Goal: Task Accomplishment & Management: Manage account settings

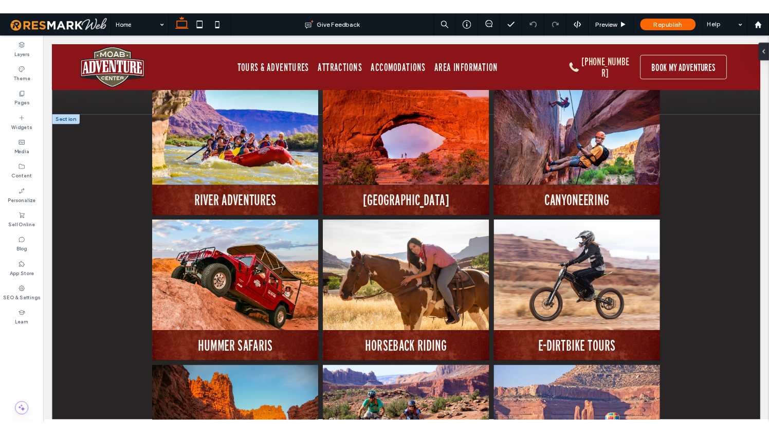
scroll to position [1334, 0]
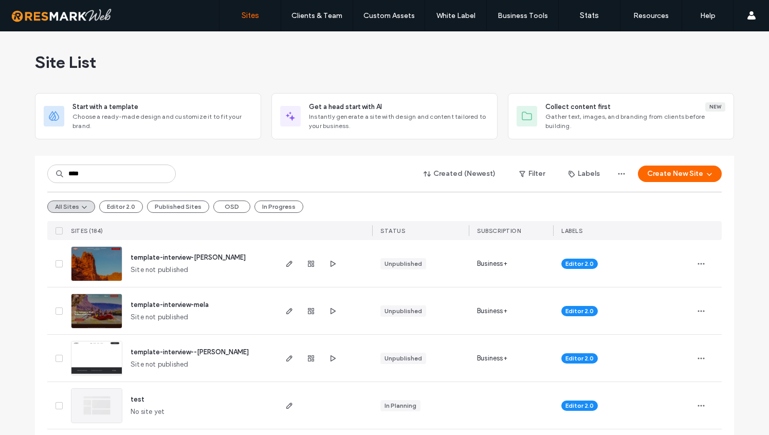
type input "****"
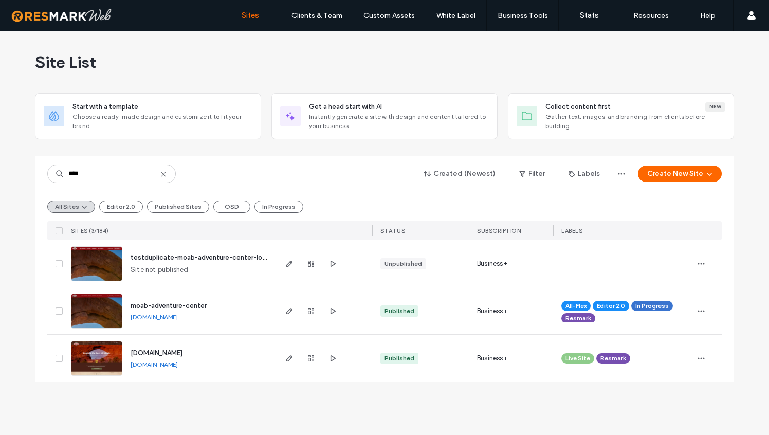
click at [183, 356] on span "www.moabadventurecenter-rm.com" at bounding box center [157, 353] width 52 height 8
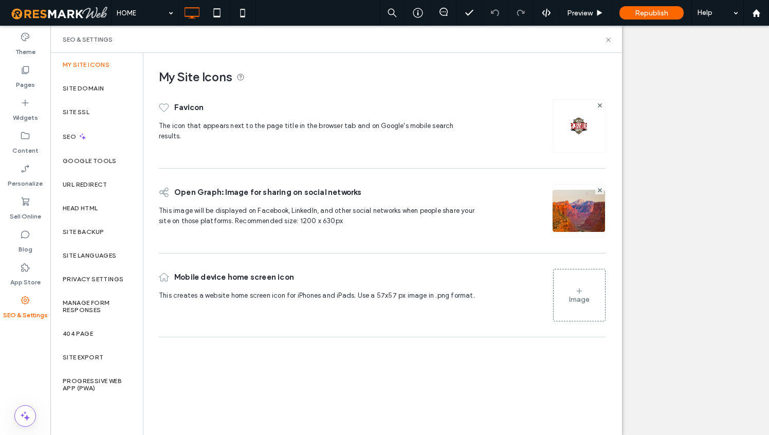
click at [65, 148] on div "SEO" at bounding box center [96, 136] width 93 height 25
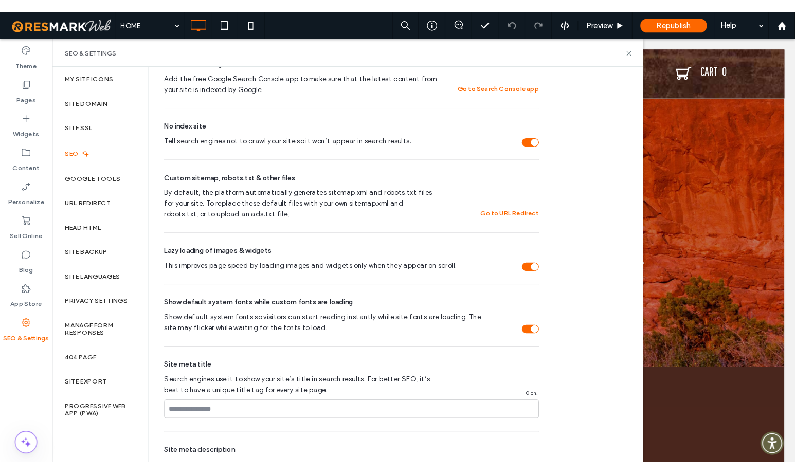
scroll to position [367, 0]
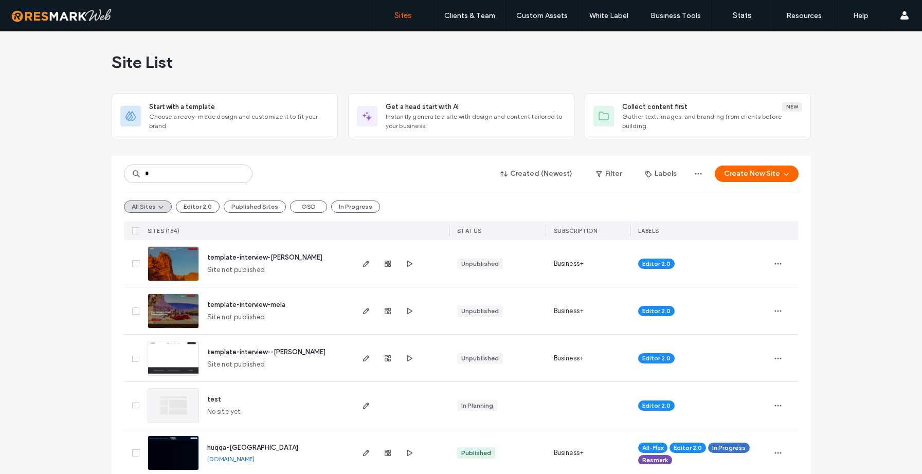
type input "*"
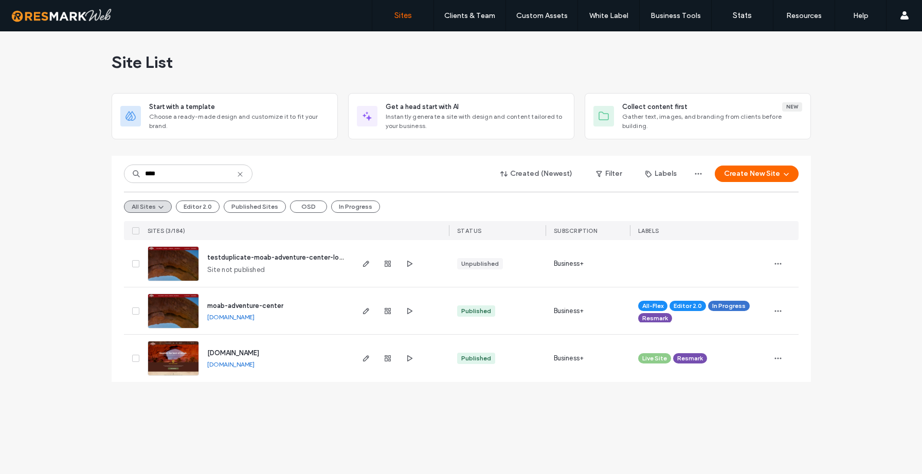
type input "****"
click at [268, 302] on span "moab-adventure-center" at bounding box center [245, 306] width 76 height 8
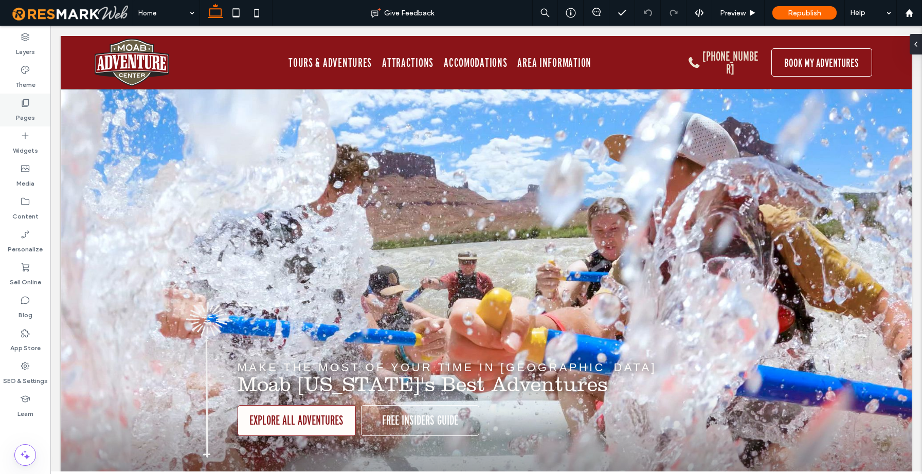
click at [26, 108] on label "Pages" at bounding box center [25, 115] width 19 height 14
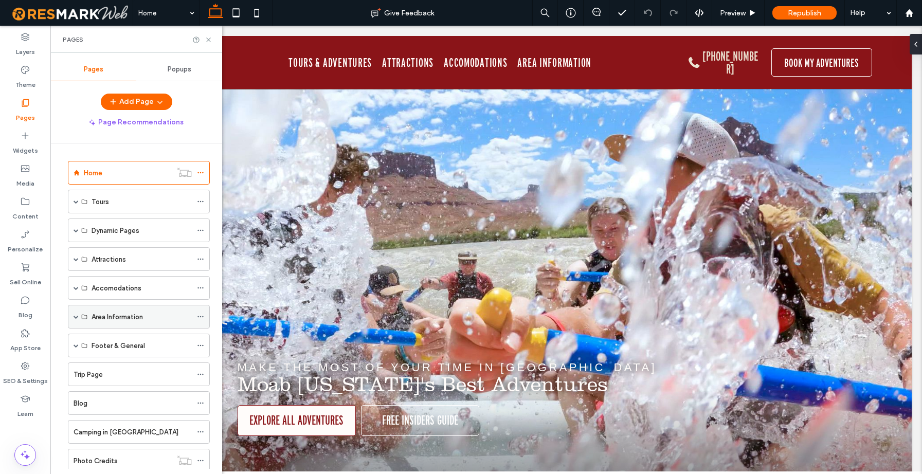
click at [74, 318] on span at bounding box center [76, 316] width 5 height 5
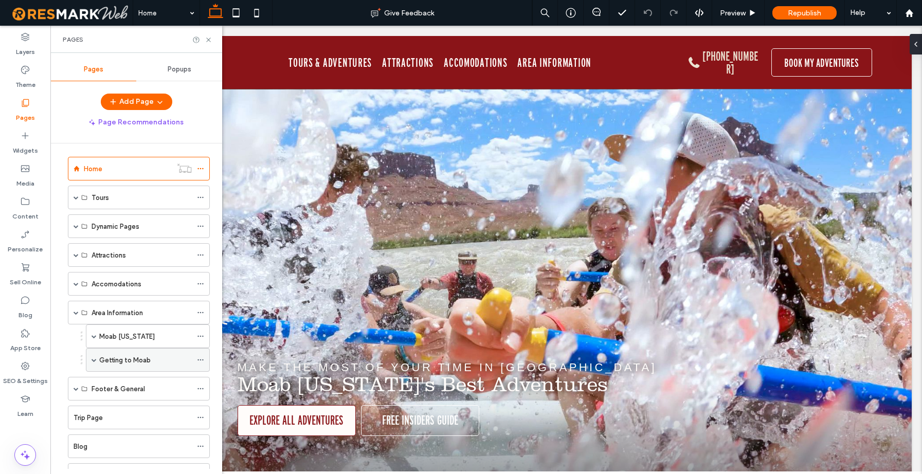
scroll to position [17, 0]
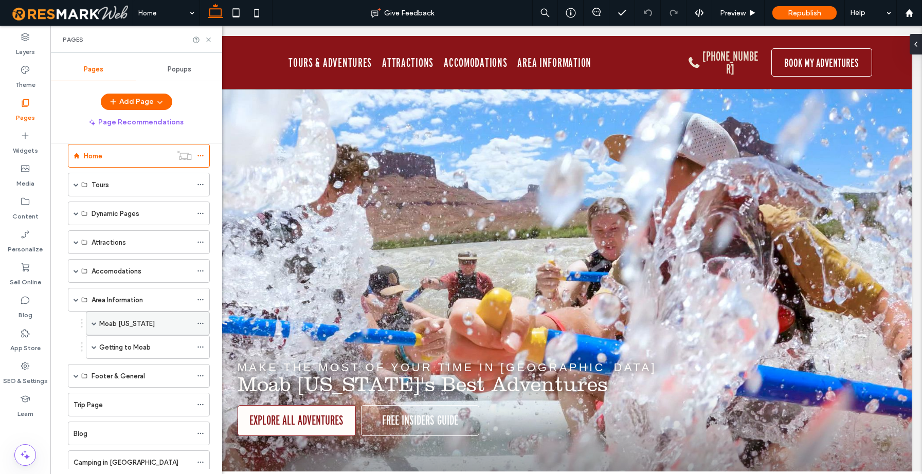
click at [94, 323] on span at bounding box center [94, 323] width 5 height 5
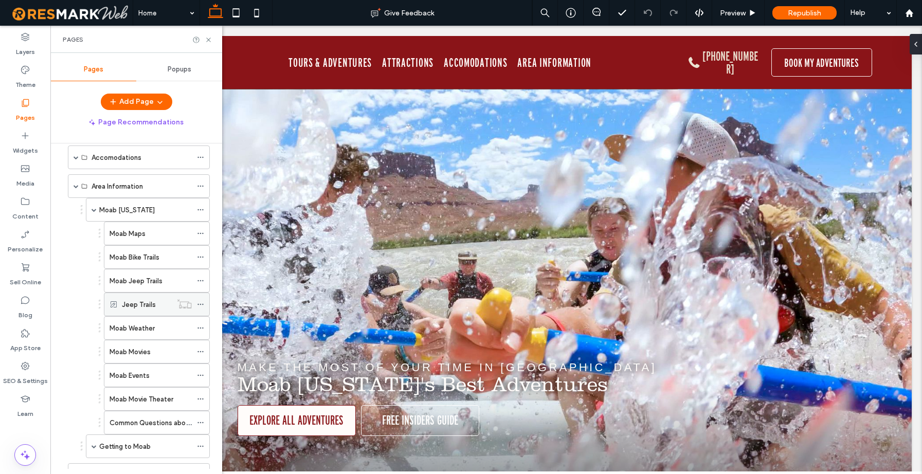
scroll to position [170, 0]
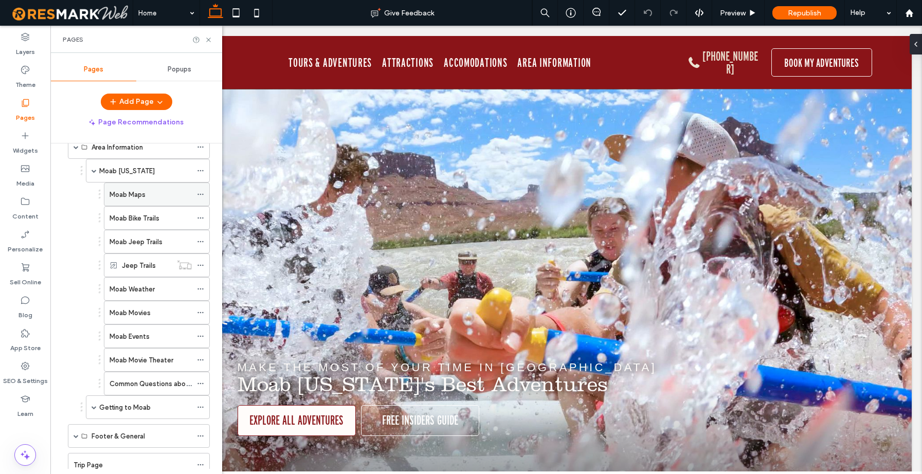
click at [139, 196] on label "Moab Maps" at bounding box center [128, 195] width 36 height 18
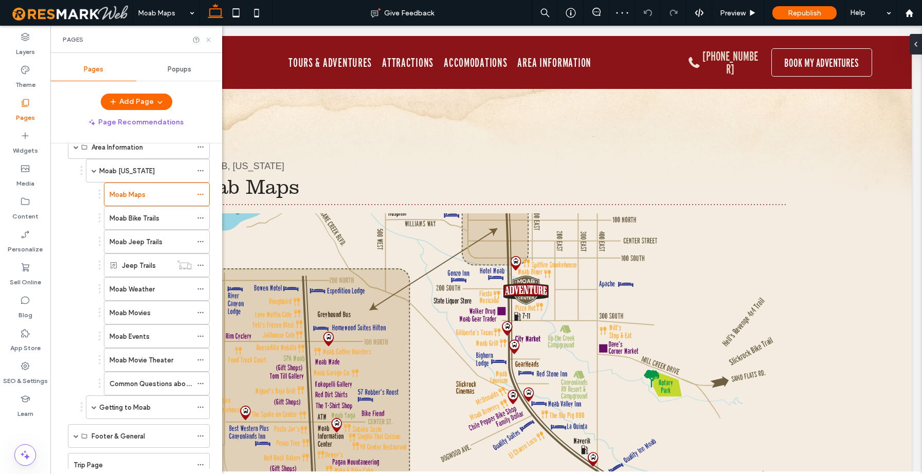
drag, startPoint x: 209, startPoint y: 38, endPoint x: 158, endPoint y: 13, distance: 56.1
click at [209, 38] on icon at bounding box center [209, 40] width 8 height 8
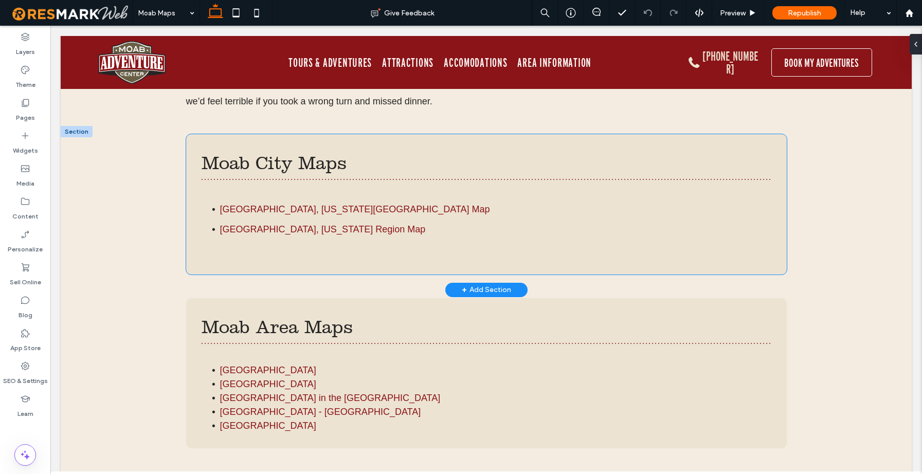
scroll to position [514, 0]
click at [277, 210] on link "[GEOGRAPHIC_DATA], [US_STATE][GEOGRAPHIC_DATA] Map" at bounding box center [355, 208] width 270 height 10
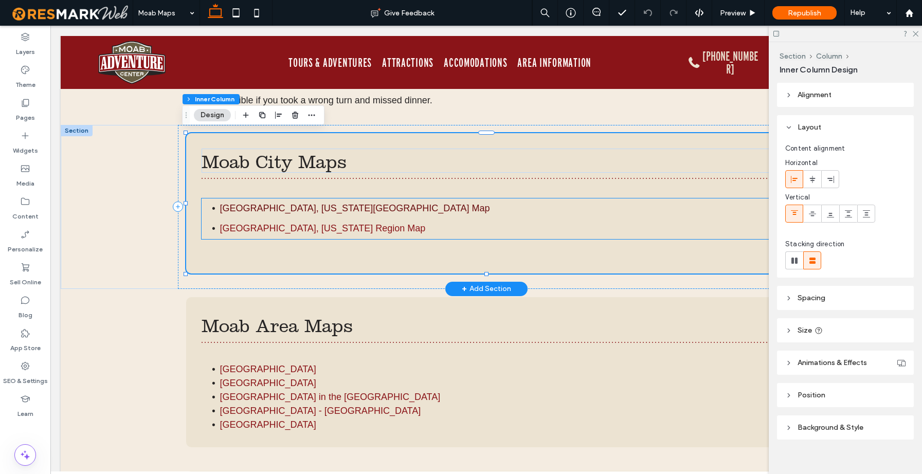
click at [288, 208] on link "[GEOGRAPHIC_DATA], [US_STATE][GEOGRAPHIC_DATA] Map" at bounding box center [355, 208] width 270 height 10
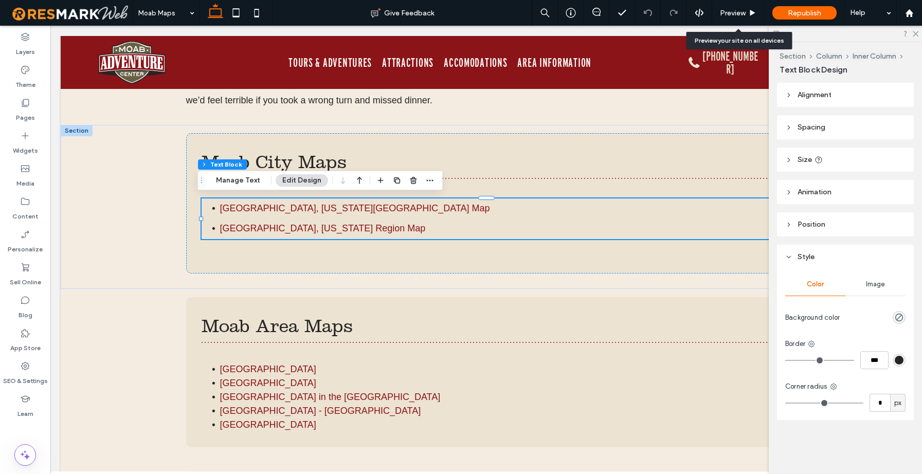
drag, startPoint x: 741, startPoint y: 11, endPoint x: 689, endPoint y: 32, distance: 55.9
click at [741, 11] on span "Preview" at bounding box center [733, 13] width 26 height 9
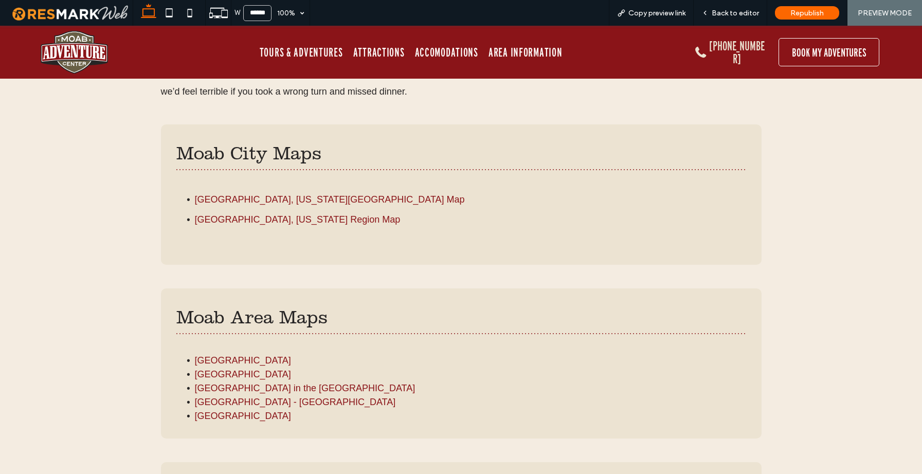
scroll to position [518, 0]
click at [256, 197] on link "[GEOGRAPHIC_DATA], [US_STATE][GEOGRAPHIC_DATA] Map" at bounding box center [330, 199] width 270 height 10
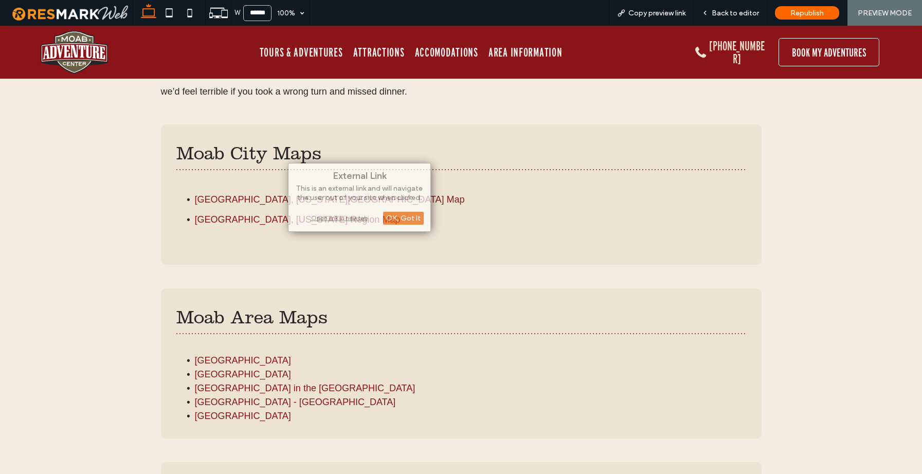
click at [407, 218] on div "OK, Got It" at bounding box center [403, 218] width 41 height 13
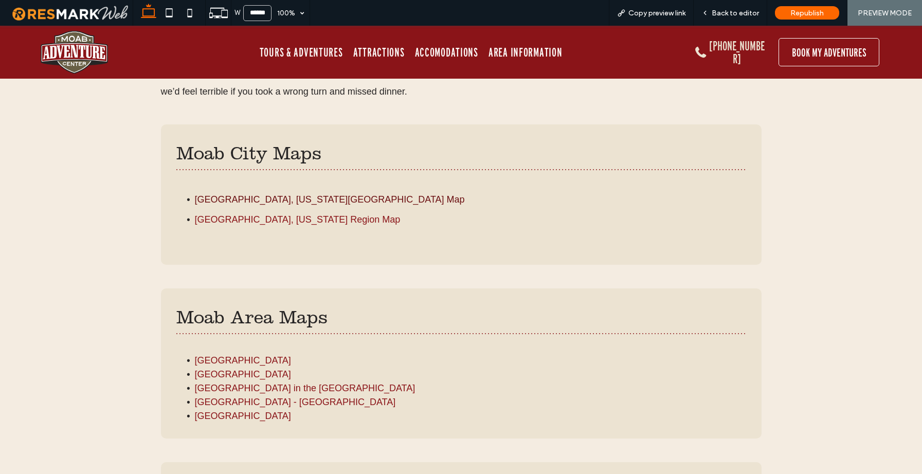
click at [267, 199] on link "[GEOGRAPHIC_DATA], [US_STATE][GEOGRAPHIC_DATA] Map" at bounding box center [330, 199] width 270 height 10
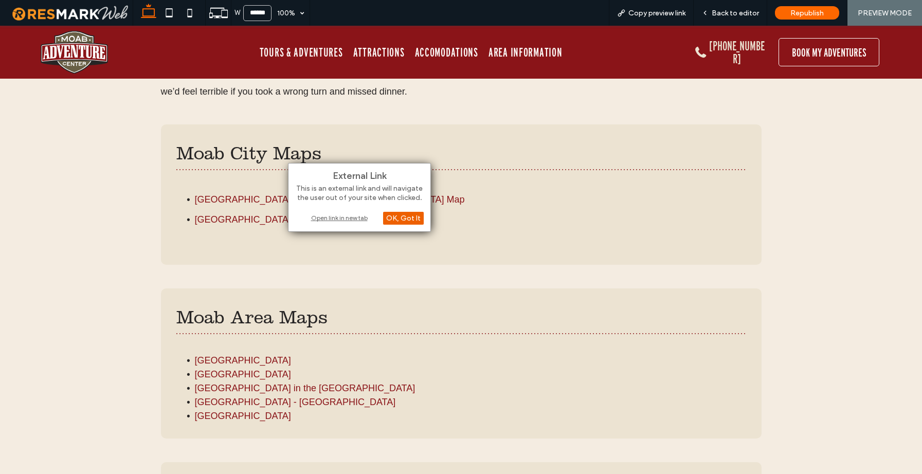
click at [394, 218] on div "OK, Got It" at bounding box center [403, 218] width 41 height 13
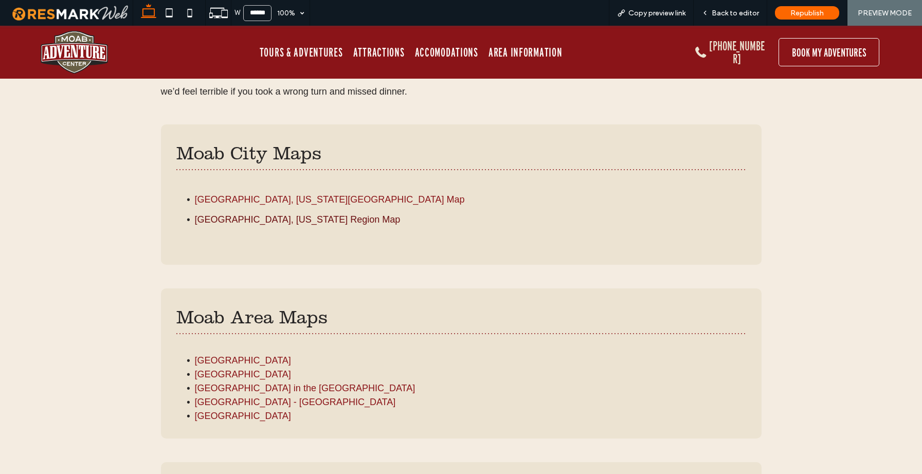
click at [254, 221] on link "[GEOGRAPHIC_DATA], [US_STATE] Region Map" at bounding box center [298, 219] width 206 height 10
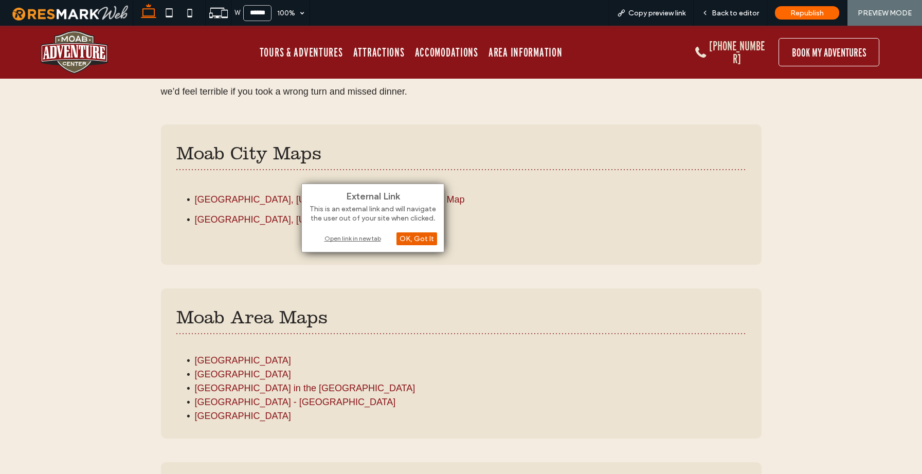
click at [412, 238] on div "OK, Got It" at bounding box center [417, 238] width 41 height 13
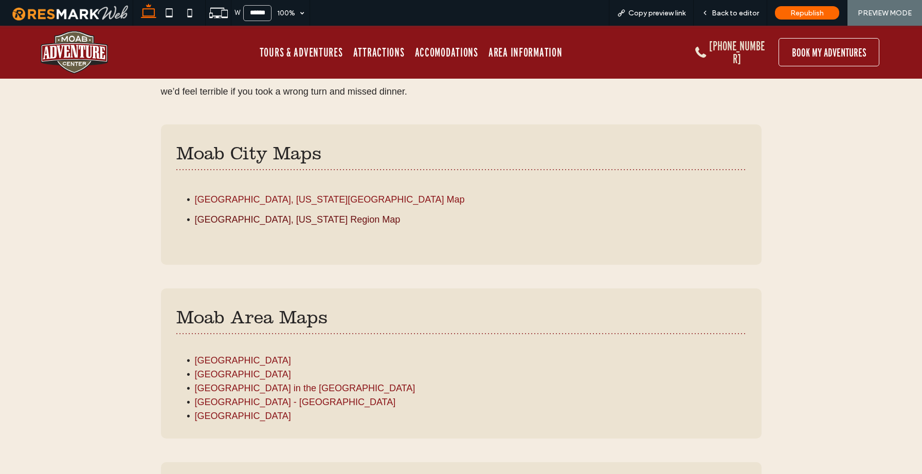
click at [256, 220] on link "[GEOGRAPHIC_DATA], [US_STATE] Region Map" at bounding box center [298, 219] width 206 height 10
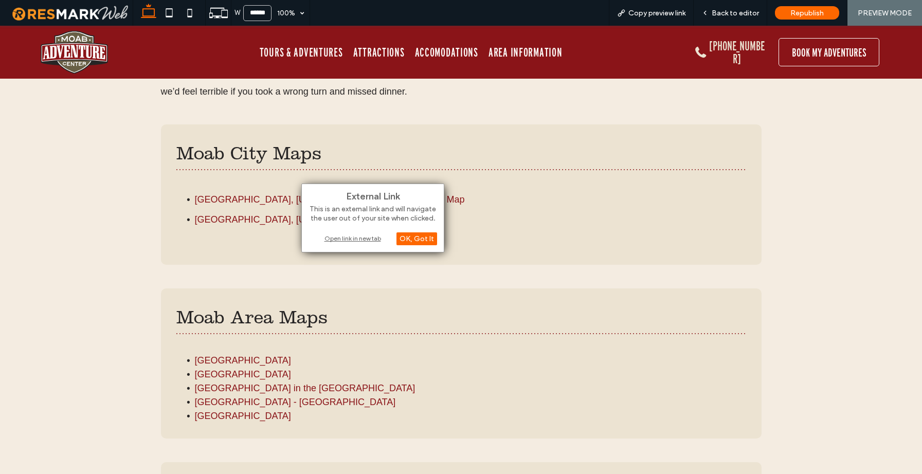
click at [342, 239] on div "Open link in new tab" at bounding box center [373, 238] width 129 height 11
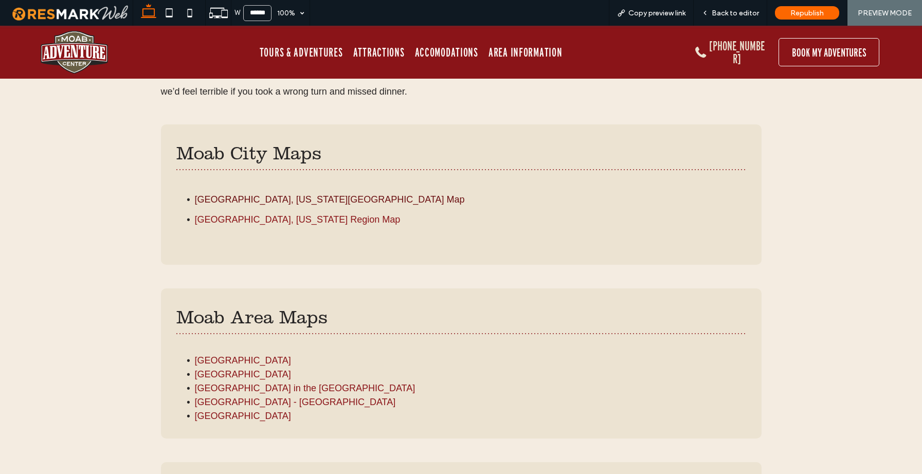
click at [232, 195] on link "[GEOGRAPHIC_DATA], [US_STATE][GEOGRAPHIC_DATA] Map" at bounding box center [330, 199] width 270 height 10
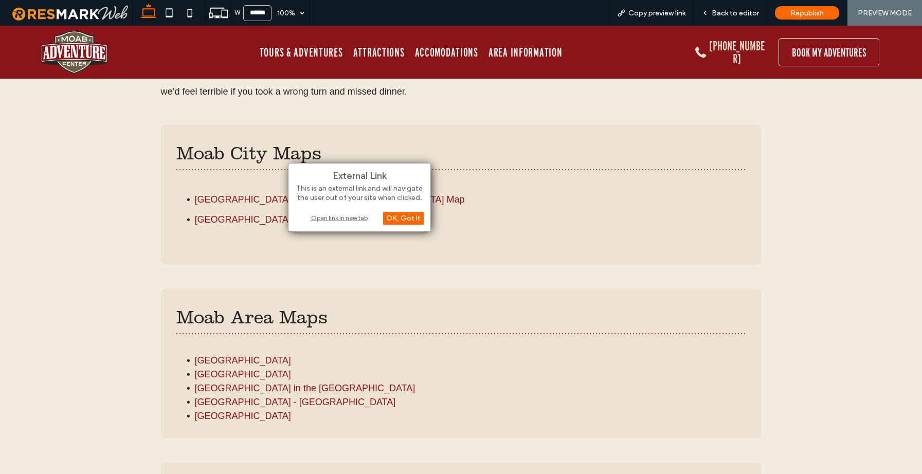
click at [339, 220] on div "Open link in new tab" at bounding box center [359, 217] width 129 height 11
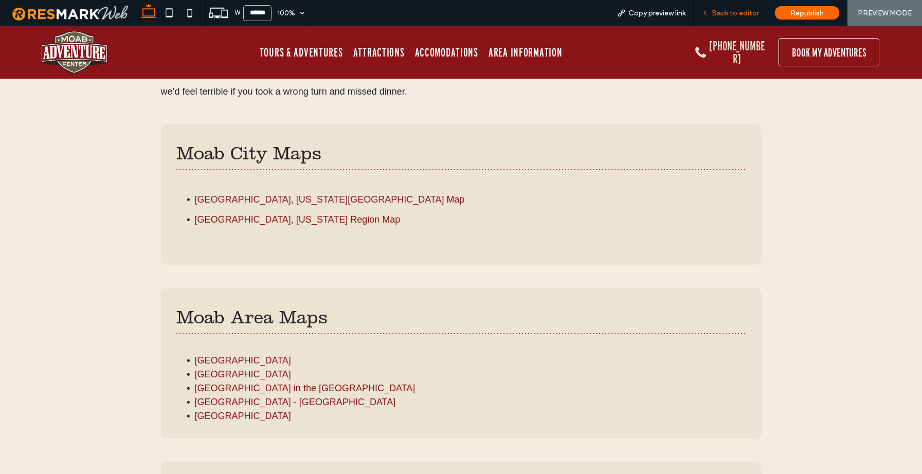
click at [733, 12] on span "Back to editor" at bounding box center [735, 13] width 47 height 9
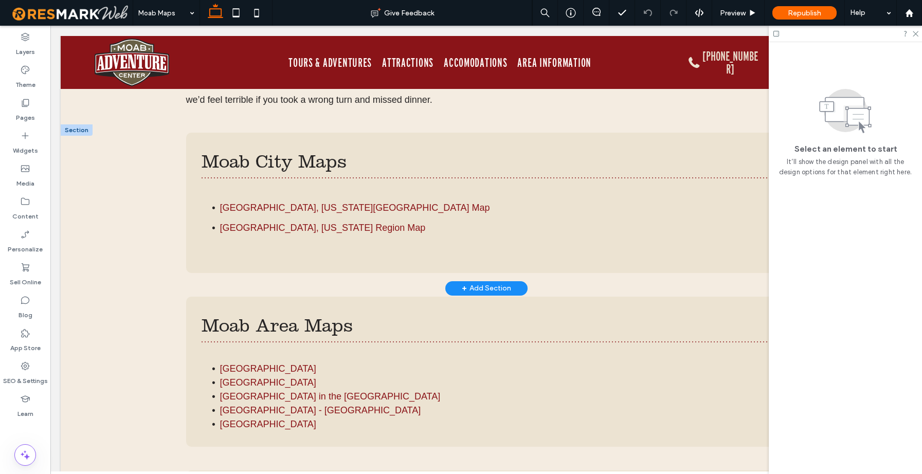
scroll to position [514, 0]
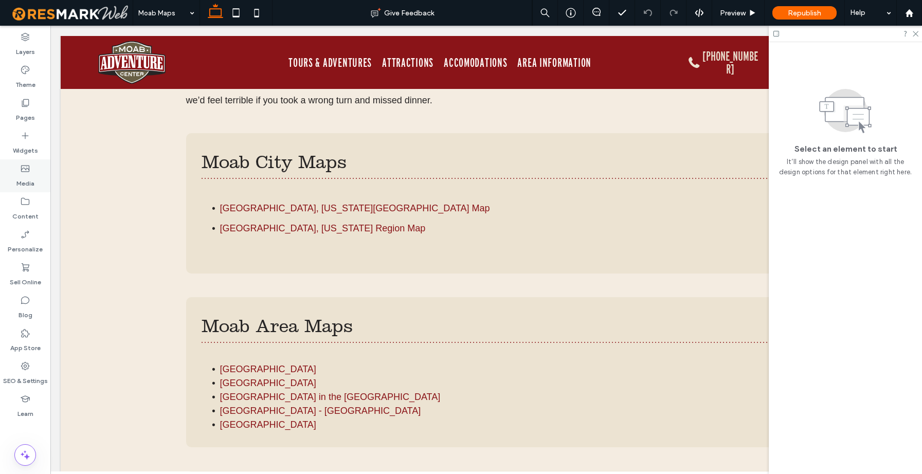
click at [30, 167] on icon at bounding box center [25, 169] width 10 height 10
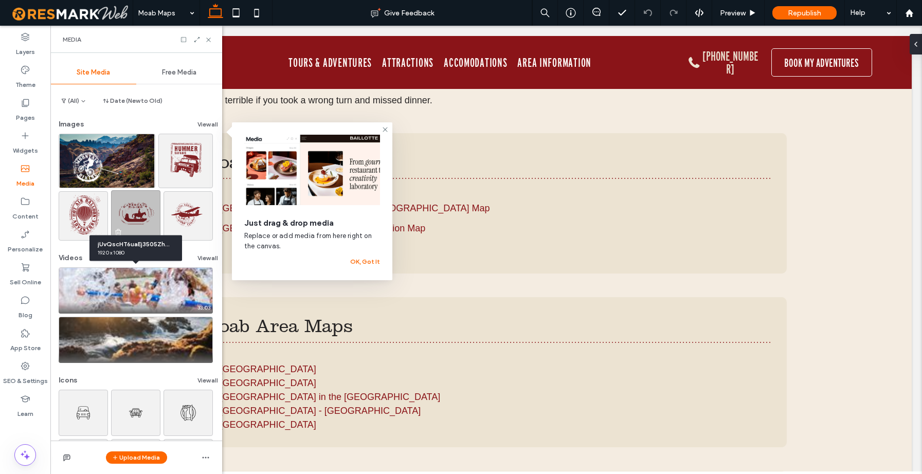
scroll to position [0, 0]
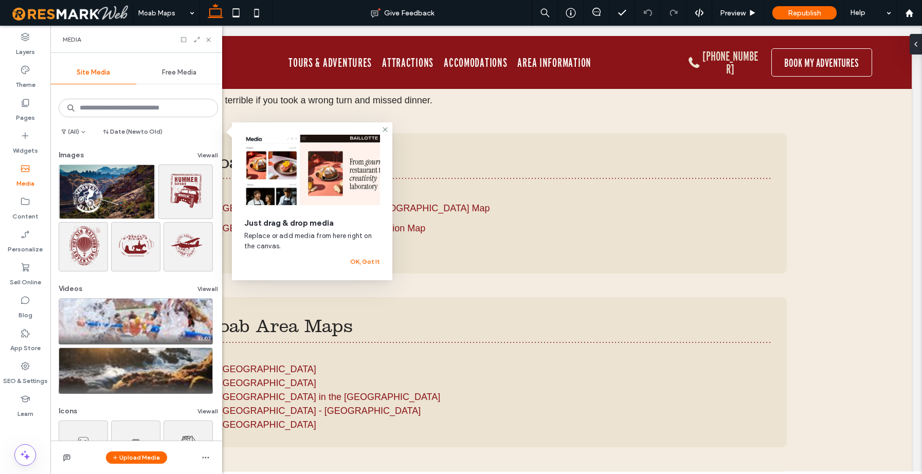
click at [183, 69] on span "Free Media" at bounding box center [179, 72] width 34 height 8
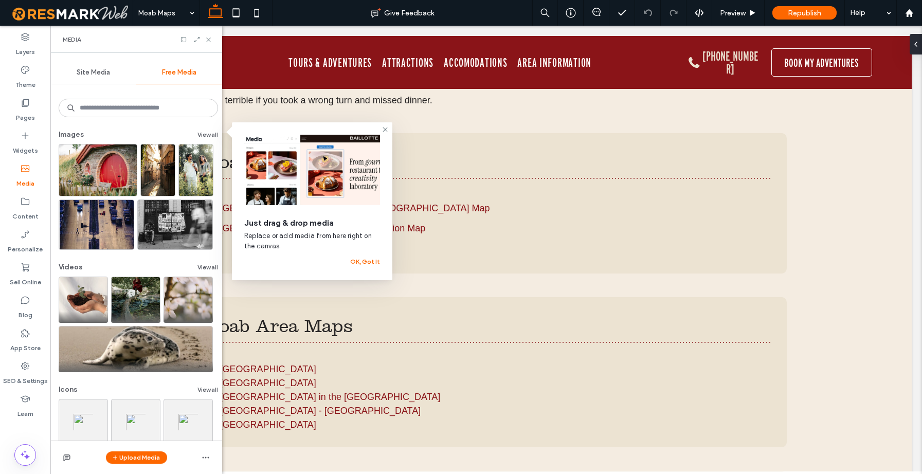
click at [89, 74] on span "Site Media" at bounding box center [93, 72] width 33 height 8
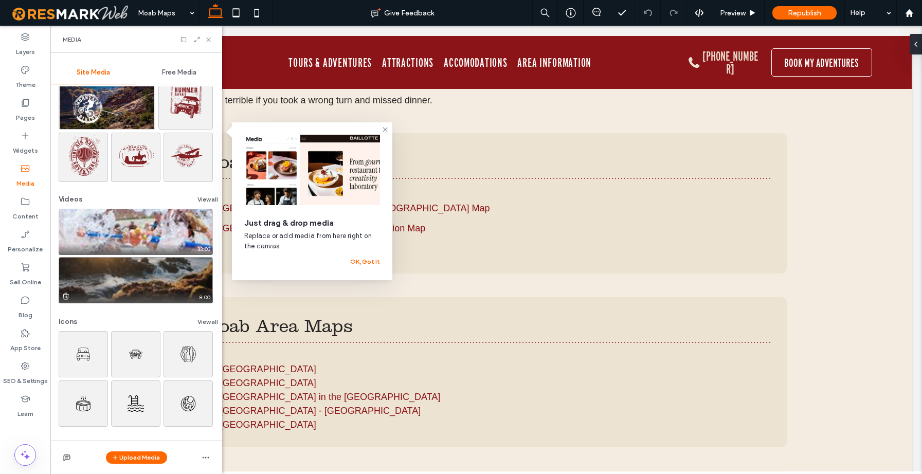
scroll to position [92, 0]
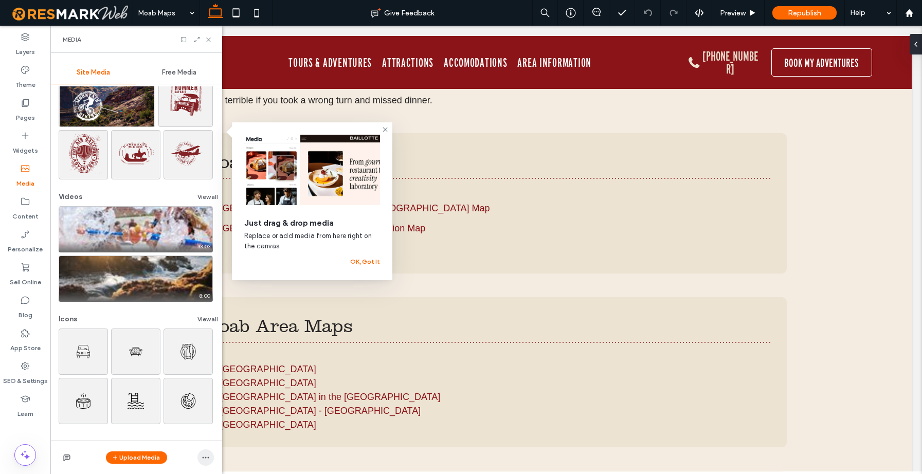
click at [207, 459] on icon "button" at bounding box center [206, 458] width 8 height 8
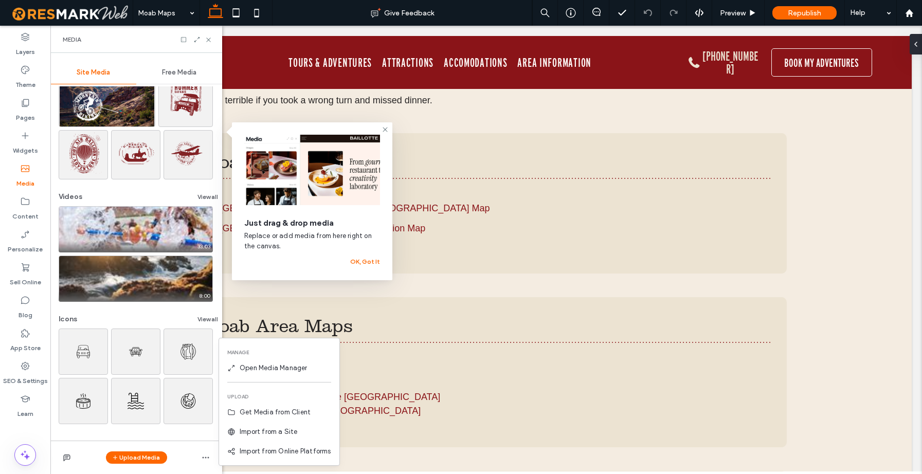
click at [191, 448] on div "Upload Media" at bounding box center [136, 457] width 172 height 33
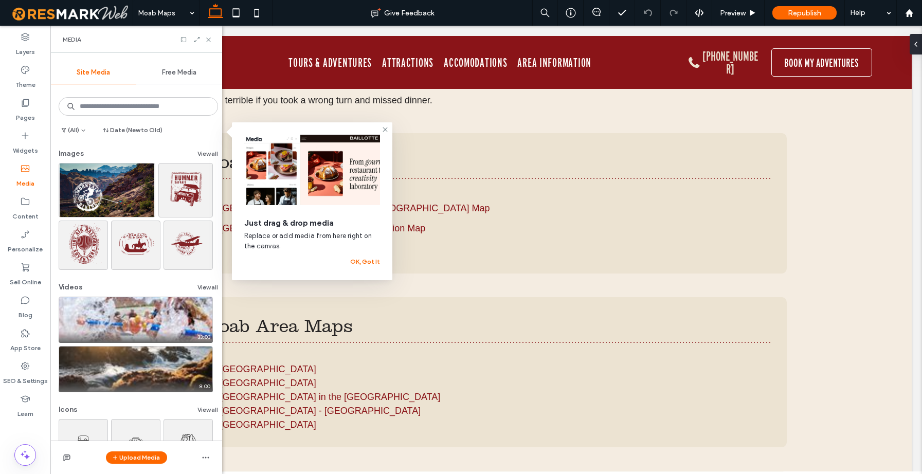
scroll to position [0, 0]
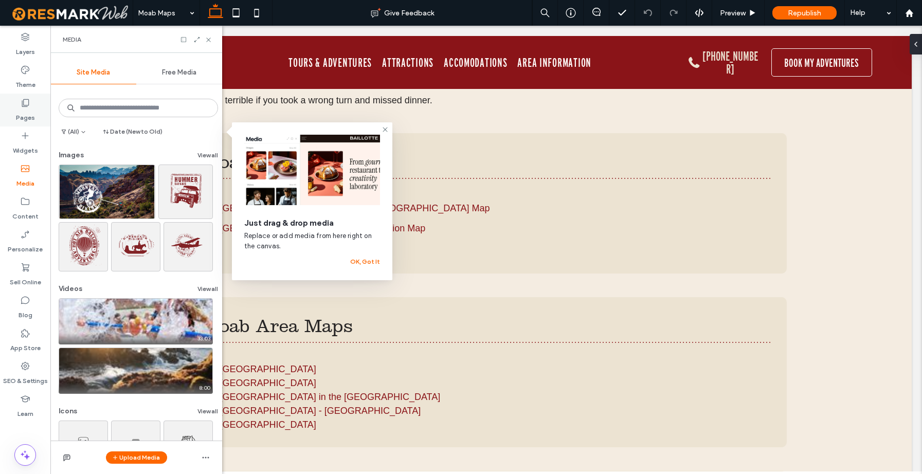
click at [28, 107] on icon at bounding box center [25, 103] width 10 height 10
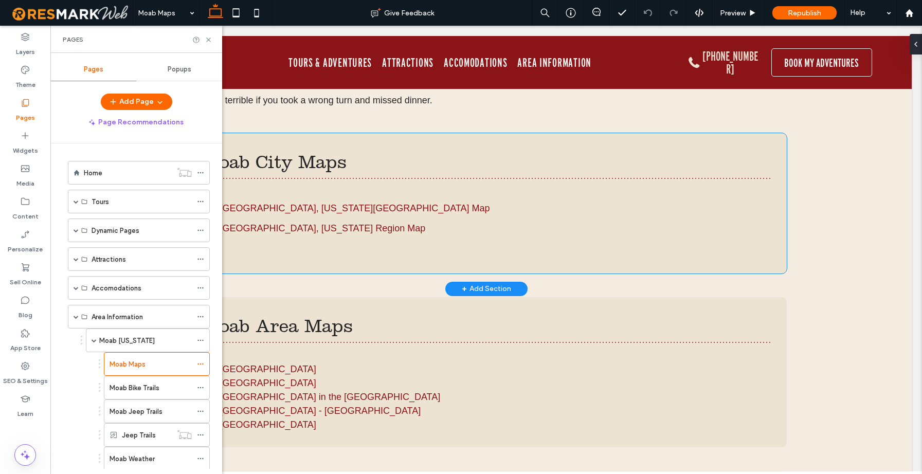
click at [345, 202] on li "[GEOGRAPHIC_DATA], [US_STATE][GEOGRAPHIC_DATA] Map" at bounding box center [495, 209] width 551 height 21
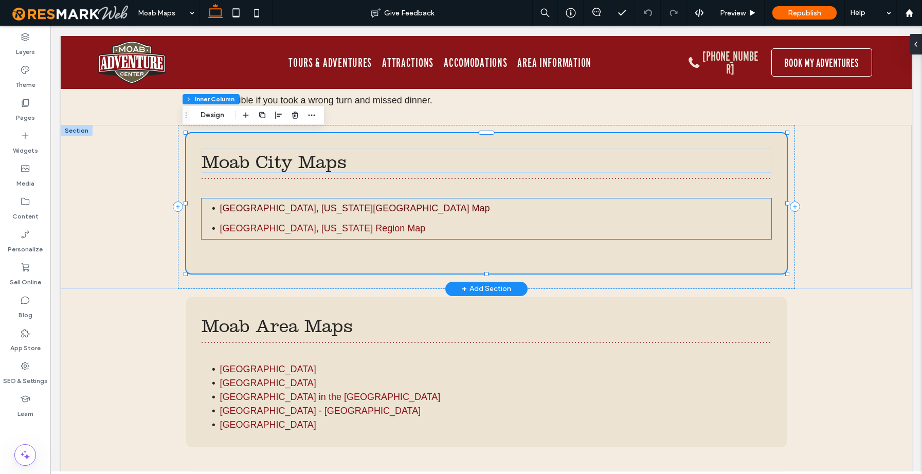
click at [278, 206] on link "[GEOGRAPHIC_DATA], [US_STATE][GEOGRAPHIC_DATA] Map" at bounding box center [355, 208] width 270 height 10
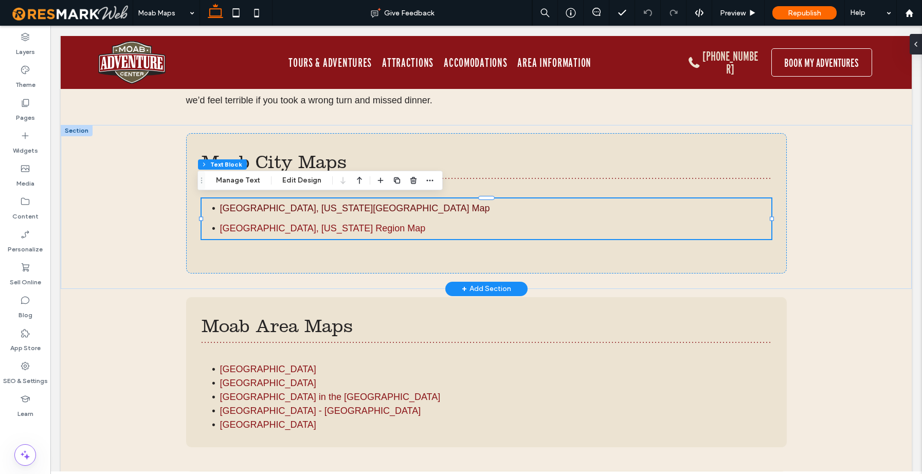
click at [283, 208] on link "[GEOGRAPHIC_DATA], [US_STATE][GEOGRAPHIC_DATA] Map" at bounding box center [355, 208] width 270 height 10
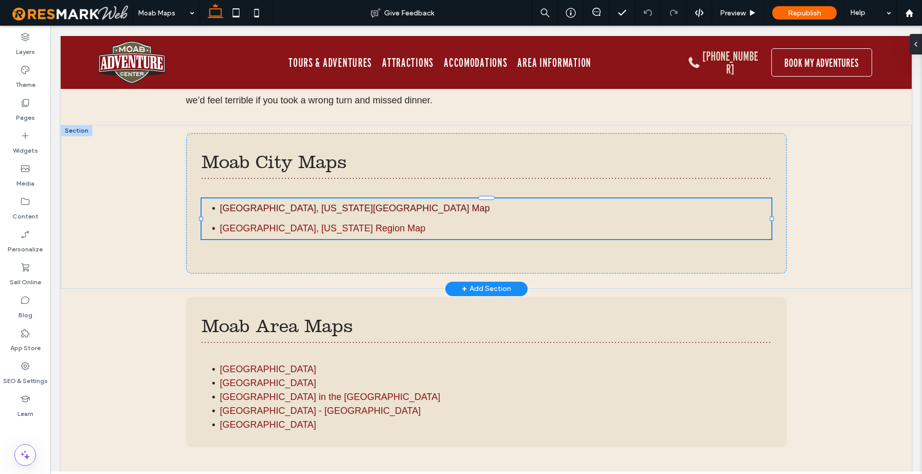
click at [283, 208] on link "[GEOGRAPHIC_DATA], [US_STATE][GEOGRAPHIC_DATA] Map" at bounding box center [355, 208] width 270 height 10
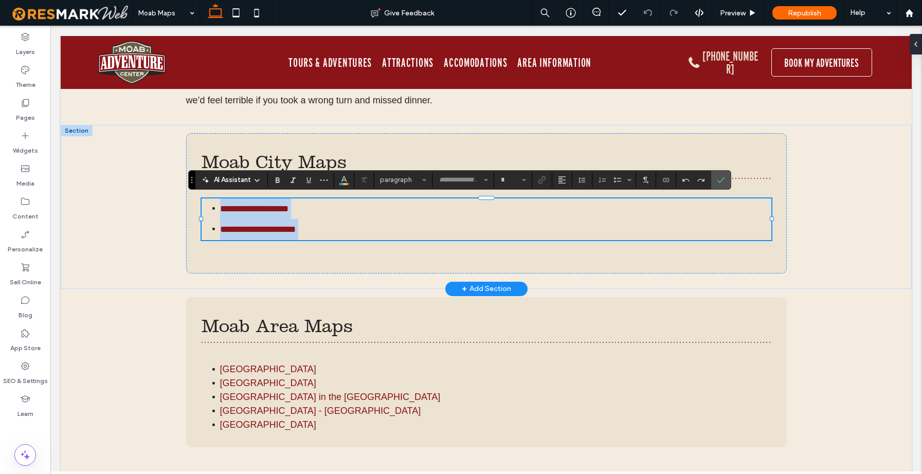
type input "*********"
type input "**"
click at [283, 206] on link "**********" at bounding box center [254, 208] width 68 height 9
click at [195, 204] on div "**********" at bounding box center [486, 203] width 601 height 140
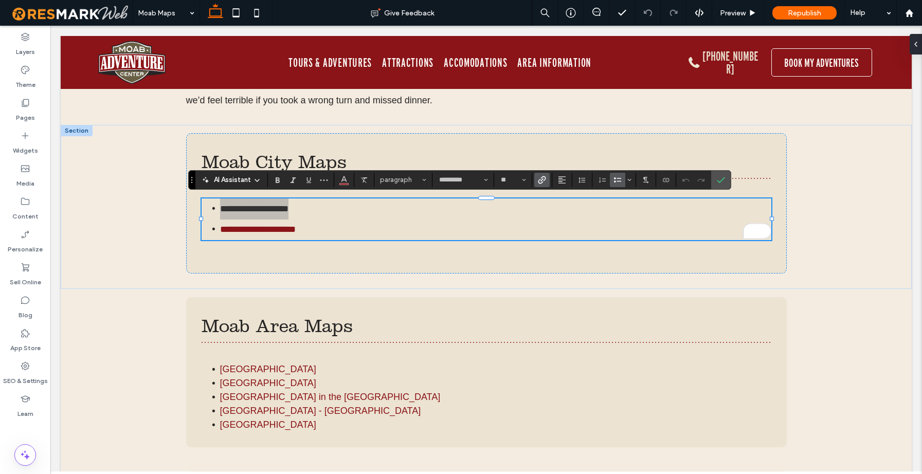
click at [540, 179] on use "Link" at bounding box center [542, 180] width 8 height 8
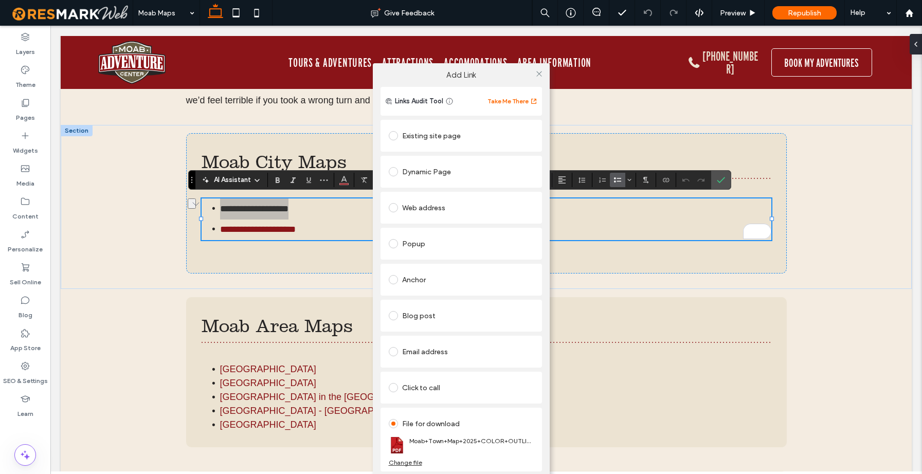
click at [409, 460] on div "Change file" at bounding box center [405, 463] width 33 height 8
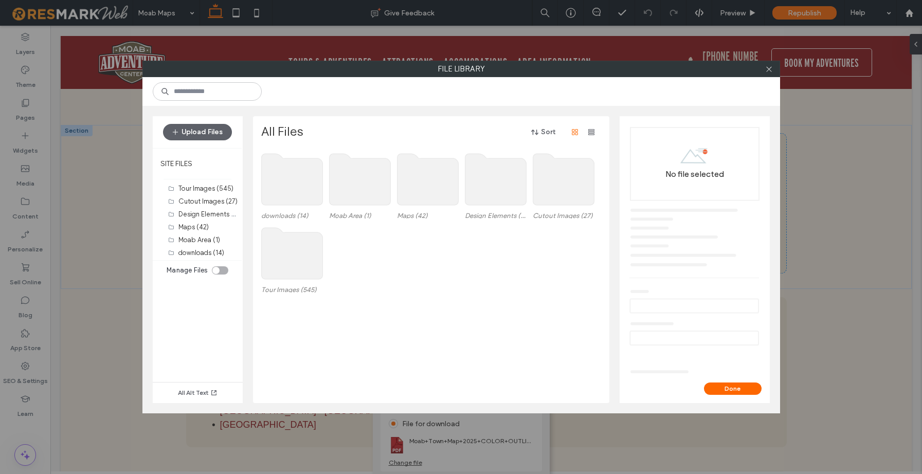
click at [275, 181] on use at bounding box center [291, 179] width 61 height 51
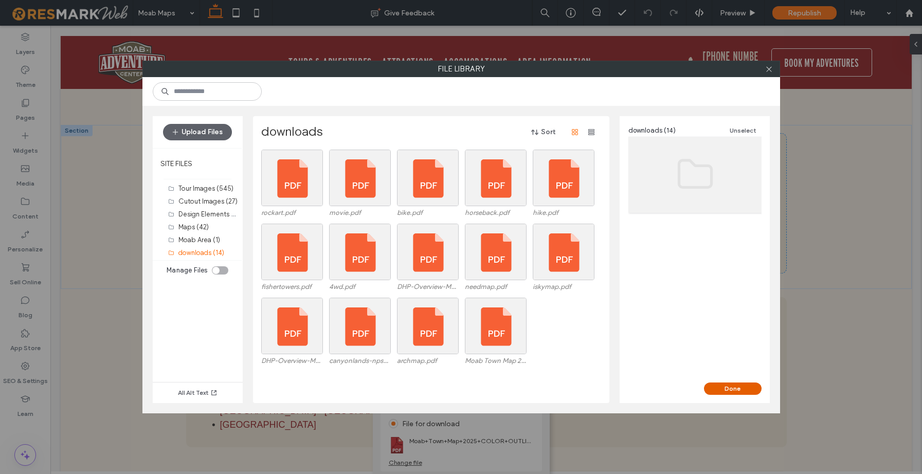
click at [738, 390] on button "Done" at bounding box center [733, 389] width 58 height 12
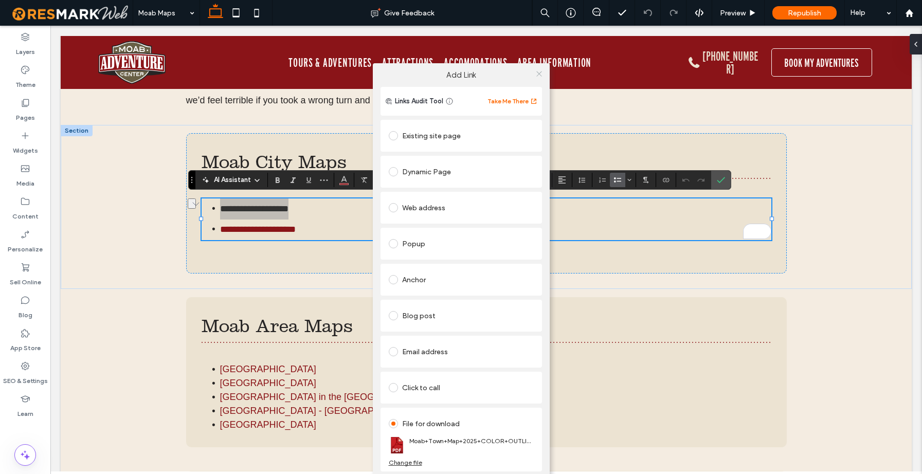
click at [542, 71] on use at bounding box center [538, 73] width 5 height 5
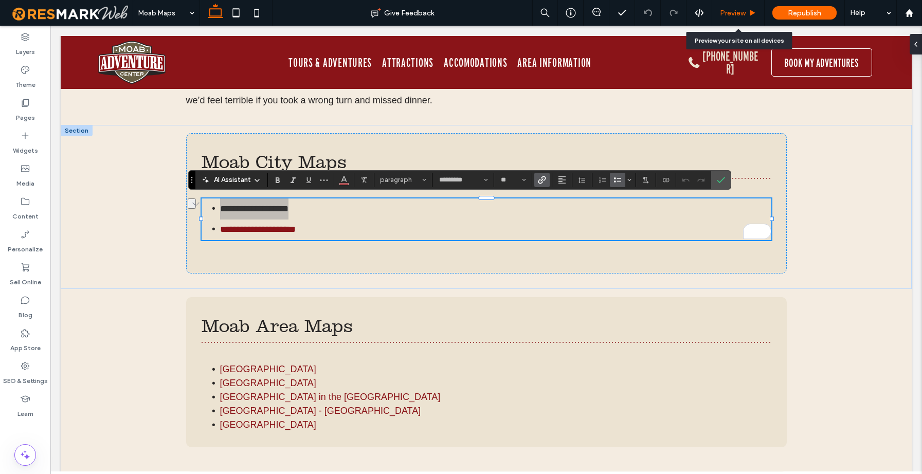
drag, startPoint x: 743, startPoint y: 11, endPoint x: 379, endPoint y: 85, distance: 371.6
click at [743, 11] on span "Preview" at bounding box center [733, 13] width 26 height 9
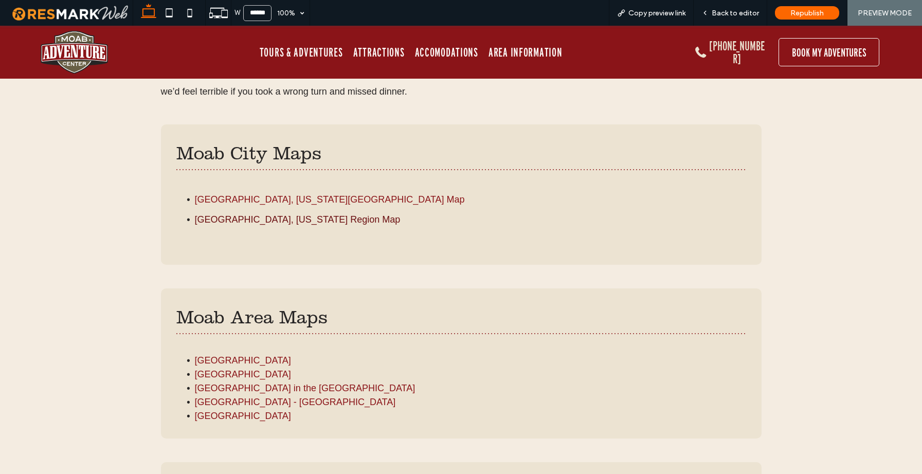
scroll to position [518, 0]
click at [269, 201] on link "[GEOGRAPHIC_DATA], [US_STATE][GEOGRAPHIC_DATA] Map" at bounding box center [330, 199] width 270 height 10
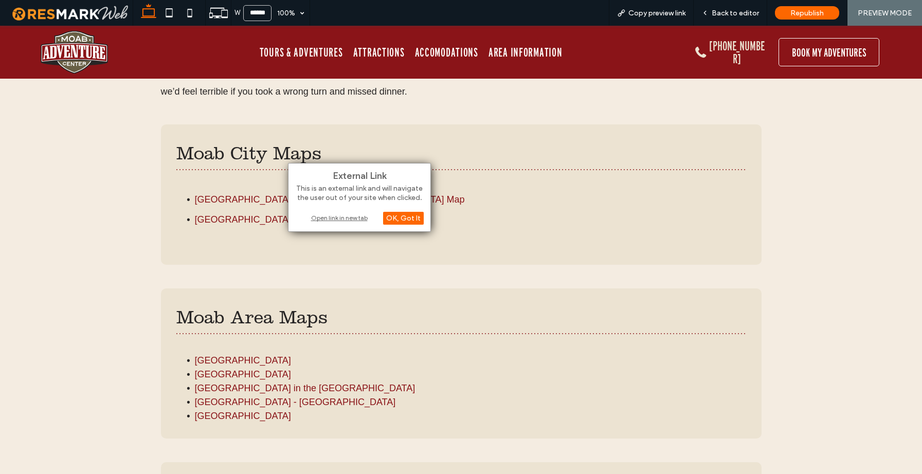
click at [354, 219] on div "Open link in new tab" at bounding box center [359, 217] width 129 height 11
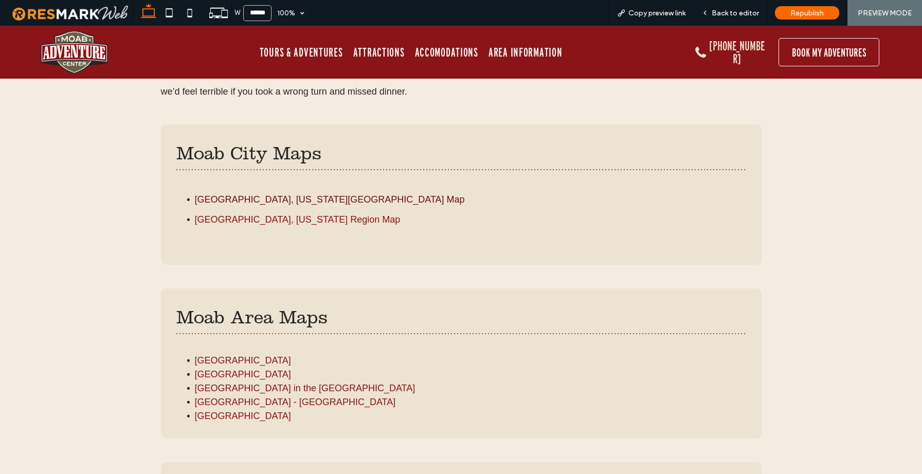
click at [265, 197] on link "[GEOGRAPHIC_DATA], [US_STATE][GEOGRAPHIC_DATA] Map" at bounding box center [330, 199] width 270 height 10
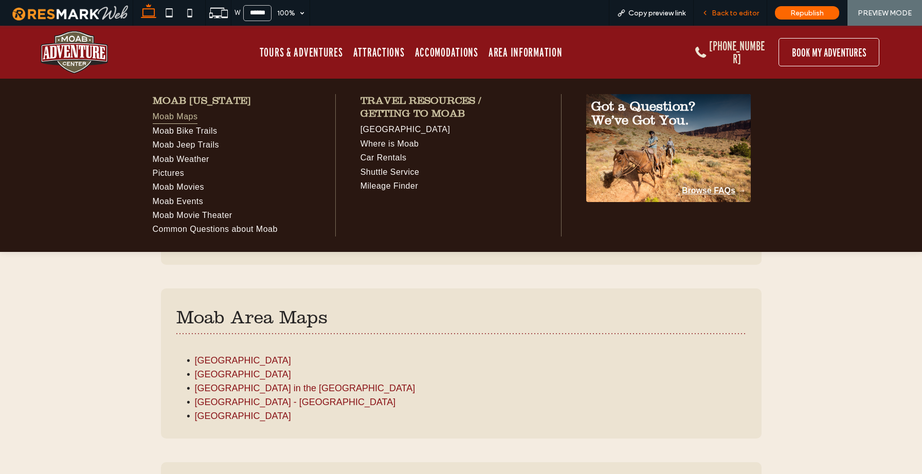
click at [726, 15] on span "Back to editor" at bounding box center [735, 13] width 47 height 9
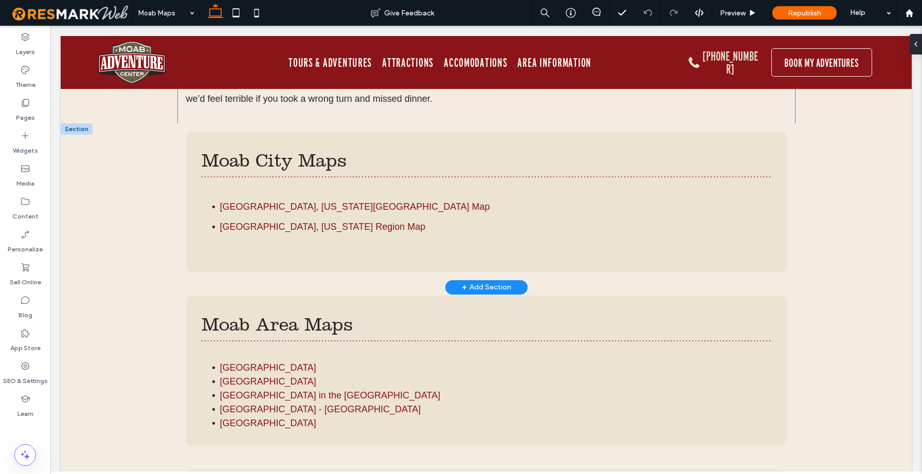
scroll to position [514, 0]
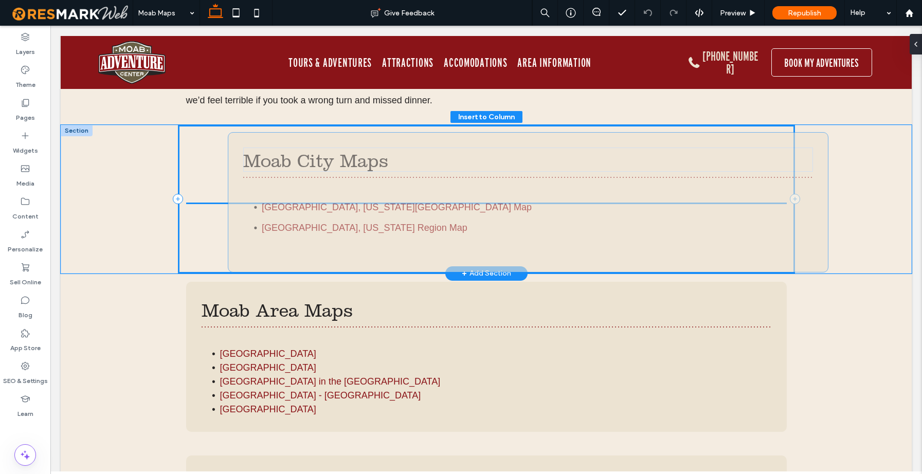
drag, startPoint x: 334, startPoint y: 207, endPoint x: 380, endPoint y: 207, distance: 45.8
type input "**"
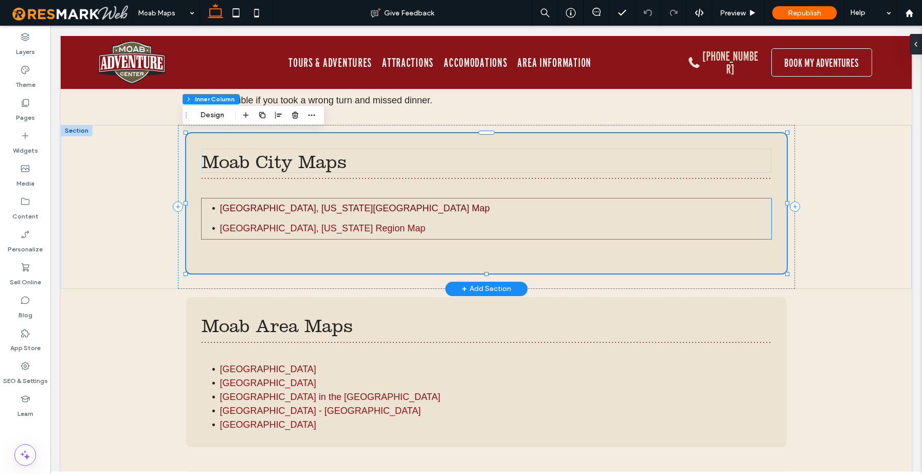
click at [296, 207] on link "[GEOGRAPHIC_DATA], [US_STATE][GEOGRAPHIC_DATA] Map" at bounding box center [355, 208] width 270 height 10
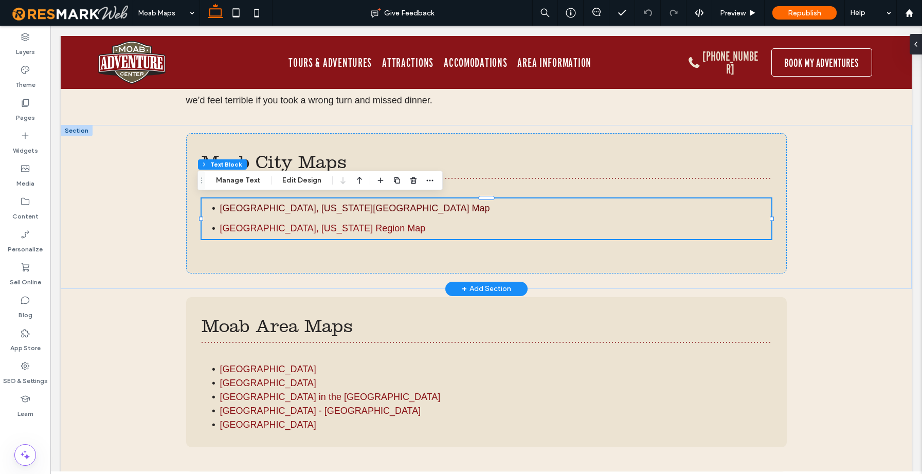
click at [296, 207] on link "[GEOGRAPHIC_DATA], [US_STATE][GEOGRAPHIC_DATA] Map" at bounding box center [355, 208] width 270 height 10
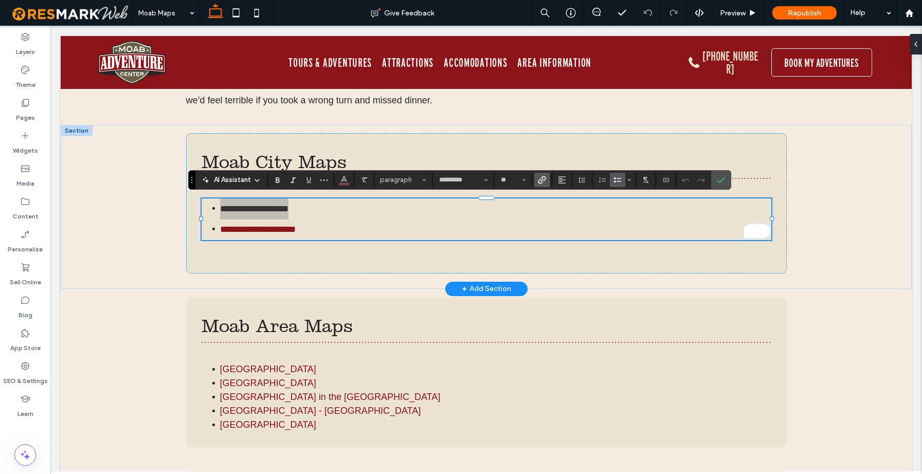
click at [547, 178] on label "Link" at bounding box center [541, 180] width 15 height 14
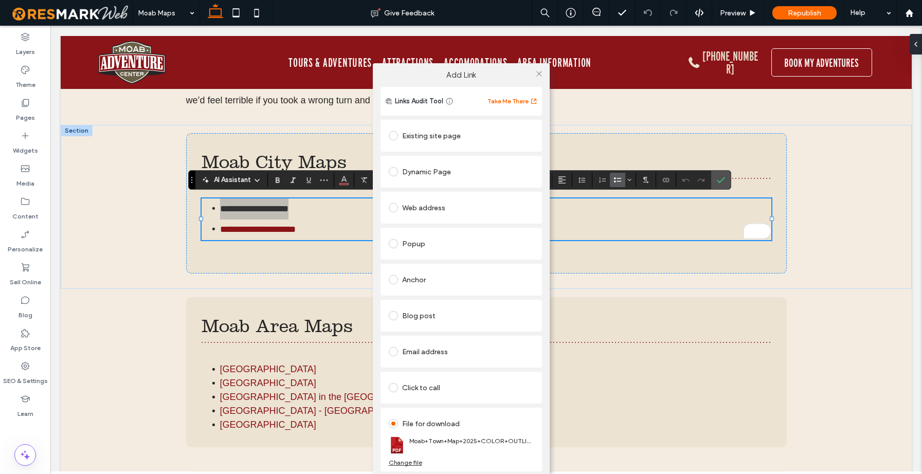
click at [543, 180] on div "Links Audit Tool Take Me There Existing site page Dynamic Page Web address Popu…" at bounding box center [461, 294] width 177 height 414
click at [413, 461] on div "Change file" at bounding box center [405, 463] width 33 height 8
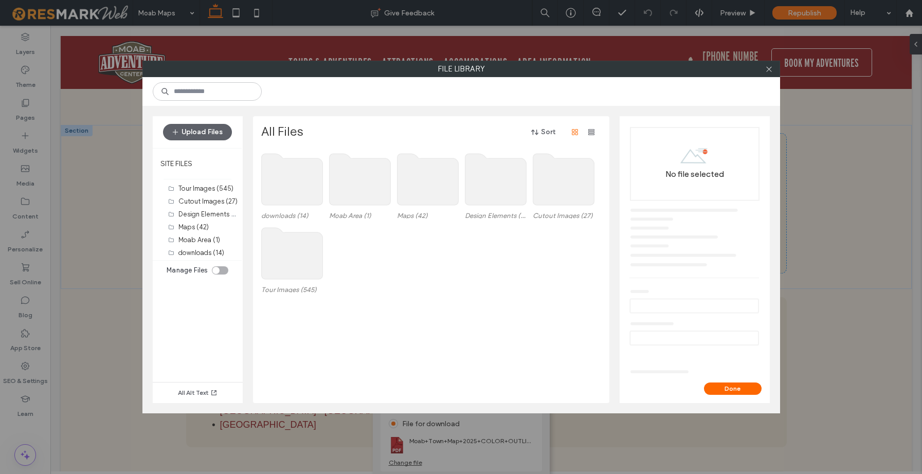
click at [268, 184] on use at bounding box center [291, 179] width 61 height 51
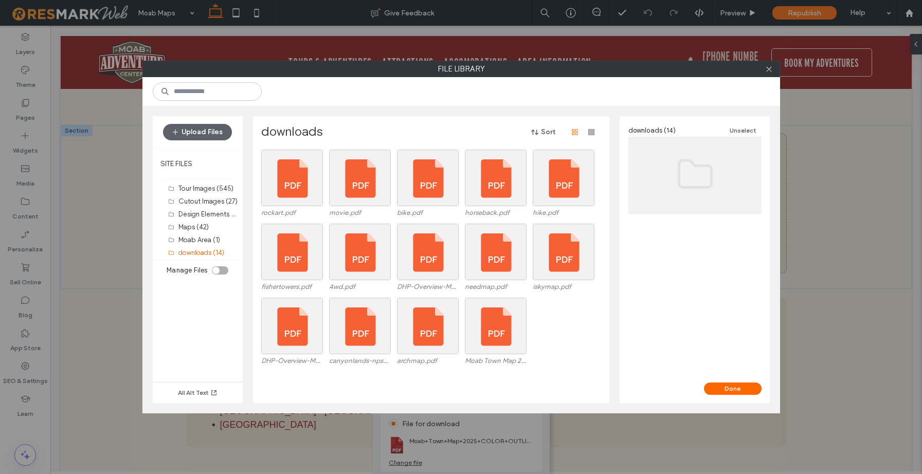
click at [585, 338] on div "DHP-Overview-Map-2014.pdf canyonlands-nps-map.pdf archmap.pdf Moab Town Map 202…" at bounding box center [434, 335] width 346 height 74
click at [220, 269] on div "toggle" at bounding box center [220, 270] width 16 height 8
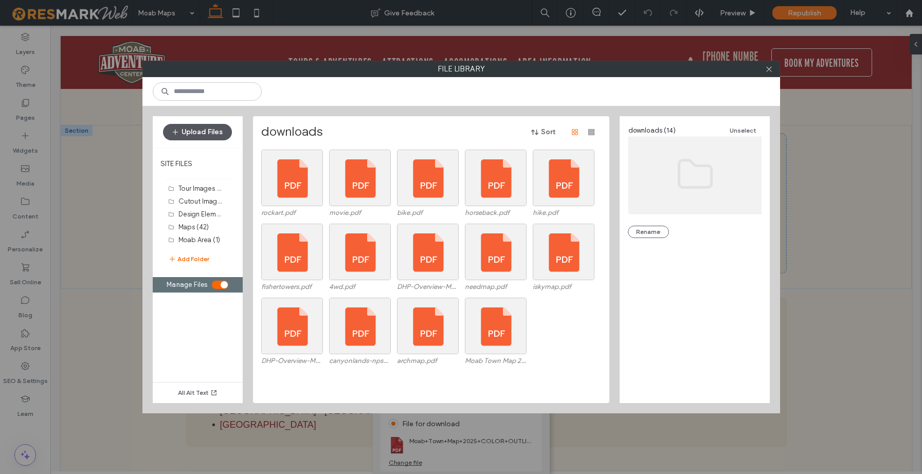
click at [189, 133] on button "Upload Files" at bounding box center [197, 132] width 69 height 16
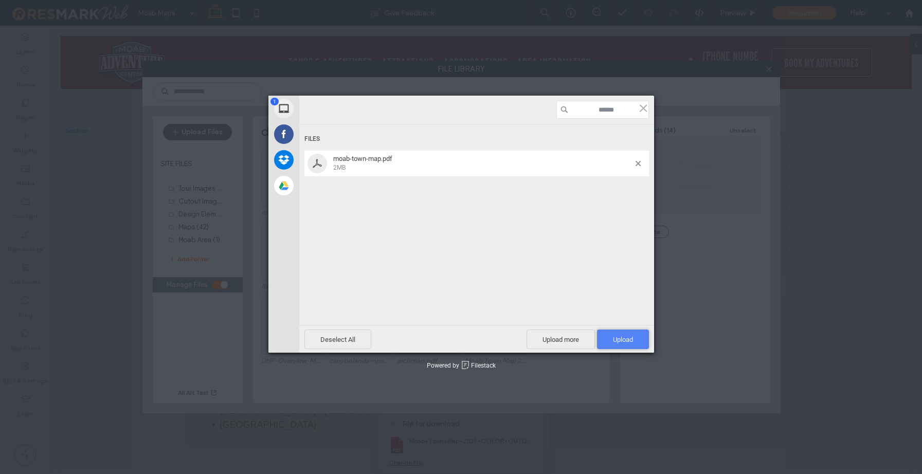
click at [620, 338] on span "Upload 1" at bounding box center [623, 340] width 20 height 8
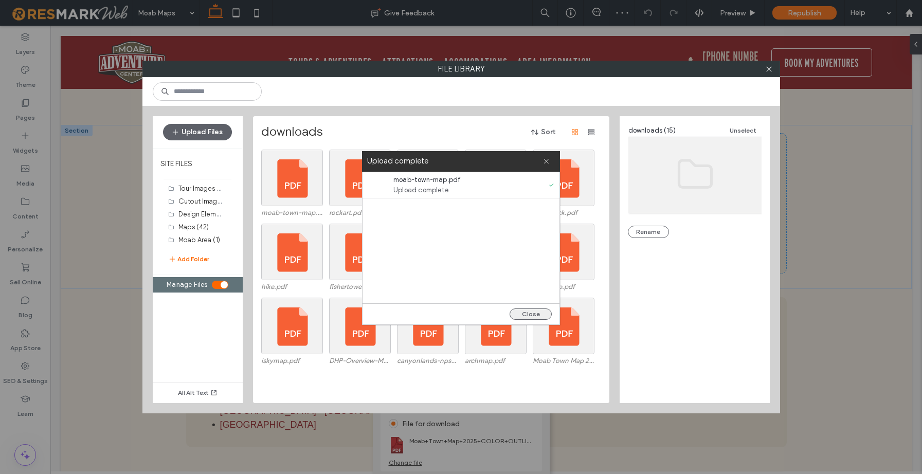
click at [532, 312] on button "Close" at bounding box center [531, 314] width 42 height 11
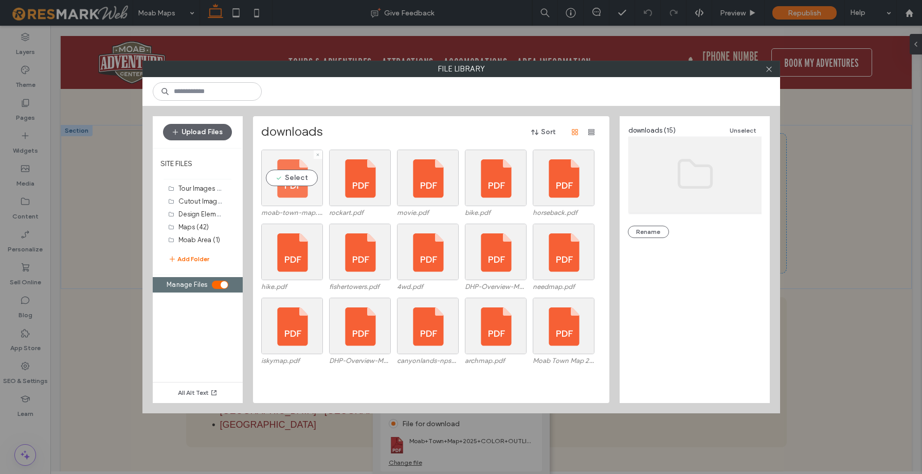
click at [293, 178] on div "Select" at bounding box center [292, 178] width 62 height 57
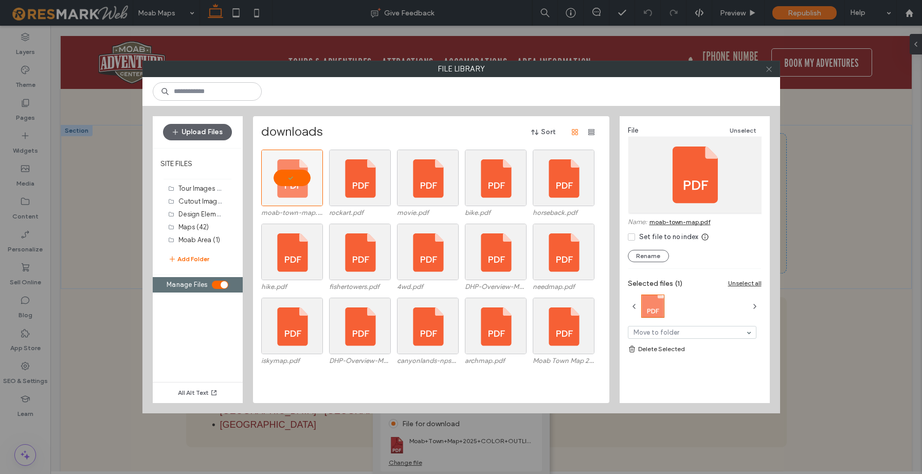
click at [768, 71] on icon at bounding box center [769, 69] width 8 height 8
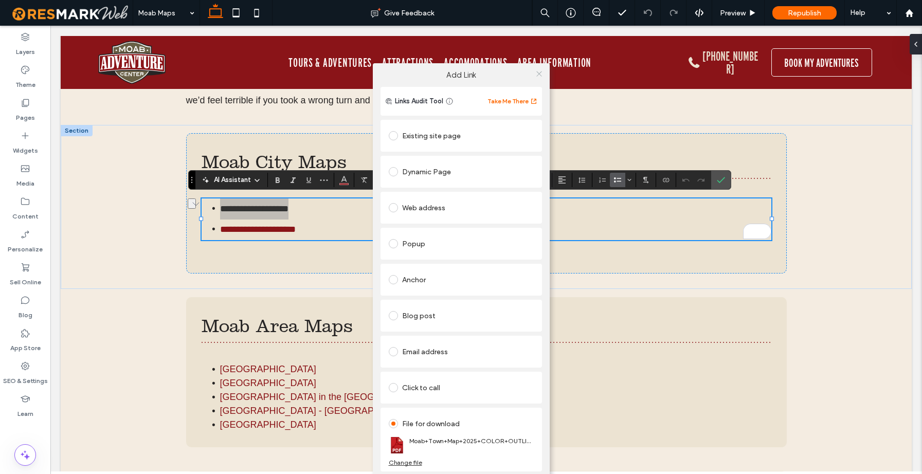
click at [536, 75] on icon at bounding box center [539, 74] width 8 height 8
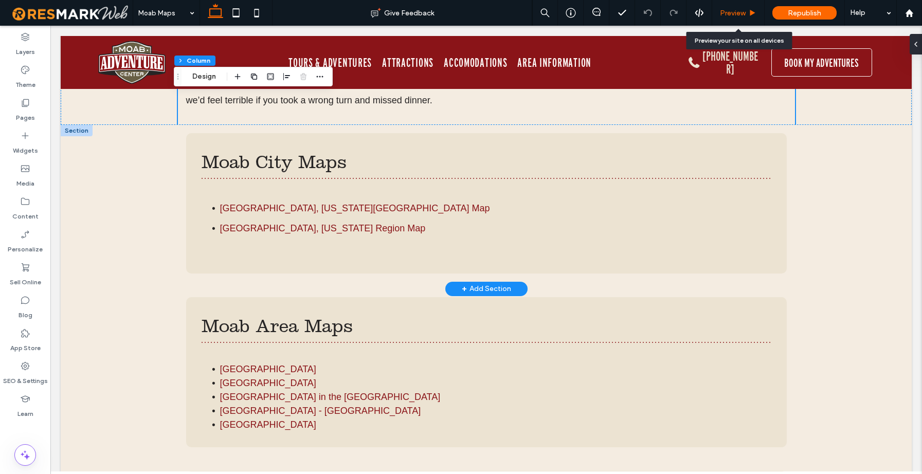
click at [741, 16] on span "Preview" at bounding box center [733, 13] width 26 height 9
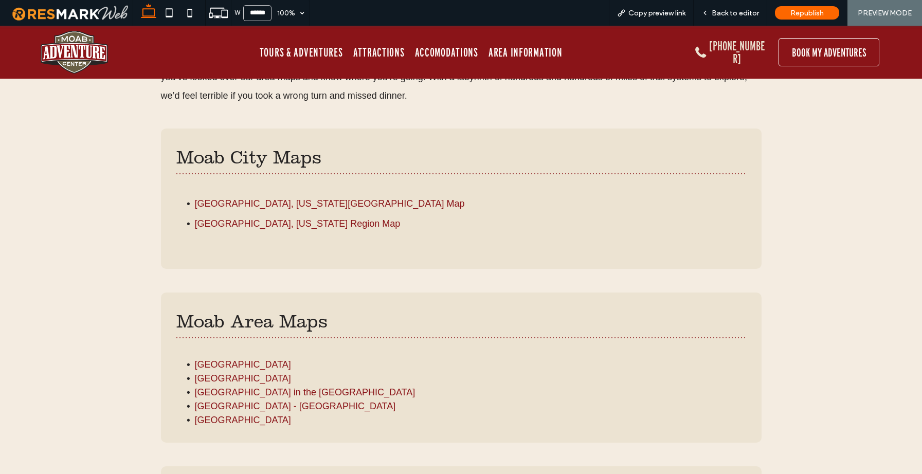
scroll to position [518, 0]
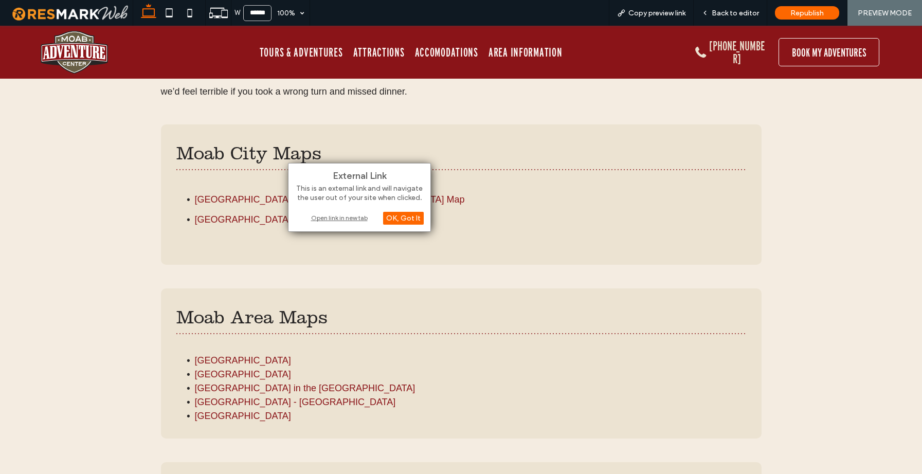
click at [331, 218] on div "Open link in new tab" at bounding box center [359, 217] width 129 height 11
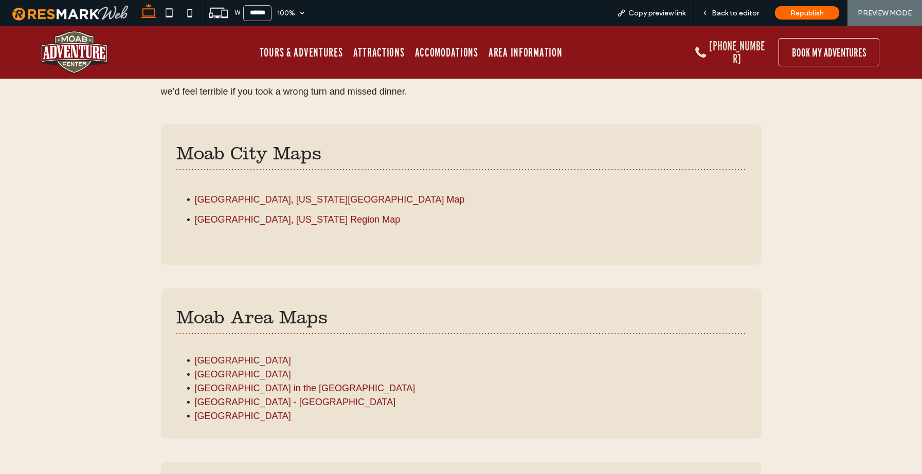
click at [287, 200] on li "[GEOGRAPHIC_DATA], [US_STATE][GEOGRAPHIC_DATA] Map" at bounding box center [470, 200] width 551 height 21
click at [732, 10] on span "Back to editor" at bounding box center [735, 13] width 47 height 9
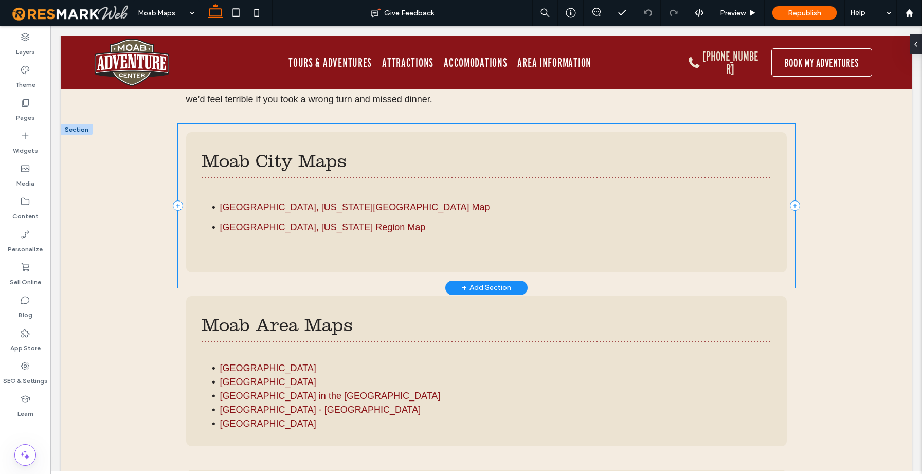
scroll to position [514, 0]
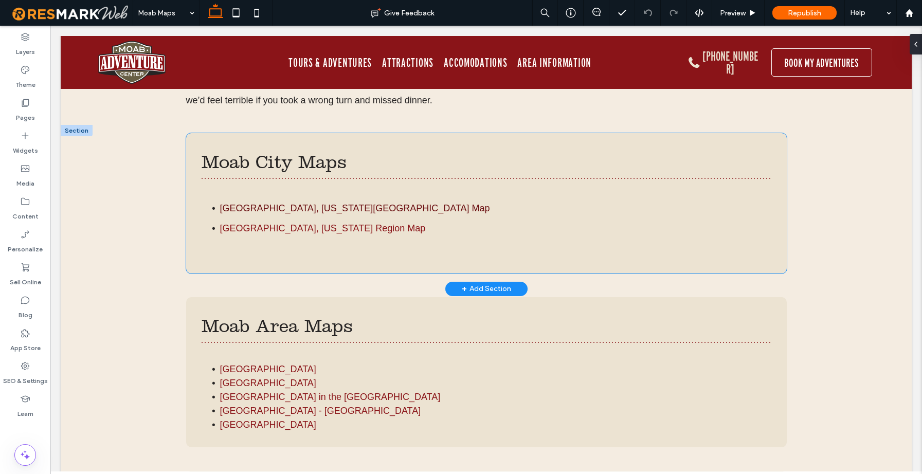
click at [292, 208] on link "[GEOGRAPHIC_DATA], [US_STATE][GEOGRAPHIC_DATA] Map" at bounding box center [355, 208] width 270 height 10
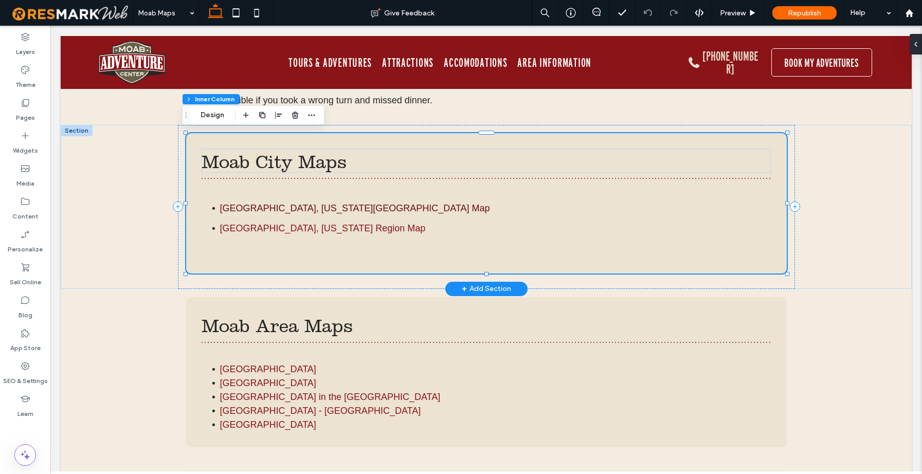
click at [292, 208] on link "[GEOGRAPHIC_DATA], [US_STATE][GEOGRAPHIC_DATA] Map" at bounding box center [355, 208] width 270 height 10
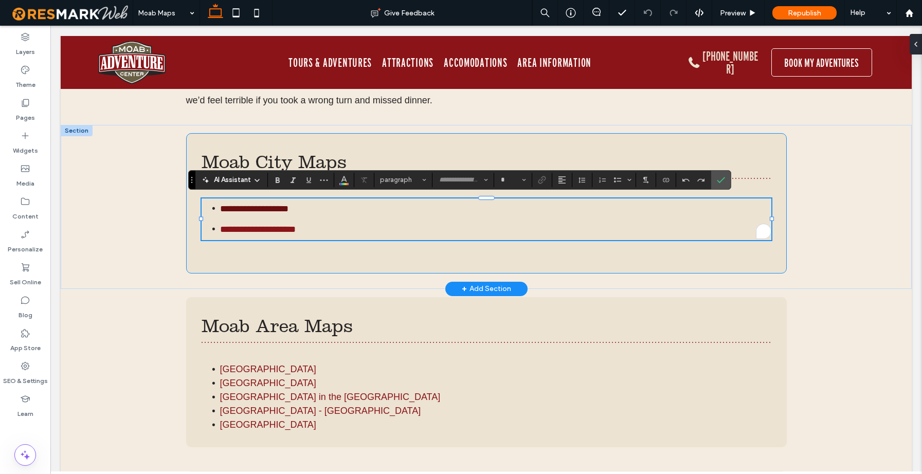
type input "*********"
type input "**"
click at [542, 182] on use "Link" at bounding box center [542, 180] width 8 height 8
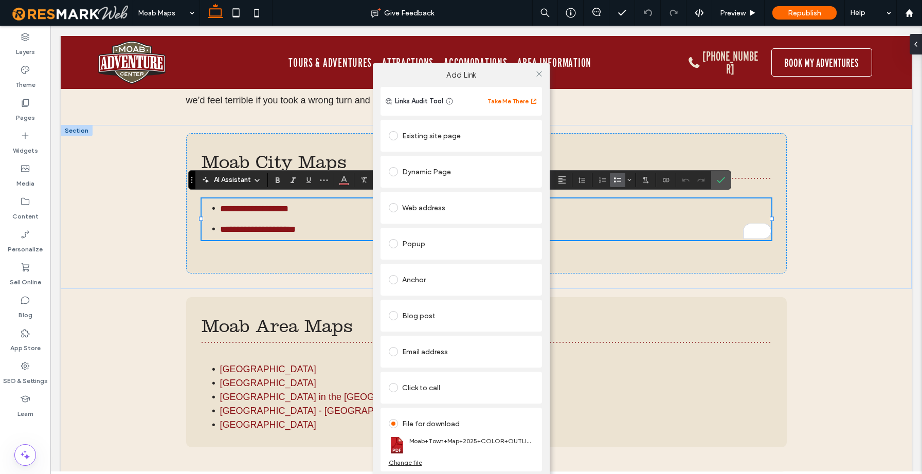
click at [409, 463] on div "Change file" at bounding box center [405, 463] width 33 height 8
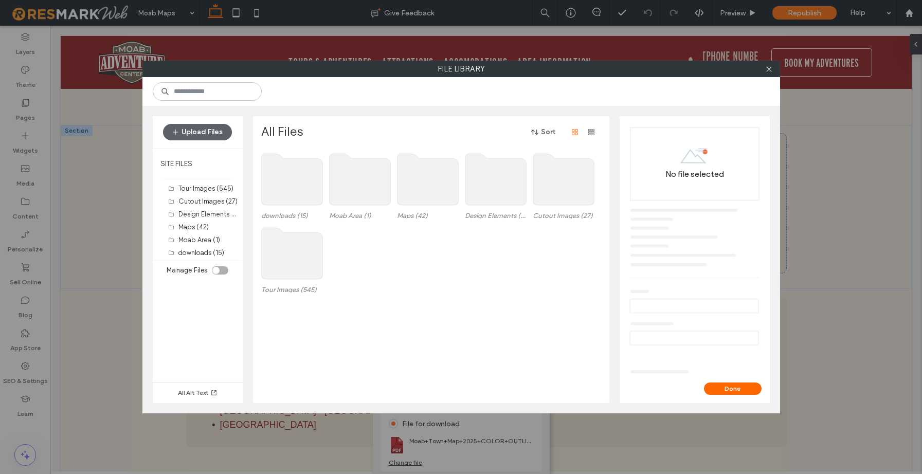
click at [277, 190] on use at bounding box center [291, 179] width 61 height 51
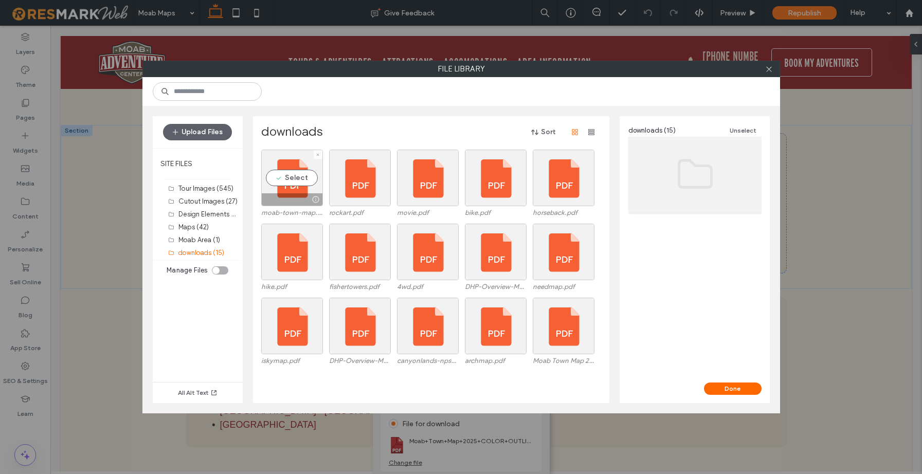
click at [277, 190] on div "Select" at bounding box center [292, 178] width 62 height 57
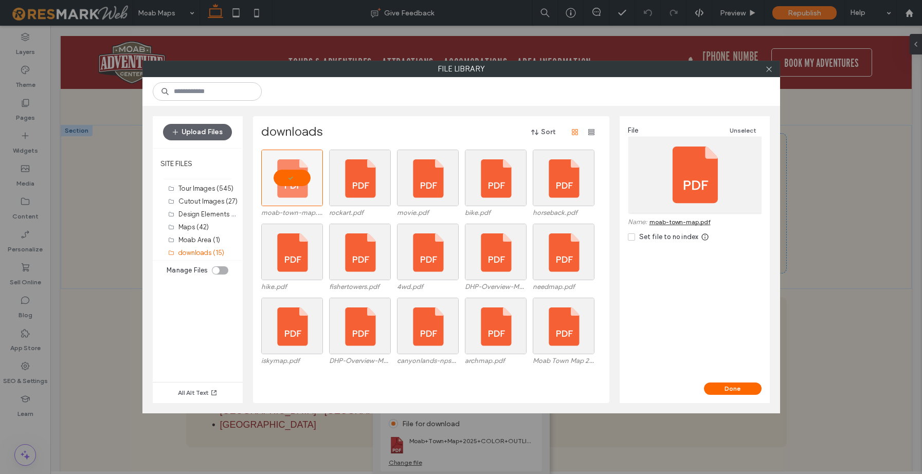
click at [738, 388] on button "Done" at bounding box center [733, 389] width 58 height 12
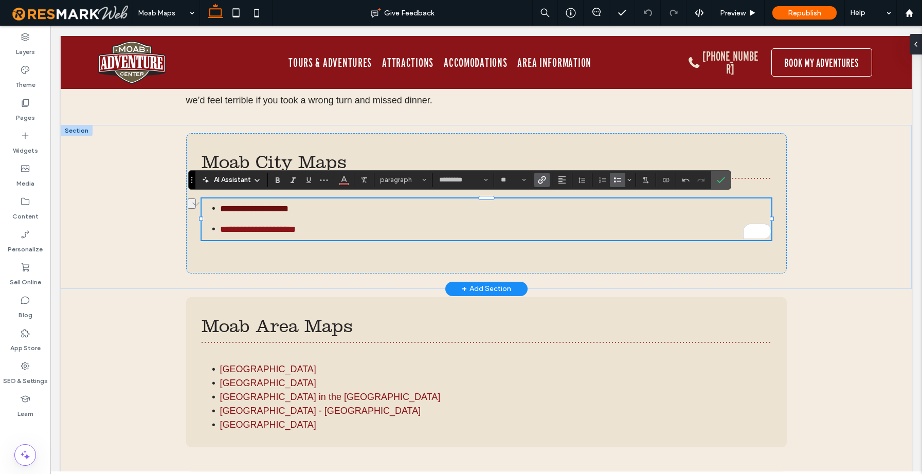
click at [286, 209] on link "**********" at bounding box center [254, 208] width 68 height 9
click at [286, 210] on link "**********" at bounding box center [254, 208] width 68 height 9
click at [289, 202] on li "**********" at bounding box center [495, 209] width 551 height 21
drag, startPoint x: 285, startPoint y: 208, endPoint x: 237, endPoint y: 205, distance: 48.4
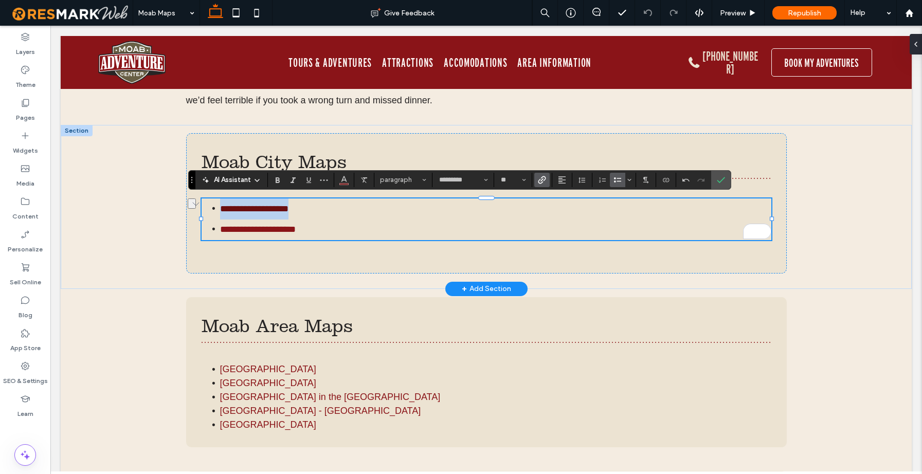
click at [220, 206] on li "**********" at bounding box center [495, 209] width 551 height 21
click at [547, 181] on label "Link" at bounding box center [541, 180] width 15 height 14
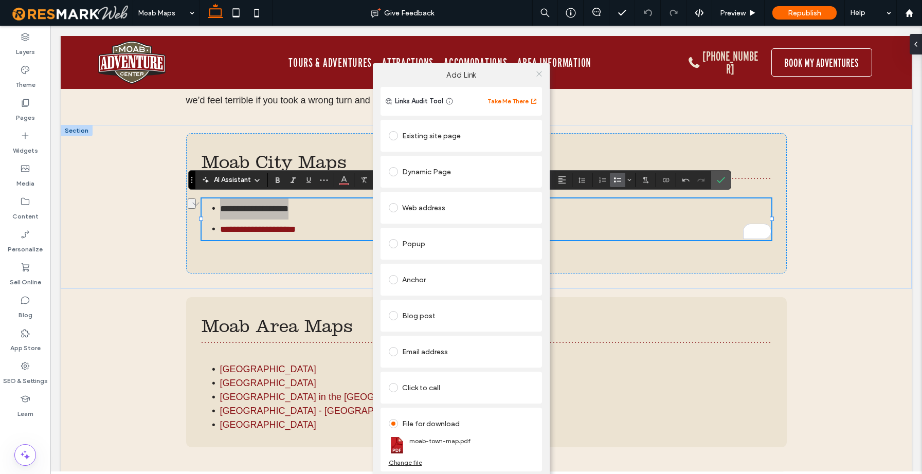
click at [536, 75] on icon at bounding box center [539, 74] width 8 height 8
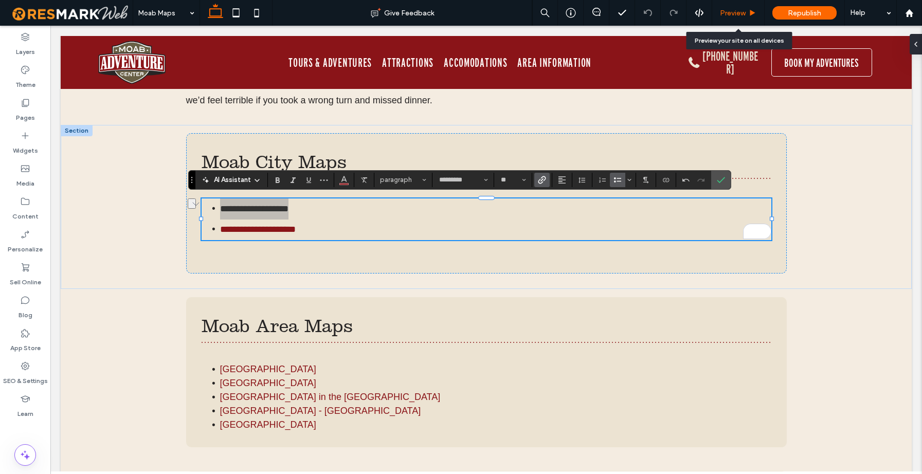
click at [741, 11] on span "Preview" at bounding box center [733, 13] width 26 height 9
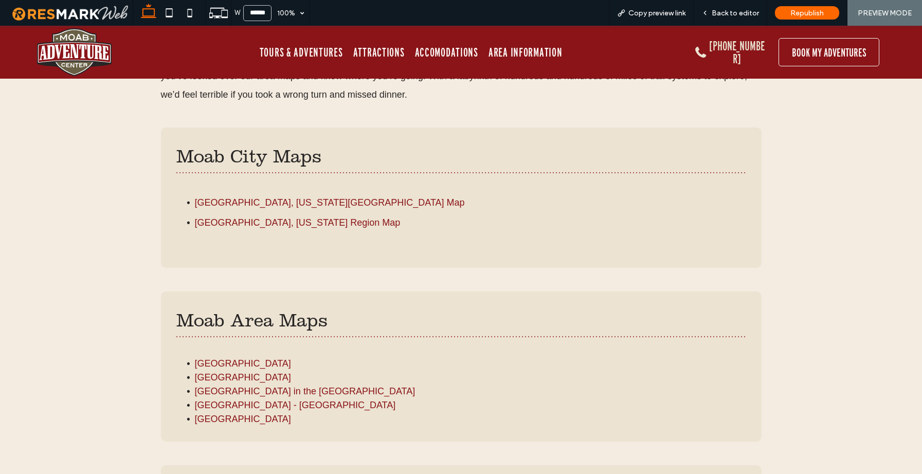
scroll to position [518, 0]
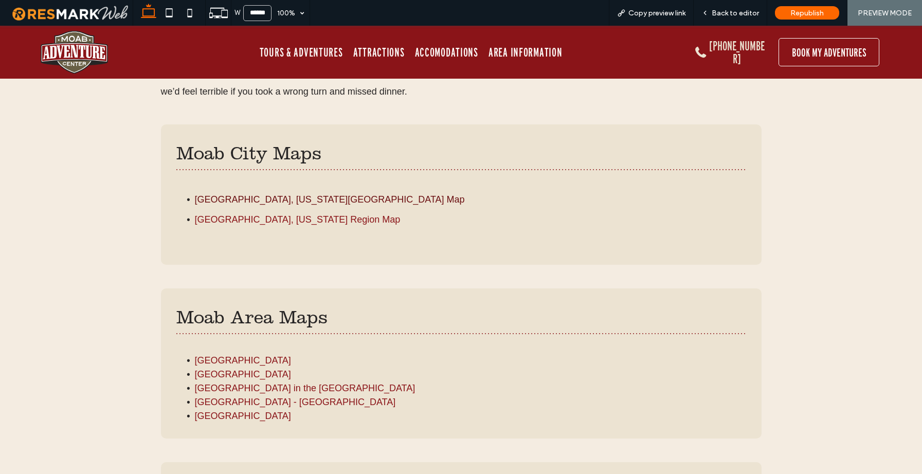
click at [263, 201] on link "[GEOGRAPHIC_DATA], [US_STATE][GEOGRAPHIC_DATA] Map" at bounding box center [330, 199] width 270 height 10
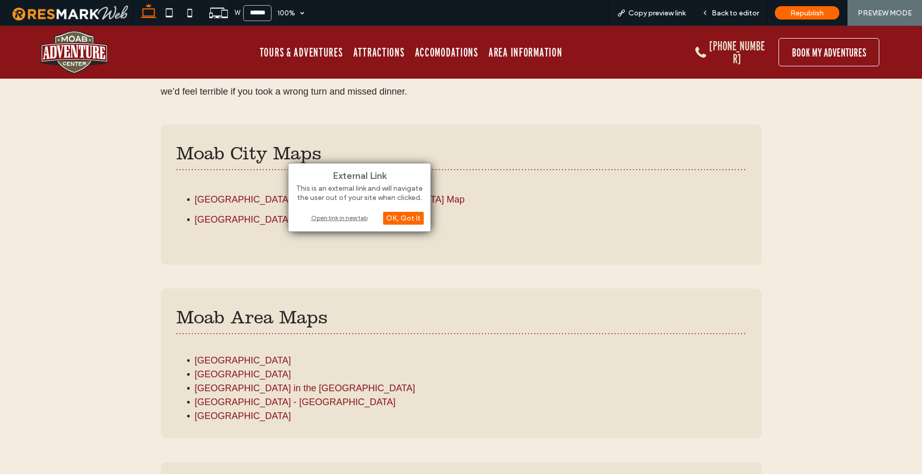
click at [340, 217] on div "Open link in new tab" at bounding box center [359, 217] width 129 height 11
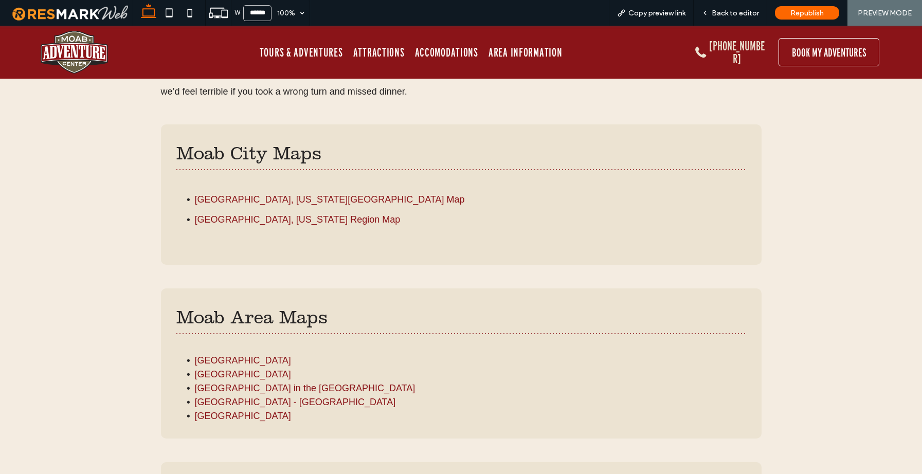
click at [268, 227] on li "[GEOGRAPHIC_DATA], [US_STATE] Region Map" at bounding box center [470, 220] width 551 height 21
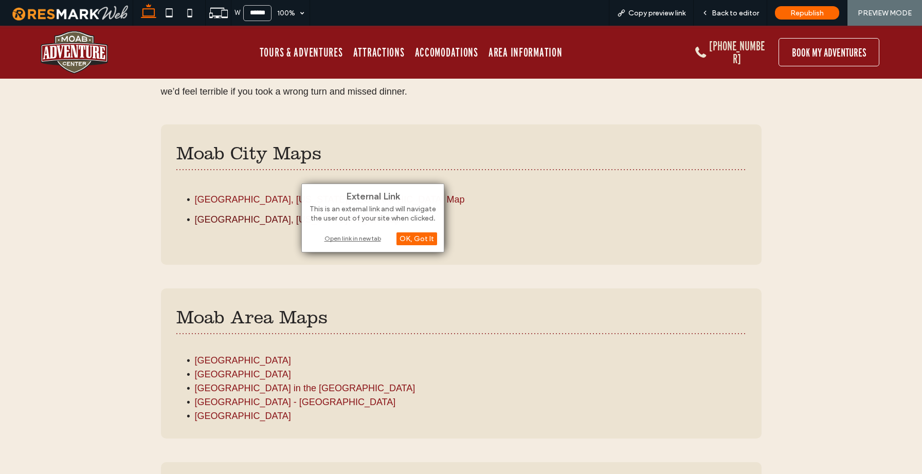
click at [269, 222] on link "[GEOGRAPHIC_DATA], [US_STATE] Region Map" at bounding box center [298, 219] width 206 height 10
click at [345, 240] on div "Open link in new tab" at bounding box center [373, 238] width 129 height 11
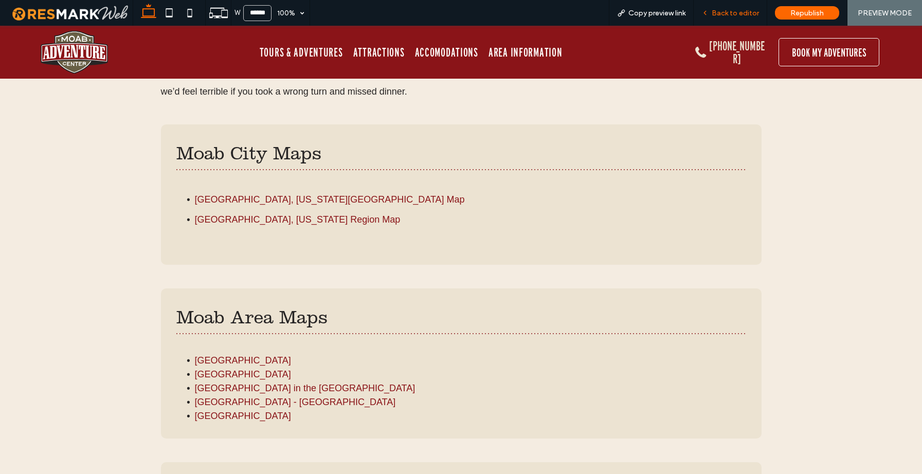
click at [734, 13] on span "Back to editor" at bounding box center [735, 13] width 47 height 9
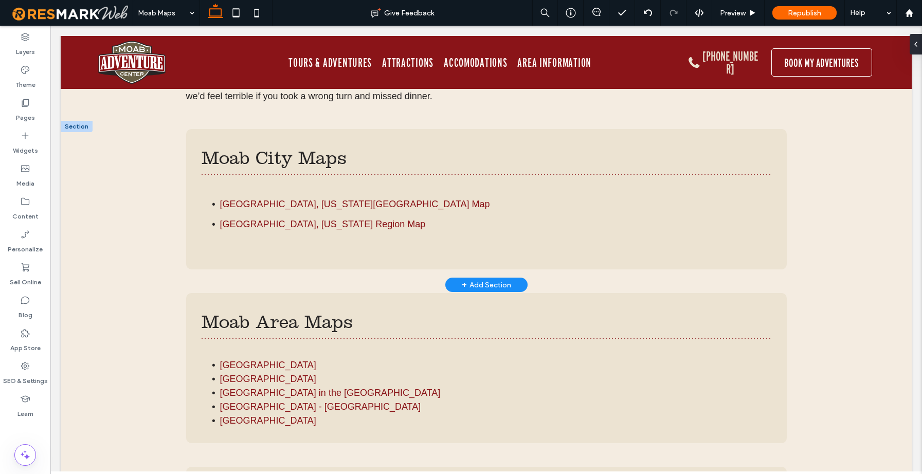
scroll to position [514, 0]
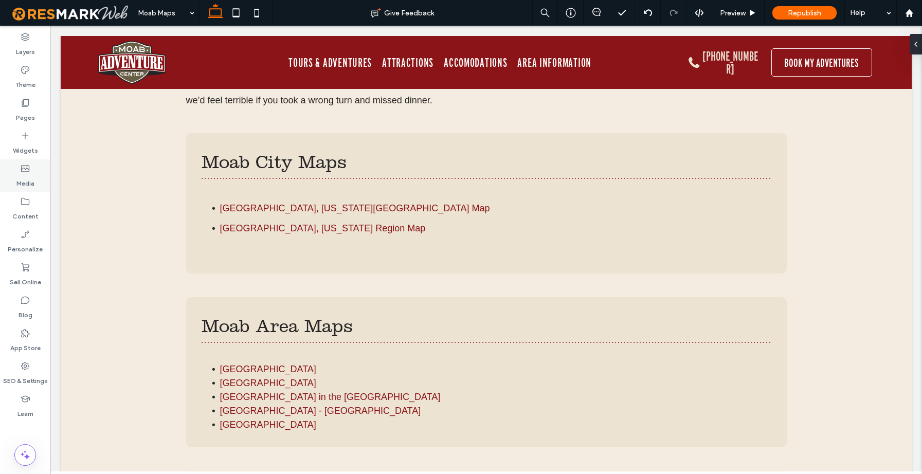
click at [24, 180] on label "Media" at bounding box center [25, 181] width 18 height 14
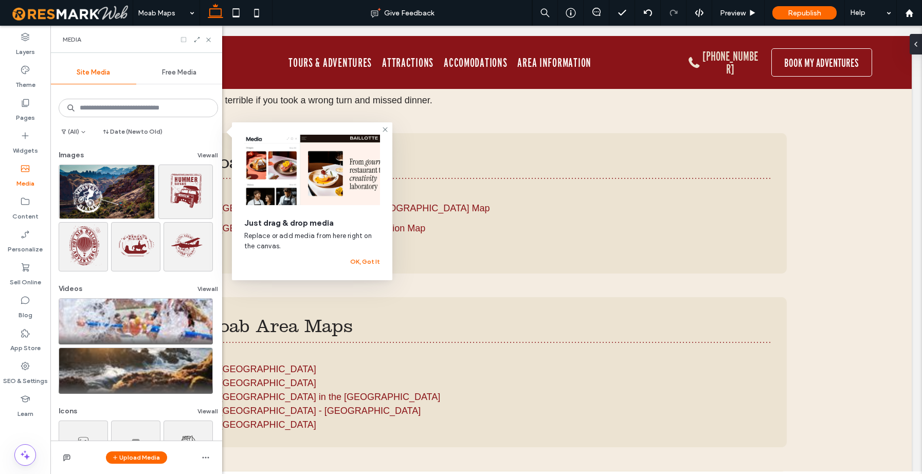
click at [182, 42] on icon at bounding box center [183, 39] width 7 height 7
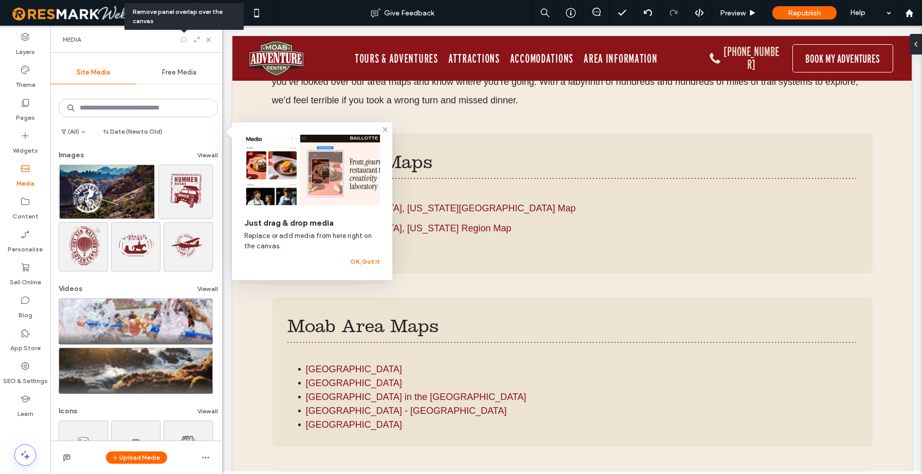
click at [182, 41] on use at bounding box center [183, 39] width 5 height 5
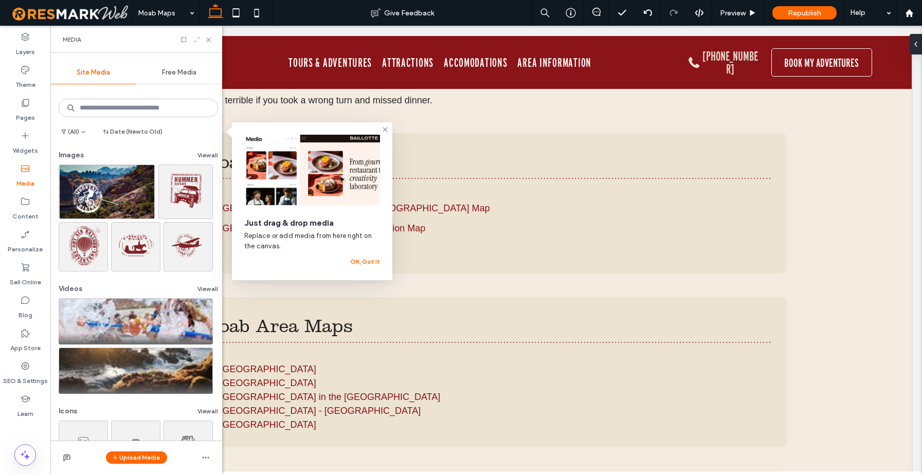
click at [195, 40] on icon at bounding box center [196, 39] width 7 height 7
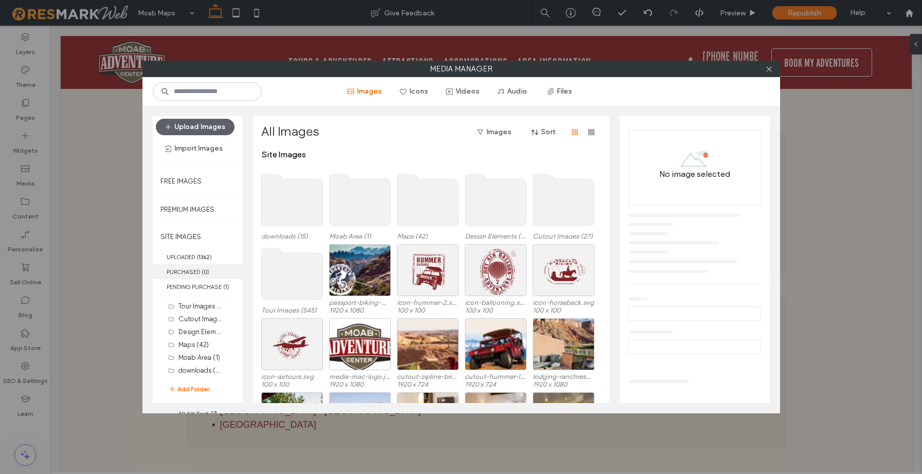
scroll to position [7, 0]
click at [190, 368] on label "downloads (15)" at bounding box center [201, 369] width 46 height 10
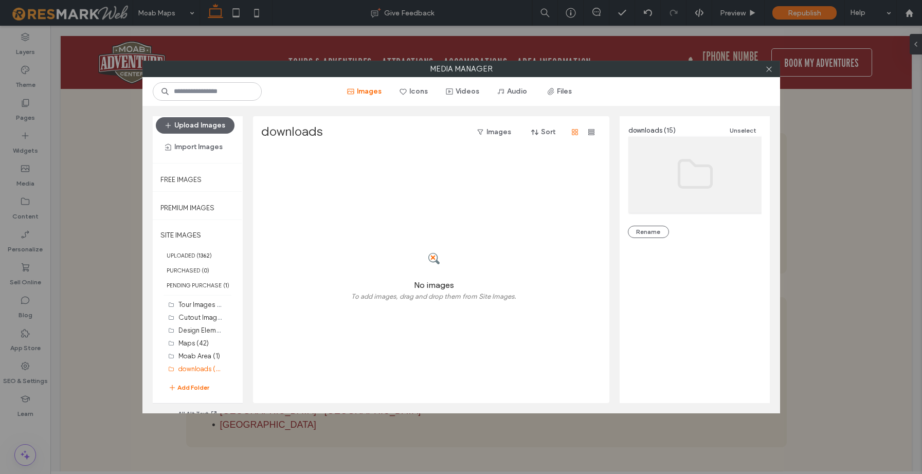
click at [677, 170] on icon at bounding box center [695, 174] width 51 height 43
click at [552, 87] on span "button" at bounding box center [552, 91] width 10 height 15
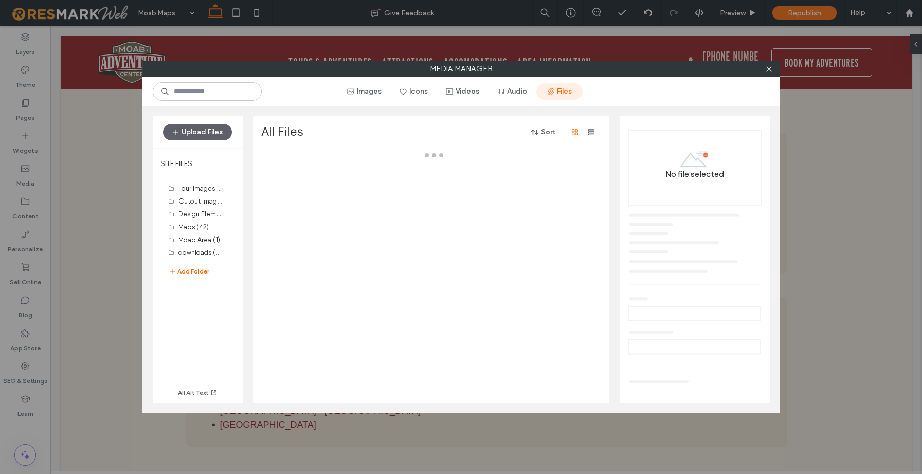
scroll to position [0, 0]
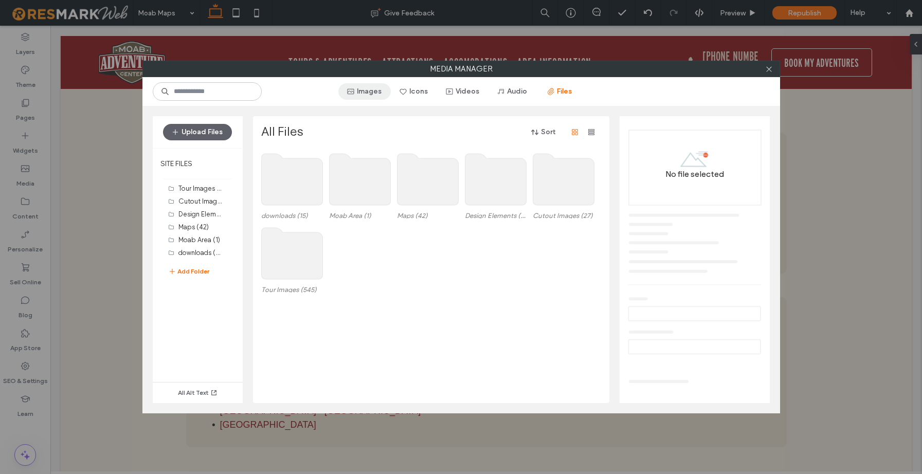
click at [364, 94] on button "Images" at bounding box center [364, 91] width 52 height 16
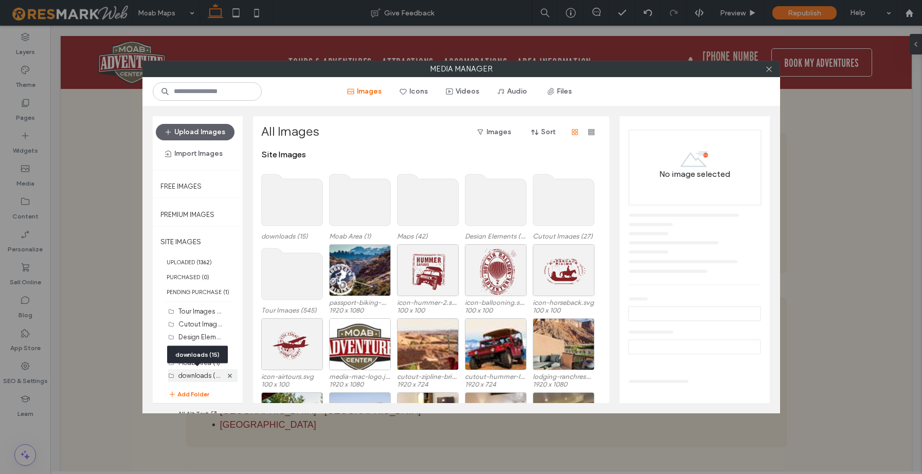
click at [210, 375] on label "downloads (15)" at bounding box center [201, 375] width 46 height 10
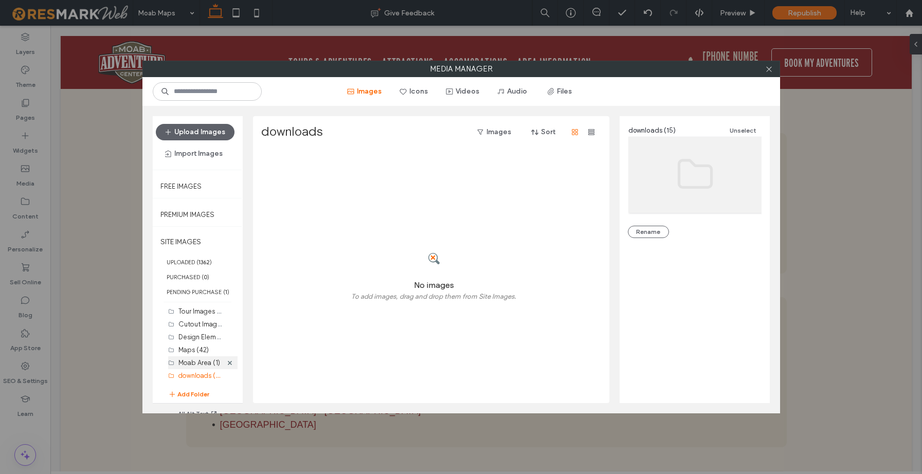
click at [211, 361] on label "Moab Area (1)" at bounding box center [199, 363] width 42 height 8
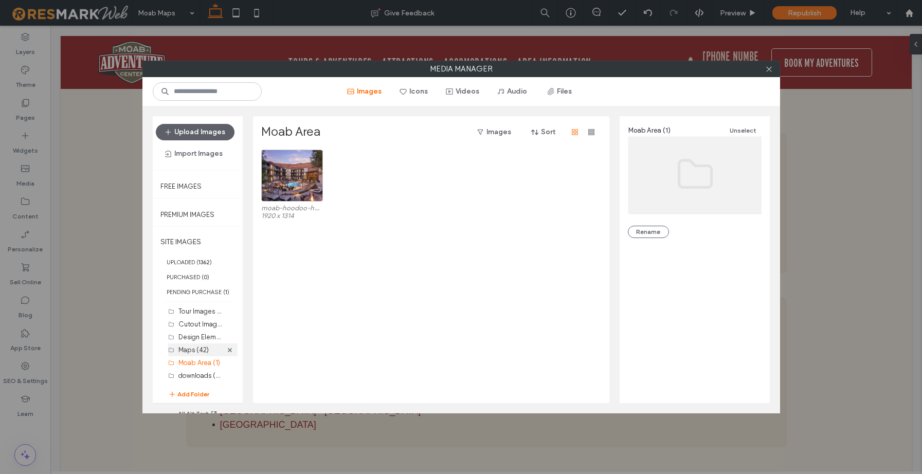
click at [201, 345] on div "Maps (42)" at bounding box center [200, 350] width 44 height 11
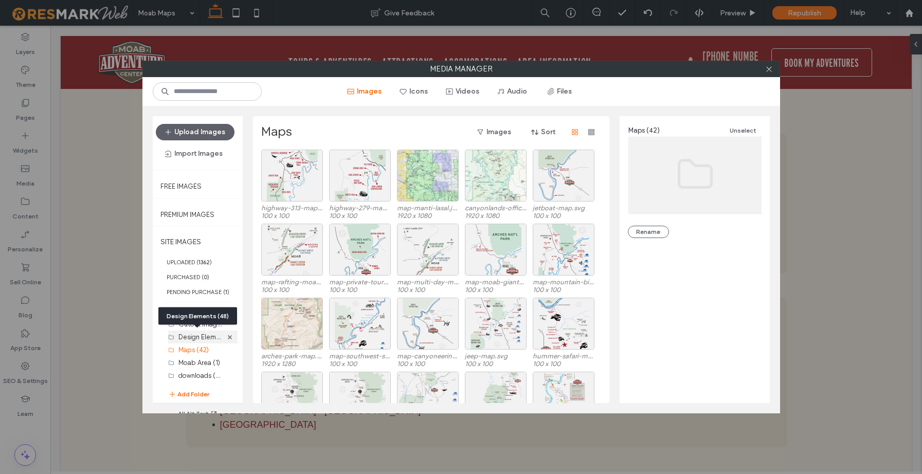
click at [200, 335] on label "Design Elements (48)" at bounding box center [210, 337] width 65 height 10
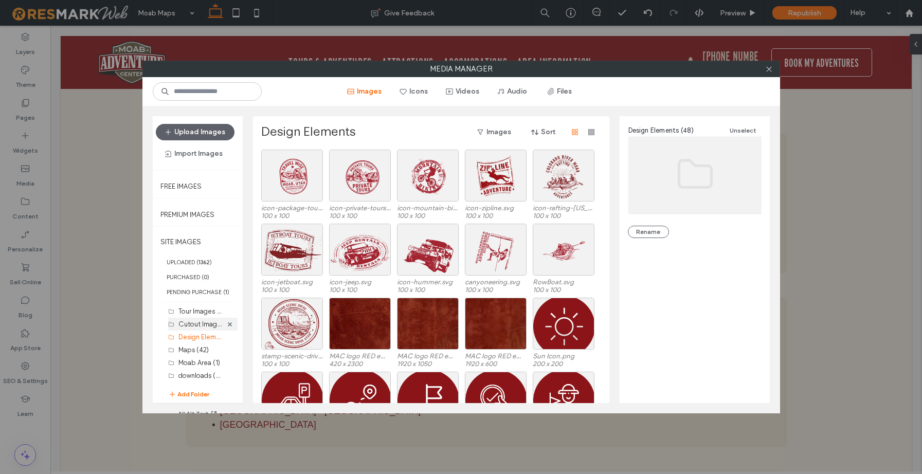
click at [187, 329] on div "Cutout Images (27)" at bounding box center [200, 324] width 44 height 13
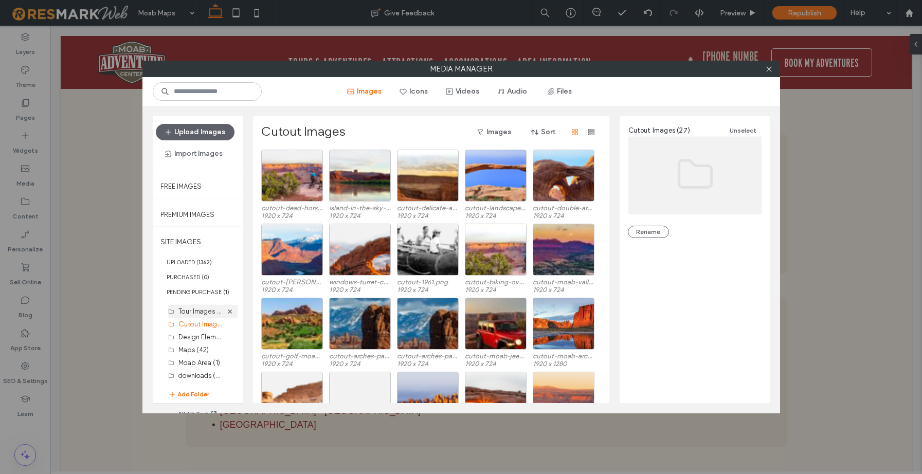
click at [192, 310] on label "Tour Images (545)" at bounding box center [205, 311] width 55 height 10
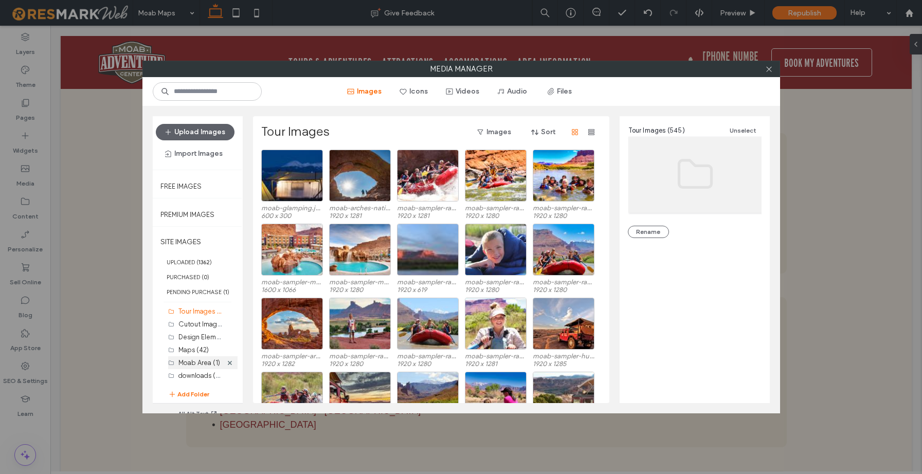
click at [196, 360] on label "Moab Area (1)" at bounding box center [199, 363] width 42 height 8
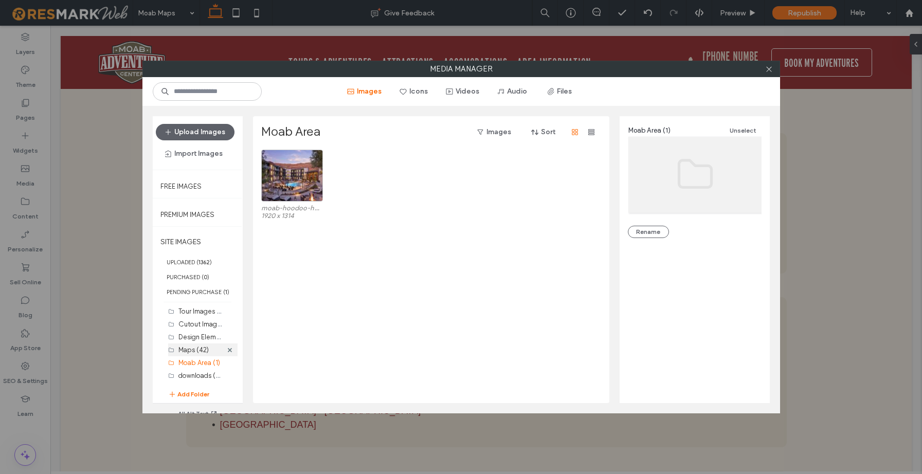
click at [189, 350] on label "Maps (42)" at bounding box center [193, 350] width 30 height 8
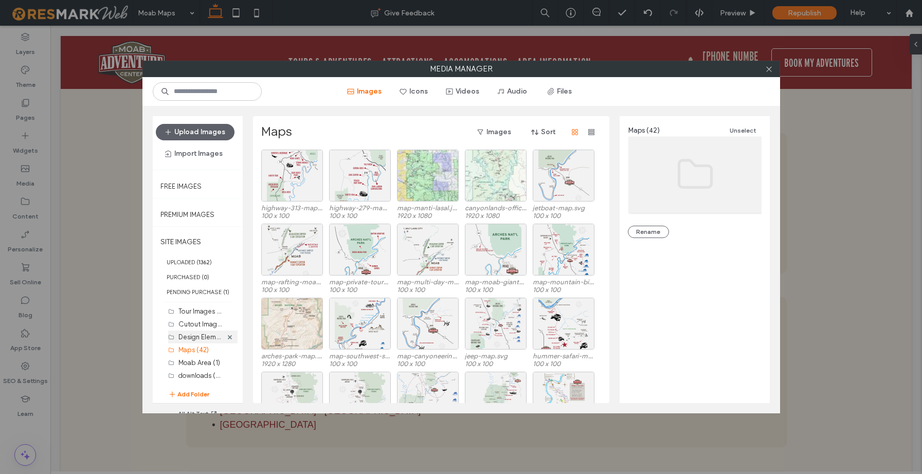
click at [190, 335] on label "Design Elements (48)" at bounding box center [210, 337] width 65 height 10
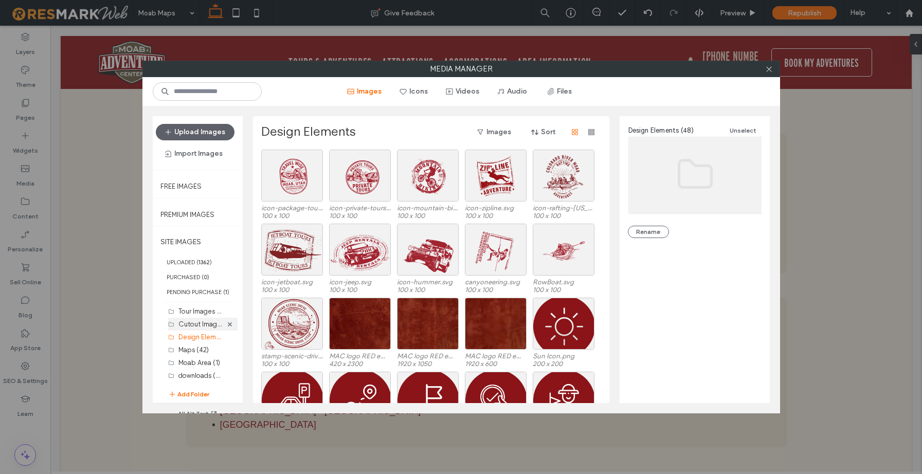
click at [189, 326] on label "Cutout Images (27)" at bounding box center [207, 324] width 59 height 10
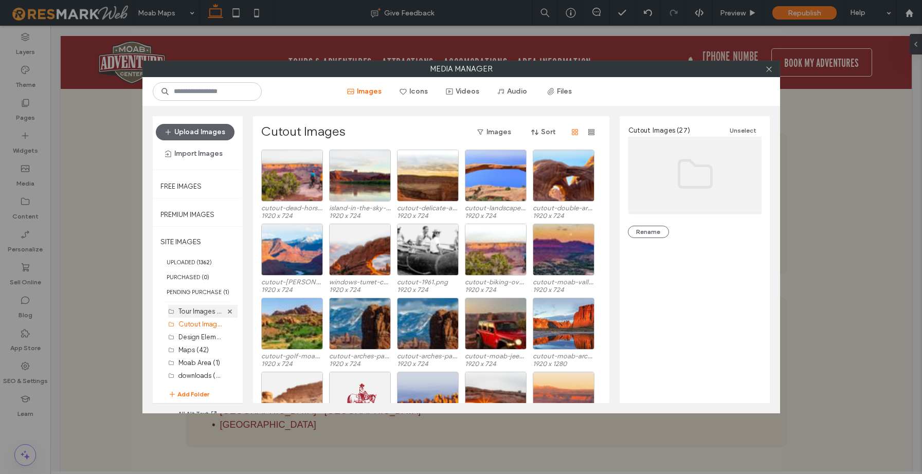
click at [189, 314] on label "Tour Images (545)" at bounding box center [205, 311] width 55 height 10
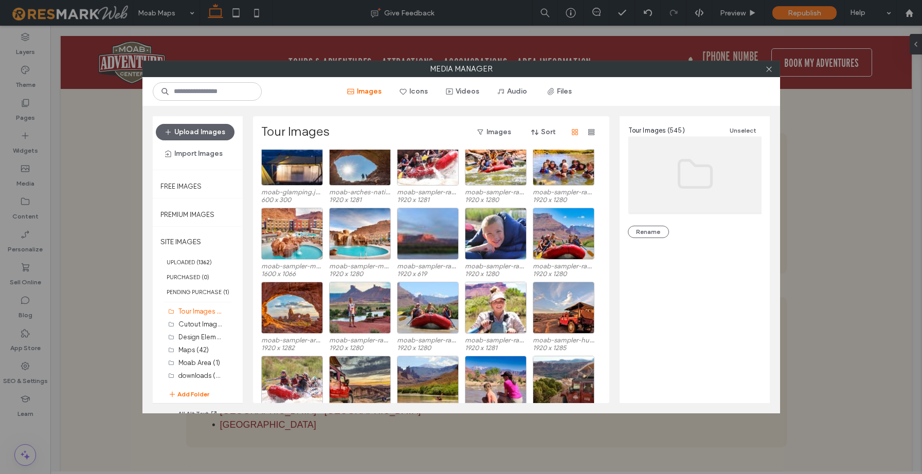
scroll to position [43, 0]
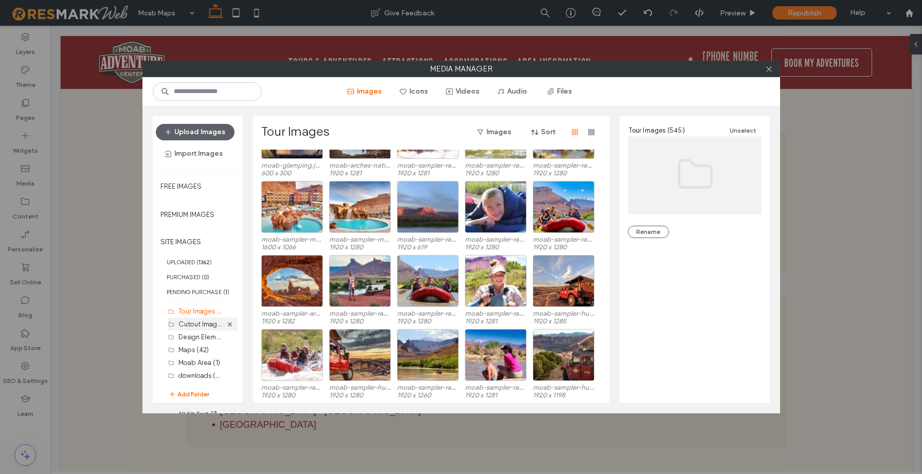
click at [187, 326] on label "Cutout Images (27)" at bounding box center [207, 324] width 59 height 10
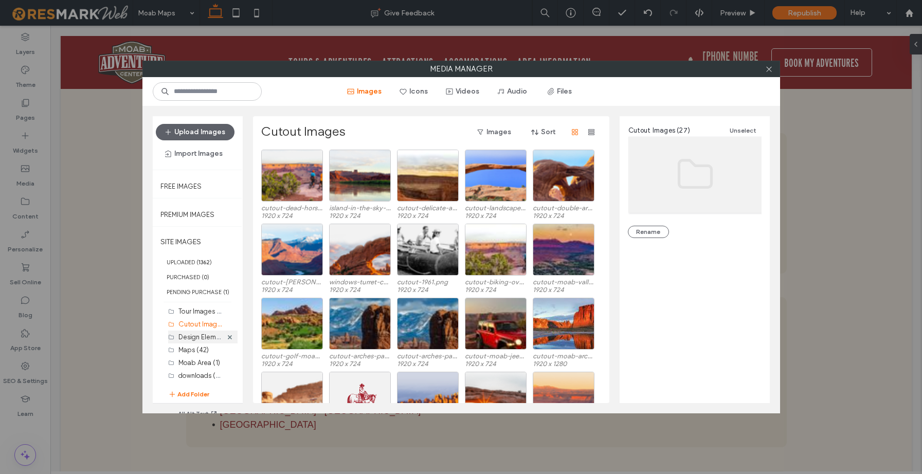
click at [188, 341] on label "Design Elements (48)" at bounding box center [210, 337] width 65 height 10
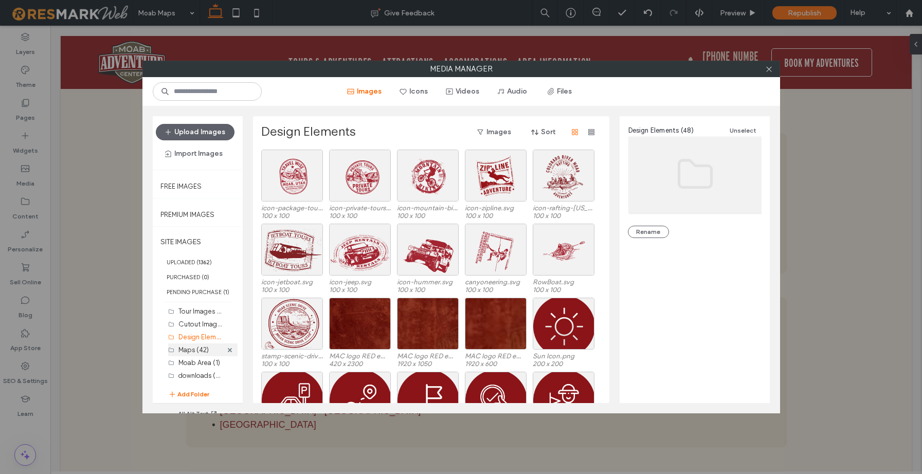
click at [186, 349] on label "Maps (42)" at bounding box center [193, 350] width 30 height 8
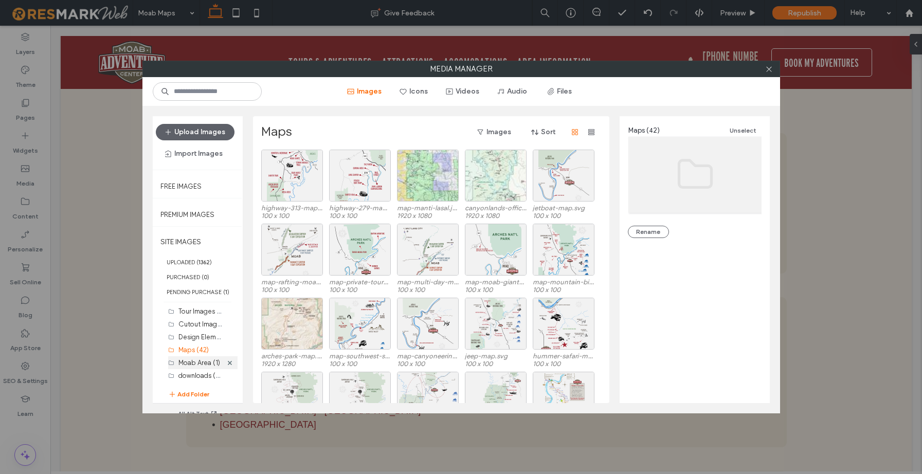
click at [185, 360] on label "Moab Area (1)" at bounding box center [199, 363] width 42 height 8
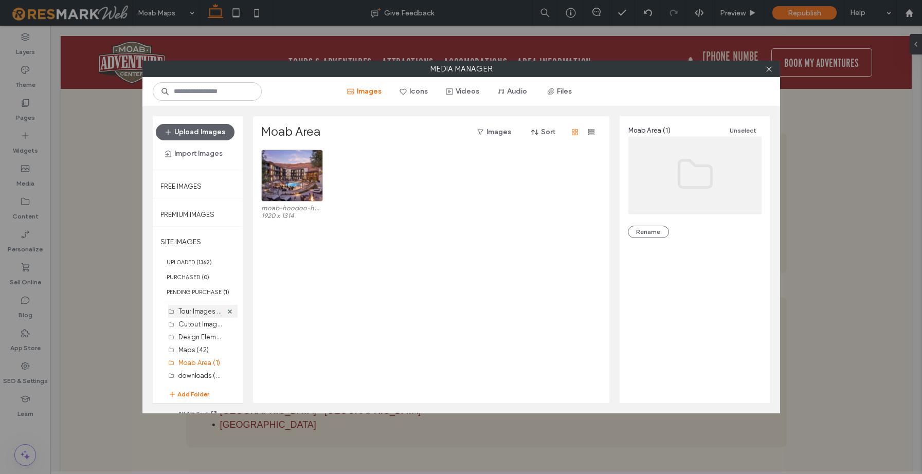
click at [192, 310] on label "Tour Images (545)" at bounding box center [205, 311] width 55 height 10
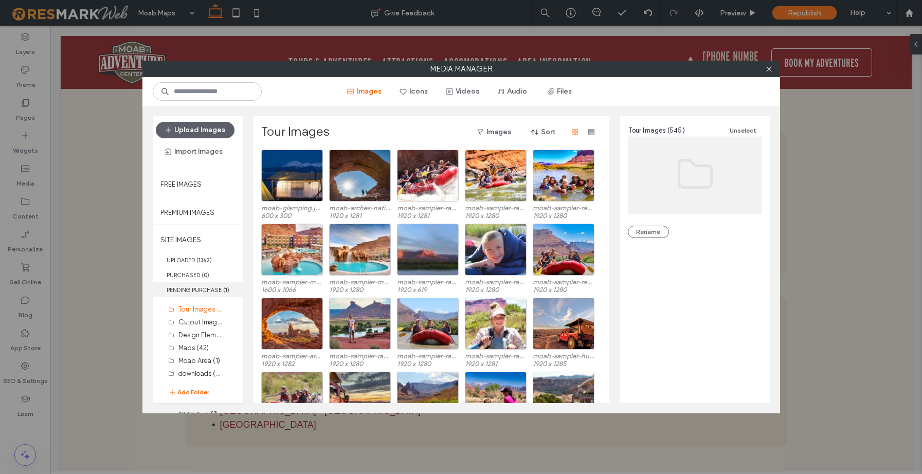
scroll to position [7, 0]
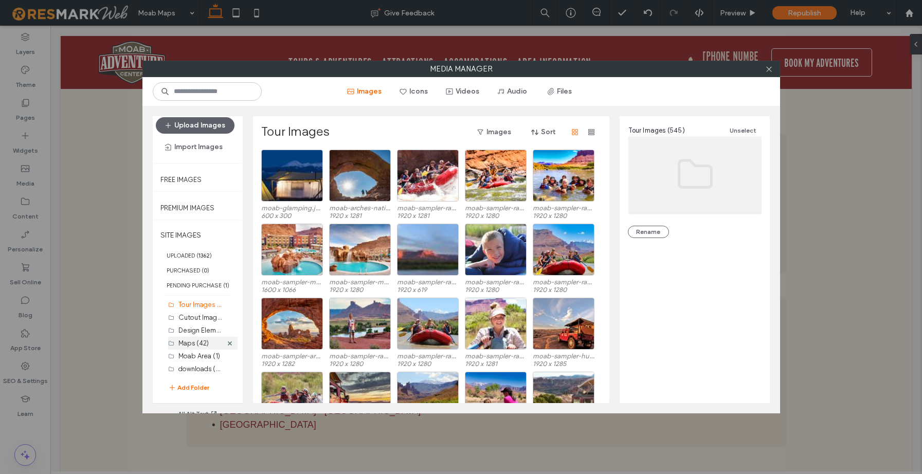
click at [191, 344] on label "Maps (42)" at bounding box center [193, 343] width 30 height 8
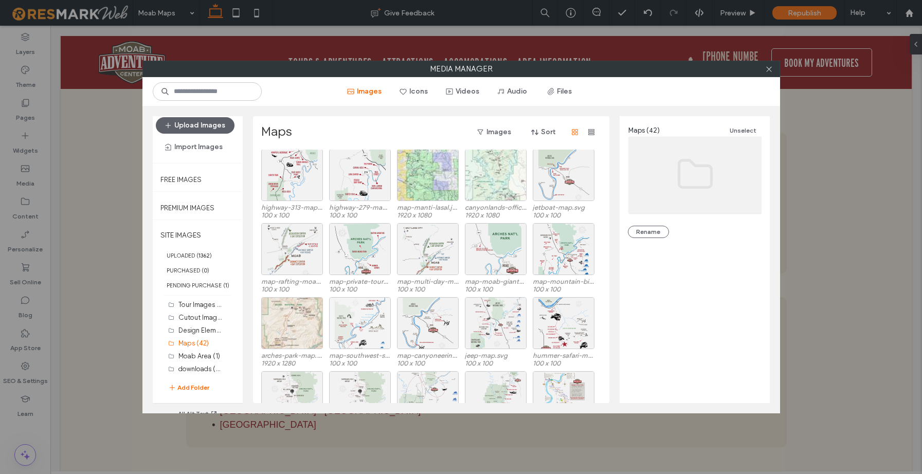
scroll to position [0, 0]
click at [196, 309] on div "Tour Images (545)" at bounding box center [200, 304] width 44 height 13
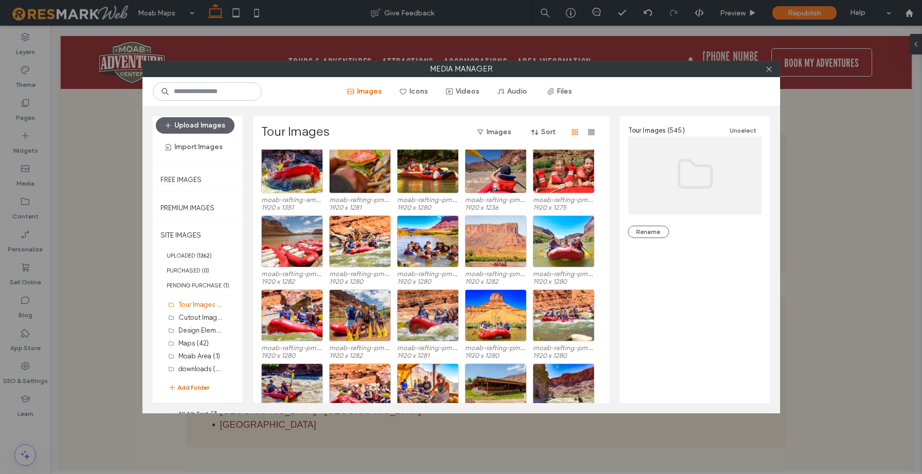
scroll to position [1817, 0]
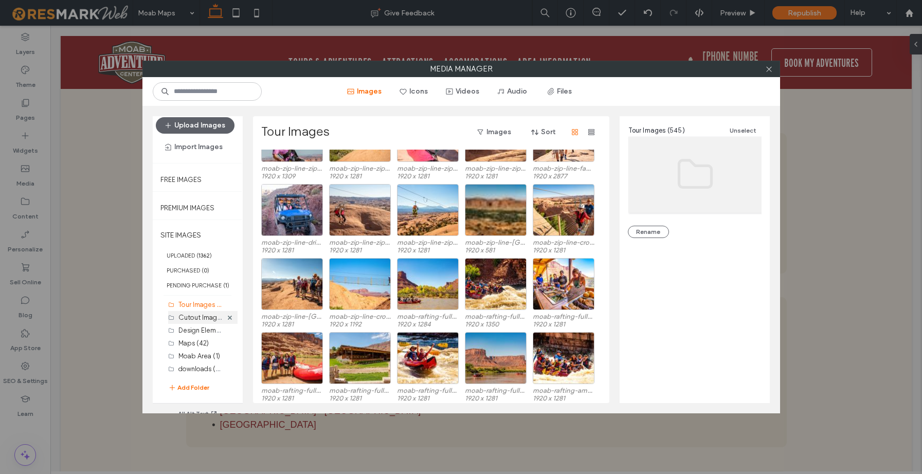
click at [196, 318] on label "Cutout Images (27)" at bounding box center [207, 317] width 59 height 10
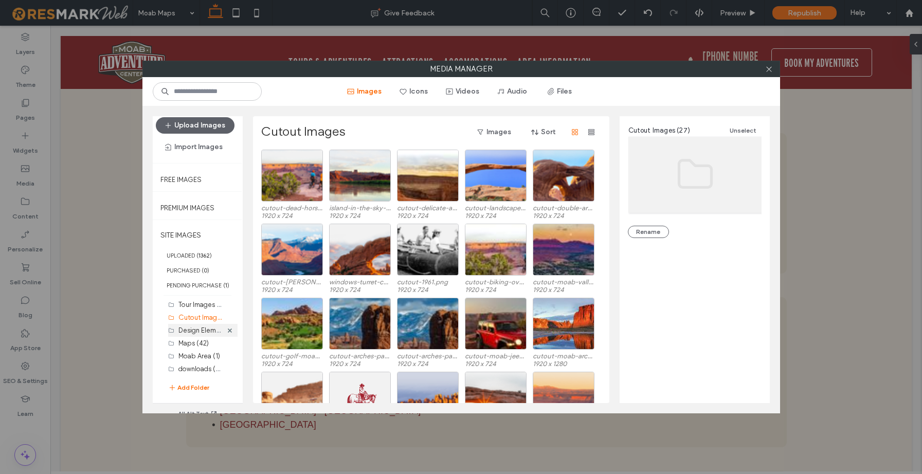
click at [192, 332] on label "Design Elements (48)" at bounding box center [210, 330] width 65 height 10
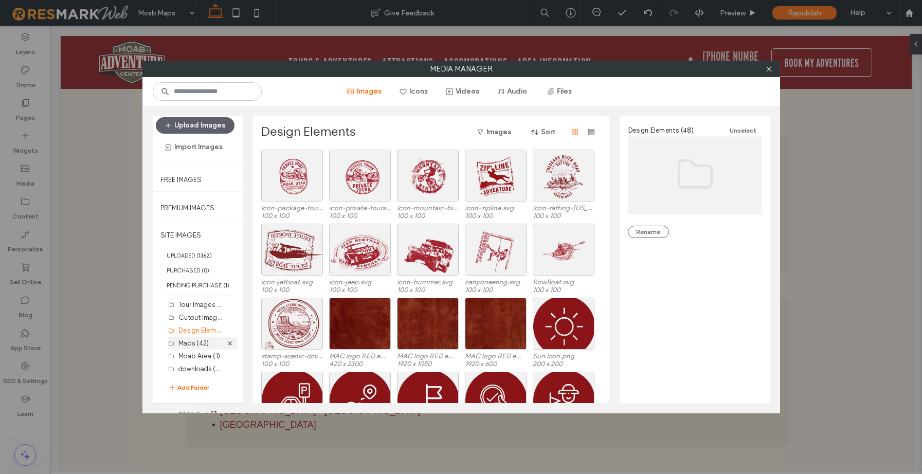
click at [190, 339] on label "Maps (42)" at bounding box center [193, 343] width 30 height 8
click at [187, 352] on label "Moab Area (1)" at bounding box center [199, 356] width 42 height 8
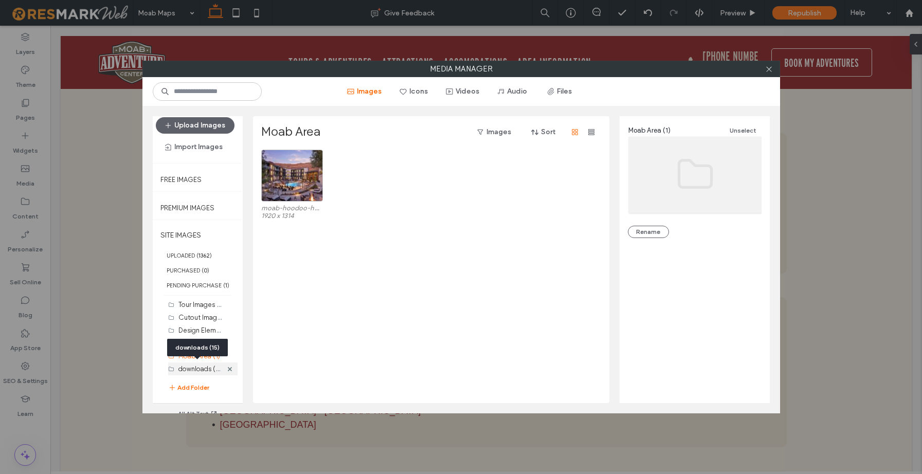
click at [187, 369] on label "downloads (15)" at bounding box center [201, 369] width 46 height 10
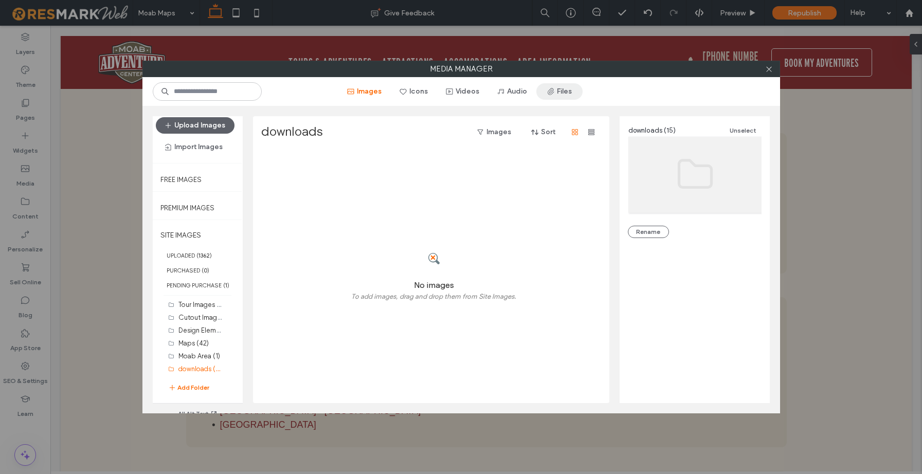
click at [556, 96] on button "Files" at bounding box center [559, 91] width 46 height 16
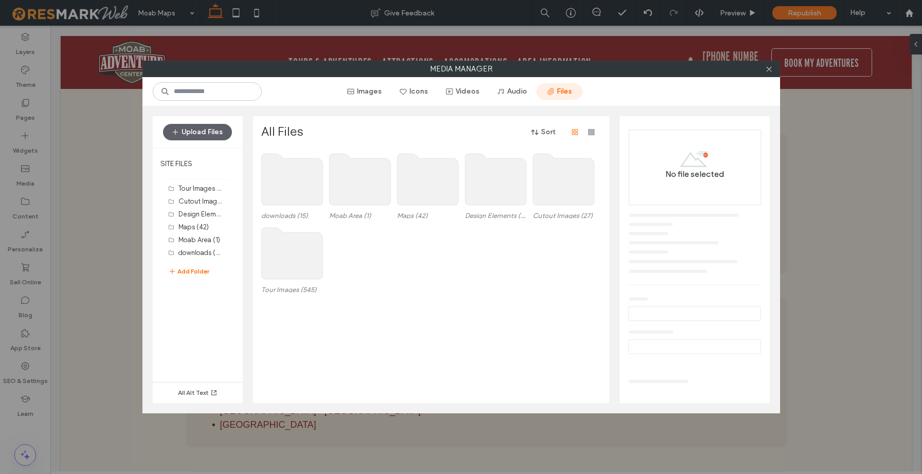
scroll to position [0, 0]
click at [309, 189] on use at bounding box center [291, 179] width 61 height 51
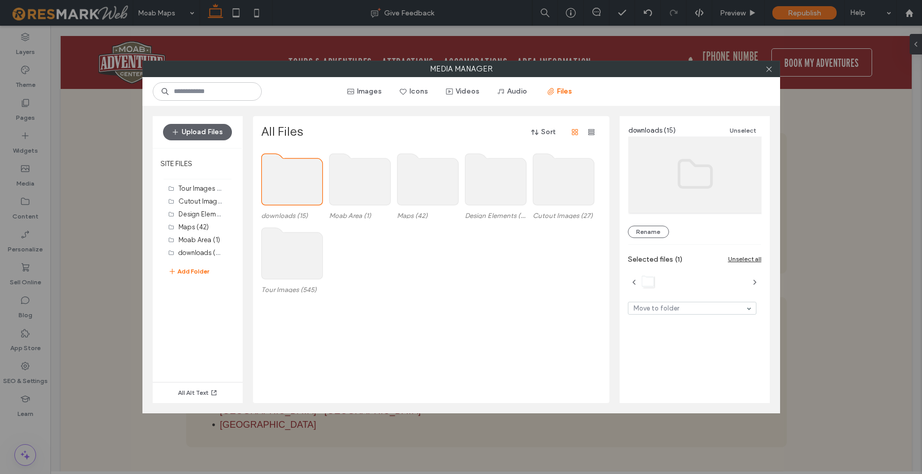
click at [282, 185] on use at bounding box center [291, 179] width 61 height 51
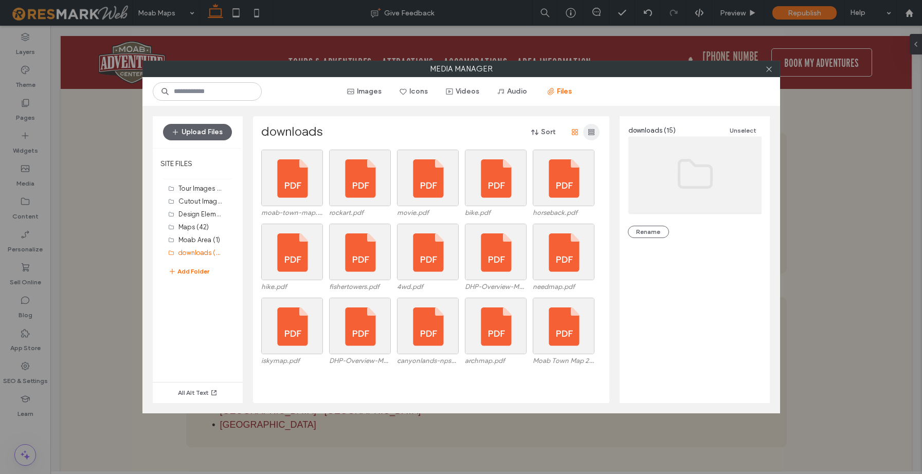
click at [592, 134] on icon "button" at bounding box center [591, 132] width 8 height 8
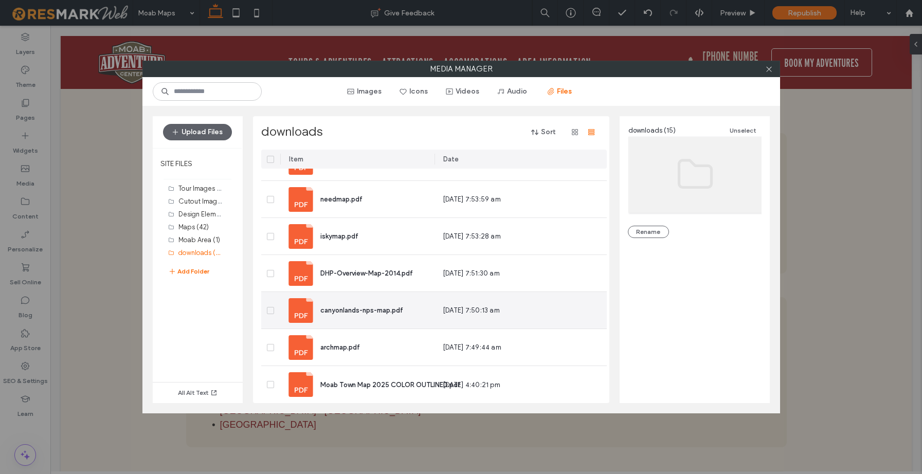
scroll to position [327, 0]
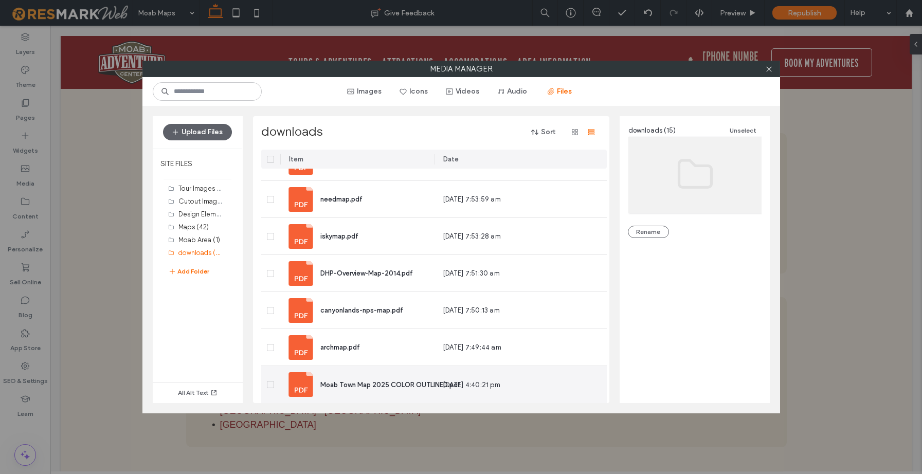
click at [273, 381] on span at bounding box center [270, 384] width 7 height 7
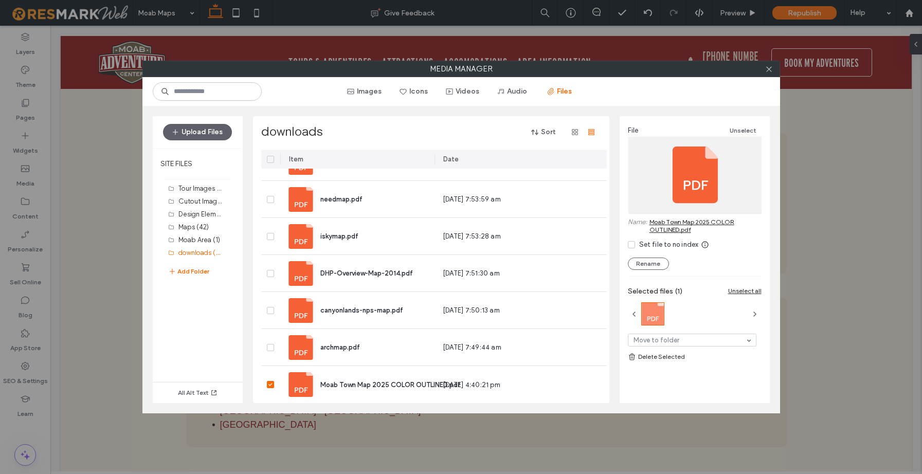
click at [633, 357] on icon at bounding box center [632, 357] width 8 height 8
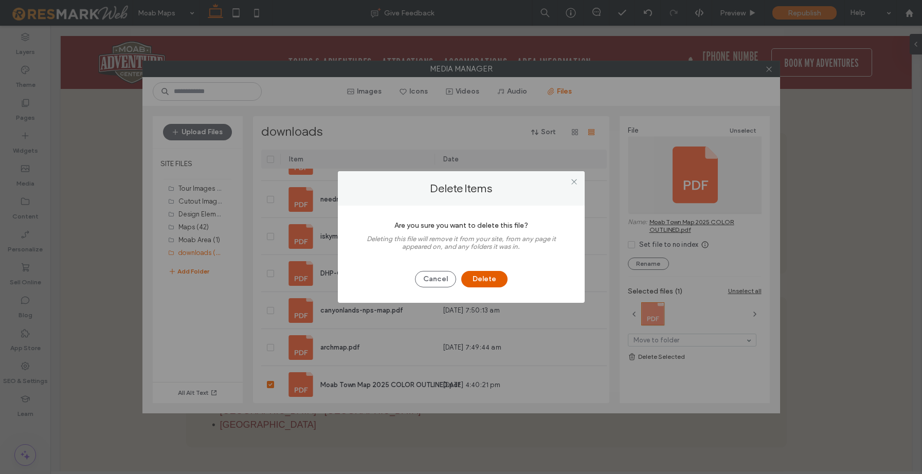
click at [486, 281] on button "Delete" at bounding box center [484, 279] width 46 height 16
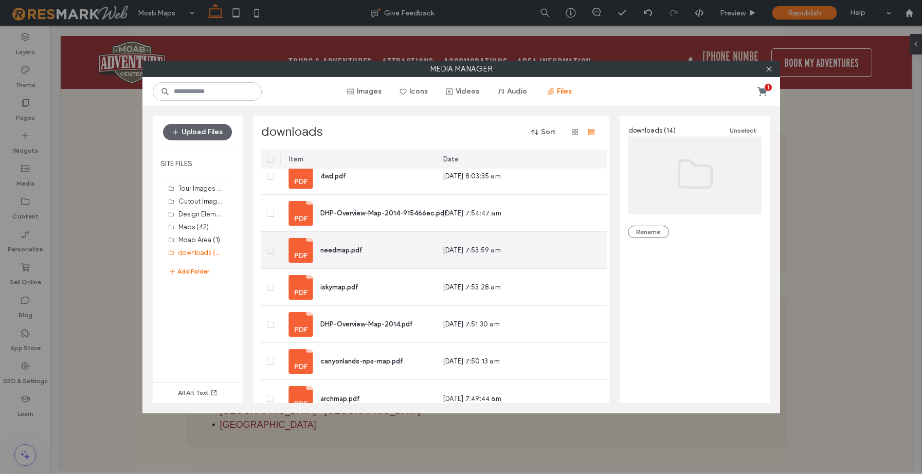
scroll to position [290, 0]
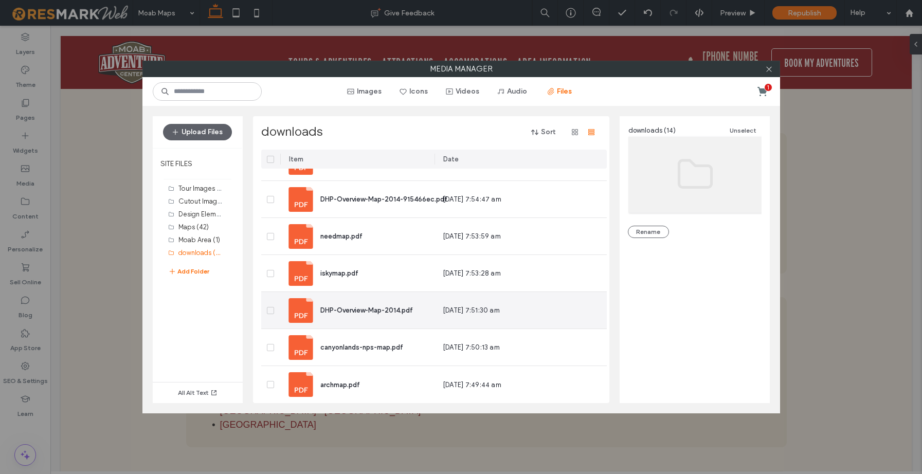
click at [355, 307] on span "DHP-Overview-Map-2014.pdf" at bounding box center [366, 311] width 93 height 8
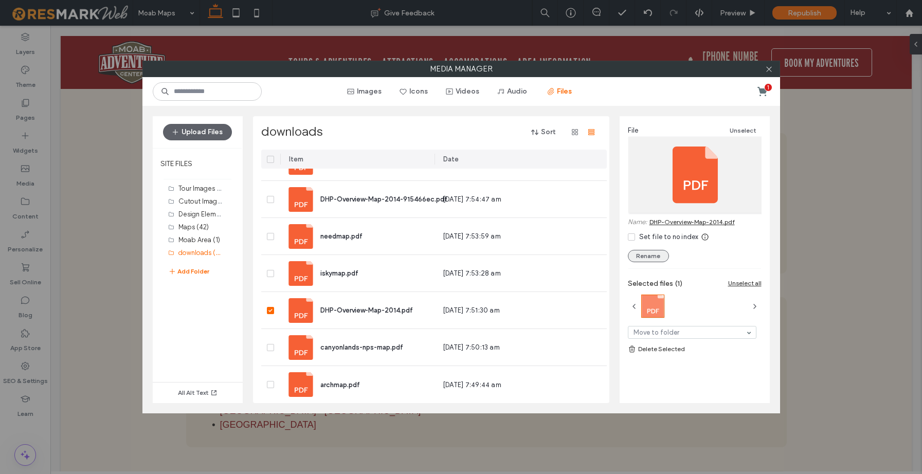
click at [641, 257] on button "Rename" at bounding box center [648, 256] width 41 height 12
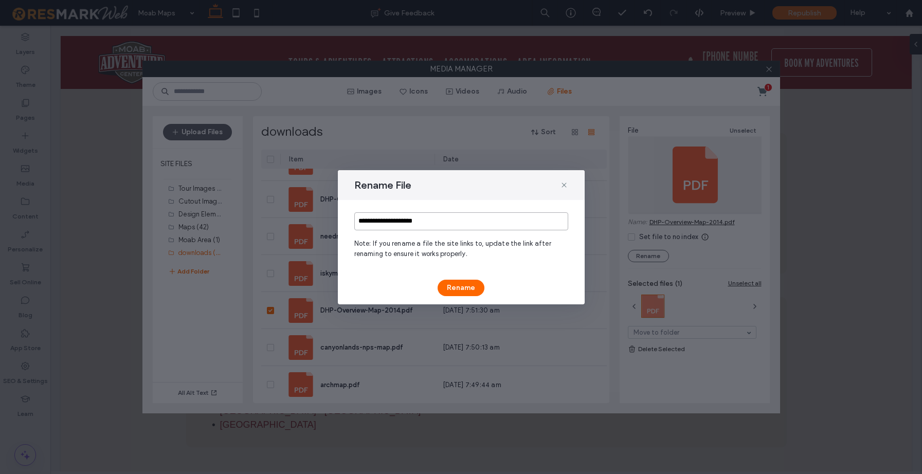
click at [399, 221] on input "**********" at bounding box center [461, 221] width 214 height 18
type input "**********"
click at [460, 290] on button "Rename" at bounding box center [461, 288] width 47 height 16
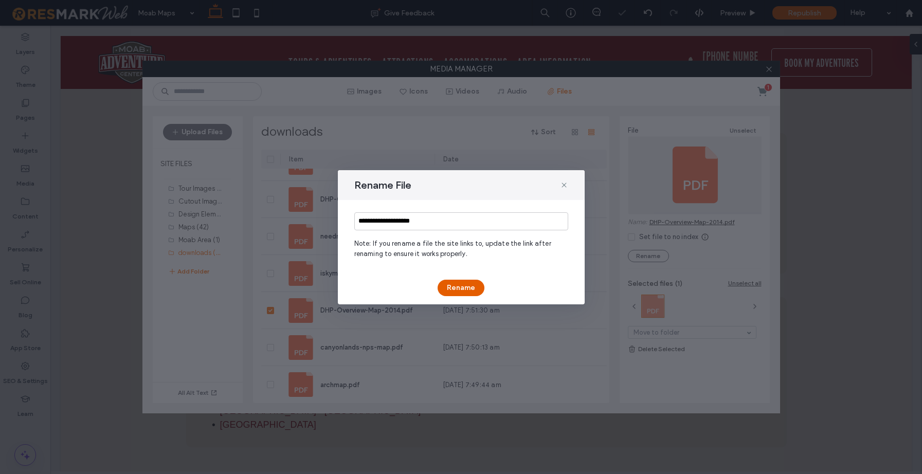
click at [462, 286] on button "Rename" at bounding box center [461, 288] width 47 height 16
click at [466, 287] on button "Rename" at bounding box center [461, 288] width 47 height 16
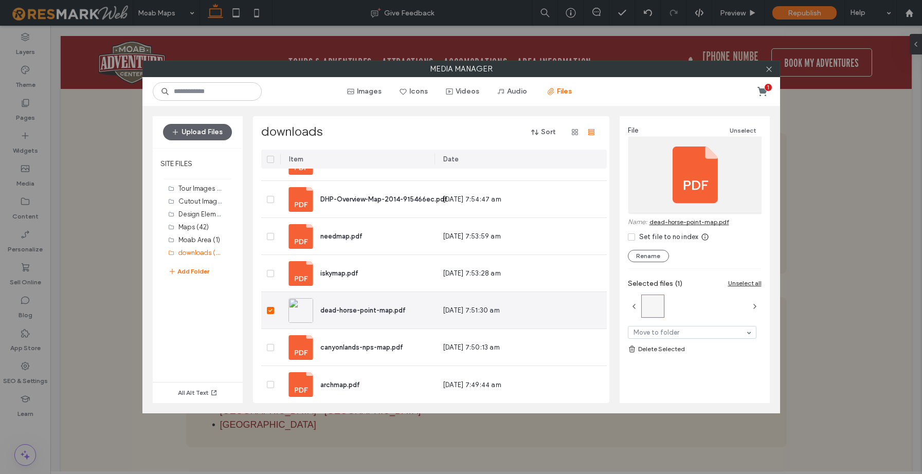
click at [272, 309] on icon at bounding box center [271, 310] width 4 height 3
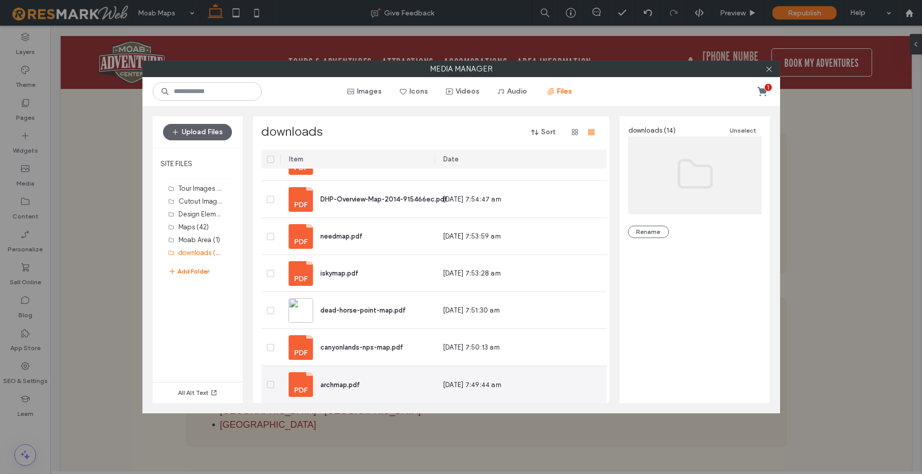
click at [271, 383] on icon at bounding box center [271, 384] width 4 height 3
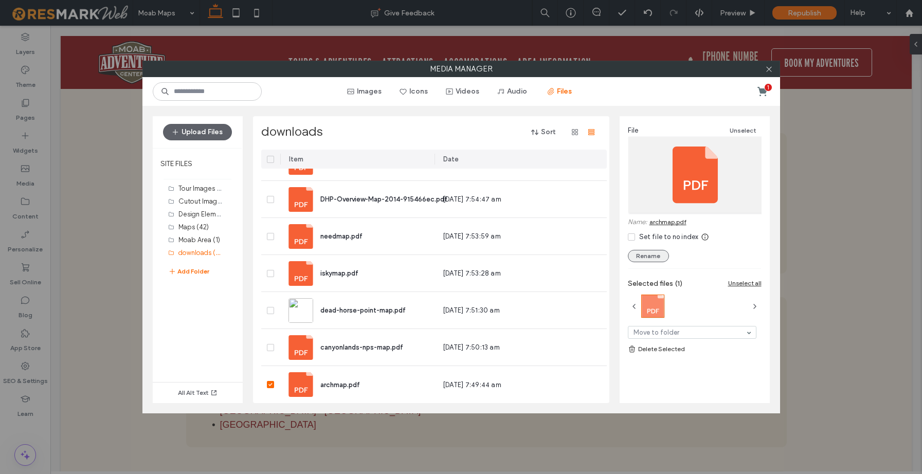
click at [640, 255] on button "Rename" at bounding box center [648, 256] width 41 height 12
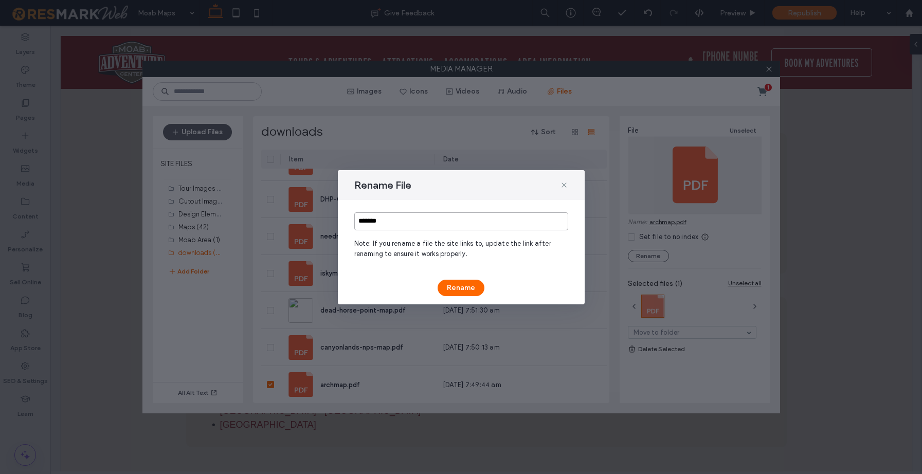
click at [376, 223] on input "*******" at bounding box center [461, 221] width 214 height 18
drag, startPoint x: 398, startPoint y: 222, endPoint x: 371, endPoint y: 221, distance: 27.3
click at [371, 221] on input "*******" at bounding box center [461, 221] width 214 height 18
type input "**********"
click at [464, 286] on button "Rename" at bounding box center [461, 288] width 47 height 16
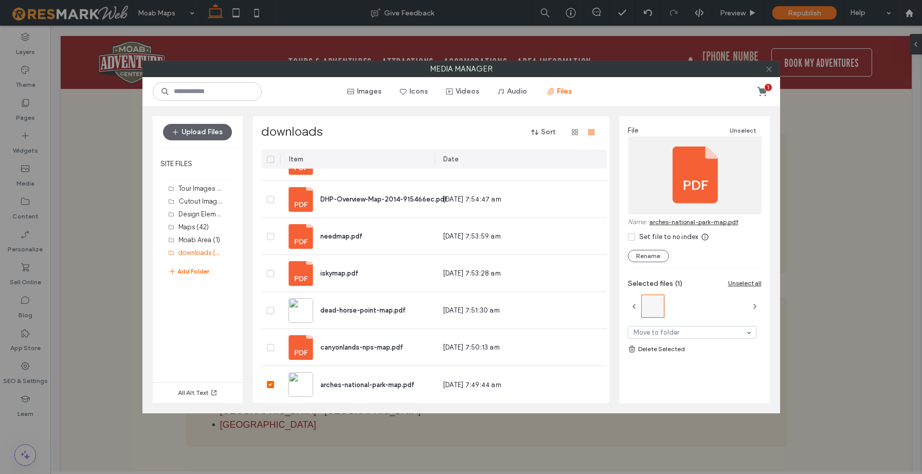
click at [770, 69] on use at bounding box center [768, 68] width 5 height 5
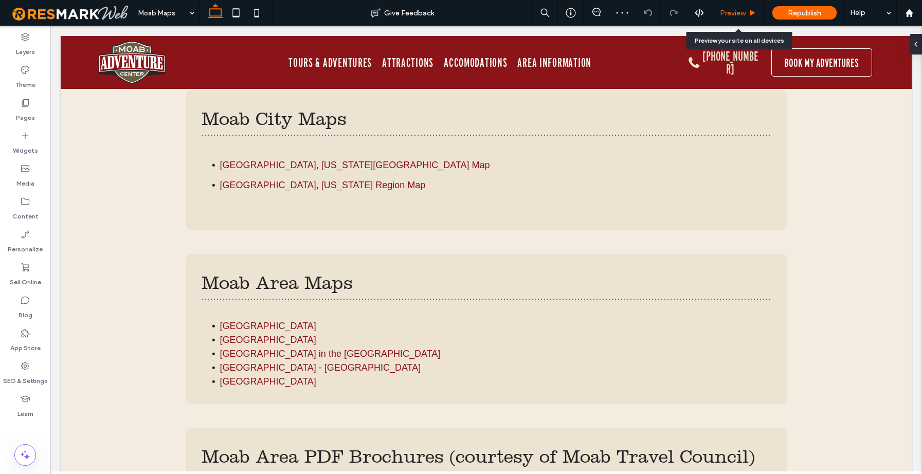
drag, startPoint x: 741, startPoint y: 11, endPoint x: 568, endPoint y: 23, distance: 173.7
click at [741, 11] on span "Preview" at bounding box center [733, 13] width 26 height 9
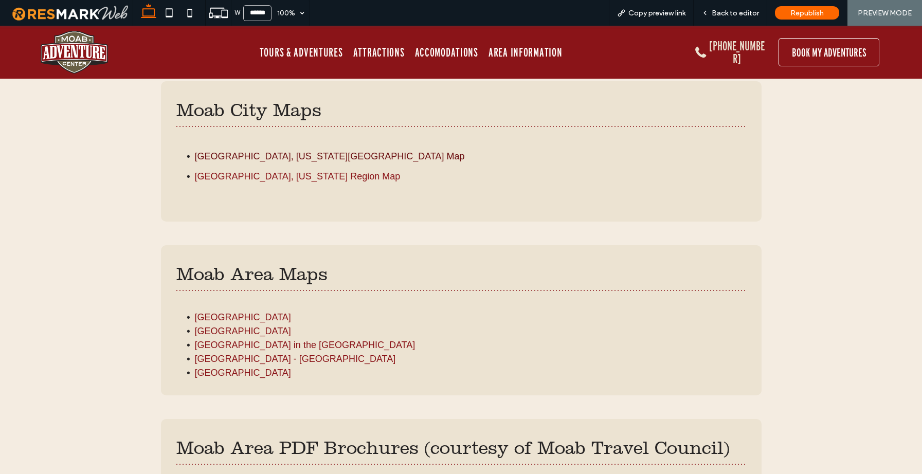
click at [251, 157] on link "[GEOGRAPHIC_DATA], [US_STATE][GEOGRAPHIC_DATA] Map" at bounding box center [330, 156] width 270 height 10
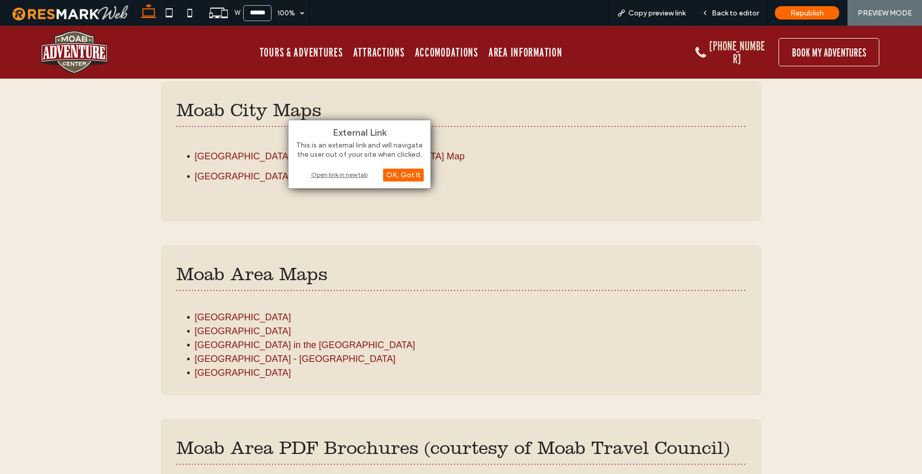
click at [333, 176] on div "Open link in new tab" at bounding box center [359, 174] width 129 height 11
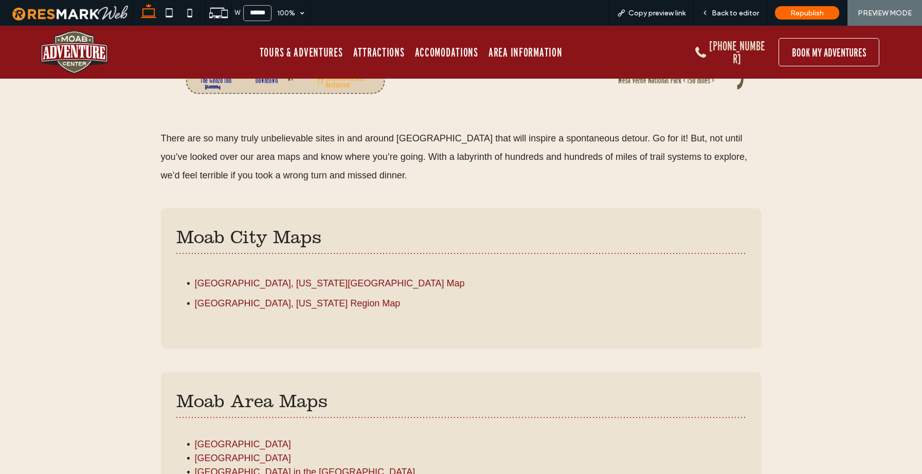
scroll to position [482, 0]
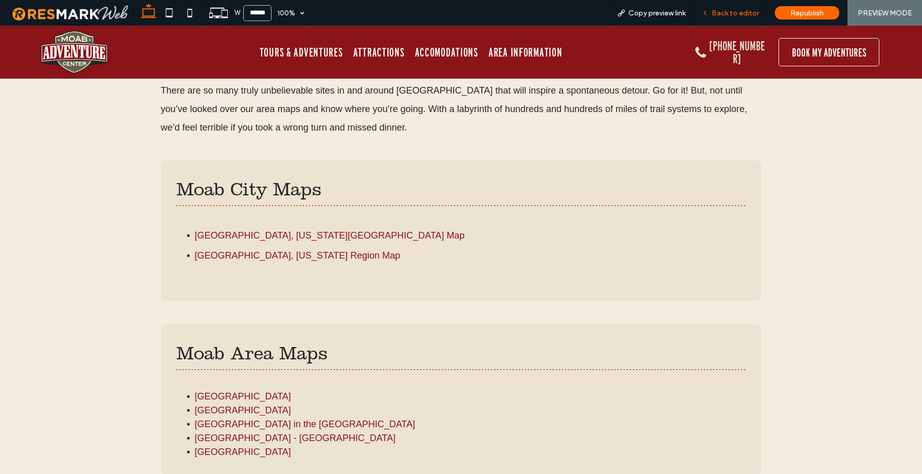
click at [735, 18] on div "Back to editor" at bounding box center [731, 13] width 74 height 26
click at [740, 13] on span "Back to editor" at bounding box center [735, 13] width 47 height 9
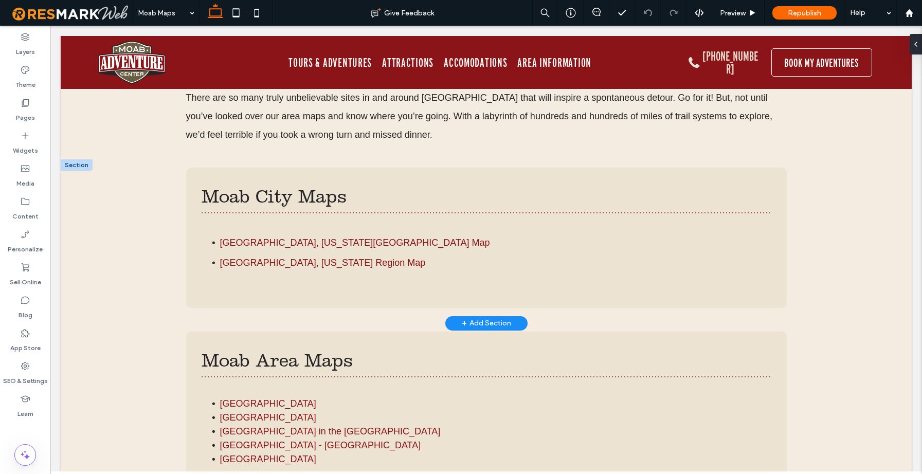
scroll to position [478, 0]
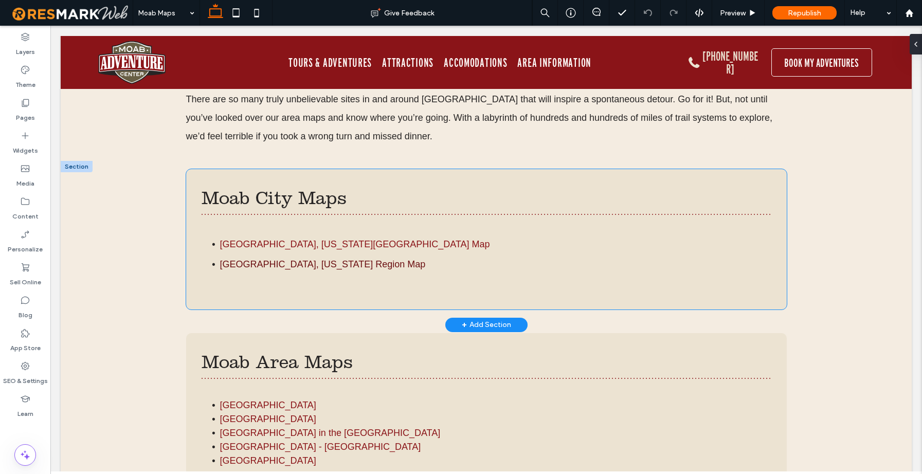
click at [221, 264] on link "[GEOGRAPHIC_DATA], [US_STATE] Region Map" at bounding box center [323, 264] width 206 height 10
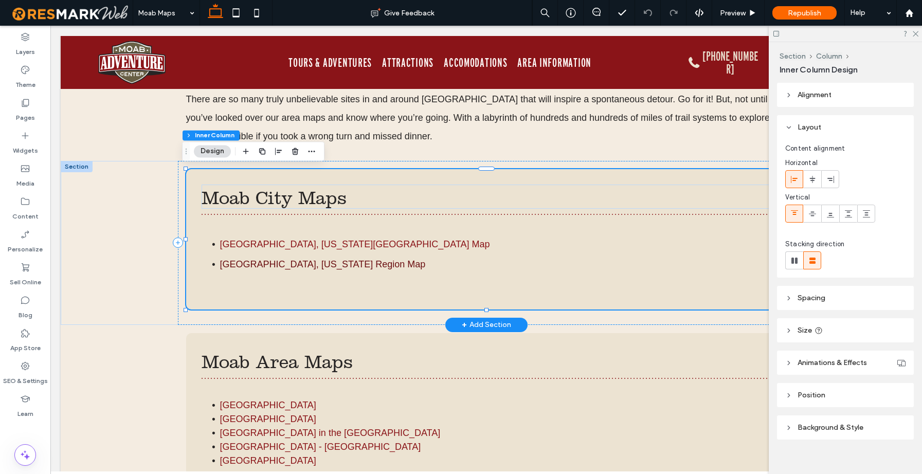
click at [220, 262] on link "[GEOGRAPHIC_DATA], [US_STATE] Region Map" at bounding box center [323, 264] width 206 height 10
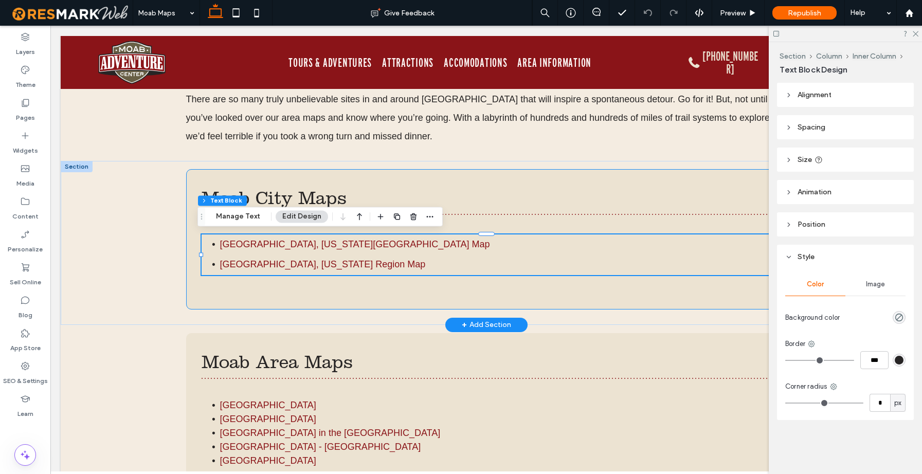
click at [220, 260] on li "[GEOGRAPHIC_DATA], [US_STATE] Region Map" at bounding box center [495, 265] width 551 height 21
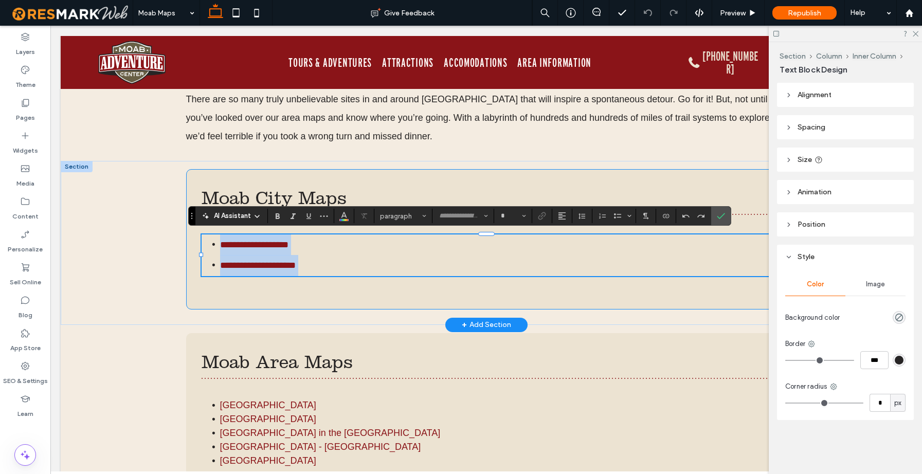
type input "*********"
type input "**"
click at [220, 260] on li "**********" at bounding box center [495, 265] width 551 height 21
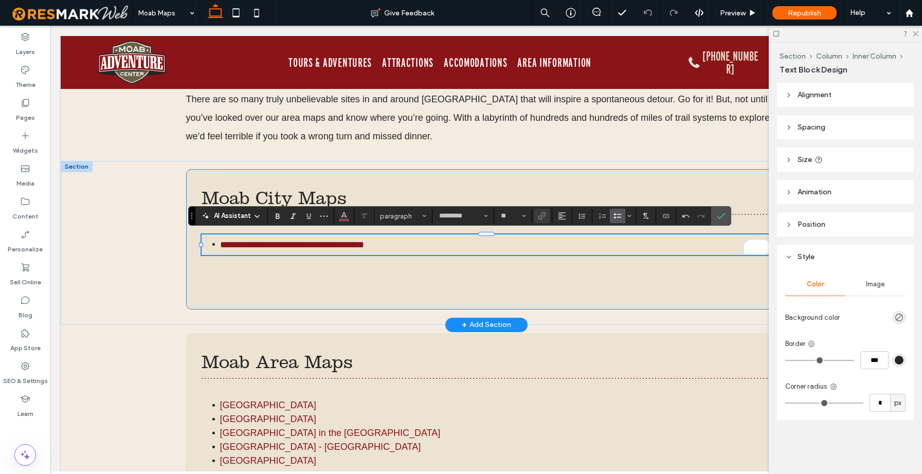
type input "*"
type input "*********"
type input "**"
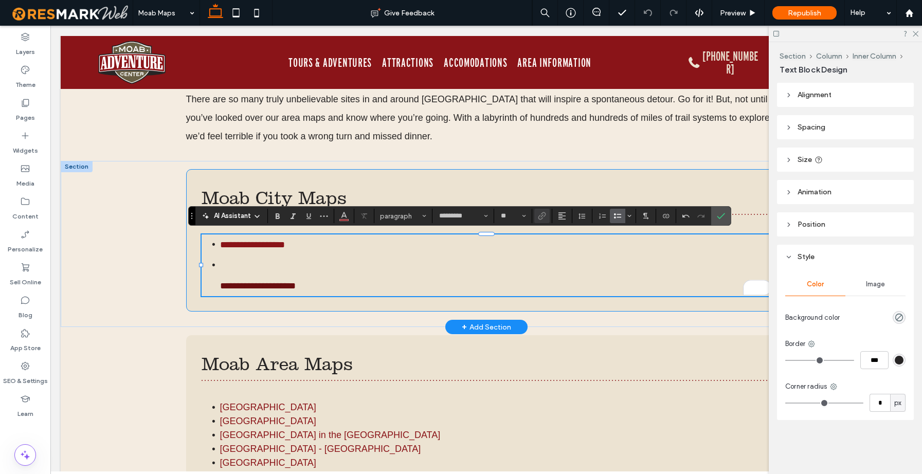
click at [220, 285] on link "**********" at bounding box center [258, 285] width 76 height 9
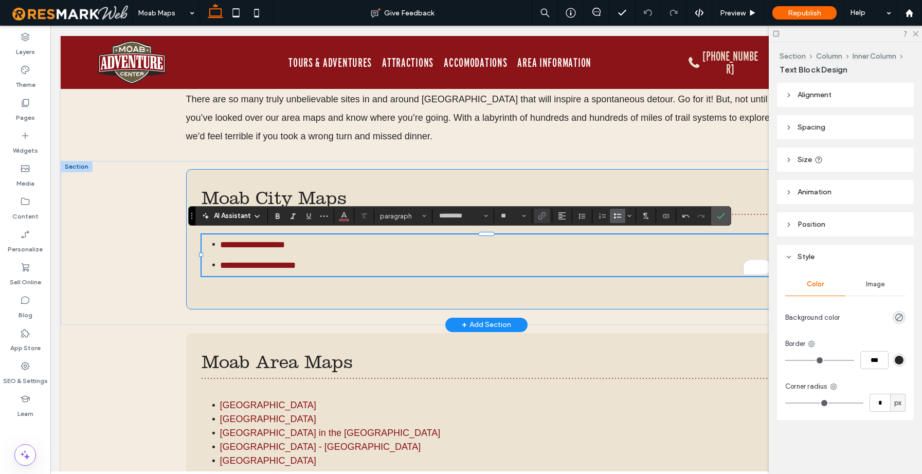
click at [321, 255] on li "**********" at bounding box center [495, 265] width 551 height 21
click at [282, 252] on li "**********" at bounding box center [495, 245] width 551 height 21
click at [722, 216] on use "Confirm" at bounding box center [721, 216] width 8 height 6
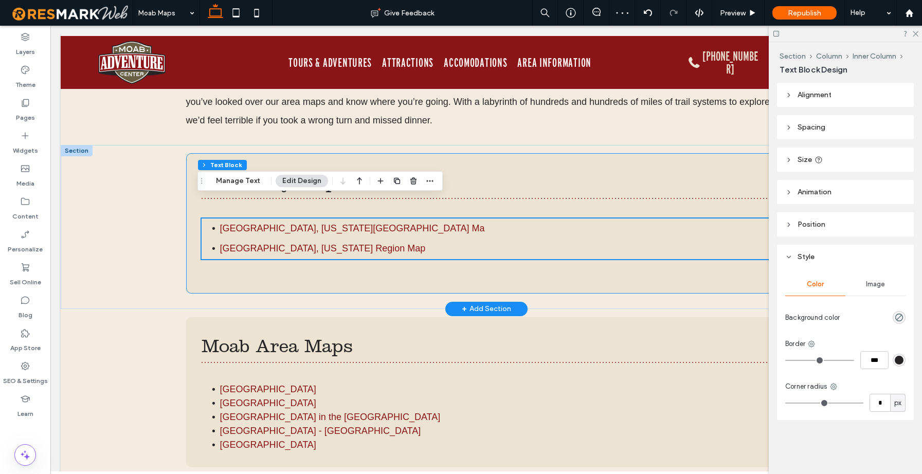
scroll to position [494, 0]
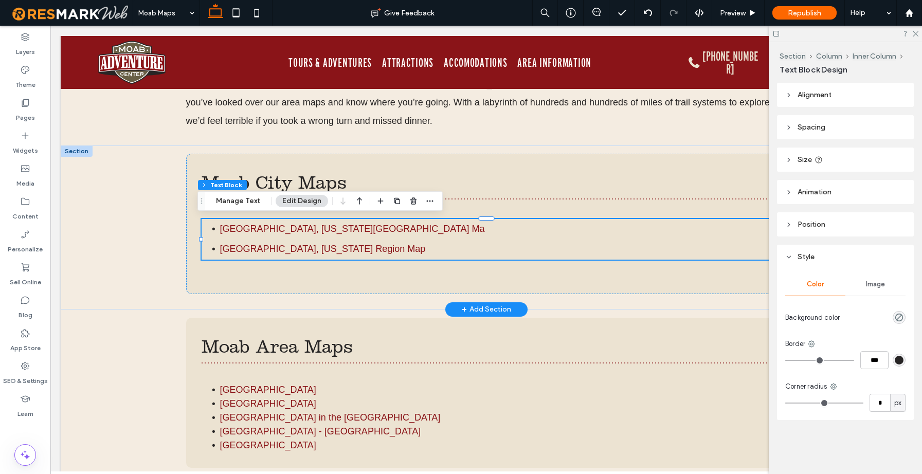
click at [329, 247] on li "[GEOGRAPHIC_DATA], [US_STATE] Region Map" at bounding box center [495, 249] width 551 height 21
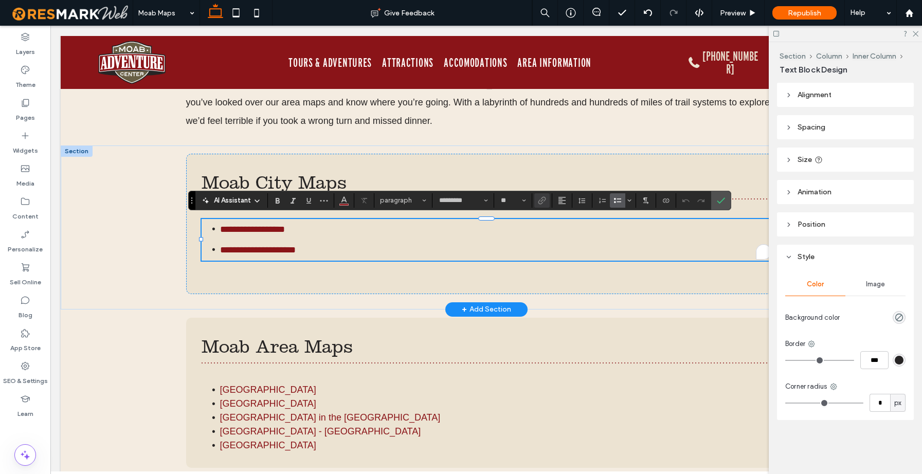
click at [322, 249] on li "**********" at bounding box center [495, 250] width 551 height 21
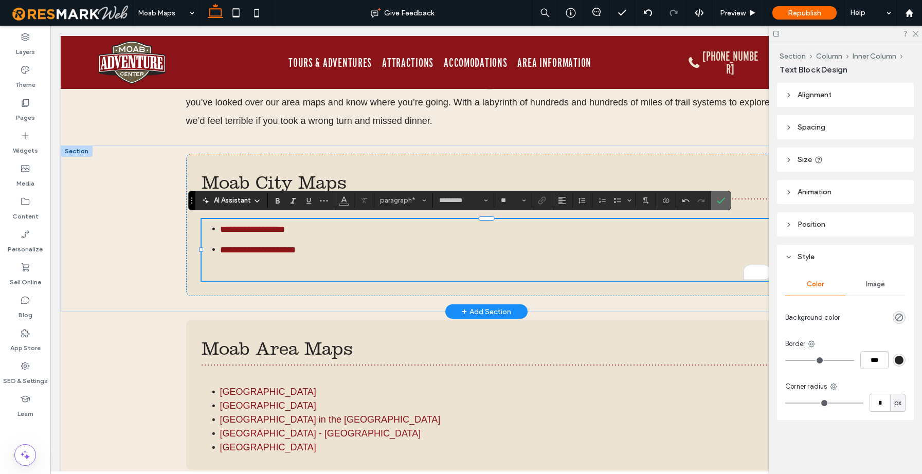
drag, startPoint x: 724, startPoint y: 204, endPoint x: 669, endPoint y: 178, distance: 60.8
click at [724, 204] on icon "Confirm" at bounding box center [721, 200] width 8 height 8
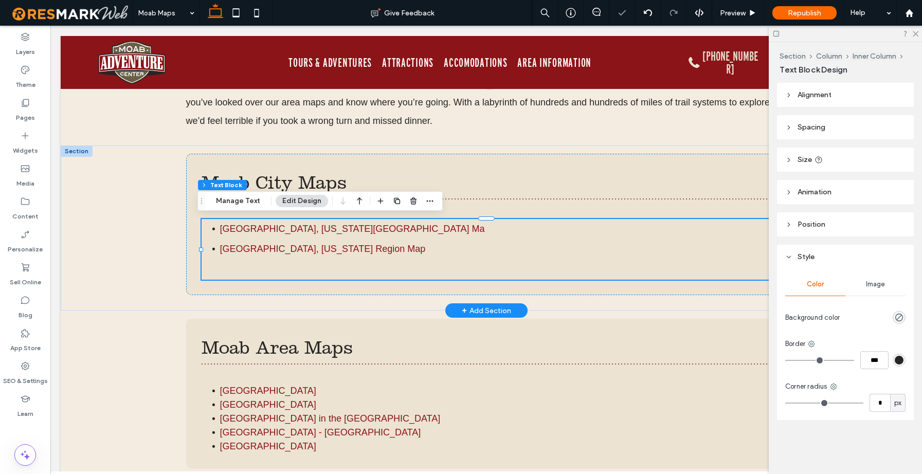
click at [282, 269] on p "﻿" at bounding box center [487, 270] width 570 height 21
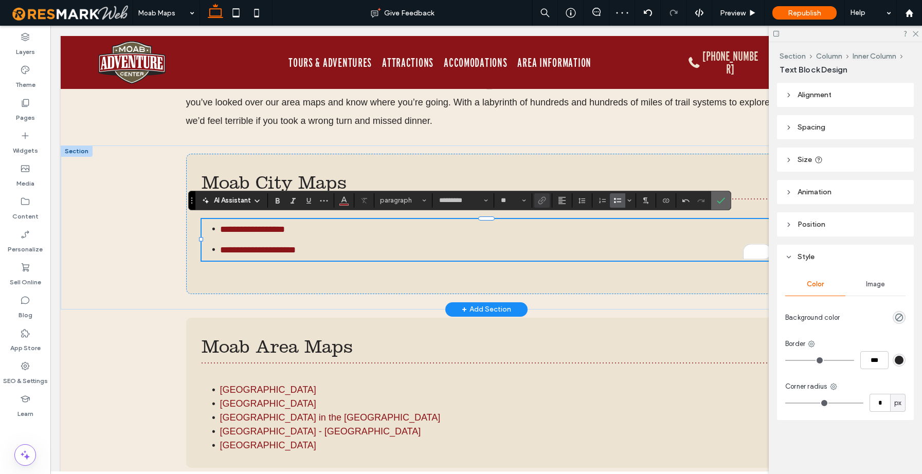
click at [719, 201] on icon "Confirm" at bounding box center [721, 200] width 8 height 8
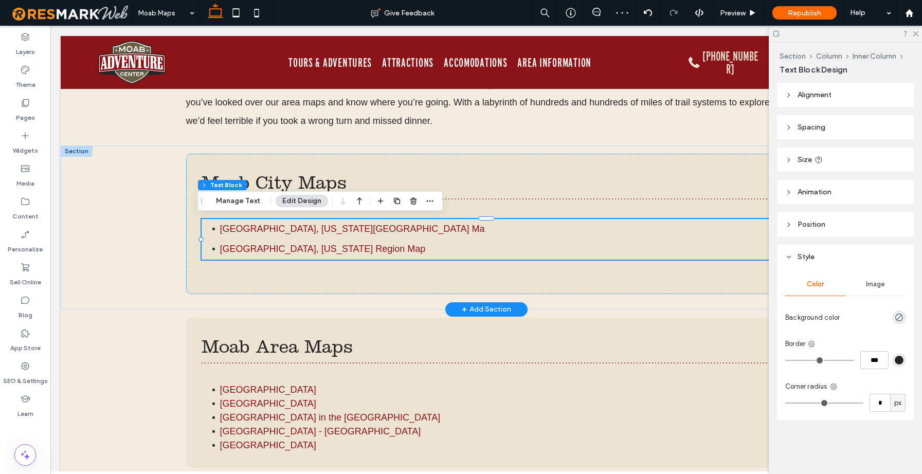
click at [298, 230] on li "Moab, Utah City Ma" at bounding box center [495, 229] width 551 height 21
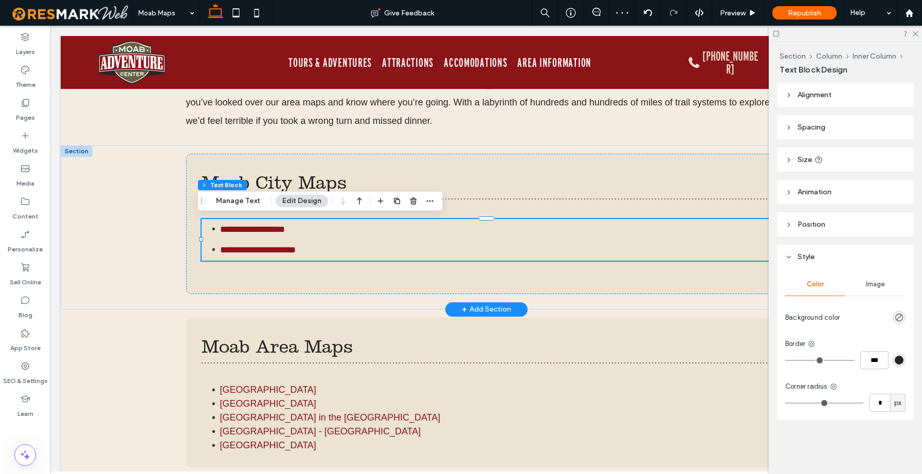
click at [298, 230] on li "**********" at bounding box center [495, 229] width 551 height 21
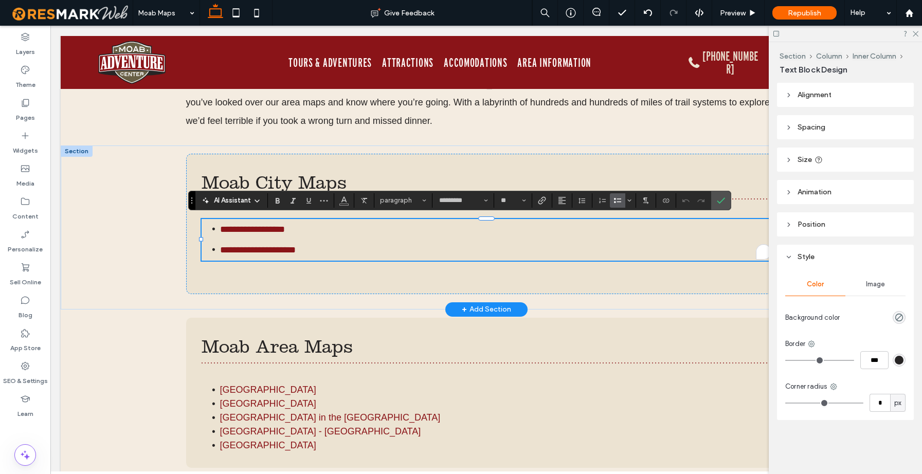
drag, startPoint x: 298, startPoint y: 231, endPoint x: 320, endPoint y: 224, distance: 22.6
click at [298, 230] on li "**********" at bounding box center [495, 229] width 551 height 21
click at [722, 202] on icon "Confirm" at bounding box center [721, 200] width 8 height 8
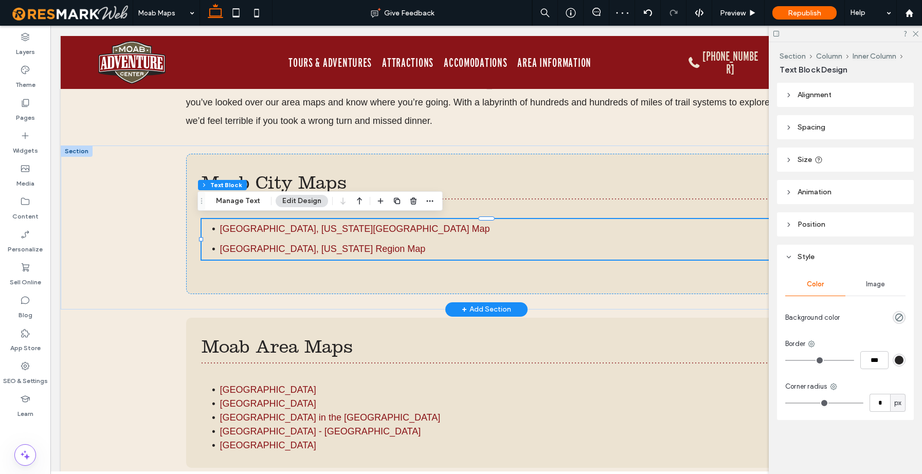
click at [420, 237] on li "Moab, Utah City Map" at bounding box center [495, 229] width 551 height 21
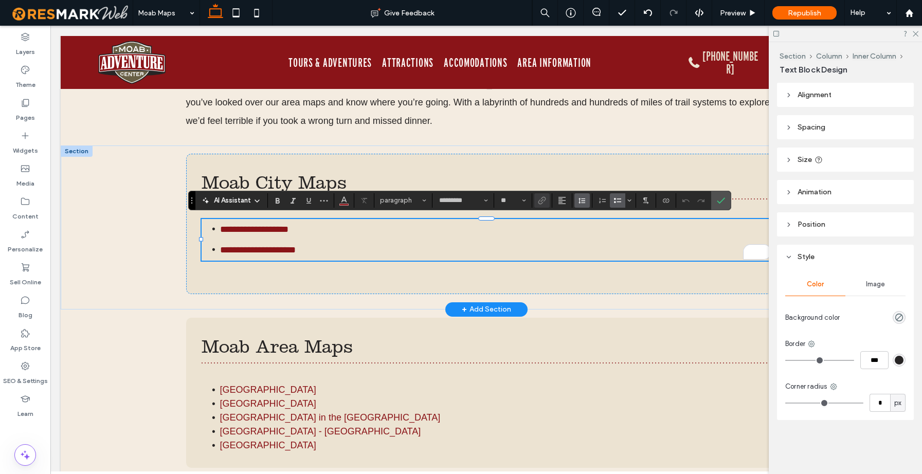
click at [583, 202] on icon "Line Height" at bounding box center [582, 200] width 8 height 8
click at [602, 232] on div "Single" at bounding box center [598, 231] width 25 height 8
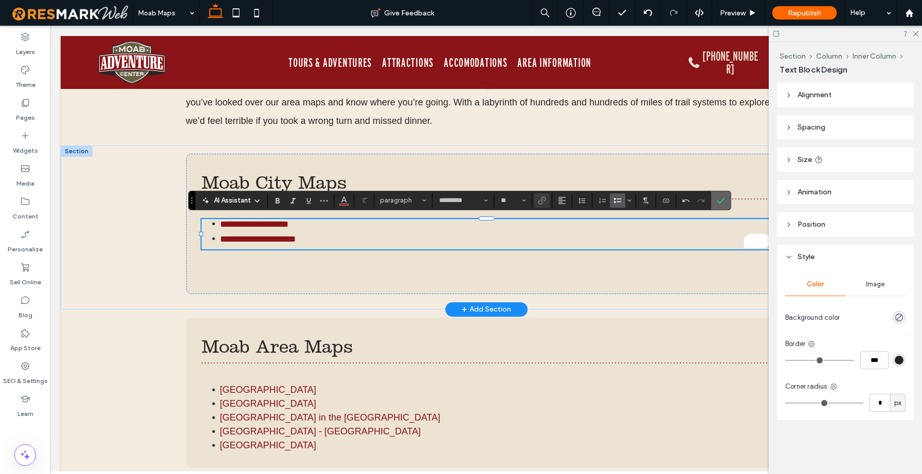
click at [715, 203] on label "Confirm" at bounding box center [720, 200] width 15 height 19
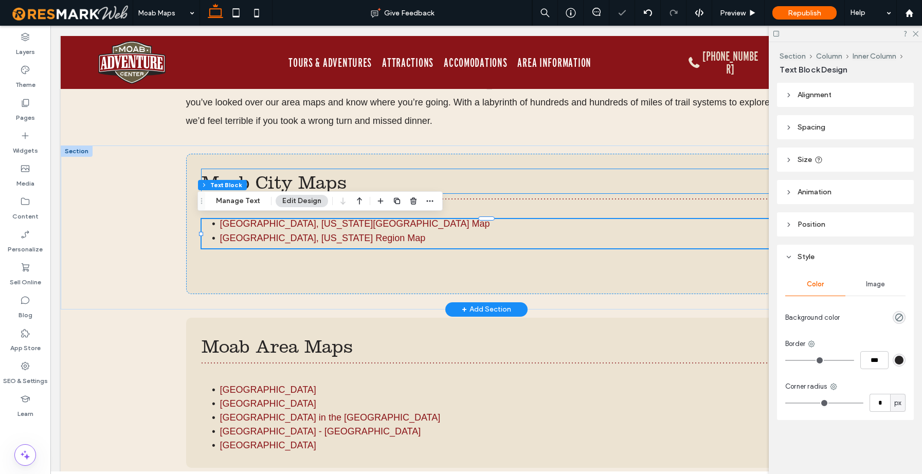
click at [495, 175] on h2 "Moab City Maps" at bounding box center [487, 183] width 570 height 22
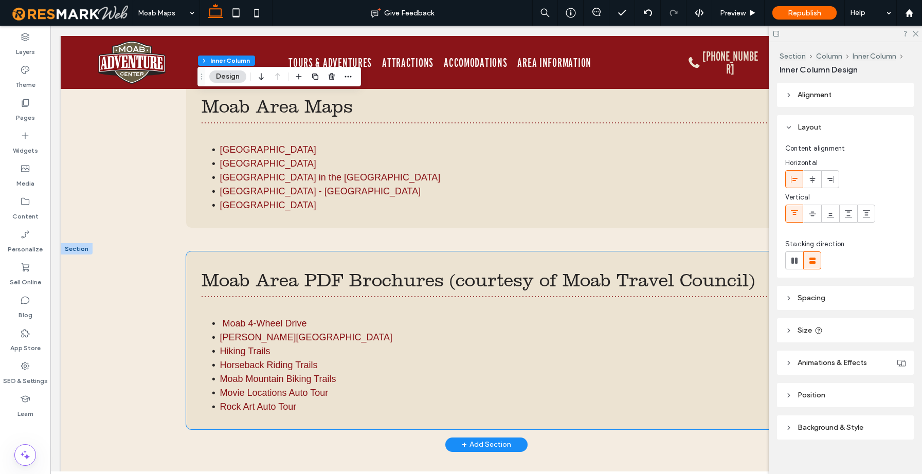
scroll to position [735, 0]
click at [470, 276] on span "Moab Area PDF Brochures (courtesy of Moab Travel Council)" at bounding box center [478, 280] width 553 height 22
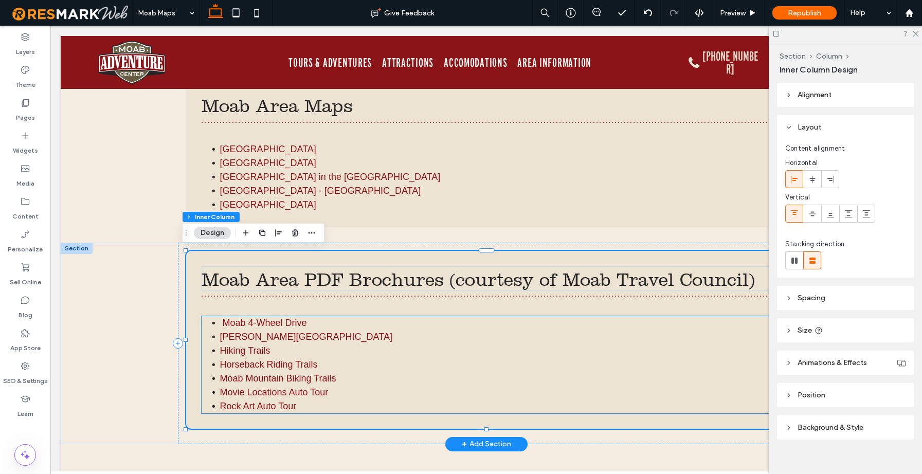
click at [220, 320] on link at bounding box center [221, 323] width 3 height 10
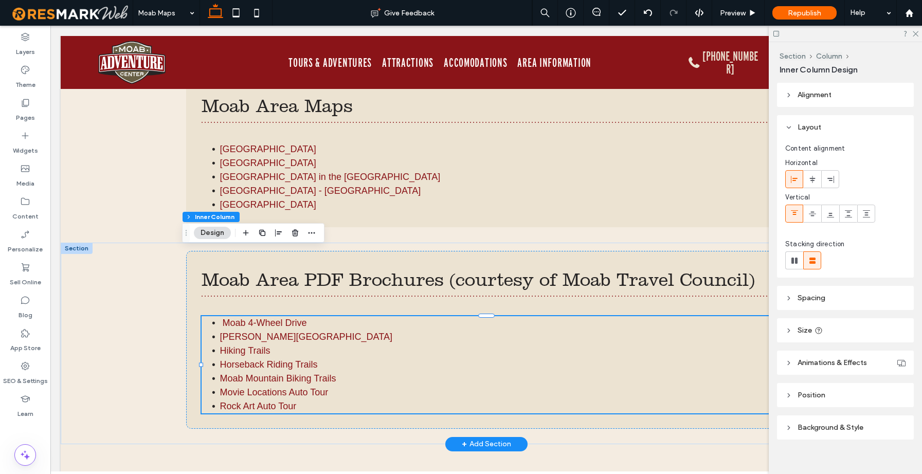
click at [220, 320] on link at bounding box center [221, 323] width 3 height 10
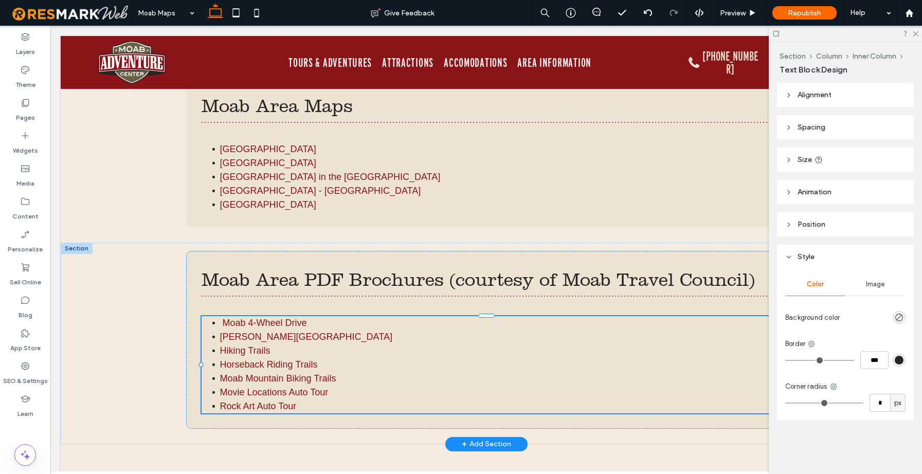
type input "*********"
type input "**"
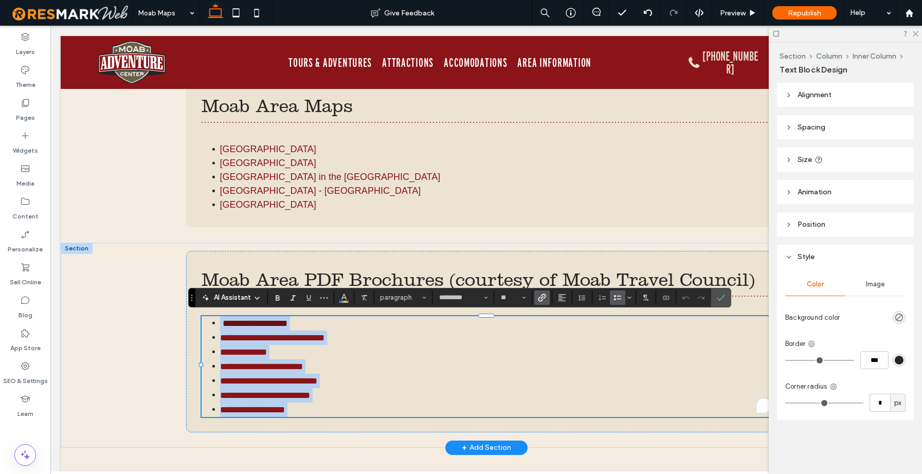
click at [223, 321] on link "**********" at bounding box center [255, 323] width 65 height 9
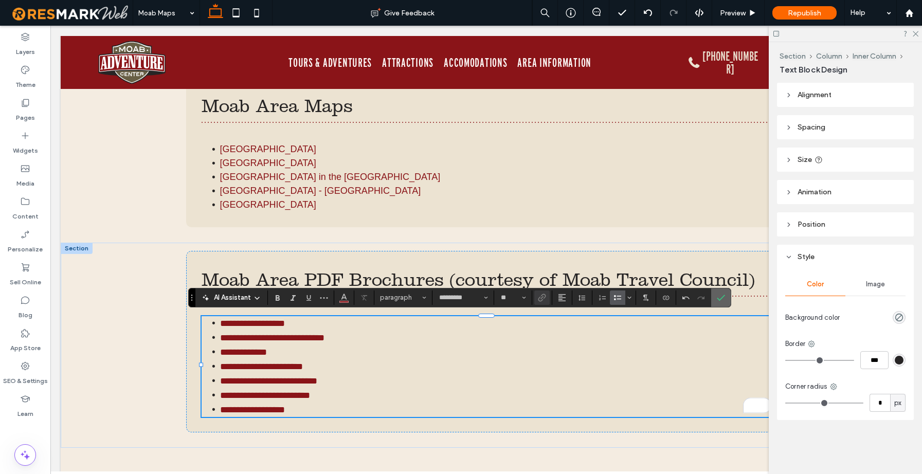
click at [721, 299] on icon "Confirm" at bounding box center [721, 298] width 8 height 8
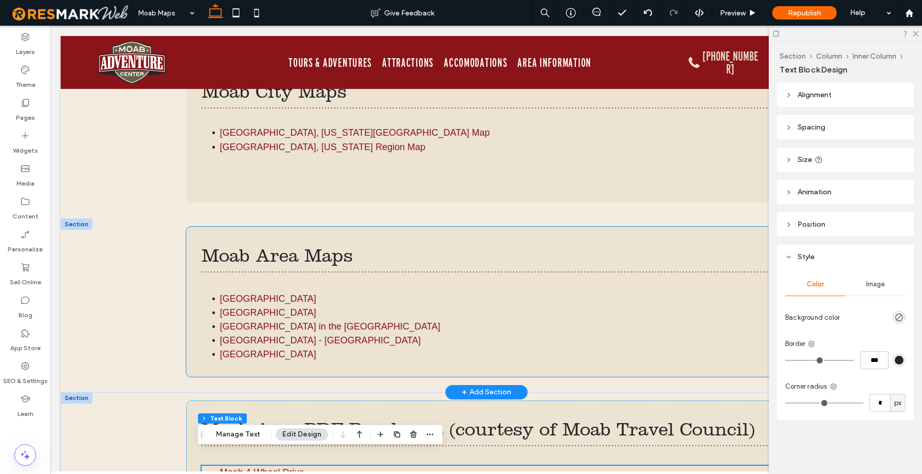
scroll to position [587, 0]
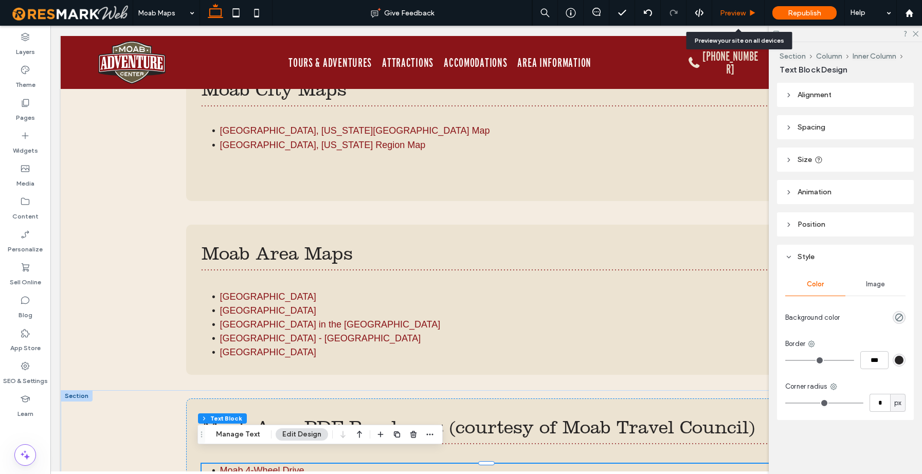
click at [735, 13] on span "Preview" at bounding box center [733, 13] width 26 height 9
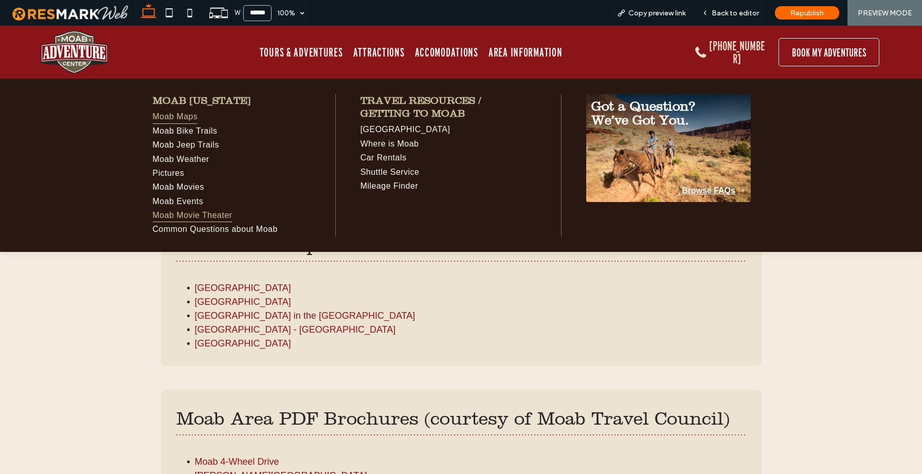
scroll to position [591, 0]
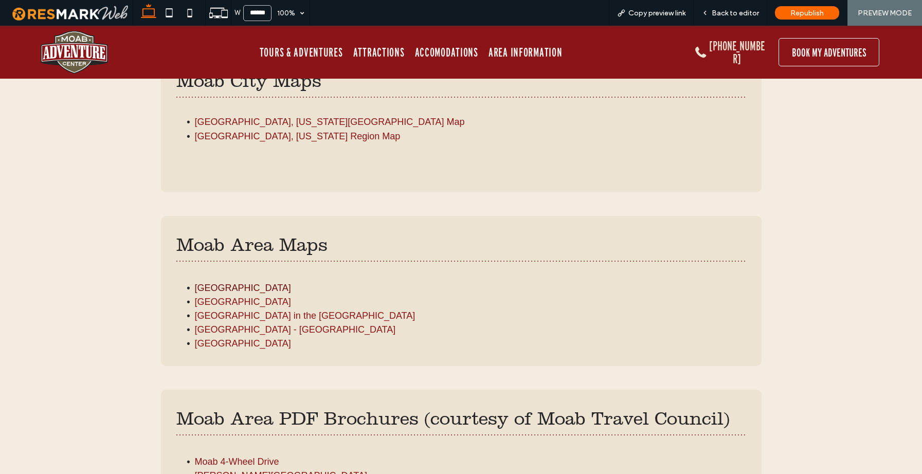
click at [257, 284] on link "[GEOGRAPHIC_DATA]" at bounding box center [243, 288] width 96 height 10
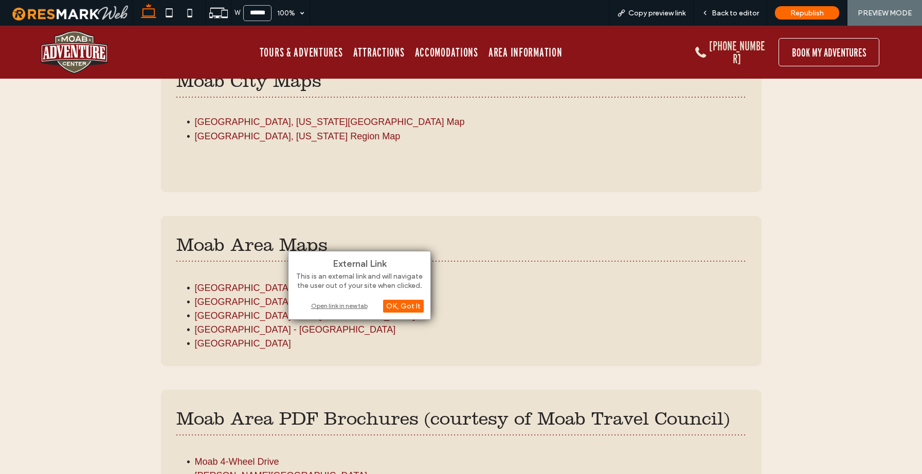
click at [345, 304] on div "Open link in new tab" at bounding box center [359, 305] width 129 height 11
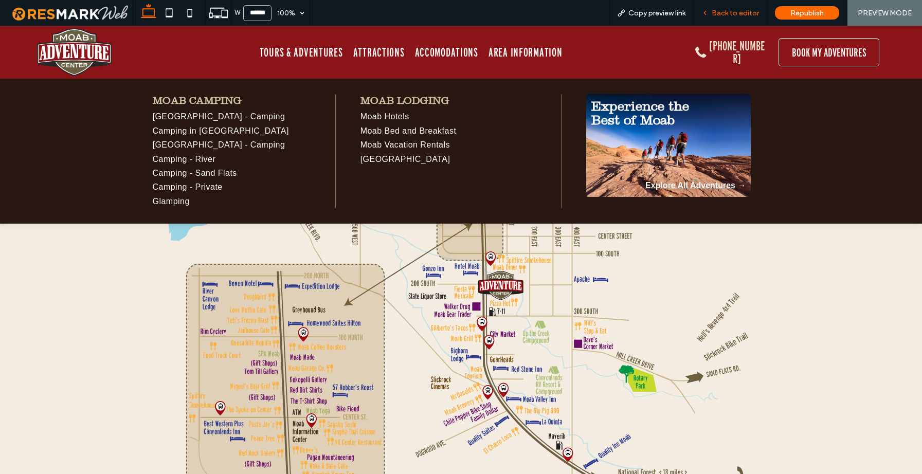
click at [754, 9] on span "Back to editor" at bounding box center [735, 13] width 47 height 9
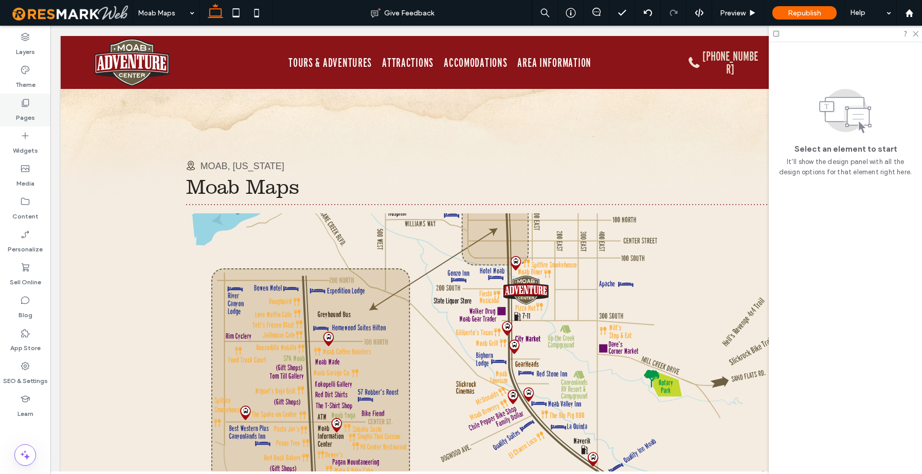
click at [30, 105] on icon at bounding box center [25, 103] width 10 height 10
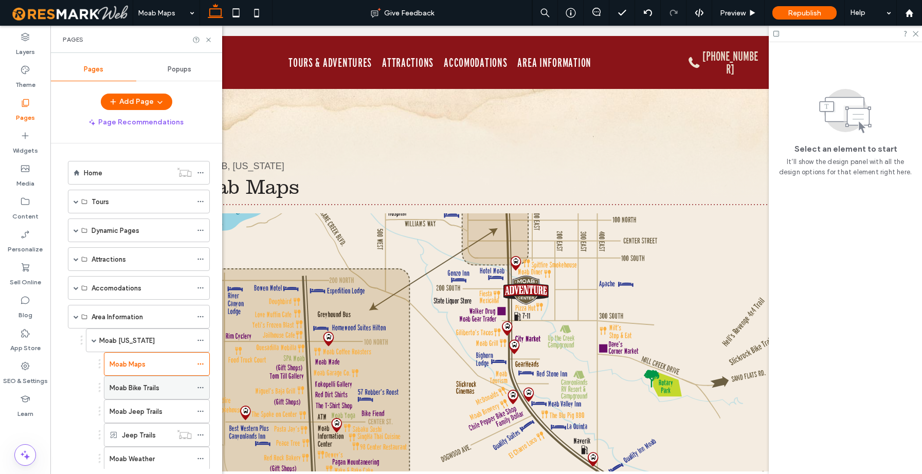
click at [132, 380] on div "Moab Bike Trails" at bounding box center [151, 388] width 82 height 23
click at [208, 41] on icon at bounding box center [209, 40] width 8 height 8
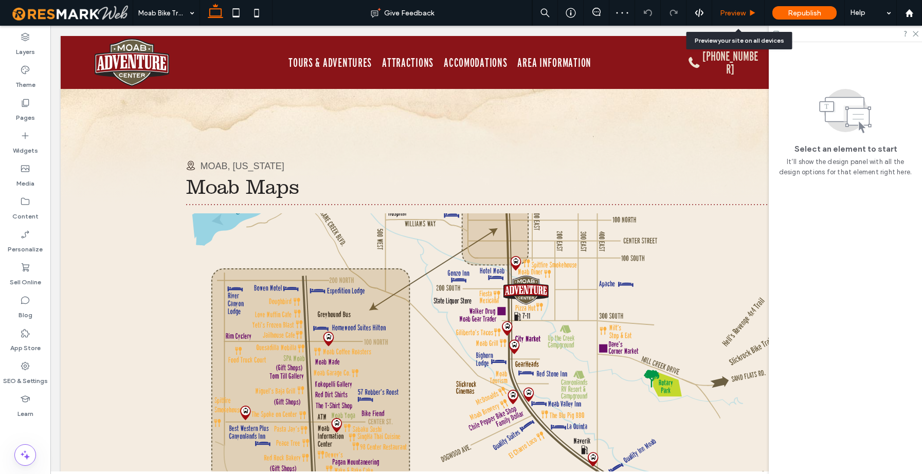
click at [733, 13] on span "Preview" at bounding box center [733, 13] width 26 height 9
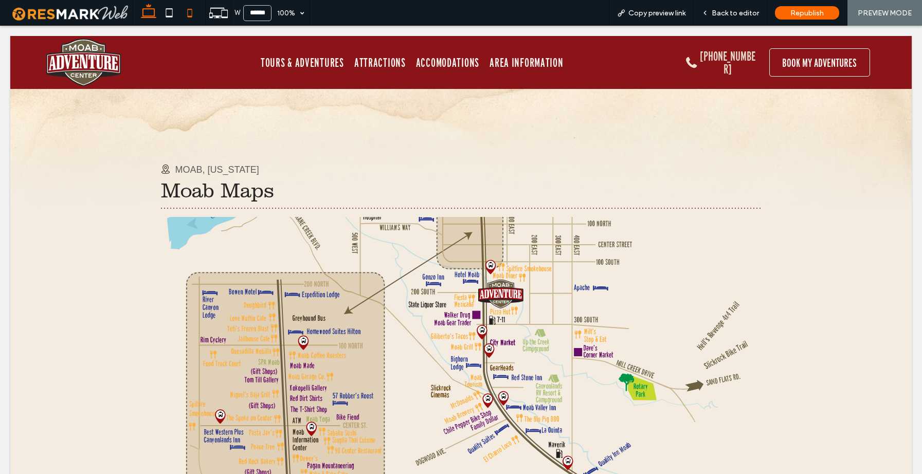
click at [192, 13] on use at bounding box center [190, 13] width 5 height 8
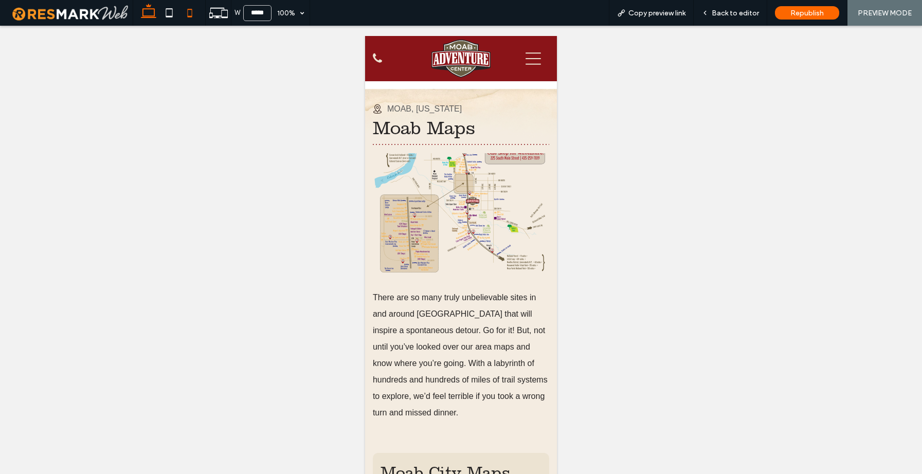
click at [145, 14] on icon at bounding box center [148, 13] width 21 height 21
type input "******"
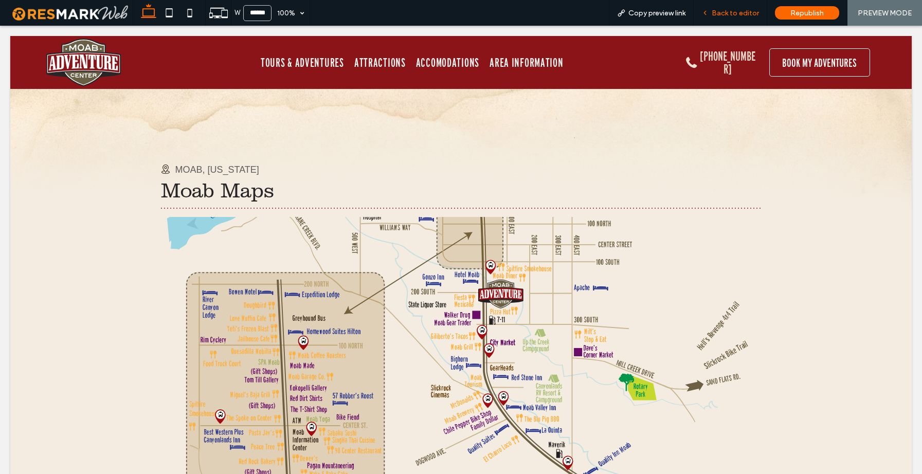
click at [725, 15] on span "Back to editor" at bounding box center [735, 13] width 47 height 9
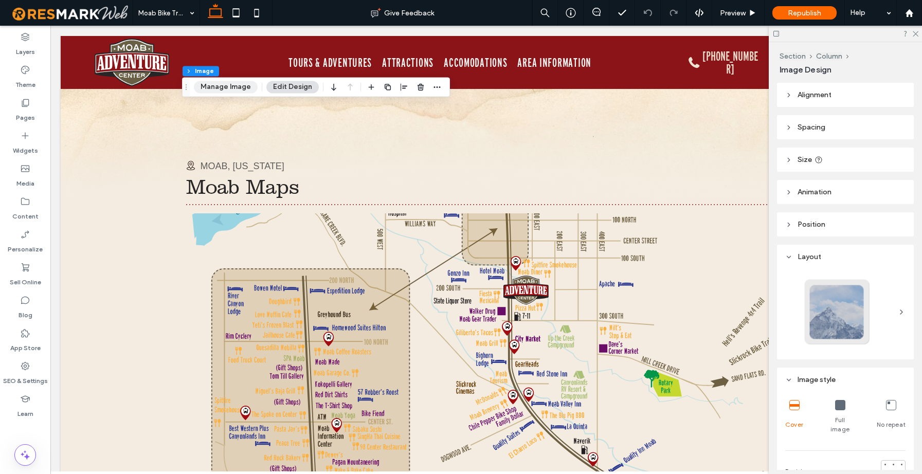
click at [222, 88] on button "Manage Image" at bounding box center [226, 87] width 64 height 12
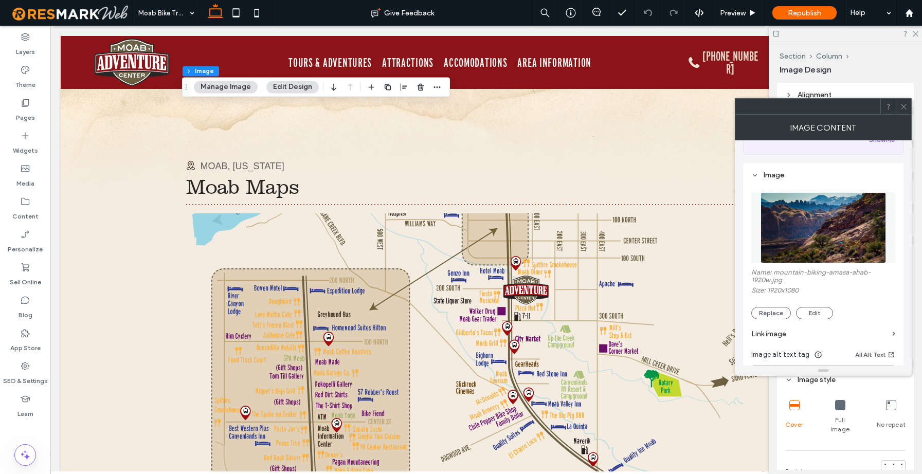
scroll to position [96, 0]
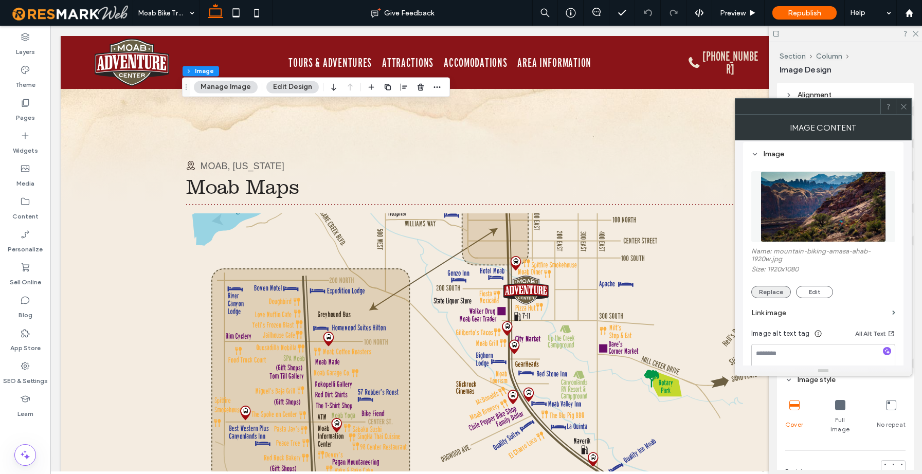
click at [775, 289] on button "Replace" at bounding box center [771, 292] width 40 height 12
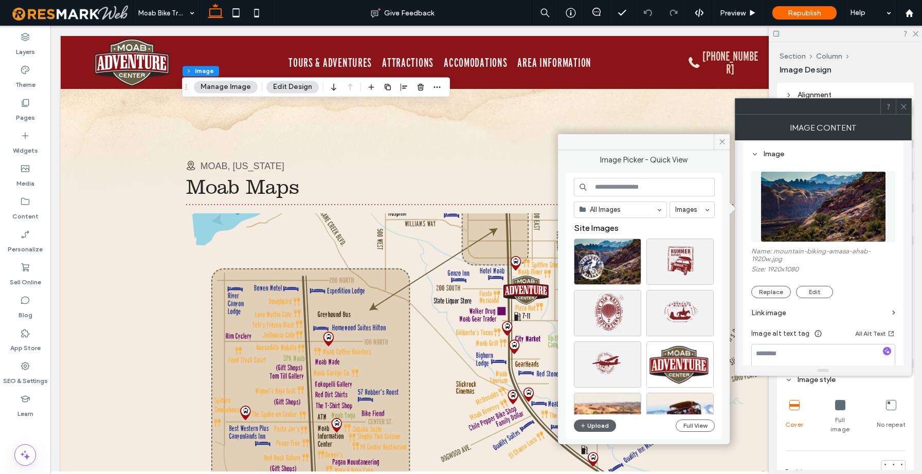
click at [606, 183] on input at bounding box center [644, 187] width 141 height 19
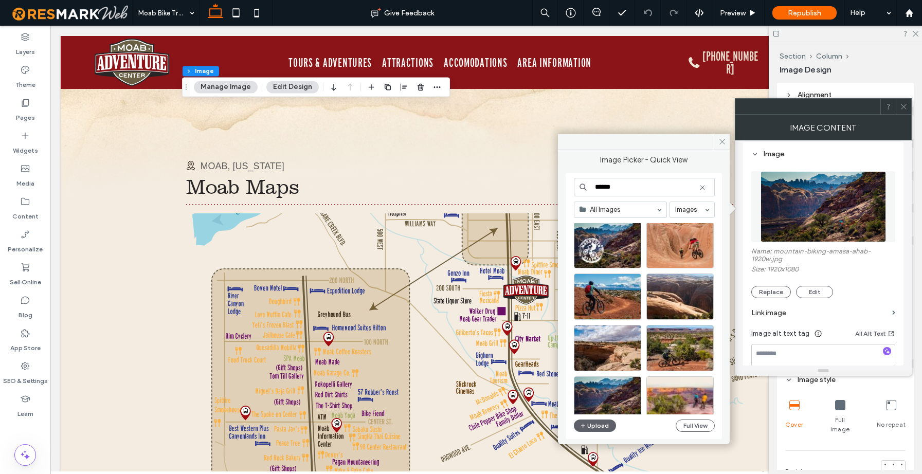
scroll to position [0, 0]
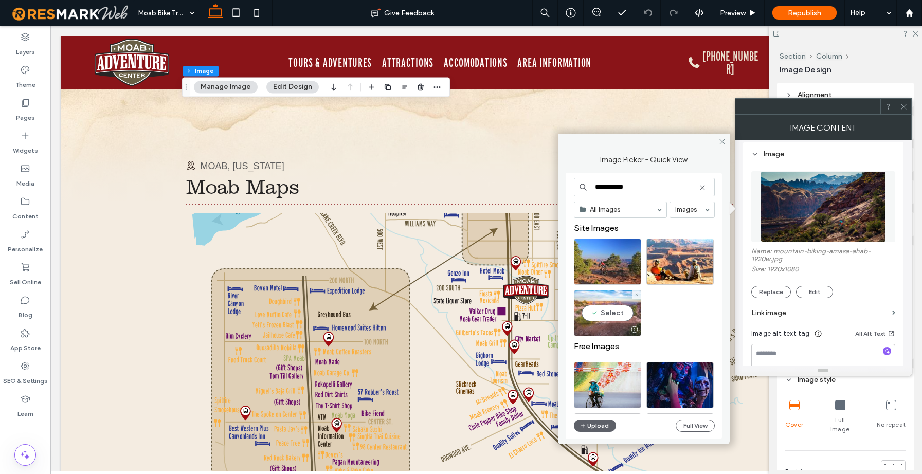
type input "**********"
click at [610, 314] on div "Select" at bounding box center [607, 313] width 67 height 46
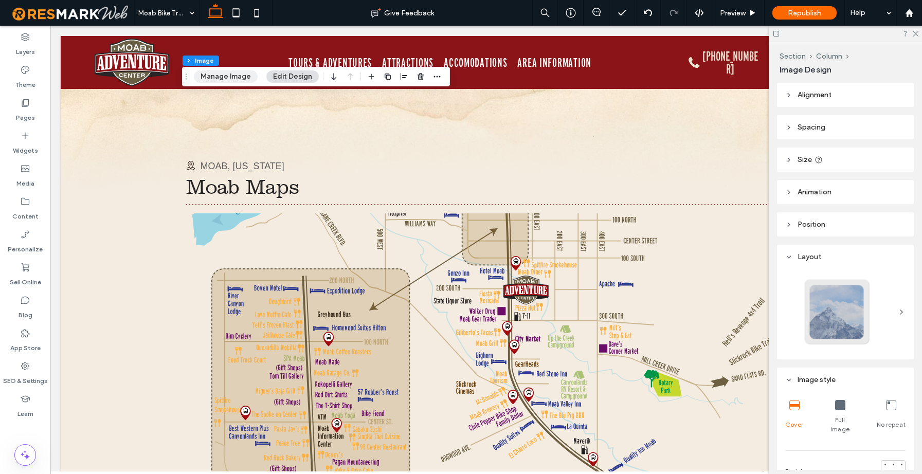
click at [230, 78] on button "Manage Image" at bounding box center [226, 76] width 64 height 12
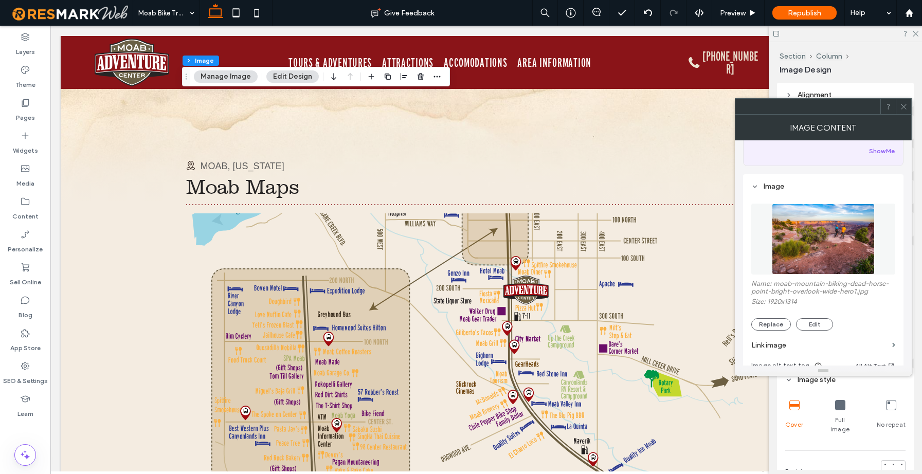
scroll to position [64, 0]
click at [770, 328] on button "Replace" at bounding box center [771, 324] width 40 height 12
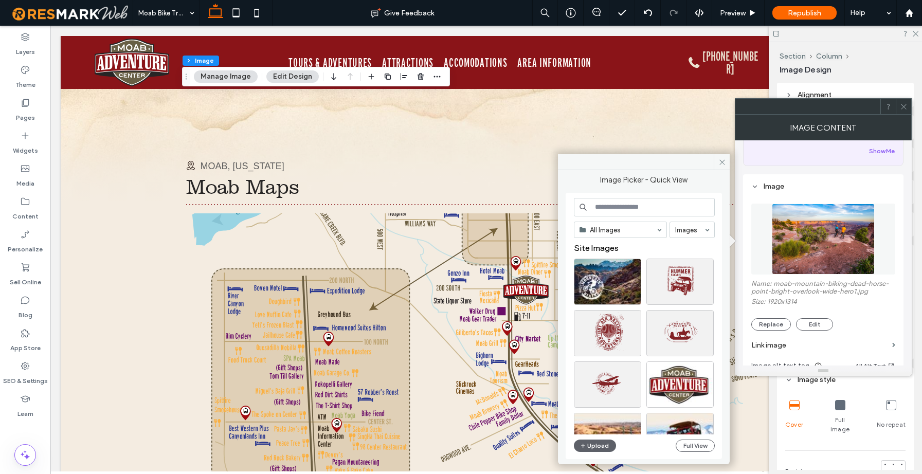
click at [614, 206] on input at bounding box center [644, 207] width 141 height 19
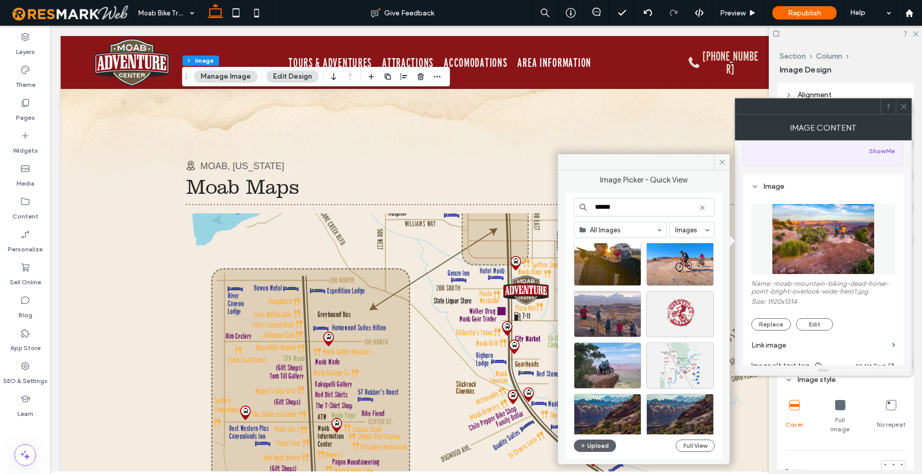
scroll to position [476, 0]
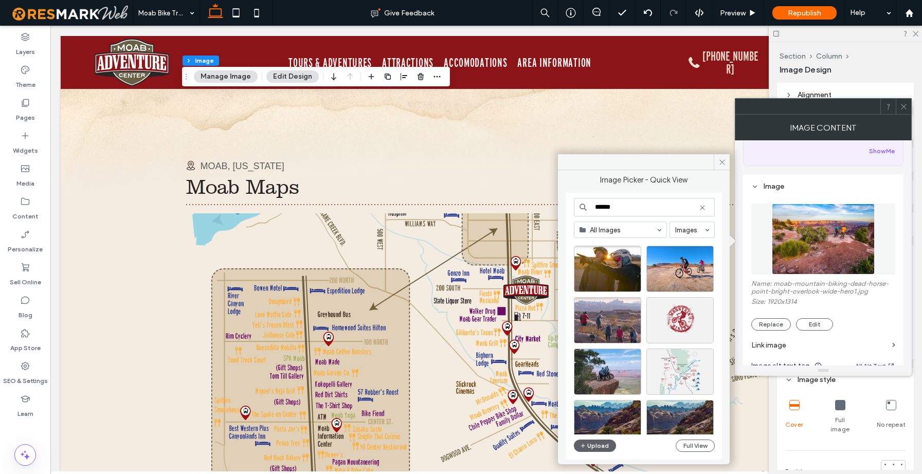
drag, startPoint x: 620, startPoint y: 206, endPoint x: 590, endPoint y: 208, distance: 29.9
click at [590, 208] on input "******" at bounding box center [644, 207] width 141 height 19
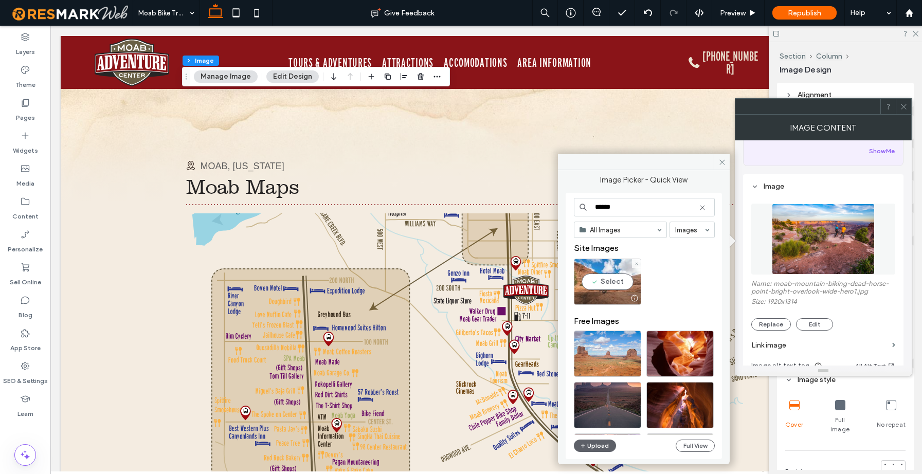
type input "******"
click at [617, 280] on div "Select" at bounding box center [607, 282] width 67 height 46
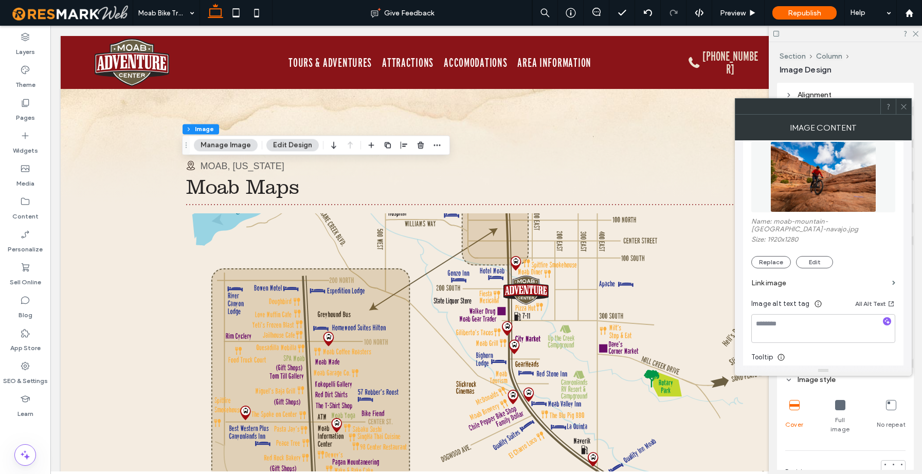
scroll to position [125, 0]
click at [905, 110] on icon at bounding box center [904, 107] width 8 height 8
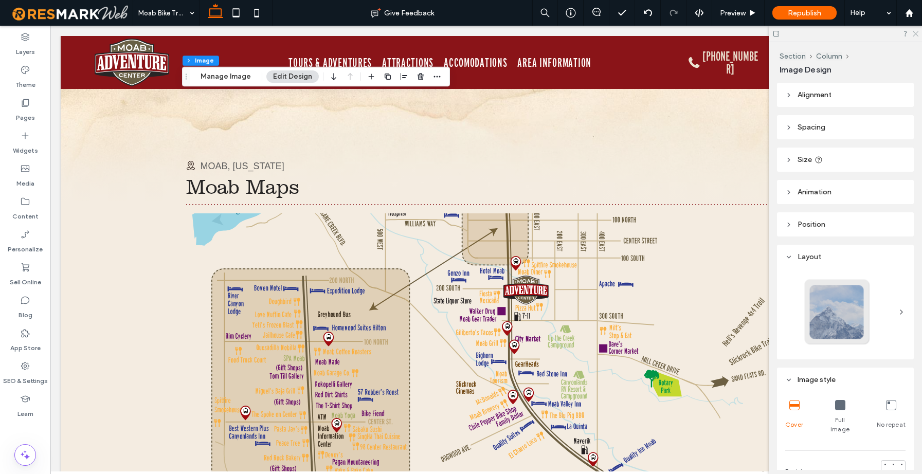
click at [915, 33] on icon at bounding box center [915, 33] width 7 height 7
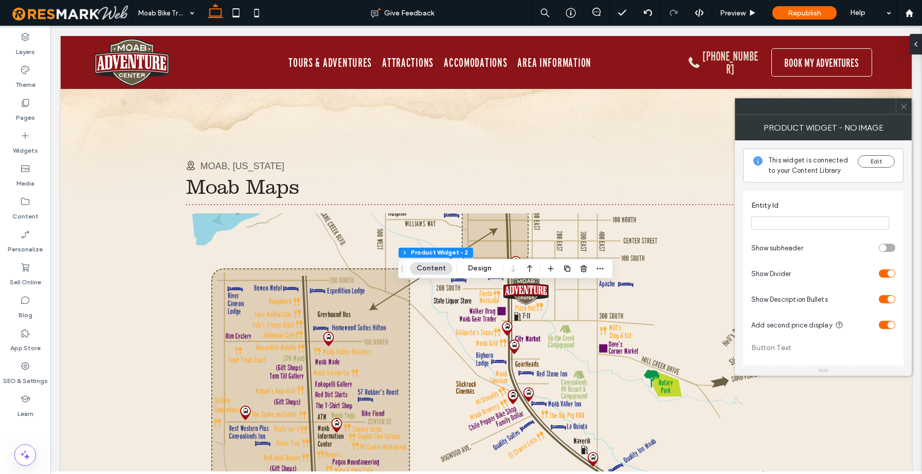
click at [903, 103] on icon at bounding box center [904, 107] width 8 height 8
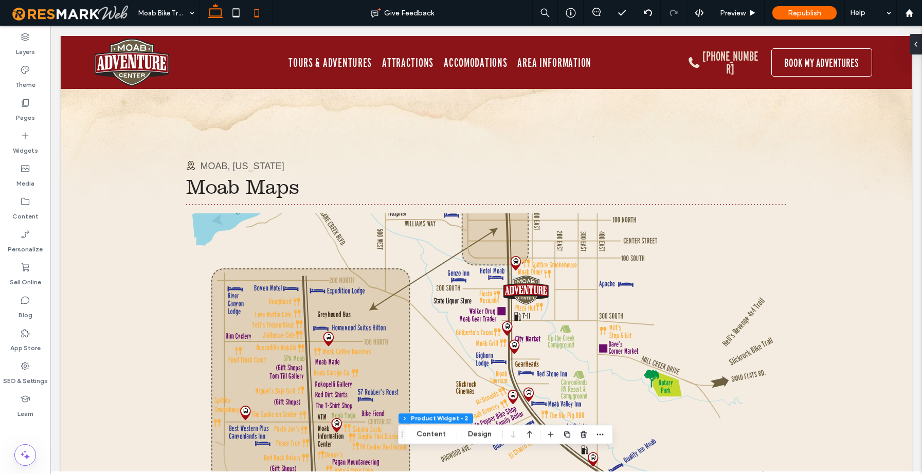
click at [255, 10] on use at bounding box center [257, 13] width 5 height 8
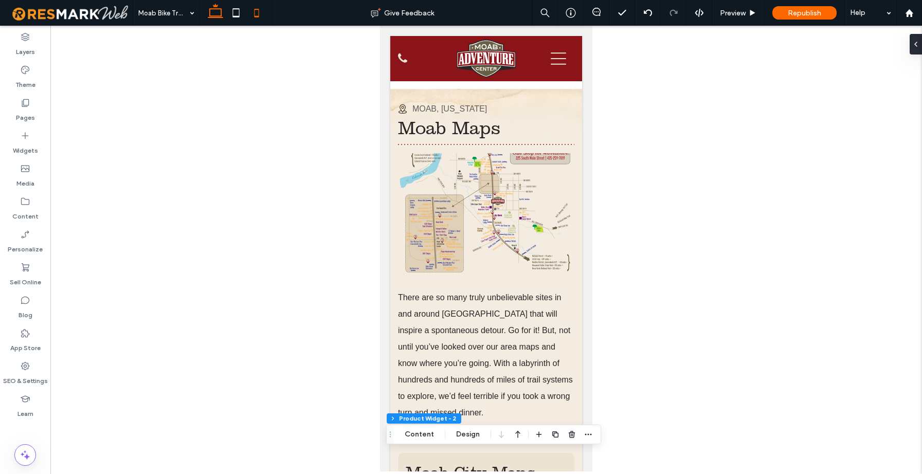
click at [216, 16] on icon at bounding box center [215, 13] width 21 height 21
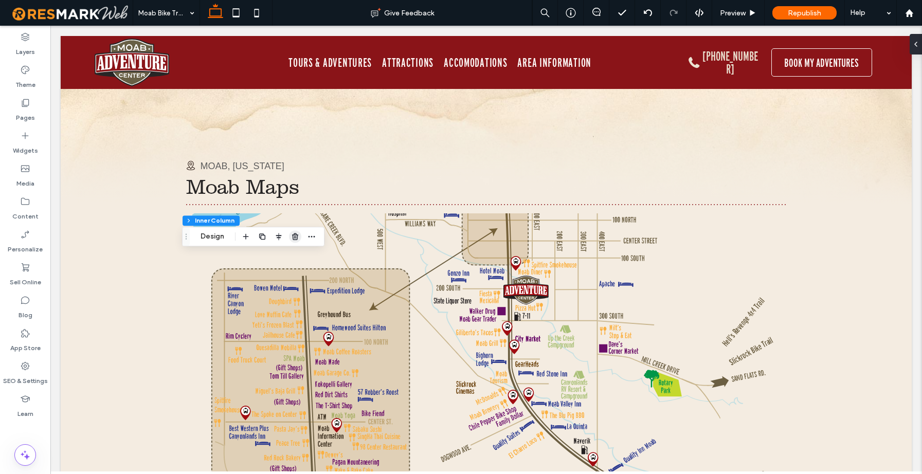
click at [298, 236] on icon "button" at bounding box center [295, 236] width 8 height 8
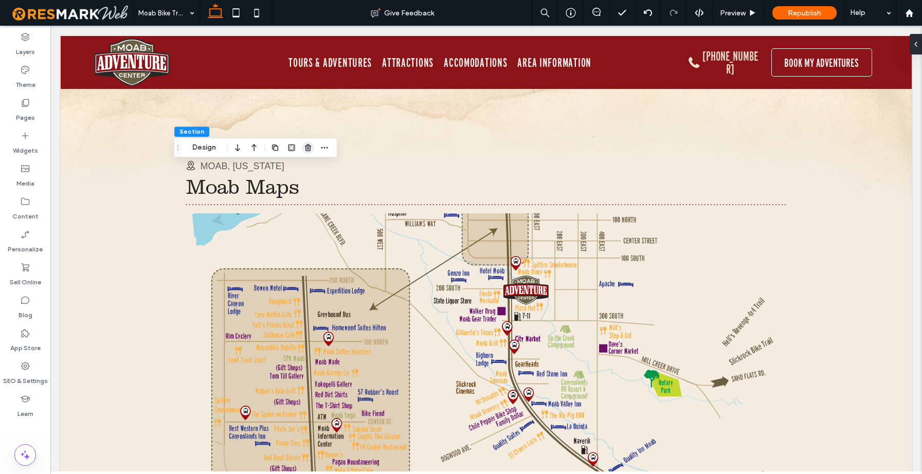
click at [309, 148] on use "button" at bounding box center [308, 147] width 6 height 7
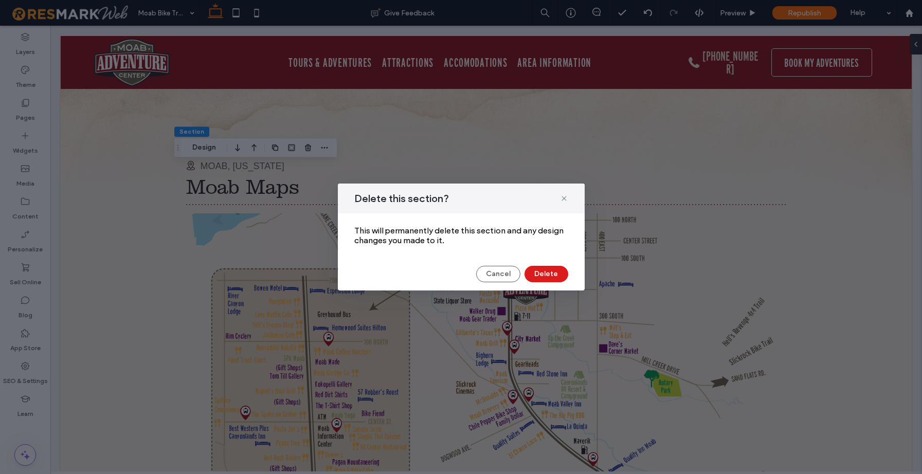
click at [554, 283] on div "Delete this section? This will permanently delete this section and any design c…" at bounding box center [461, 237] width 247 height 107
click at [551, 277] on button "Delete" at bounding box center [547, 274] width 44 height 16
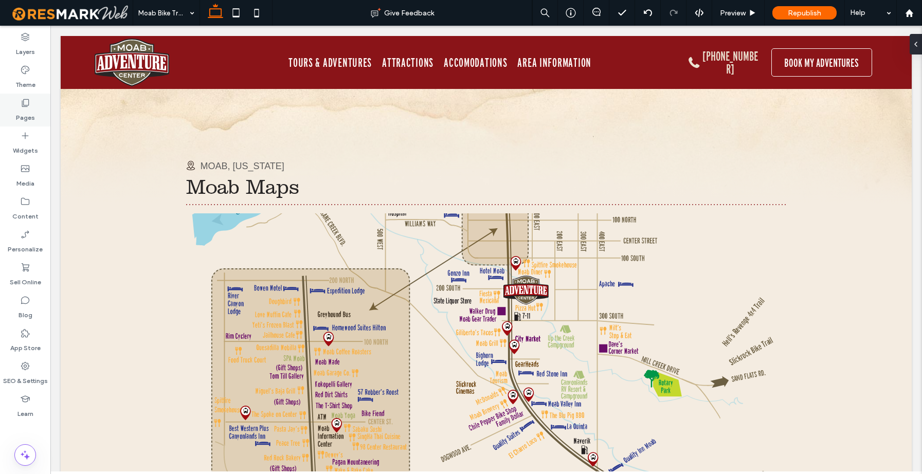
click at [26, 105] on use at bounding box center [25, 103] width 7 height 8
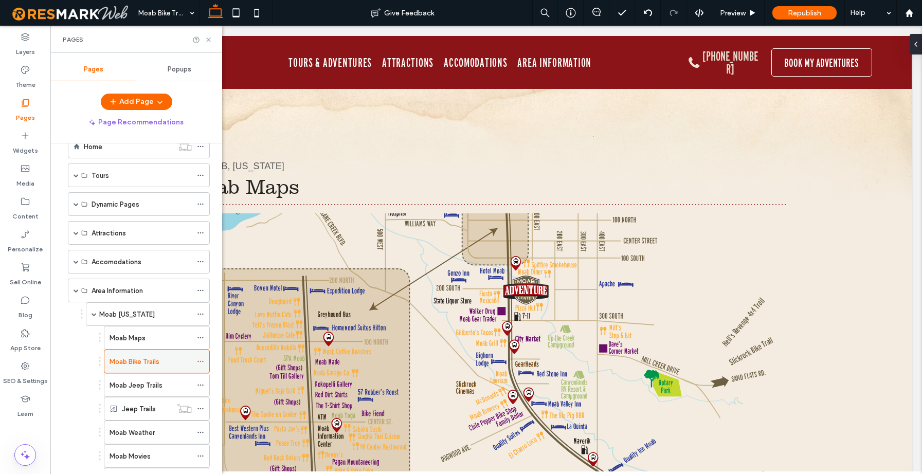
scroll to position [37, 0]
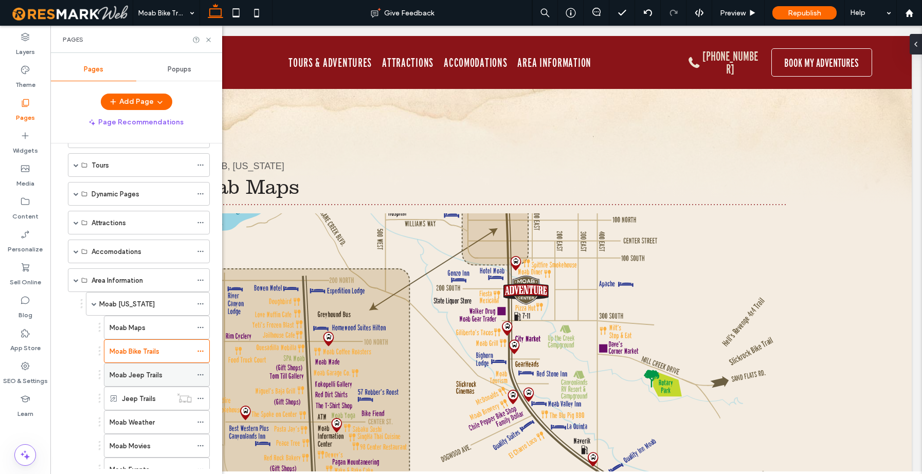
click at [140, 370] on label "Moab Jeep Trails" at bounding box center [136, 375] width 53 height 18
click at [210, 41] on use at bounding box center [208, 40] width 4 height 4
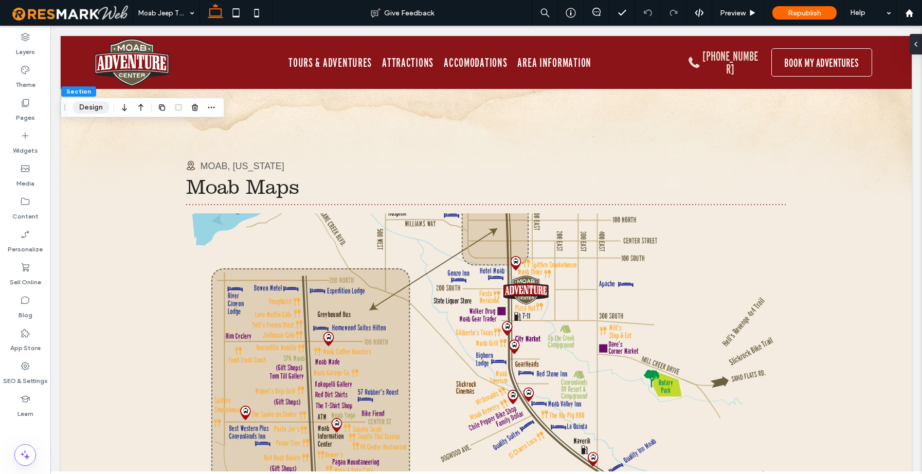
click at [88, 110] on button "Design" at bounding box center [91, 107] width 37 height 12
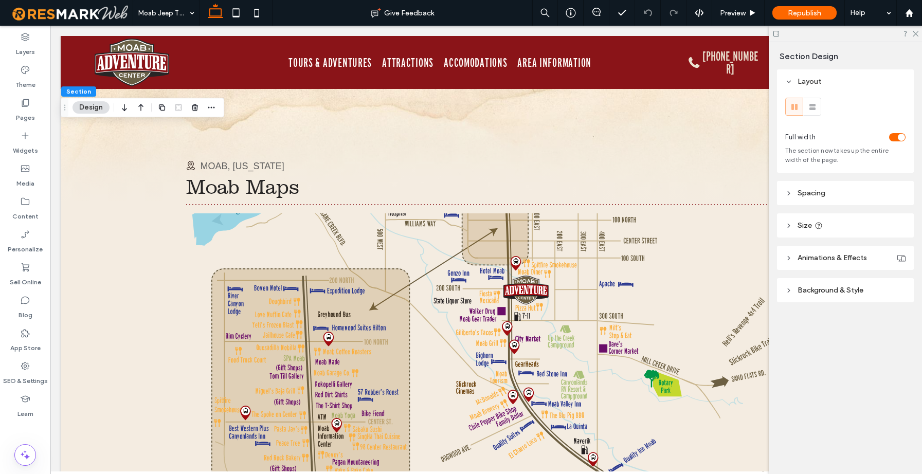
click at [798, 290] on span "Background & Style" at bounding box center [831, 290] width 66 height 9
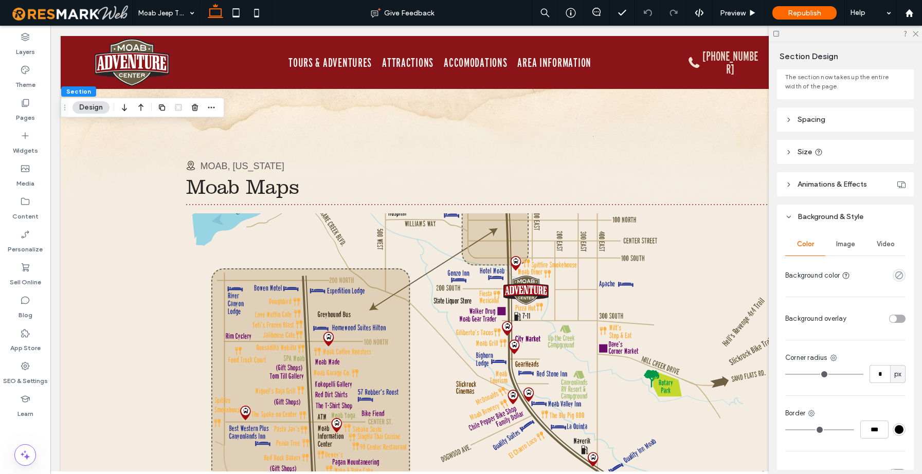
scroll to position [135, 0]
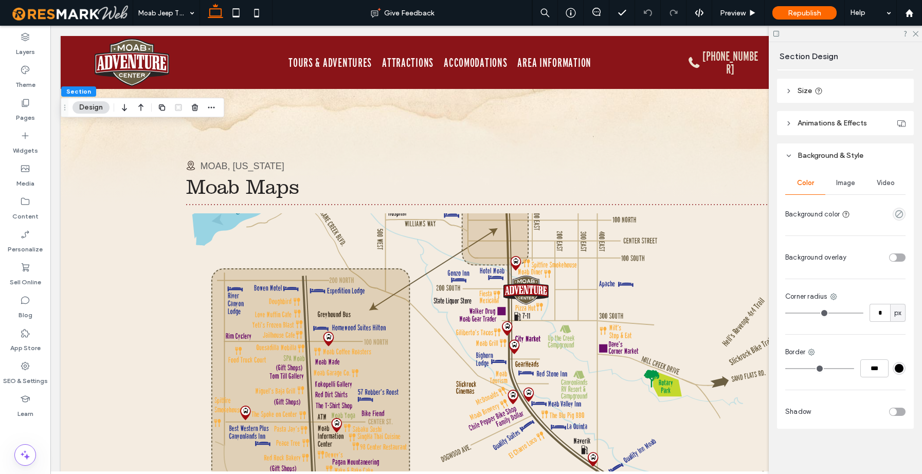
click at [92, 111] on button "Design" at bounding box center [91, 107] width 37 height 12
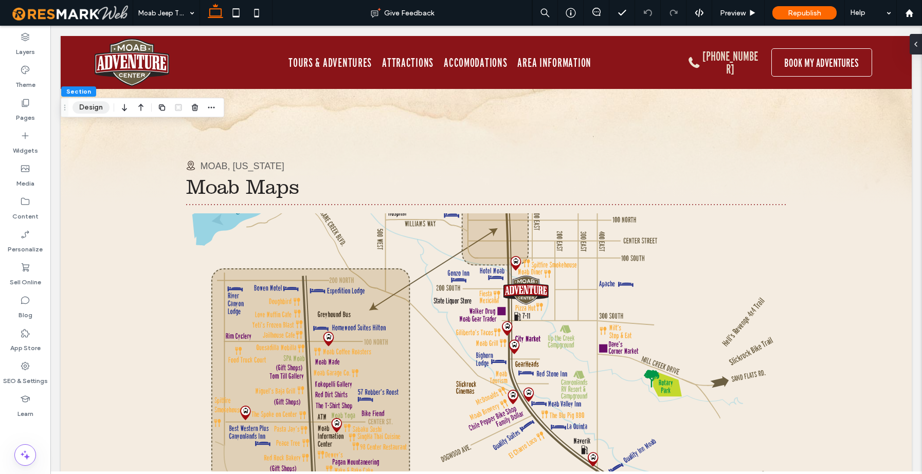
click at [92, 111] on button "Design" at bounding box center [91, 107] width 37 height 12
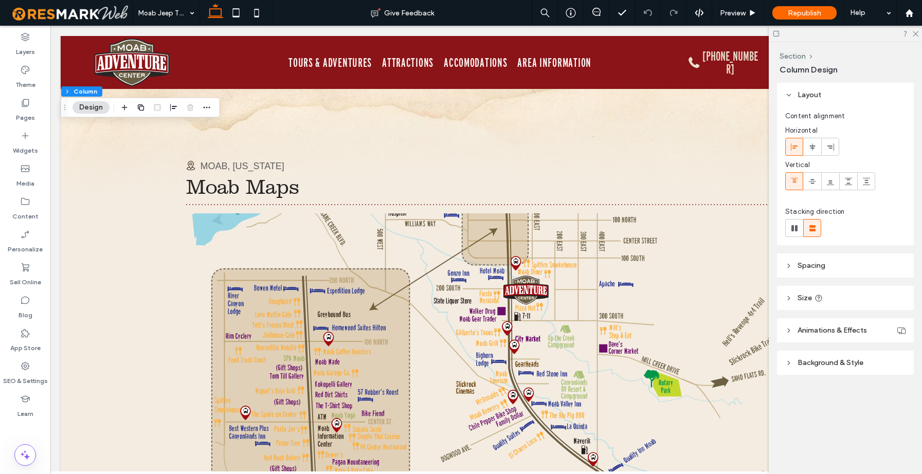
click at [832, 364] on span "Background & Style" at bounding box center [831, 363] width 66 height 9
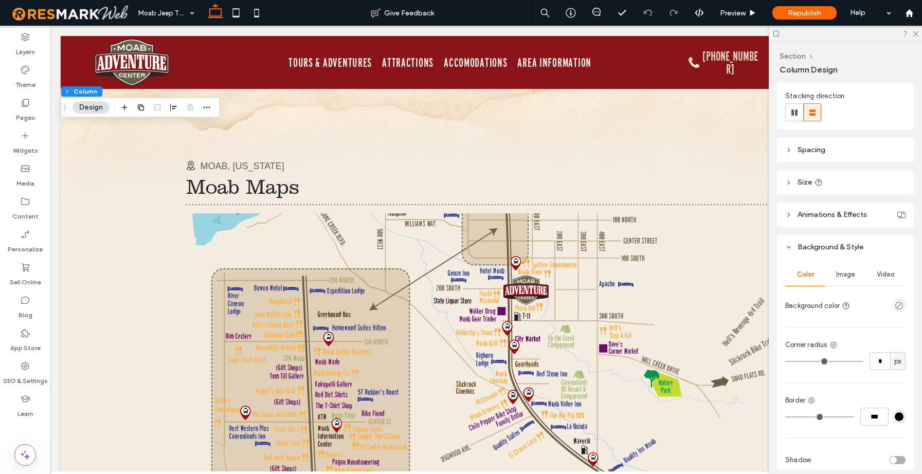
scroll to position [164, 0]
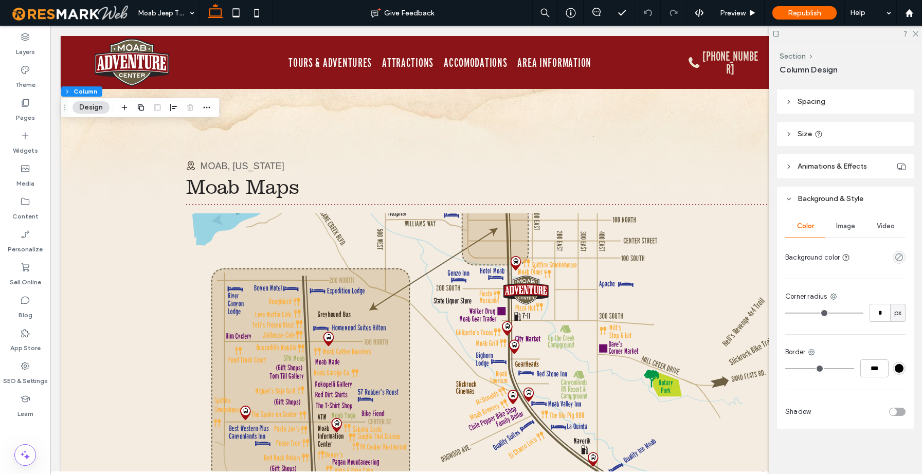
click at [842, 223] on span "Image" at bounding box center [845, 226] width 19 height 8
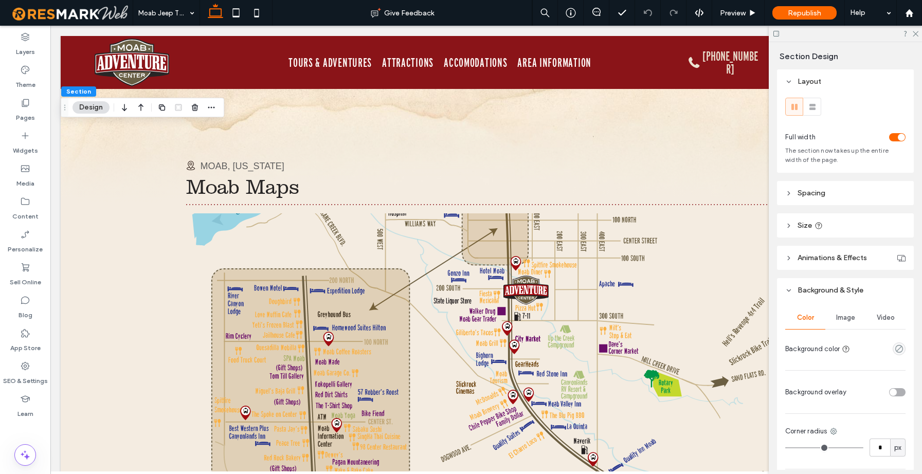
click at [843, 311] on div "Image" at bounding box center [846, 318] width 40 height 23
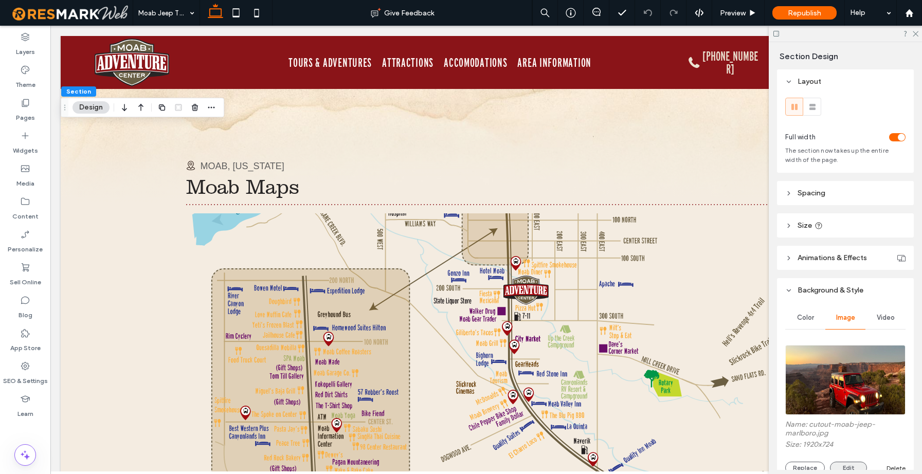
scroll to position [95, 0]
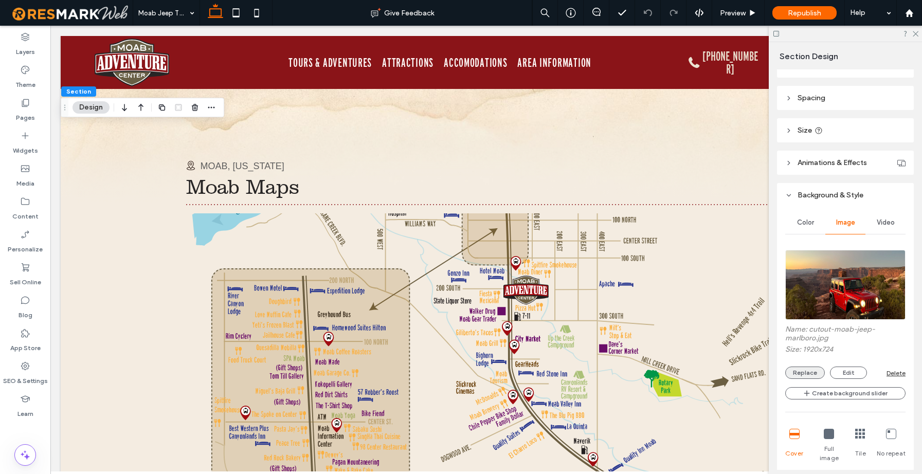
click at [808, 375] on button "Replace" at bounding box center [805, 373] width 40 height 12
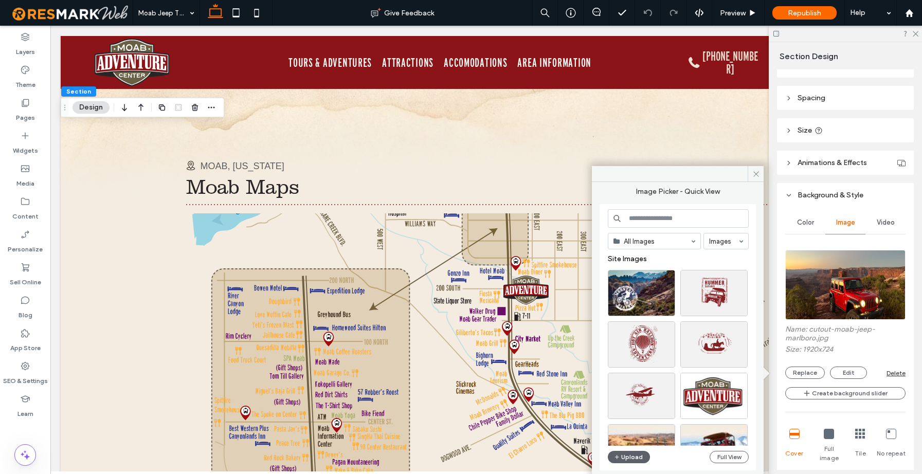
click at [651, 219] on input at bounding box center [678, 218] width 141 height 19
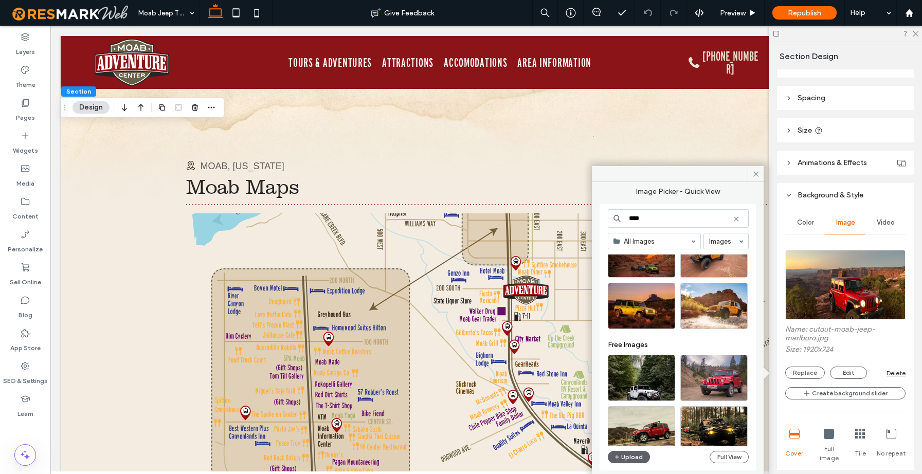
scroll to position [811, 0]
type input "****"
click at [722, 305] on div "Select" at bounding box center [714, 305] width 67 height 46
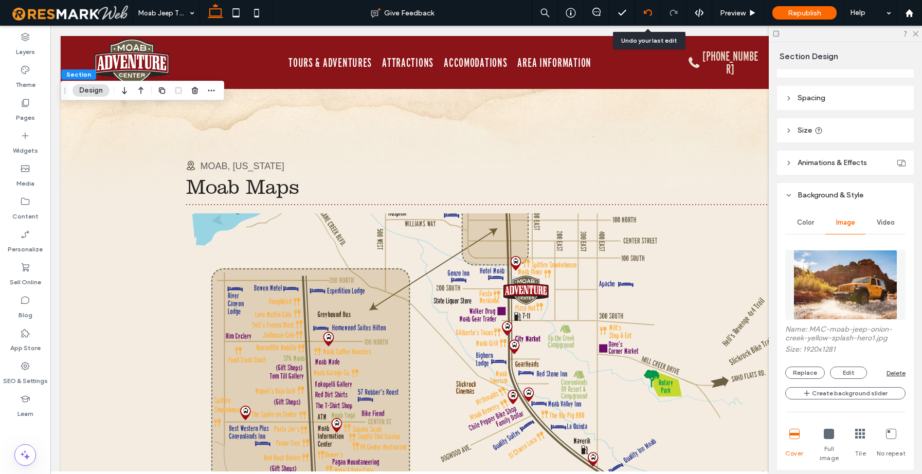
click at [650, 14] on icon at bounding box center [648, 13] width 8 height 8
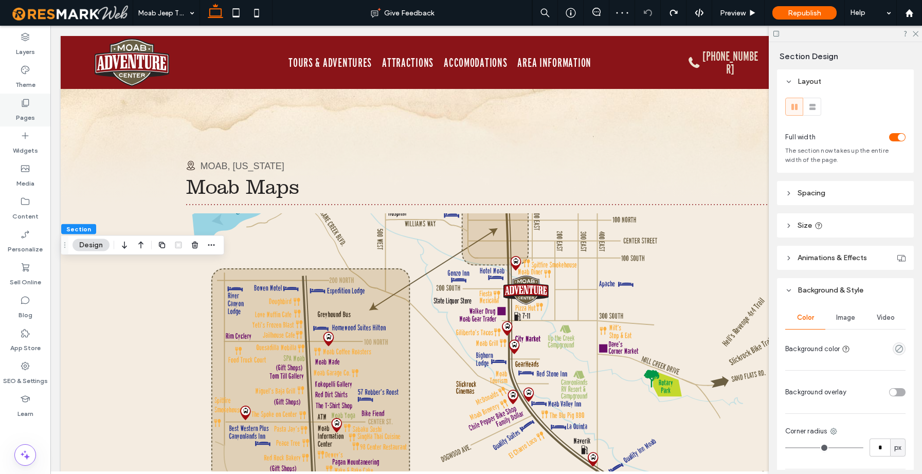
click at [24, 100] on icon at bounding box center [25, 103] width 10 height 10
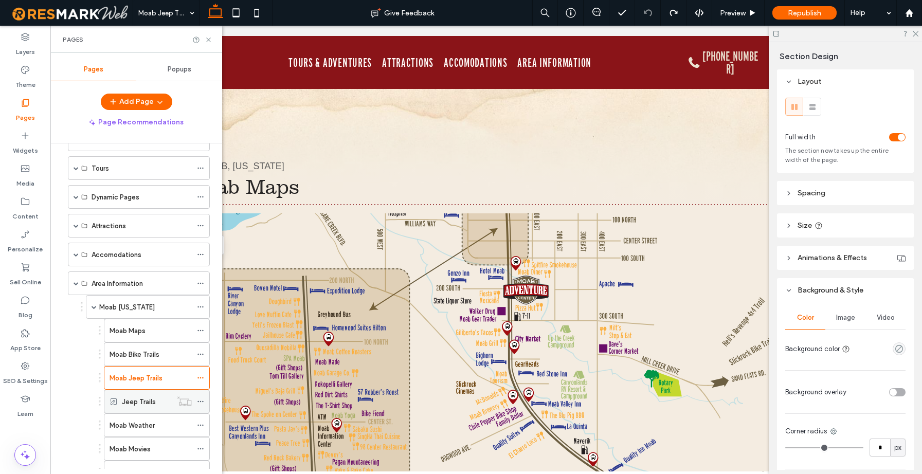
scroll to position [95, 0]
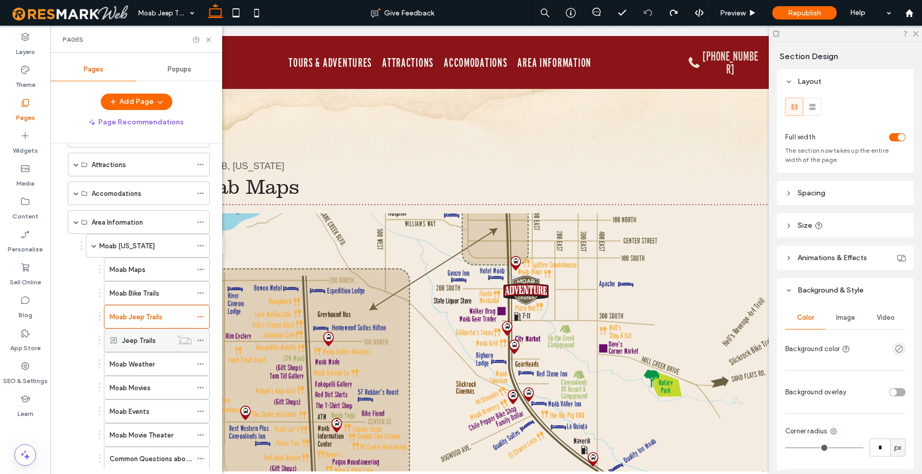
click at [140, 339] on label "Jeep Trails" at bounding box center [139, 341] width 34 height 18
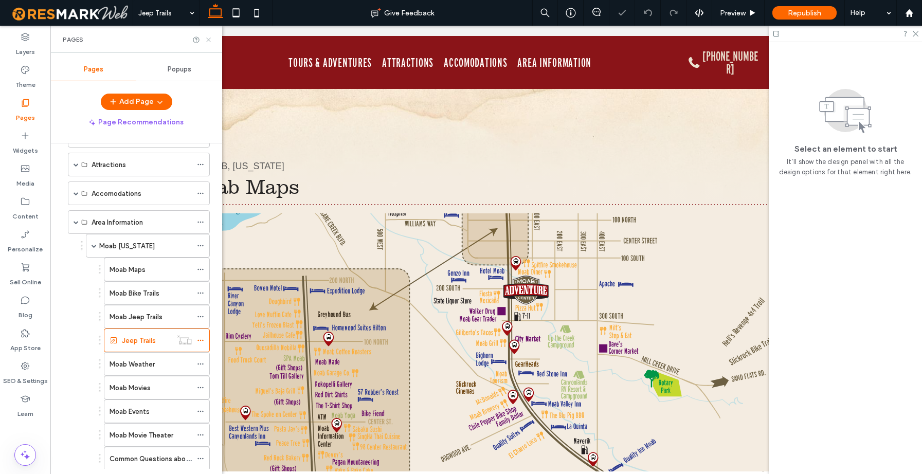
click at [209, 37] on icon at bounding box center [209, 40] width 8 height 8
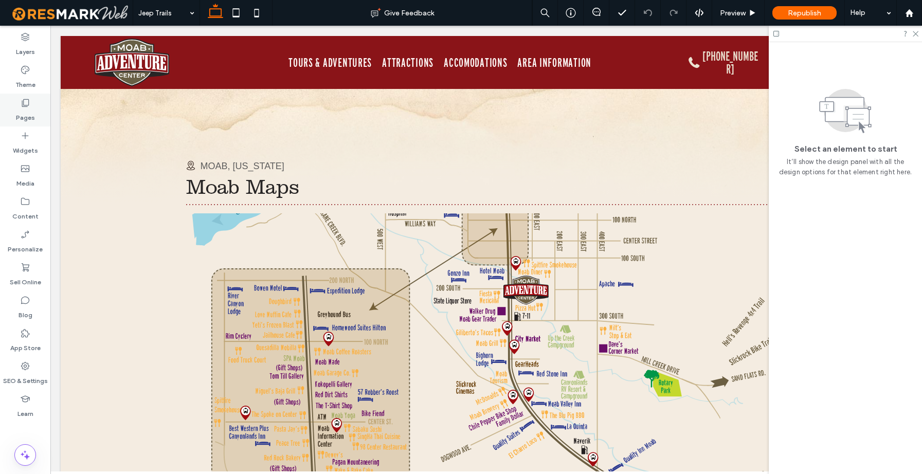
click at [19, 104] on div "Pages" at bounding box center [25, 110] width 50 height 33
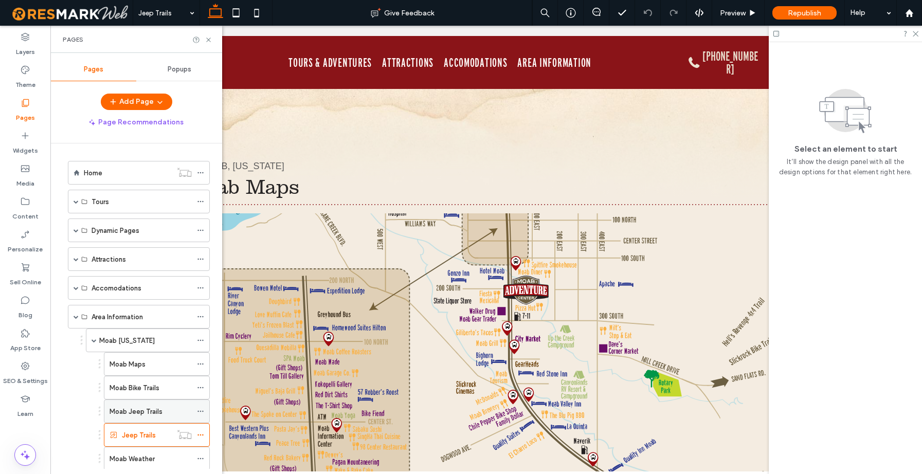
click at [144, 419] on div "Moab Jeep Trails" at bounding box center [151, 411] width 82 height 23
click at [142, 436] on label "Jeep Trails" at bounding box center [139, 435] width 34 height 18
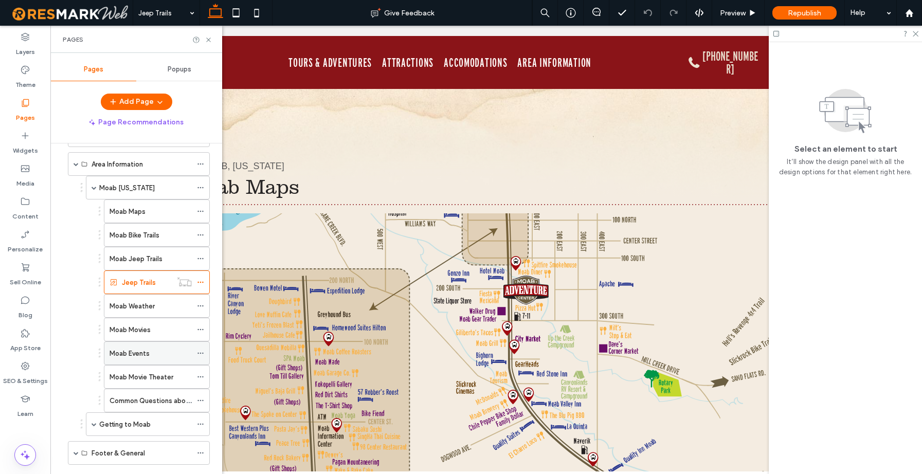
scroll to position [165, 0]
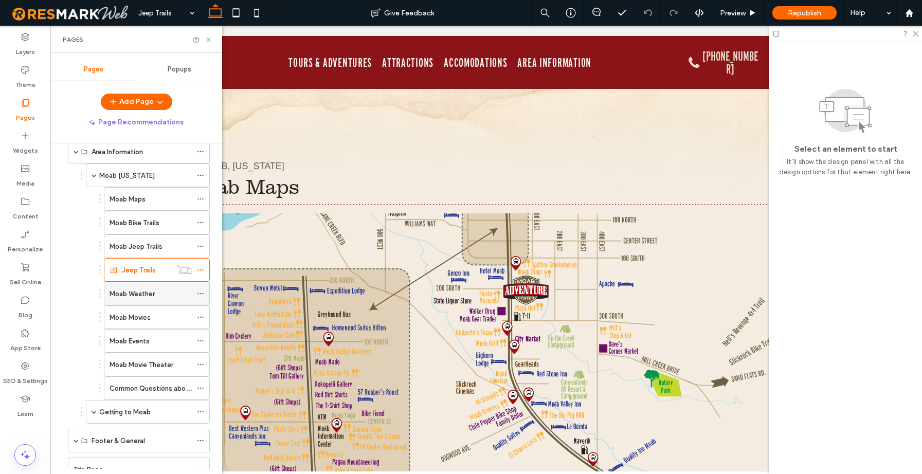
click at [133, 298] on label "Moab Weather" at bounding box center [132, 294] width 45 height 18
click at [208, 39] on use at bounding box center [208, 40] width 4 height 4
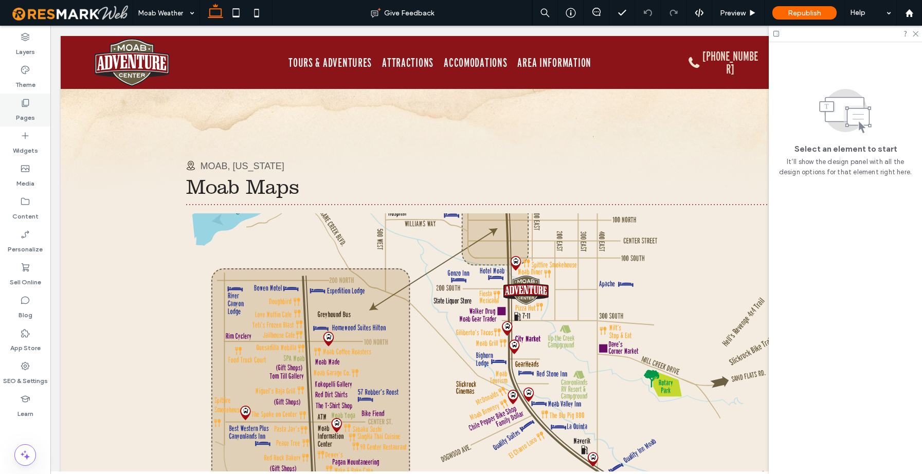
click at [27, 108] on label "Pages" at bounding box center [25, 115] width 19 height 14
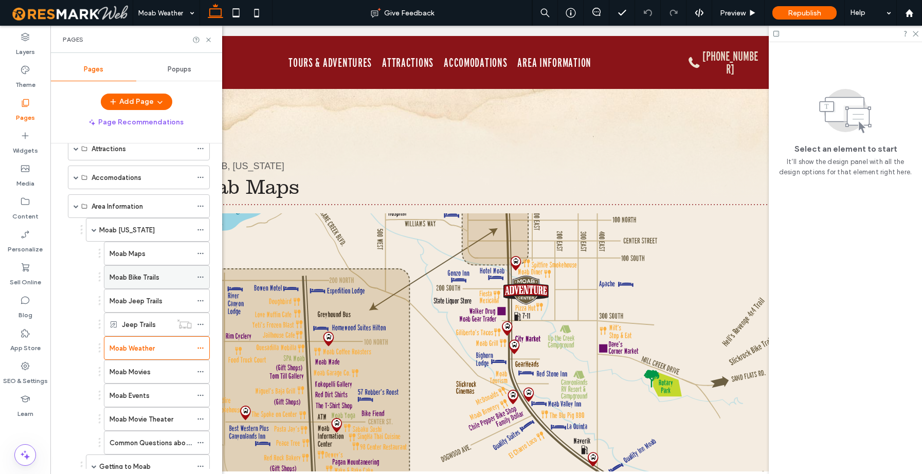
scroll to position [112, 0]
click at [141, 369] on label "Moab Movies" at bounding box center [130, 371] width 41 height 18
click at [210, 38] on icon at bounding box center [209, 40] width 8 height 8
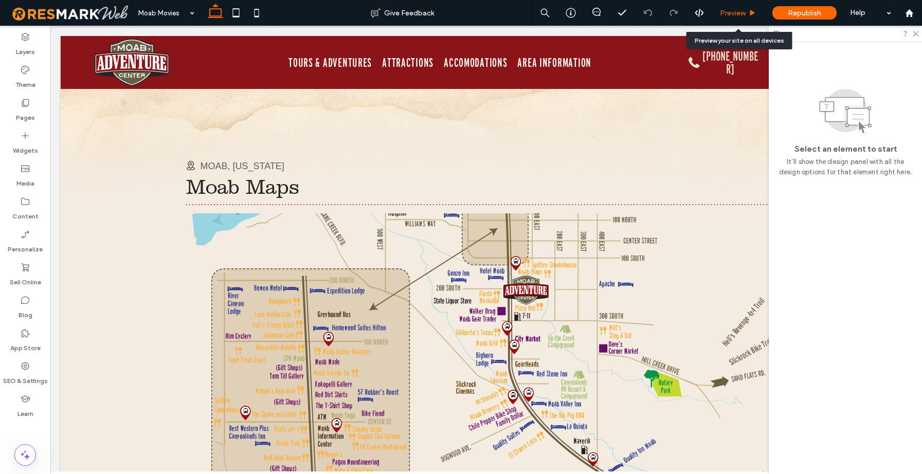
click at [733, 17] on div "Preview" at bounding box center [738, 13] width 52 height 26
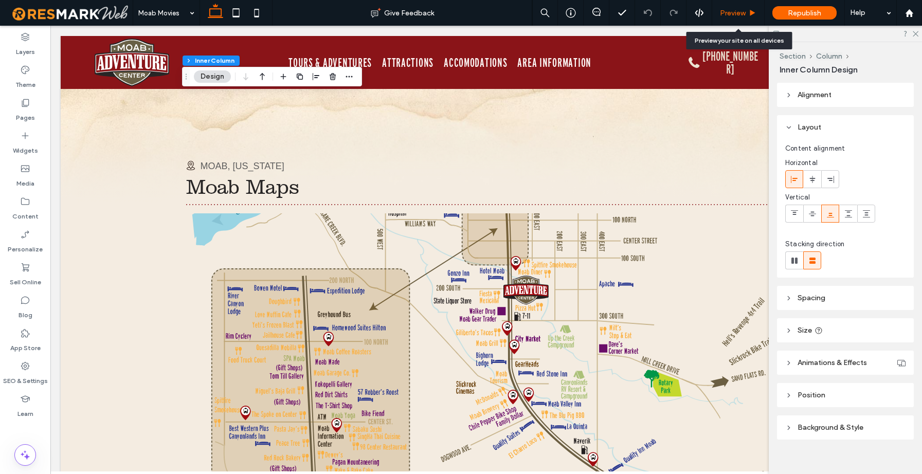
click at [730, 14] on span "Preview" at bounding box center [733, 13] width 26 height 9
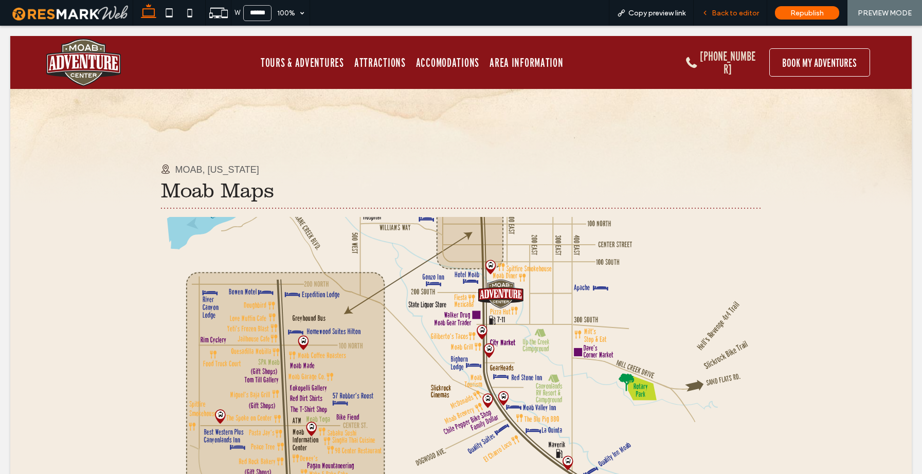
click at [727, 15] on span "Back to editor" at bounding box center [735, 13] width 47 height 9
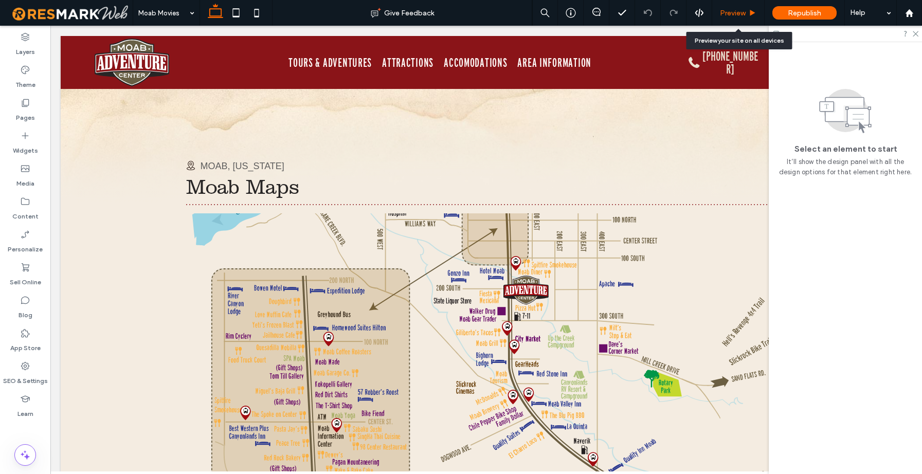
click at [738, 10] on span "Preview" at bounding box center [733, 13] width 26 height 9
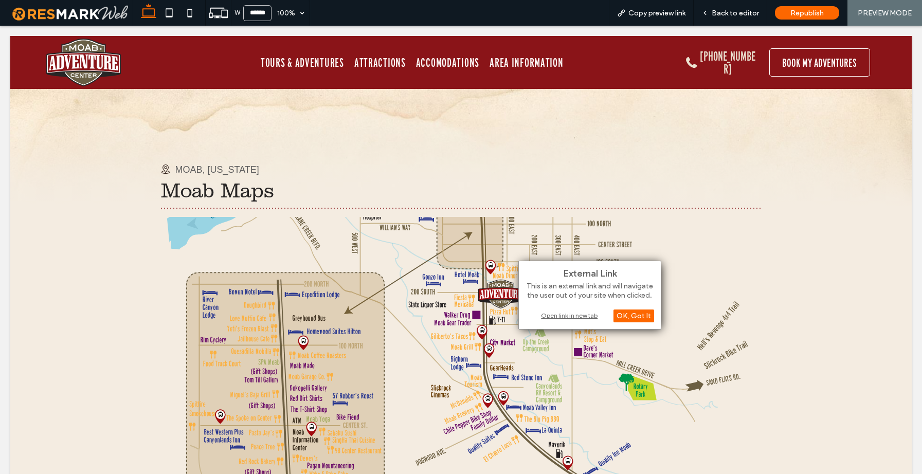
click at [557, 314] on div "Open link in new tab" at bounding box center [590, 315] width 129 height 11
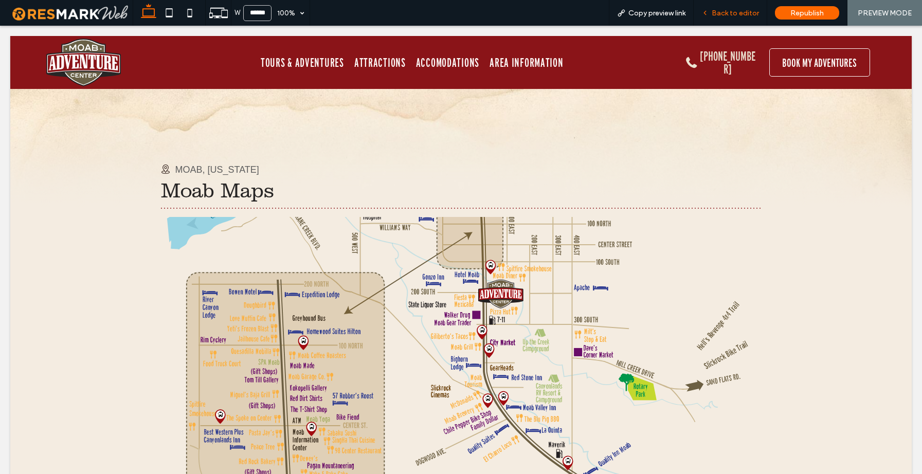
click at [741, 14] on span "Back to editor" at bounding box center [735, 13] width 47 height 9
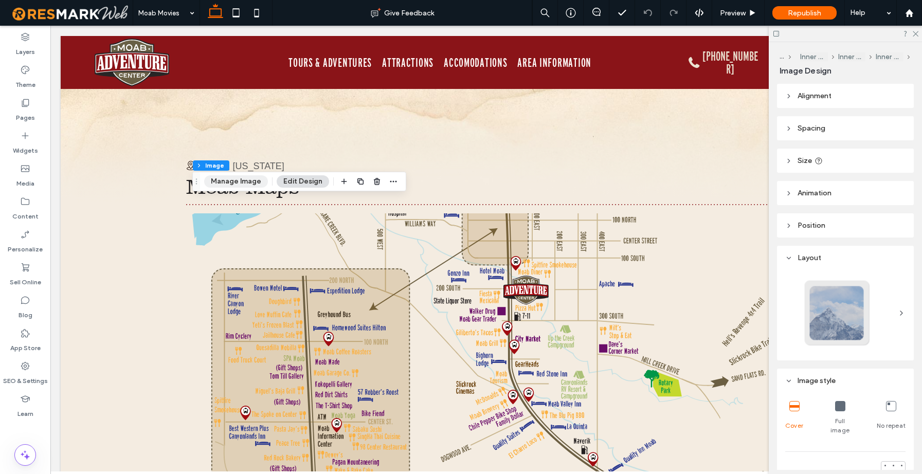
click at [242, 186] on button "Manage Image" at bounding box center [236, 181] width 64 height 12
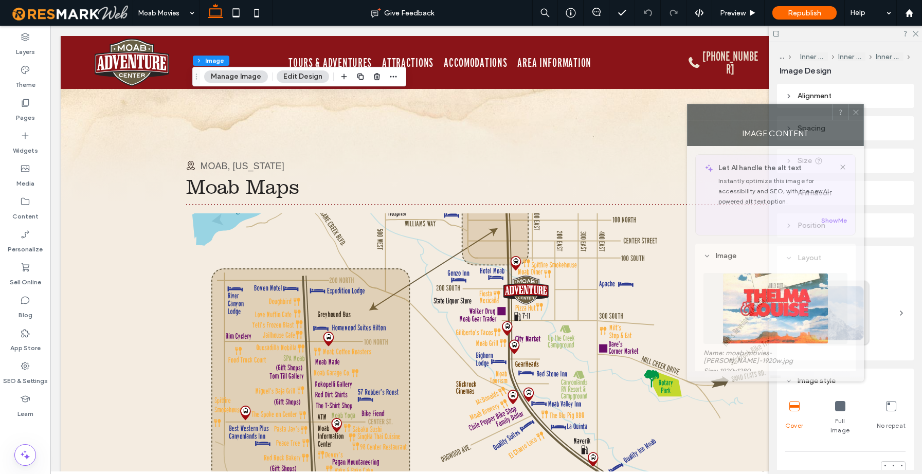
drag, startPoint x: 847, startPoint y: 106, endPoint x: 799, endPoint y: 113, distance: 48.2
click at [799, 112] on div at bounding box center [760, 111] width 145 height 15
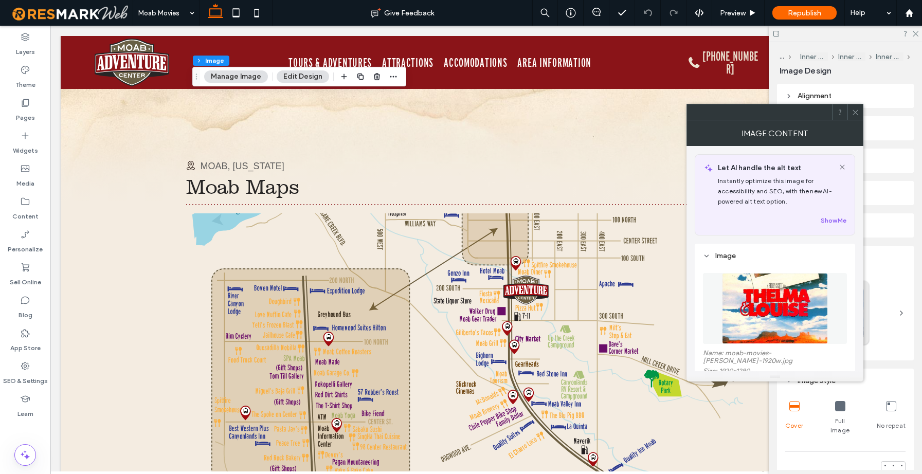
click at [856, 112] on icon at bounding box center [856, 113] width 8 height 8
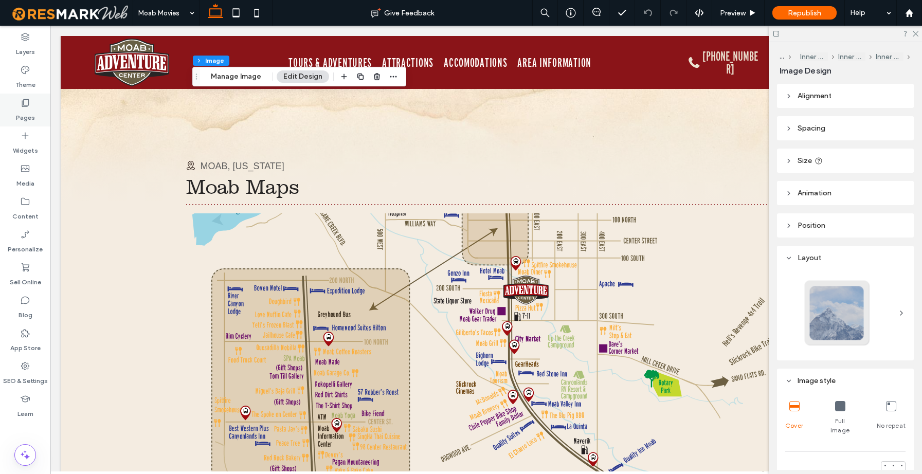
click at [24, 113] on label "Pages" at bounding box center [25, 115] width 19 height 14
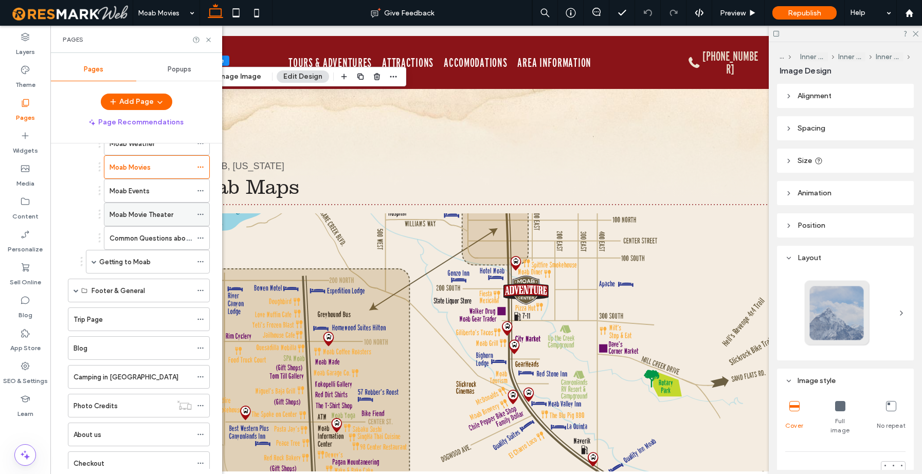
scroll to position [315, 0]
click at [130, 189] on label "Moab Events" at bounding box center [130, 191] width 40 height 18
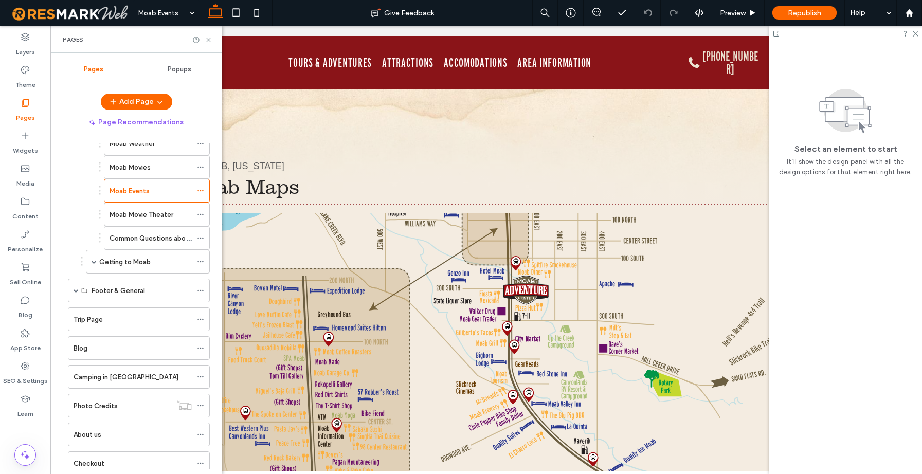
click at [209, 40] on div at bounding box center [461, 237] width 922 height 474
click at [207, 40] on icon at bounding box center [209, 40] width 8 height 8
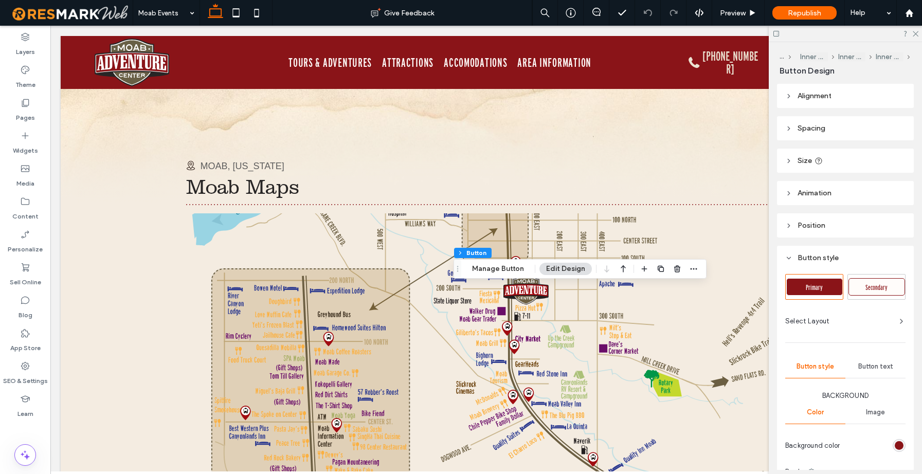
type input "**"
click at [493, 270] on button "Manage Button" at bounding box center [498, 269] width 65 height 12
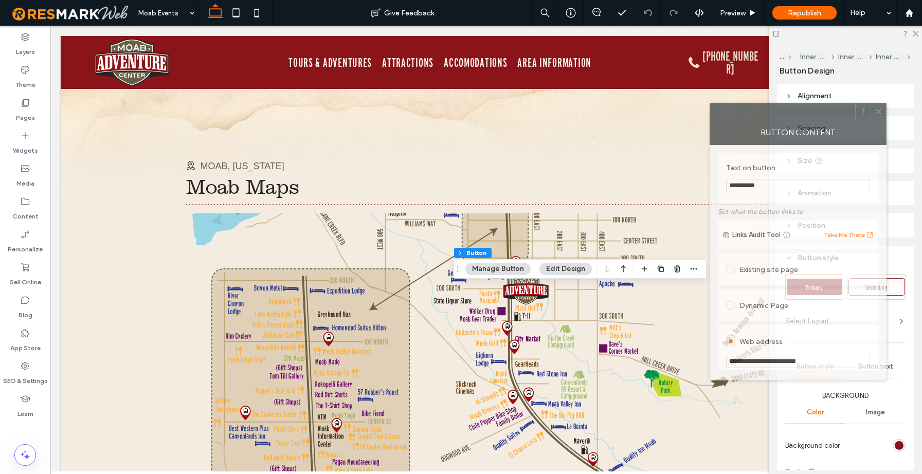
drag, startPoint x: 860, startPoint y: 105, endPoint x: 835, endPoint y: 110, distance: 25.1
click at [835, 110] on div at bounding box center [782, 110] width 145 height 15
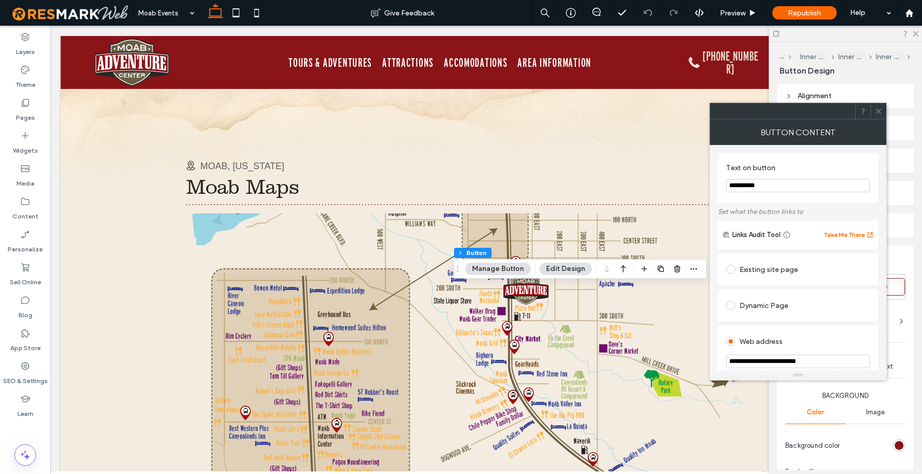
click at [878, 110] on icon at bounding box center [879, 112] width 8 height 8
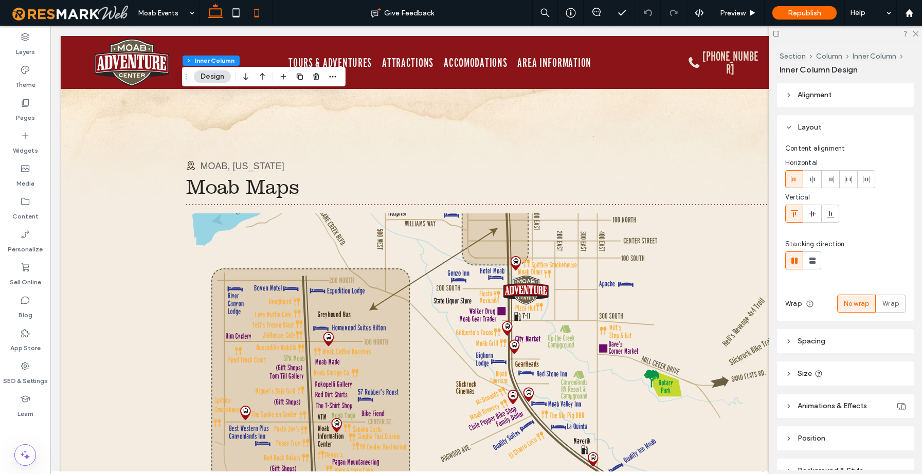
click at [259, 11] on use at bounding box center [257, 13] width 5 height 8
type input "**"
type input "***"
type input "**"
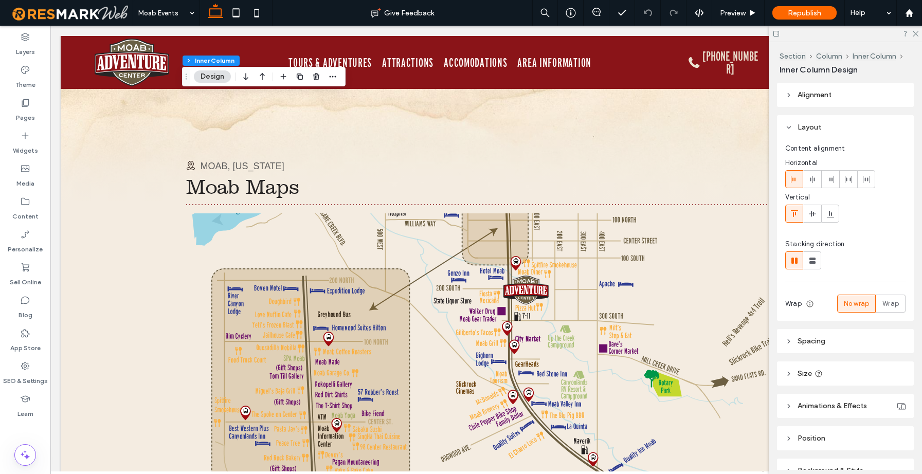
type input "**"
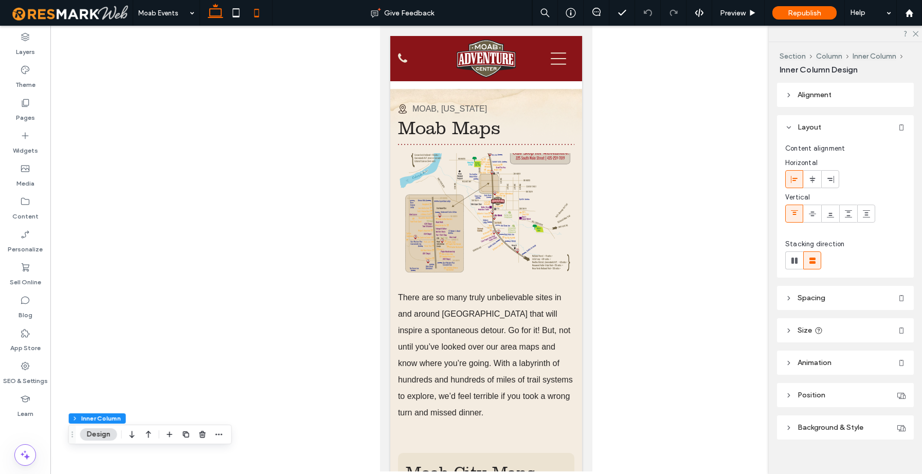
click at [216, 16] on use at bounding box center [215, 11] width 15 height 14
type input "*"
type input "**"
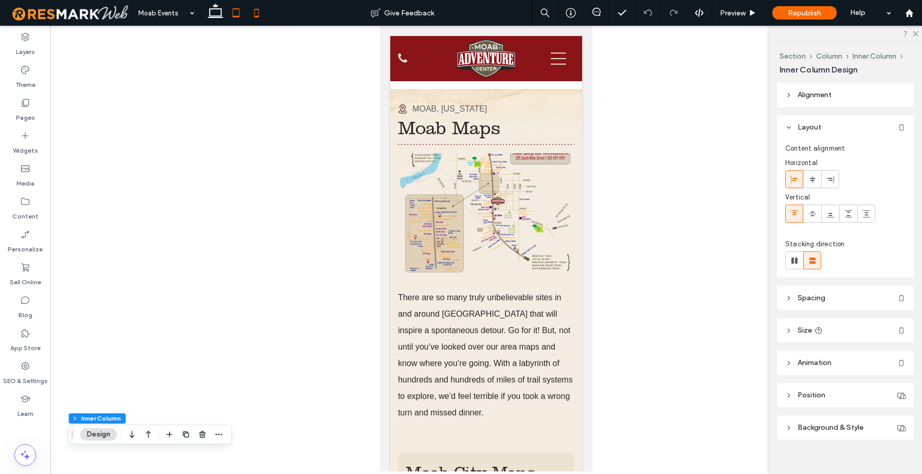
type input "**"
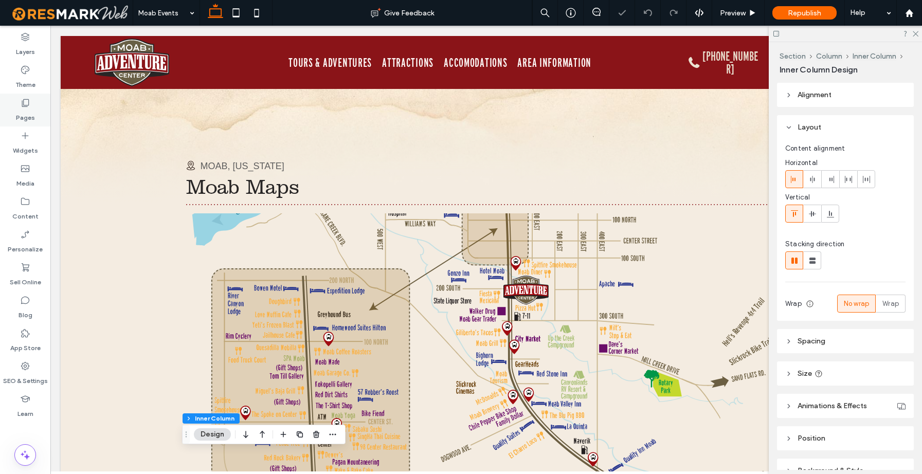
click at [25, 114] on label "Pages" at bounding box center [25, 115] width 19 height 14
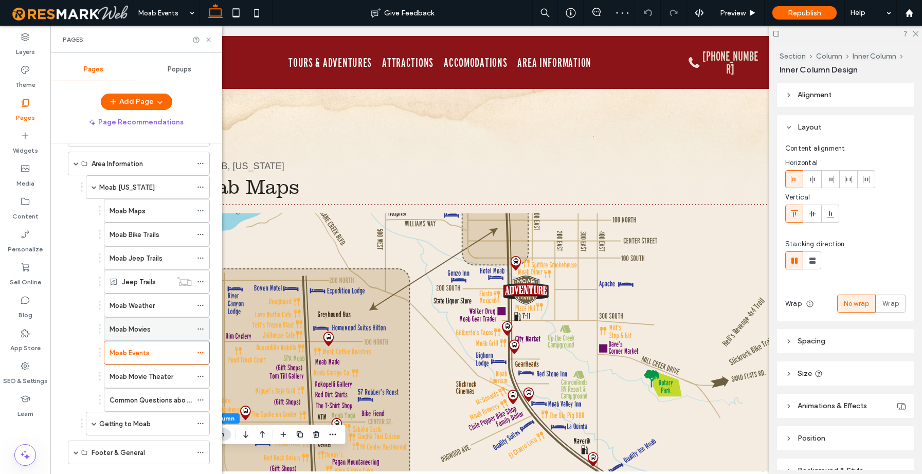
scroll to position [156, 0]
click at [136, 375] on label "Moab Movie Theater" at bounding box center [142, 374] width 64 height 18
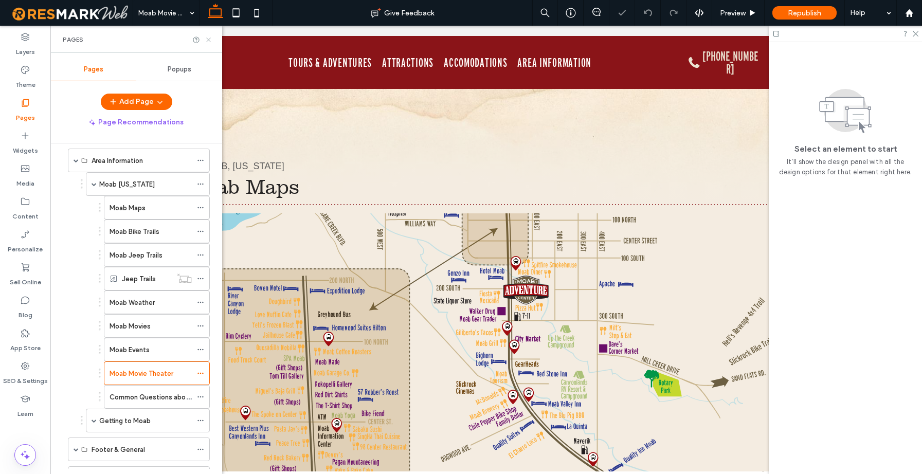
click at [208, 39] on use at bounding box center [208, 40] width 4 height 4
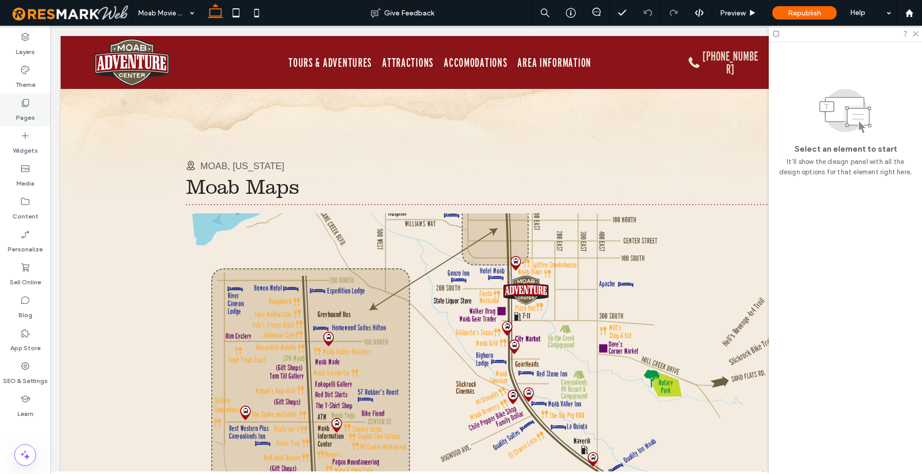
click at [28, 112] on label "Pages" at bounding box center [25, 115] width 19 height 14
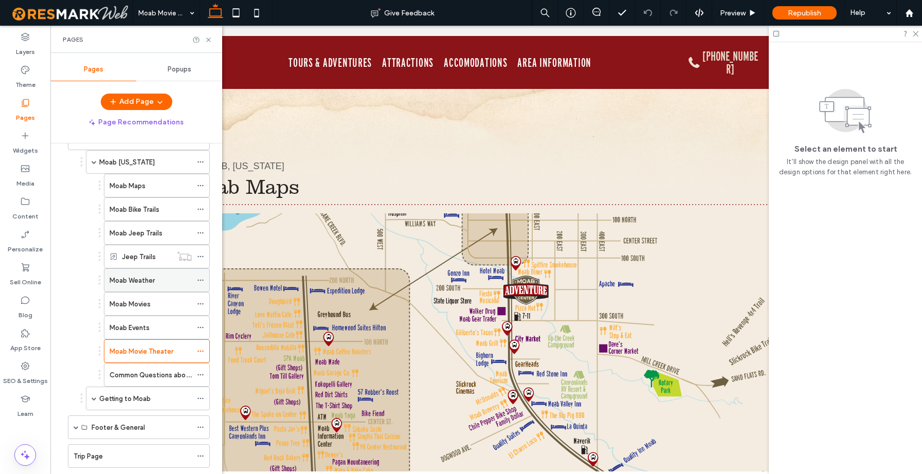
scroll to position [219, 0]
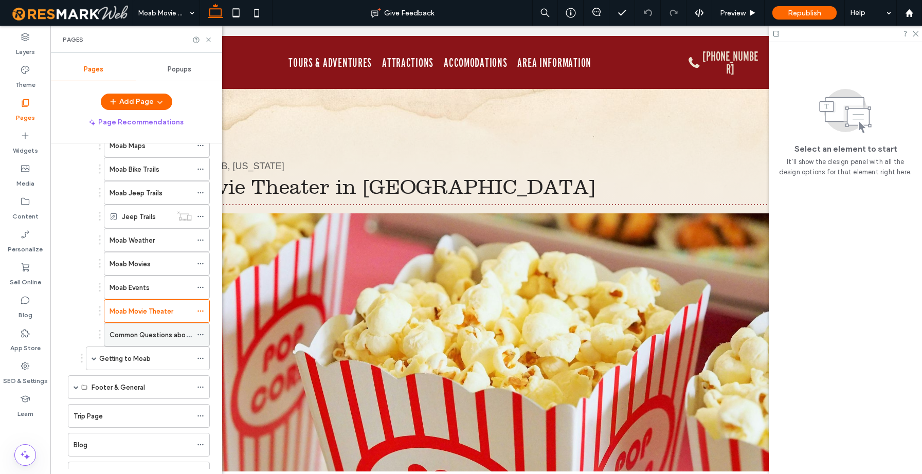
click at [136, 335] on label "Common Questions about Moab" at bounding box center [161, 335] width 102 height 18
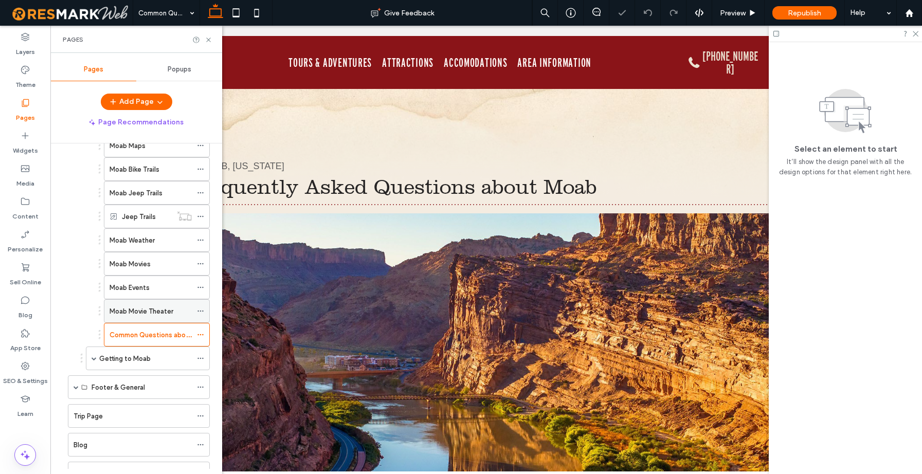
click at [135, 314] on label "Moab Movie Theater" at bounding box center [142, 311] width 64 height 18
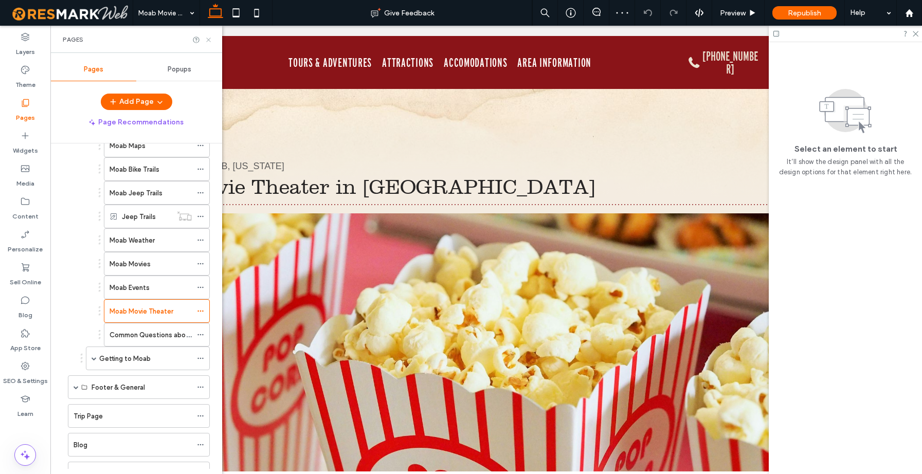
click at [209, 41] on icon at bounding box center [209, 40] width 8 height 8
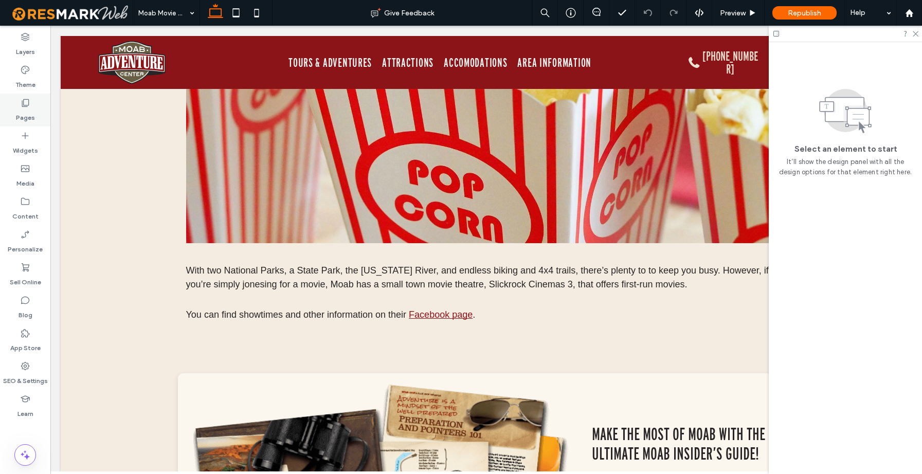
click at [26, 110] on label "Pages" at bounding box center [25, 115] width 19 height 14
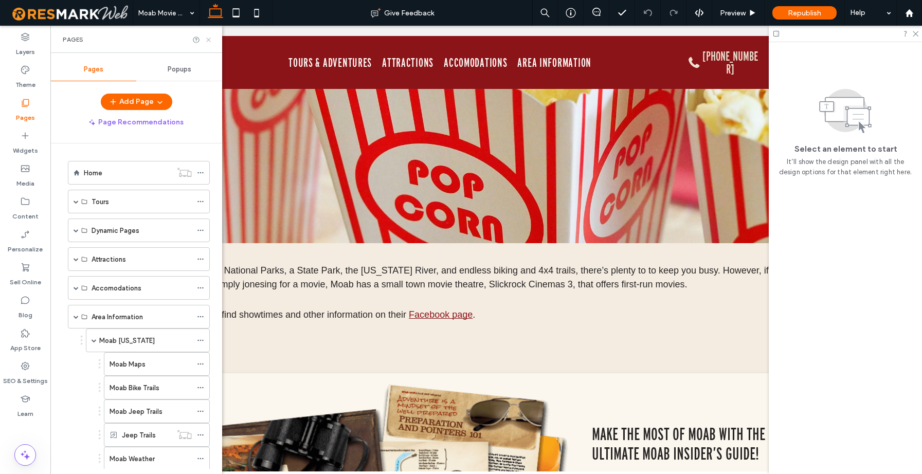
click at [207, 42] on icon at bounding box center [209, 40] width 8 height 8
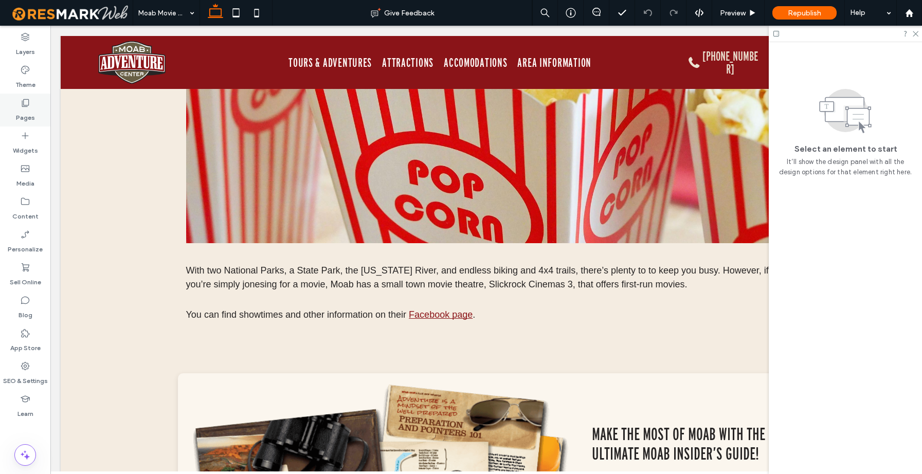
click at [27, 105] on icon at bounding box center [25, 103] width 10 height 10
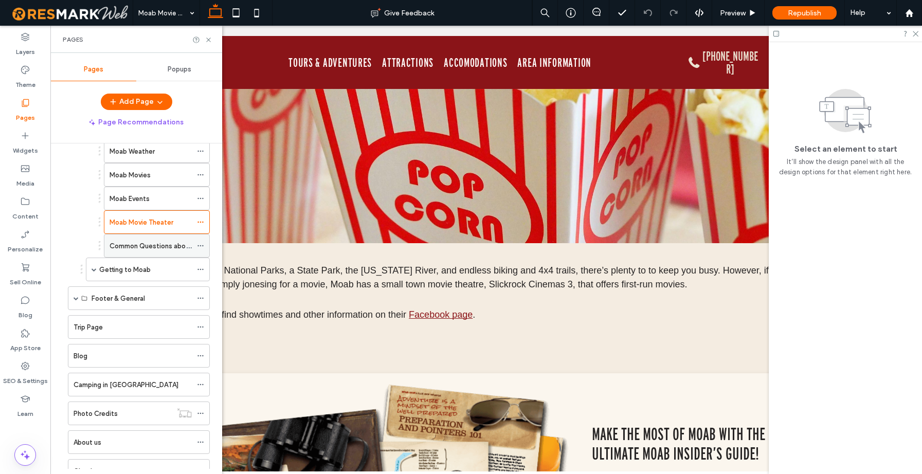
scroll to position [310, 0]
click at [135, 247] on label "Common Questions about Moab" at bounding box center [161, 244] width 102 height 18
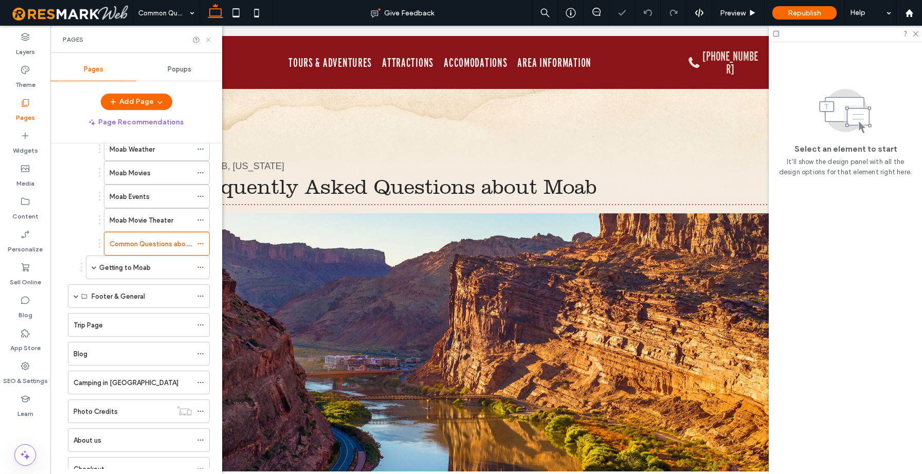
click at [207, 37] on icon at bounding box center [209, 40] width 8 height 8
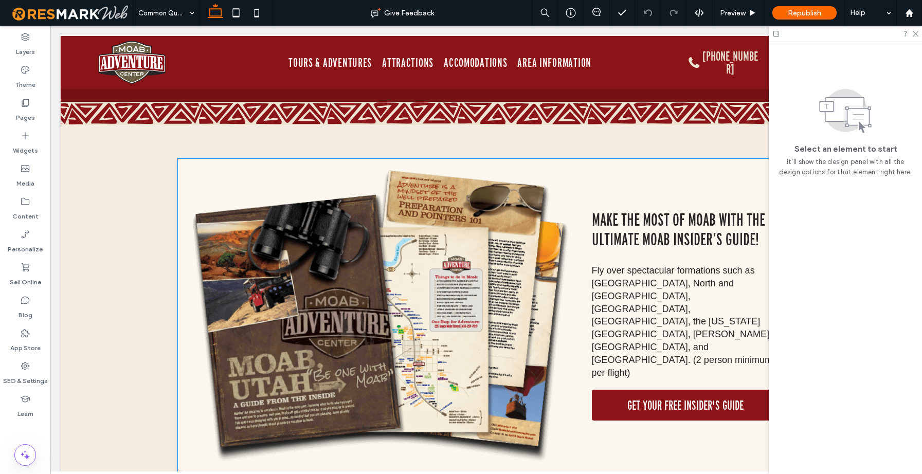
scroll to position [1779, 0]
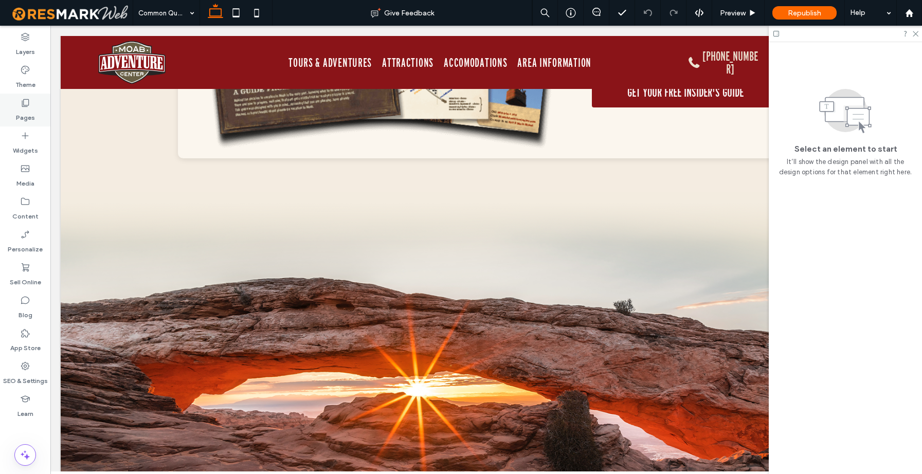
click at [28, 110] on label "Pages" at bounding box center [25, 115] width 19 height 14
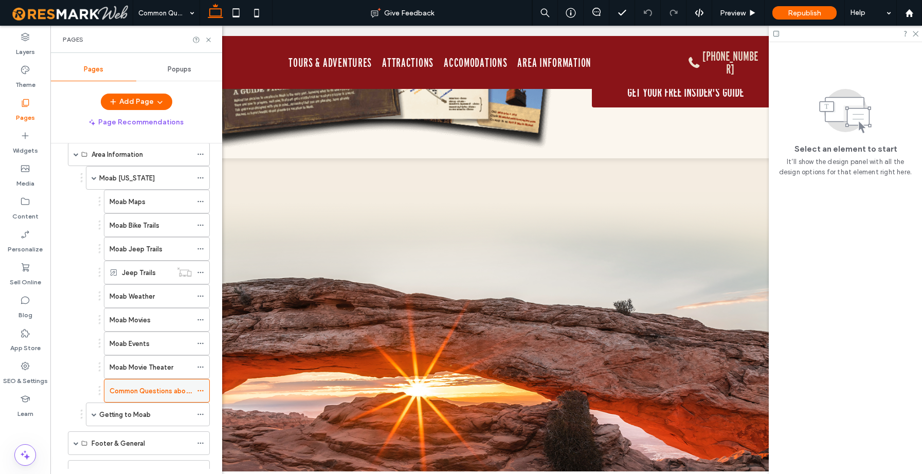
scroll to position [277, 0]
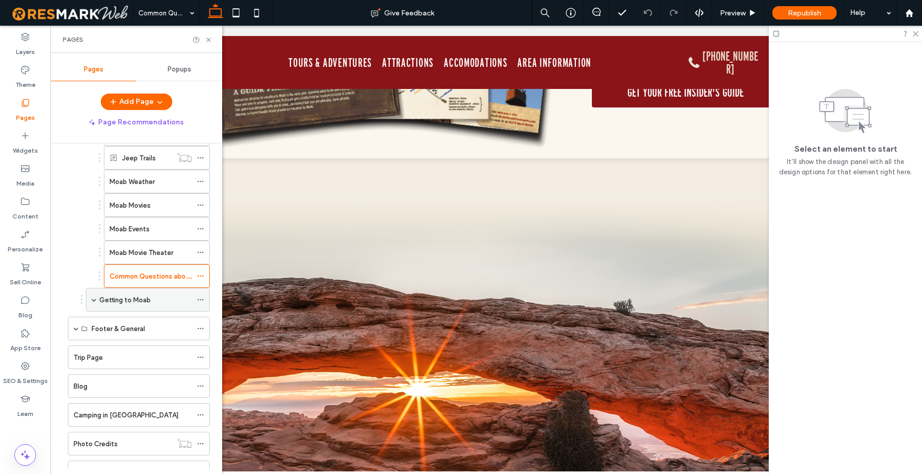
click at [93, 300] on span at bounding box center [94, 299] width 5 height 5
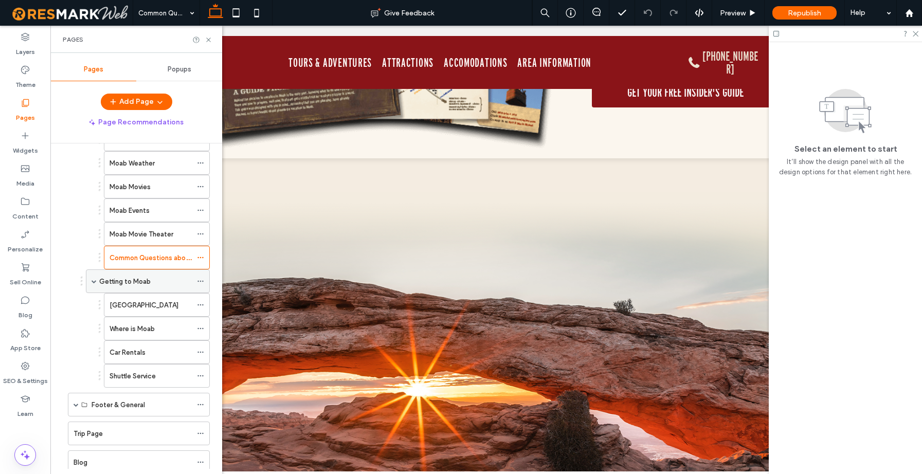
scroll to position [357, 0]
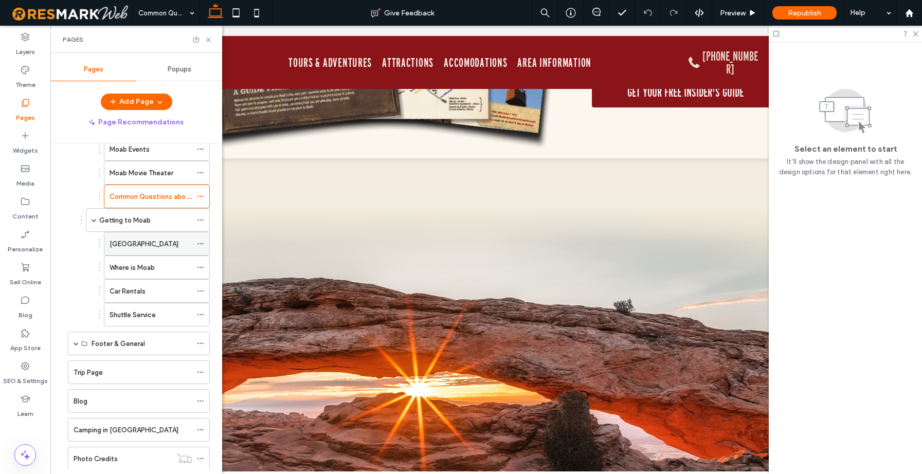
click at [146, 245] on label "[GEOGRAPHIC_DATA]" at bounding box center [144, 244] width 69 height 18
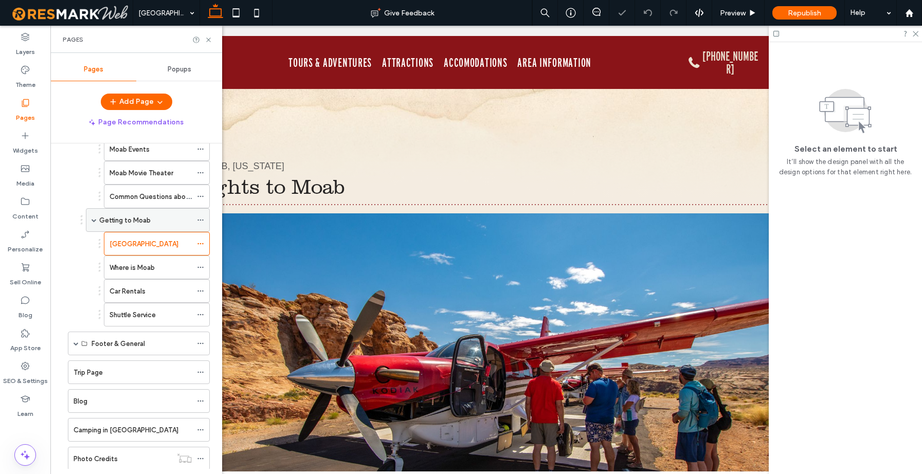
click at [124, 222] on label "Getting to Moab" at bounding box center [124, 220] width 51 height 18
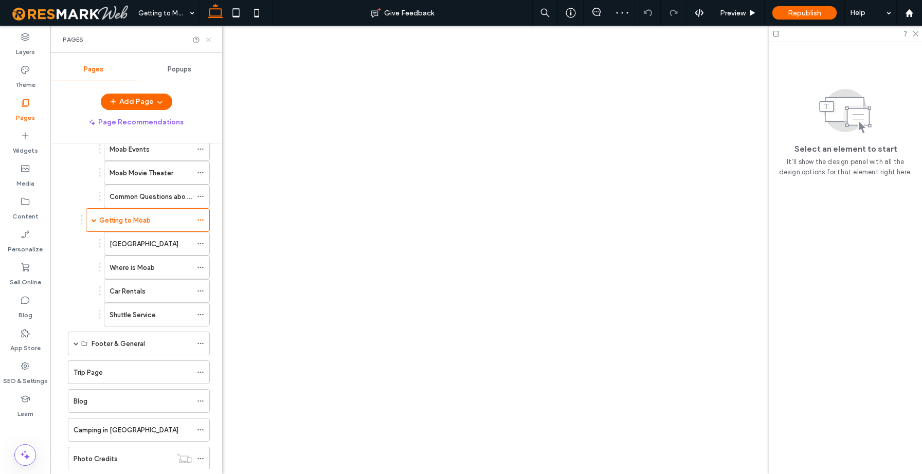
click at [210, 38] on icon at bounding box center [209, 40] width 8 height 8
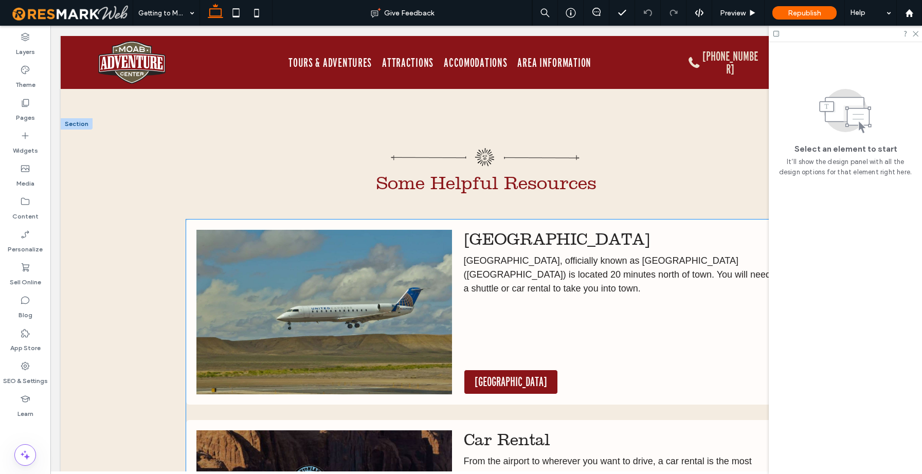
scroll to position [1004, 0]
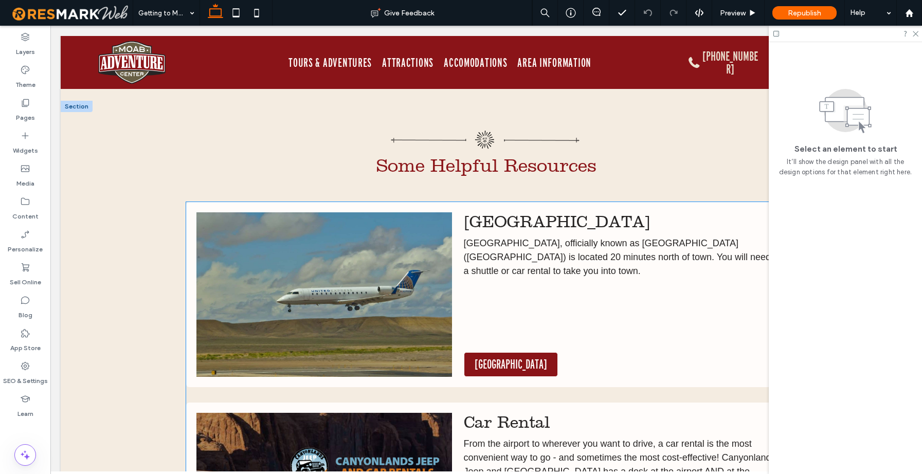
click at [532, 269] on span "[GEOGRAPHIC_DATA], officially known as [GEOGRAPHIC_DATA] ([GEOGRAPHIC_DATA]) is…" at bounding box center [618, 257] width 308 height 38
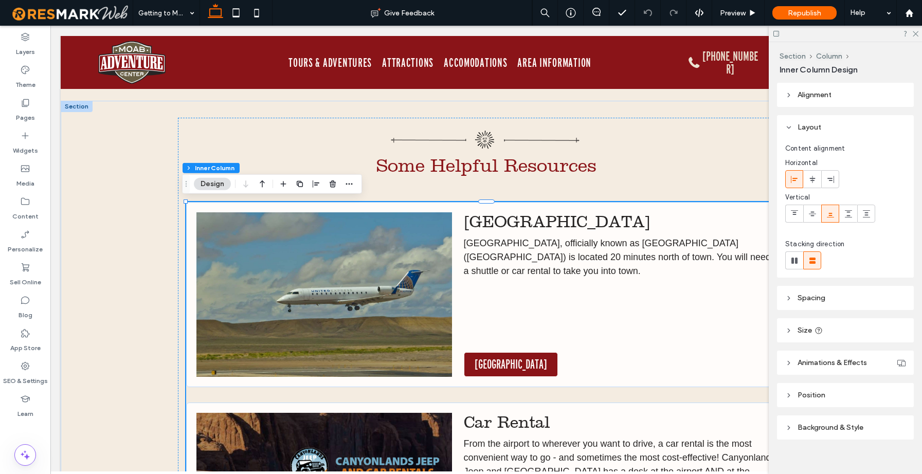
click at [533, 268] on span "[GEOGRAPHIC_DATA], officially known as [GEOGRAPHIC_DATA] ([GEOGRAPHIC_DATA]) is…" at bounding box center [618, 257] width 308 height 38
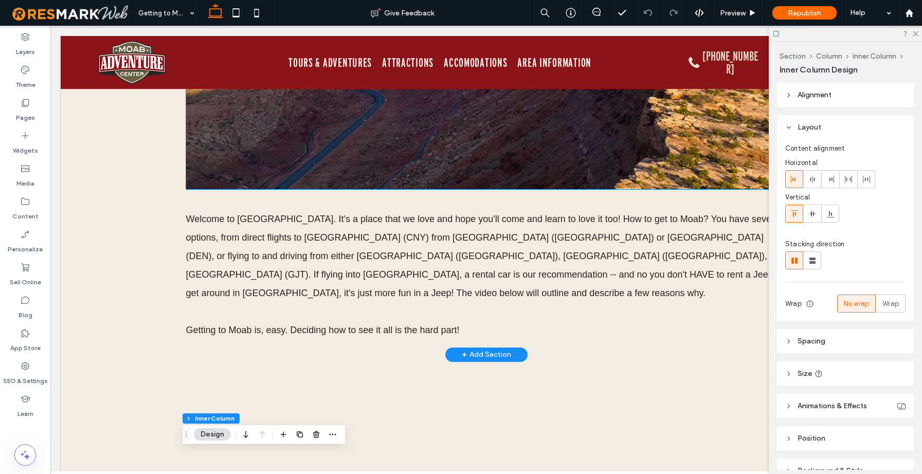
scroll to position [365, 0]
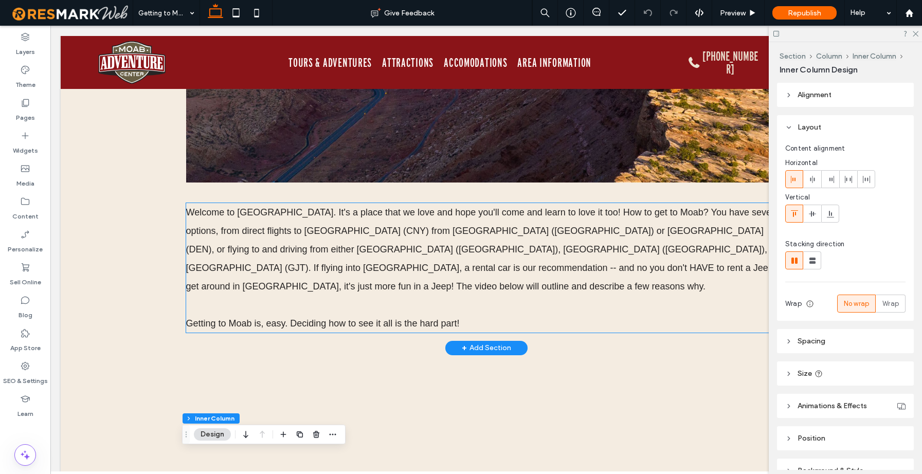
click at [446, 233] on span "Welcome to Red Rock Country. It's a place that we love and hope you'll come and…" at bounding box center [485, 249] width 598 height 84
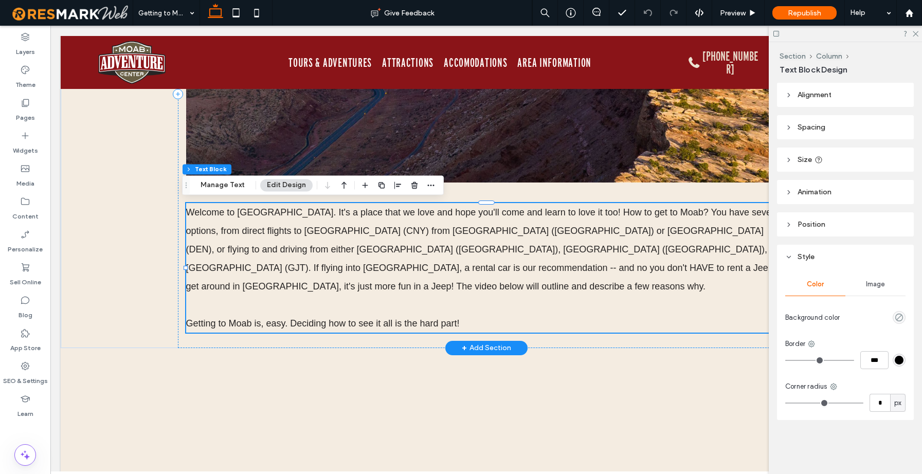
click at [446, 233] on span "Welcome to Red Rock Country. It's a place that we love and hope you'll come and…" at bounding box center [485, 249] width 598 height 84
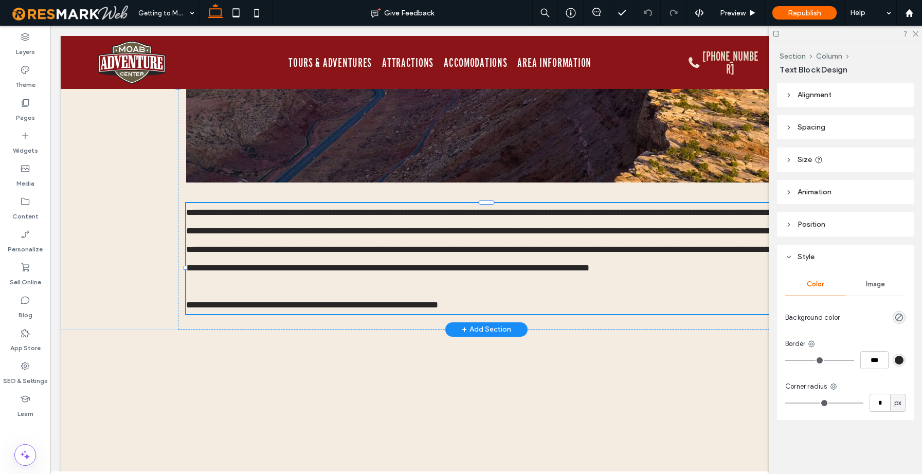
type input "*********"
type input "**"
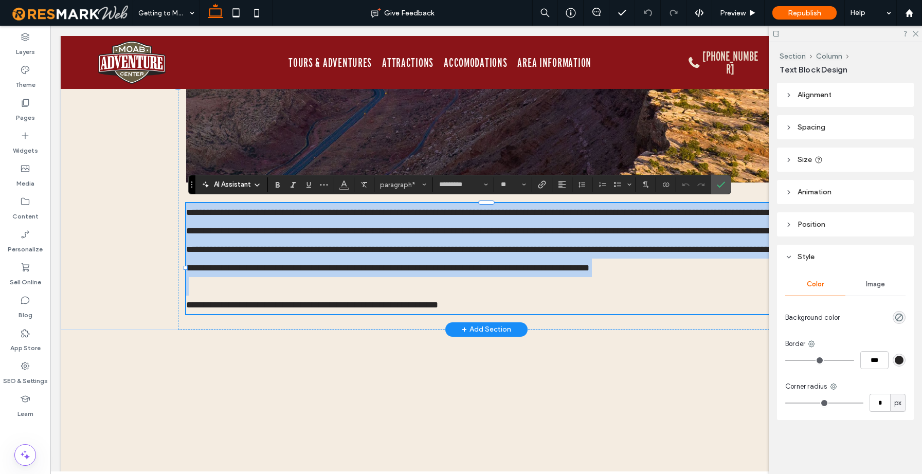
click at [430, 231] on span "**********" at bounding box center [483, 240] width 594 height 65
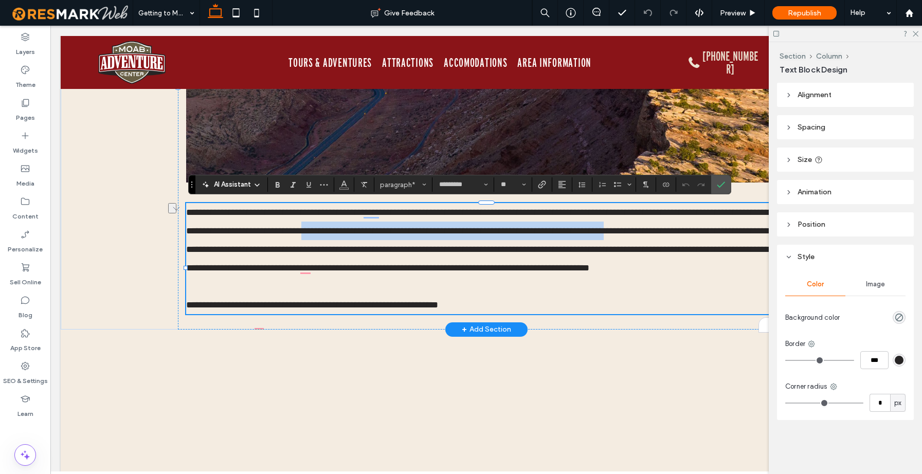
drag, startPoint x: 412, startPoint y: 230, endPoint x: 757, endPoint y: 229, distance: 345.1
click at [757, 229] on span "**********" at bounding box center [483, 240] width 594 height 65
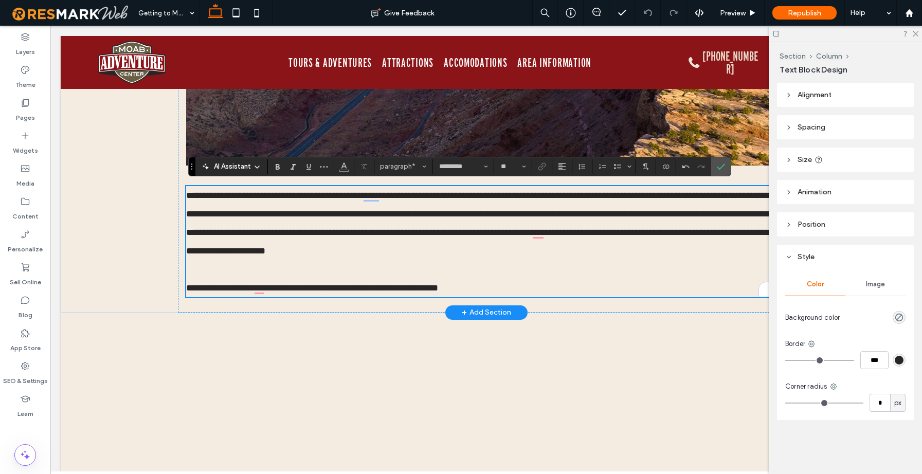
scroll to position [383, 0]
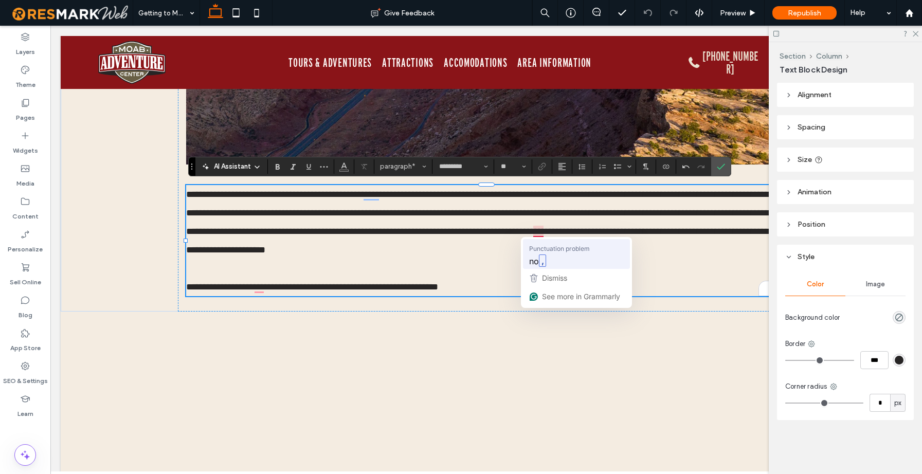
click at [542, 255] on strong "," at bounding box center [542, 261] width 7 height 12
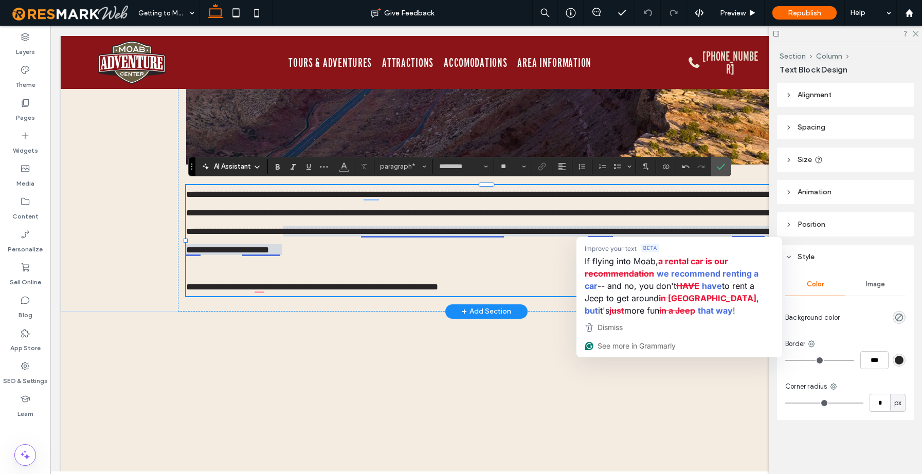
click at [470, 242] on p "**********" at bounding box center [486, 222] width 601 height 74
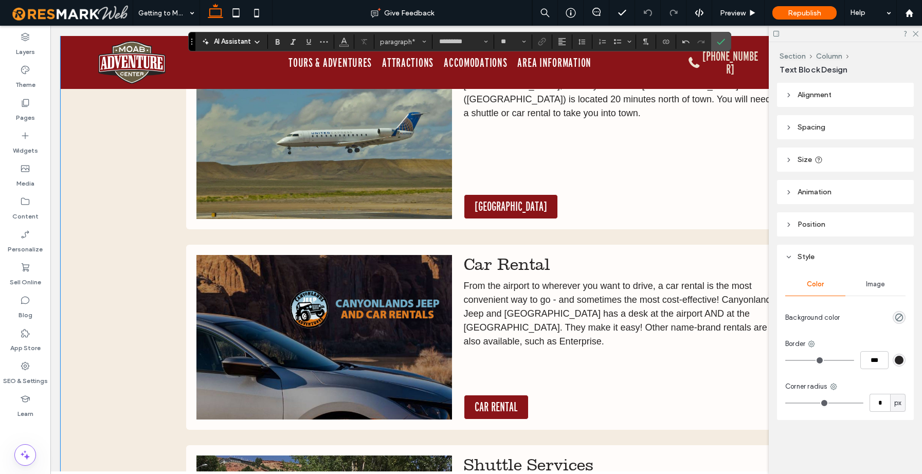
scroll to position [1060, 0]
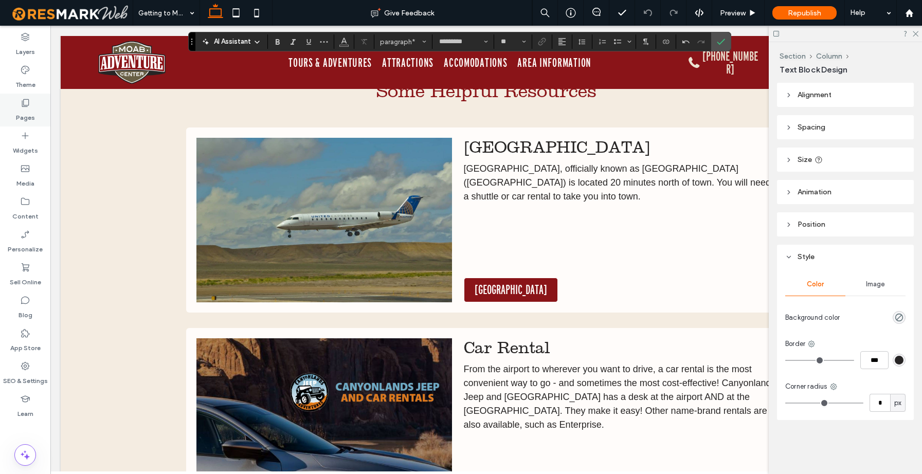
click at [28, 101] on icon at bounding box center [25, 103] width 10 height 10
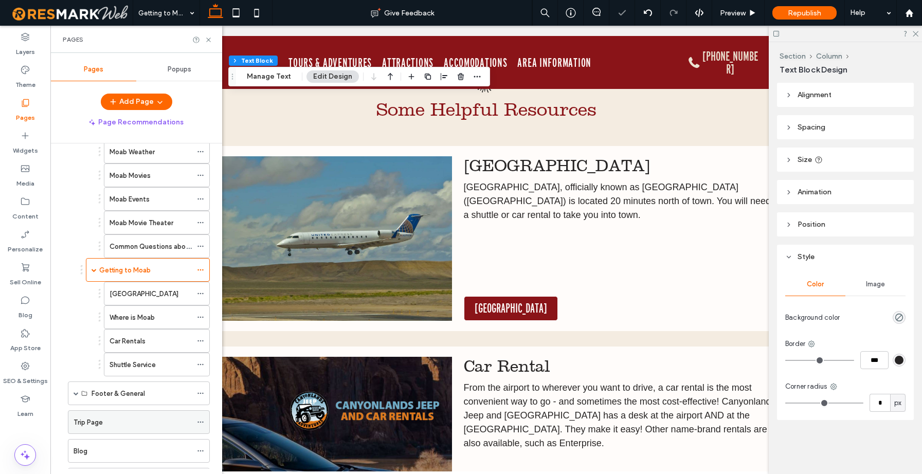
scroll to position [426, 0]
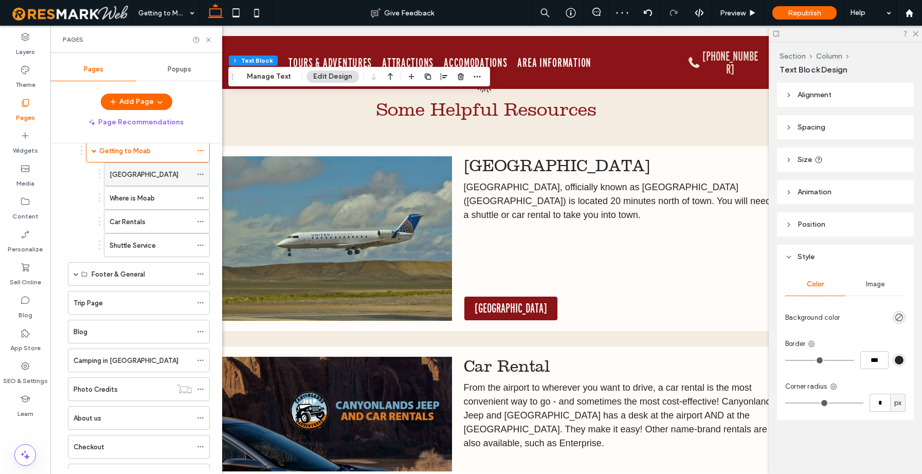
click at [135, 175] on label "[GEOGRAPHIC_DATA]" at bounding box center [144, 175] width 69 height 18
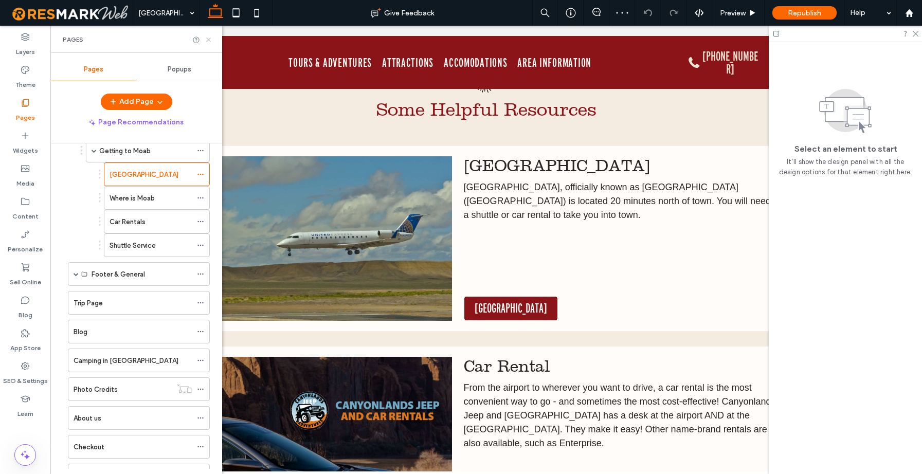
click at [209, 36] on icon at bounding box center [209, 40] width 8 height 8
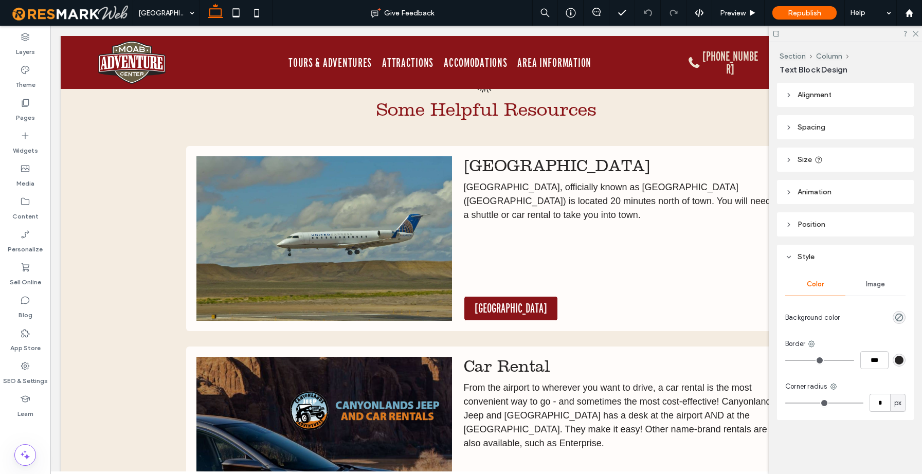
type input "*********"
type input "**"
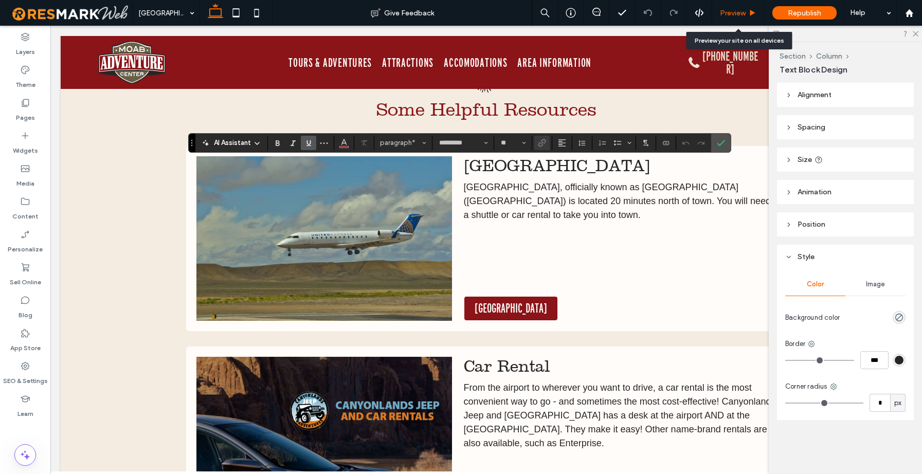
click at [740, 7] on div "Preview" at bounding box center [738, 13] width 52 height 26
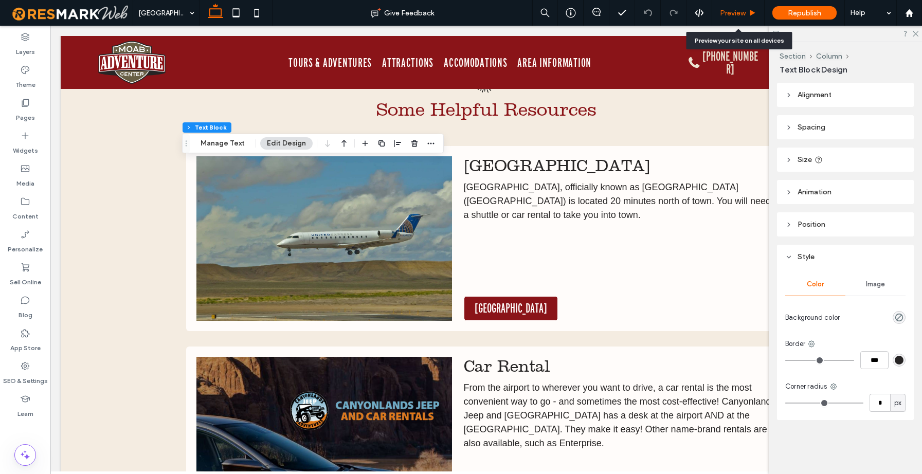
click at [729, 17] on span "Preview" at bounding box center [733, 13] width 26 height 9
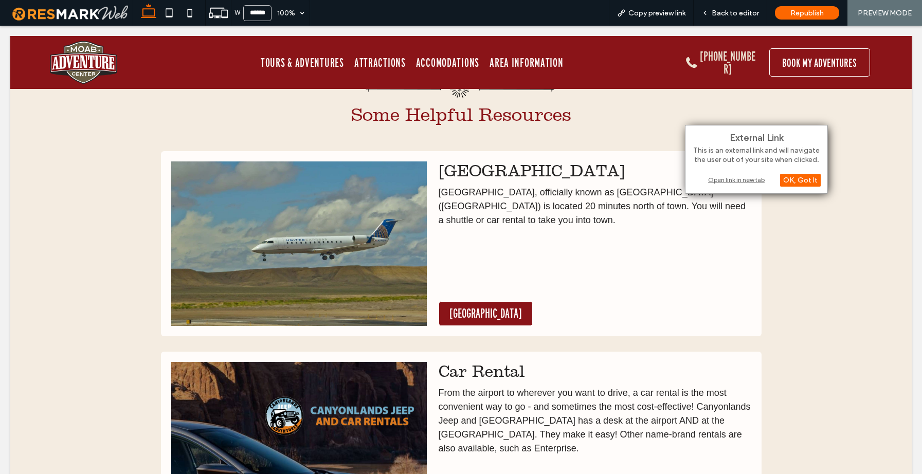
click at [739, 180] on div "Open link in new tab" at bounding box center [756, 179] width 129 height 11
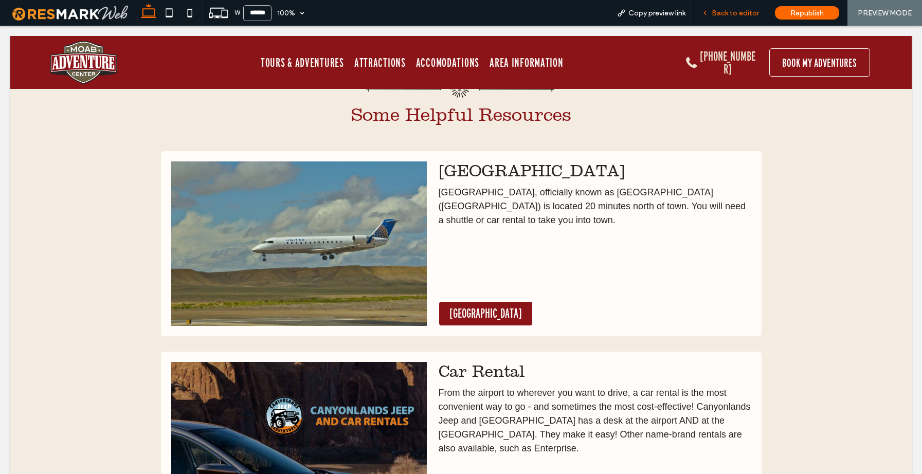
click at [728, 19] on div "Back to editor" at bounding box center [731, 13] width 74 height 26
click at [745, 13] on span "Back to editor" at bounding box center [735, 13] width 47 height 9
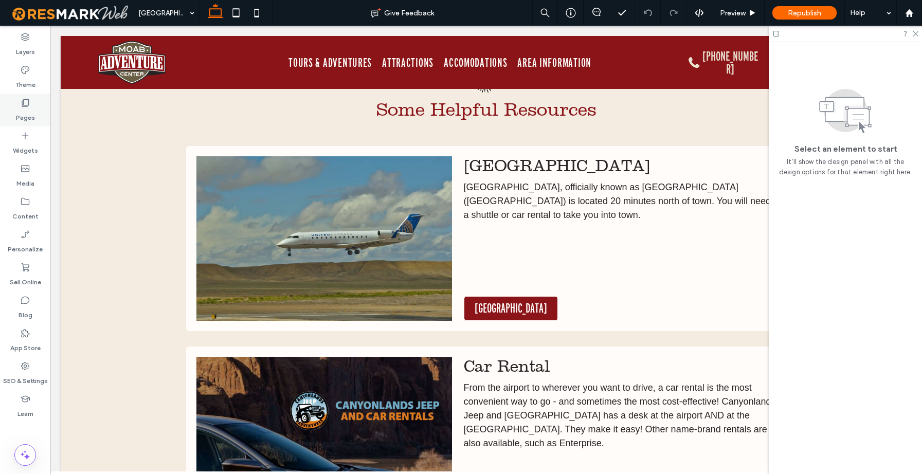
click at [25, 103] on icon at bounding box center [25, 103] width 10 height 10
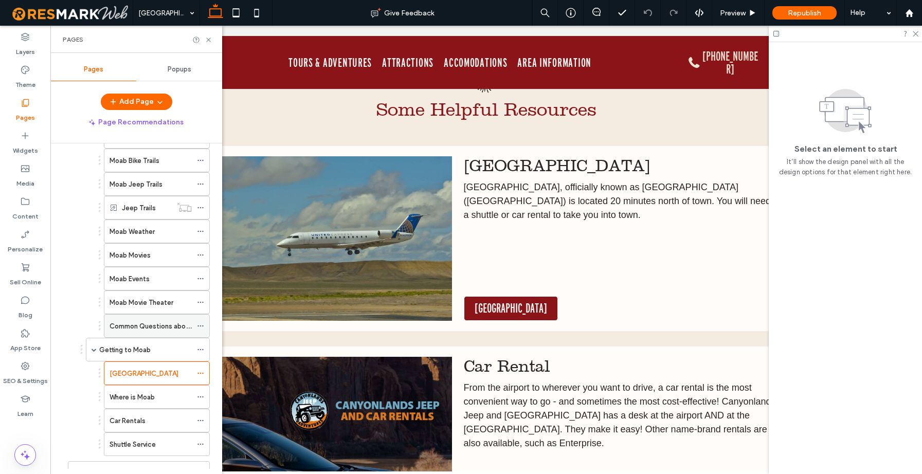
scroll to position [249, 0]
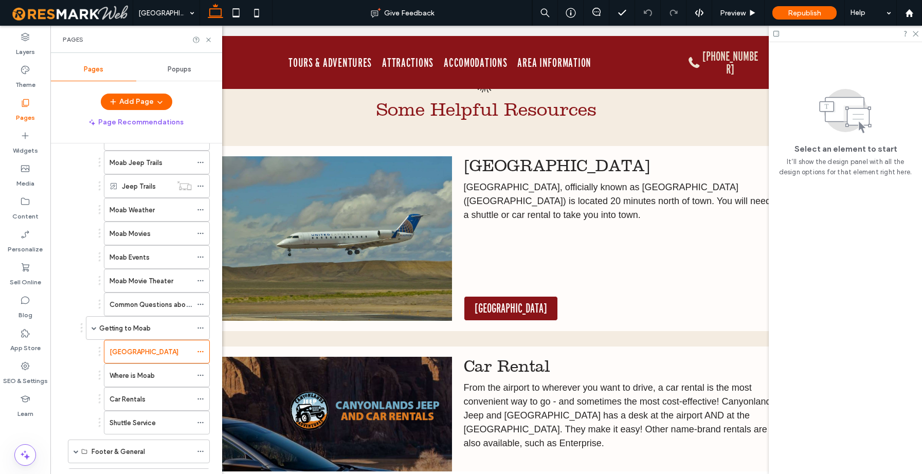
click at [138, 371] on label "Where is Moab" at bounding box center [132, 376] width 45 height 18
click at [208, 40] on icon at bounding box center [209, 40] width 8 height 8
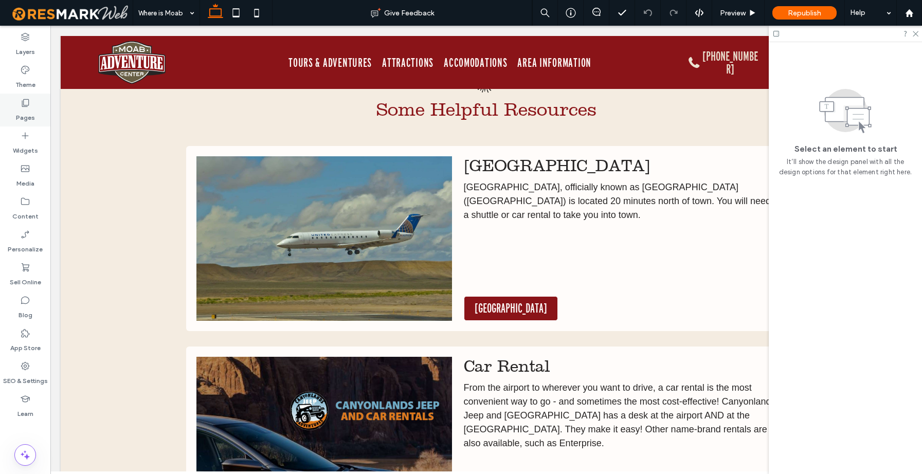
click at [28, 109] on label "Pages" at bounding box center [25, 115] width 19 height 14
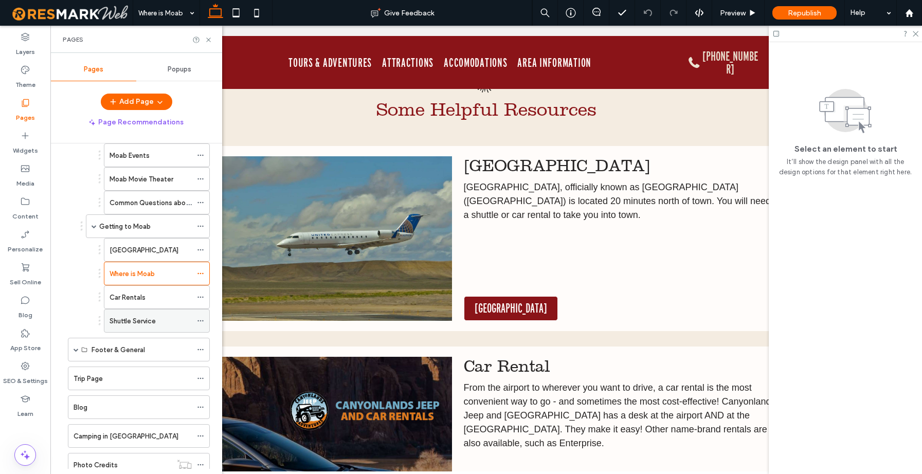
scroll to position [392, 0]
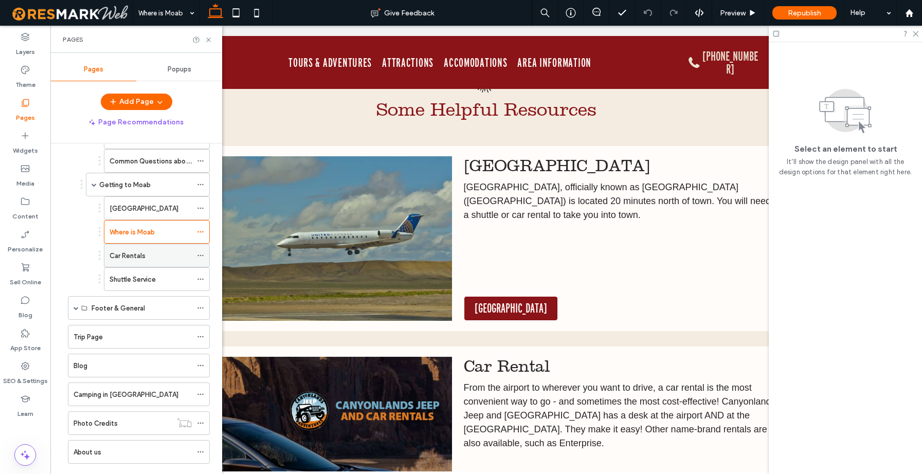
click at [135, 257] on label "Car Rentals" at bounding box center [128, 256] width 36 height 18
click at [210, 40] on icon at bounding box center [209, 40] width 8 height 8
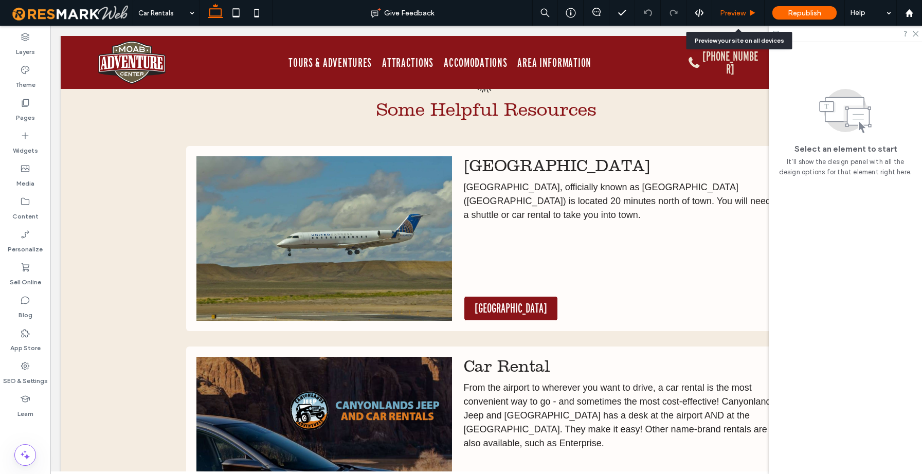
click at [724, 16] on span "Preview" at bounding box center [733, 13] width 26 height 9
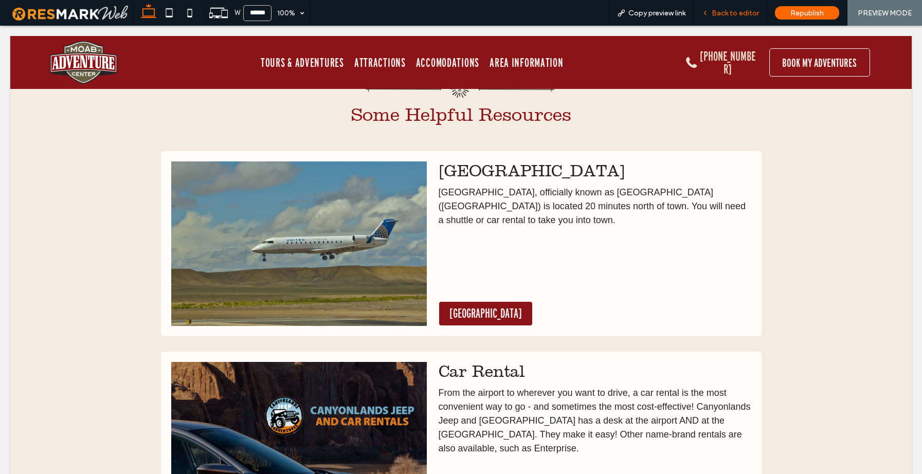
click at [731, 8] on div "Back to editor" at bounding box center [731, 13] width 74 height 26
click at [745, 14] on span "Back to editor" at bounding box center [735, 13] width 47 height 9
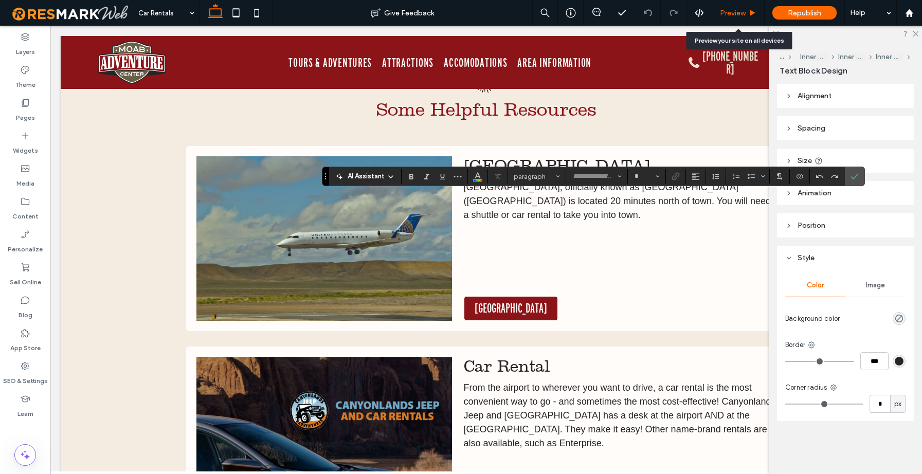
type input "*********"
type input "**"
click at [677, 177] on use "Link" at bounding box center [676, 177] width 8 height 8
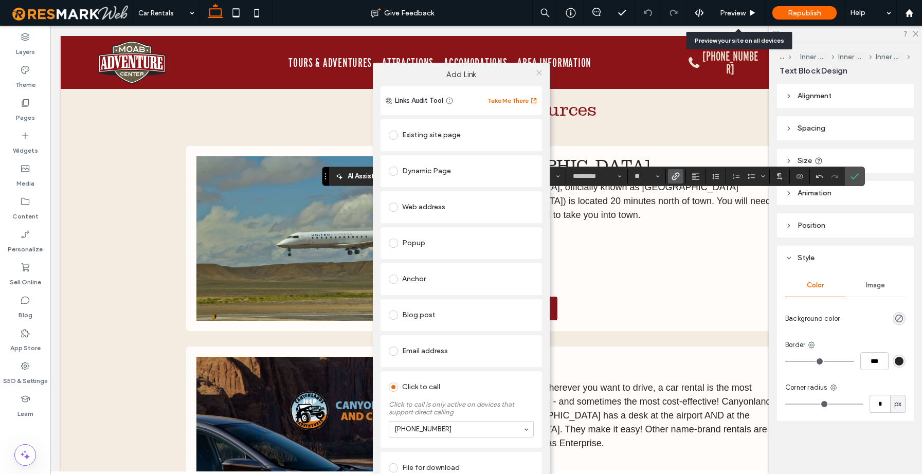
click at [539, 70] on icon at bounding box center [539, 73] width 8 height 8
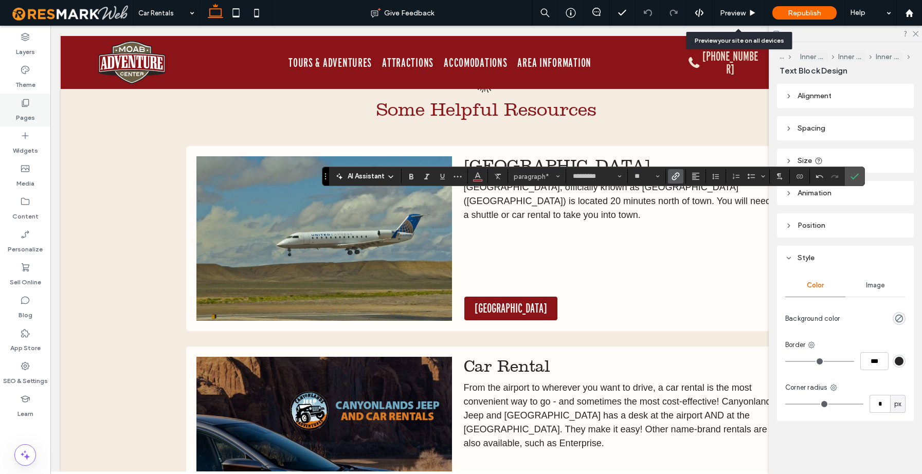
click at [35, 109] on div "Pages" at bounding box center [25, 110] width 50 height 33
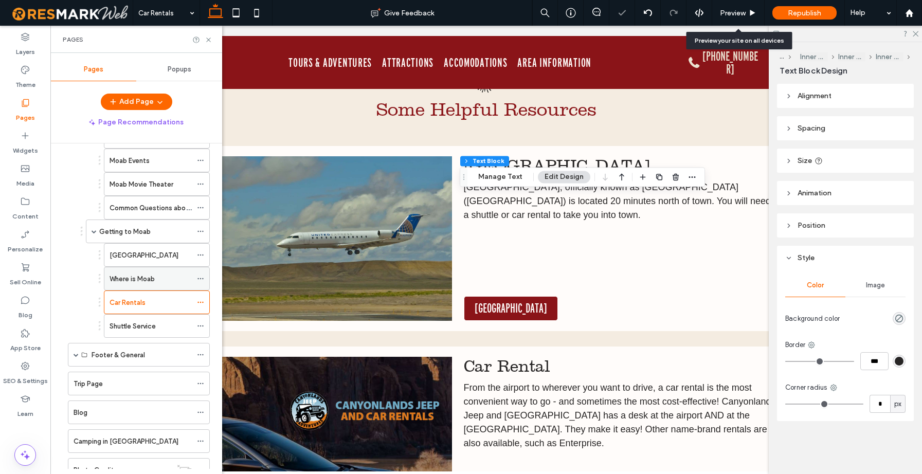
scroll to position [349, 0]
click at [142, 327] on label "Shuttle Service" at bounding box center [133, 323] width 46 height 18
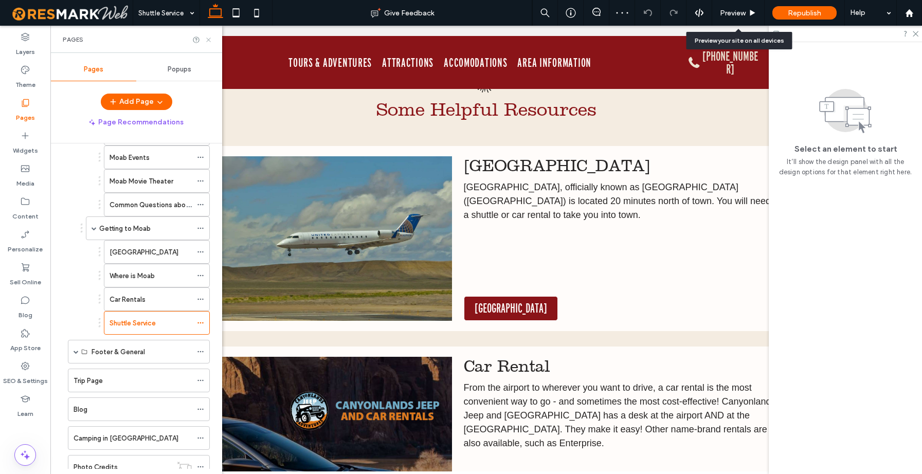
click at [208, 40] on use at bounding box center [208, 40] width 4 height 4
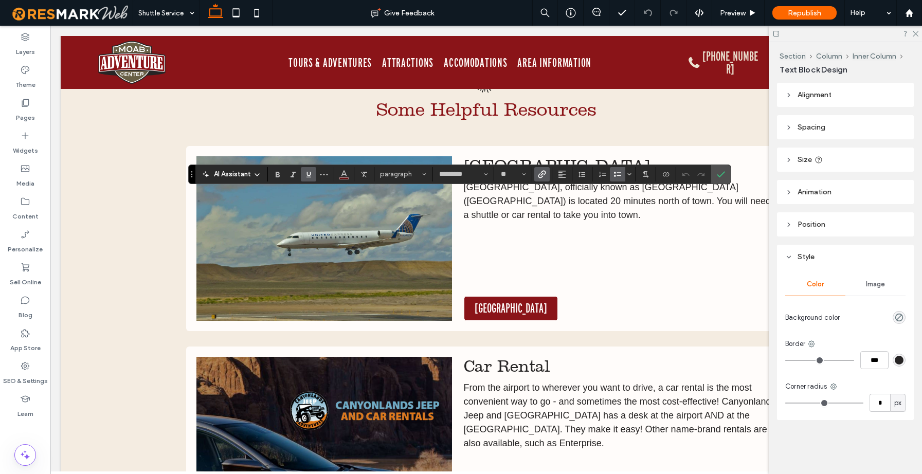
click at [309, 173] on icon "Underline" at bounding box center [309, 174] width 8 height 8
click at [717, 177] on icon "Confirm" at bounding box center [721, 174] width 8 height 8
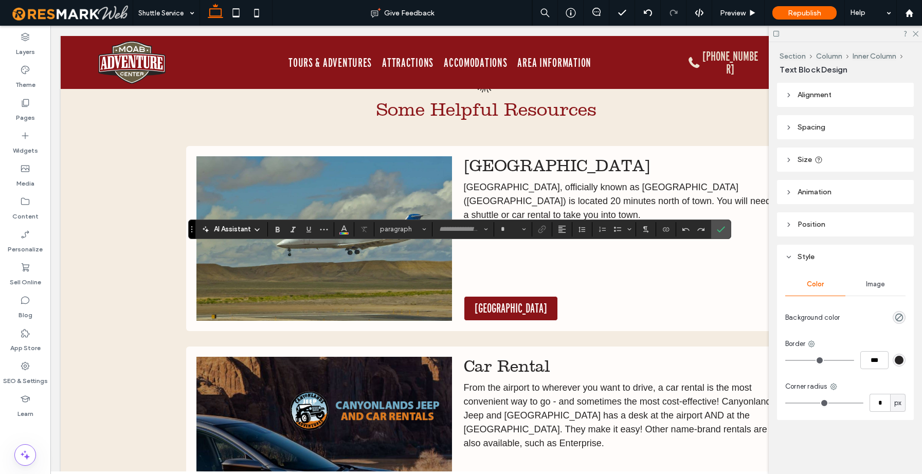
type input "*********"
type input "**"
click at [588, 230] on button "Line Height" at bounding box center [582, 229] width 15 height 14
click at [599, 259] on div "Single" at bounding box center [598, 260] width 25 height 8
click at [723, 229] on icon "Confirm" at bounding box center [721, 229] width 8 height 8
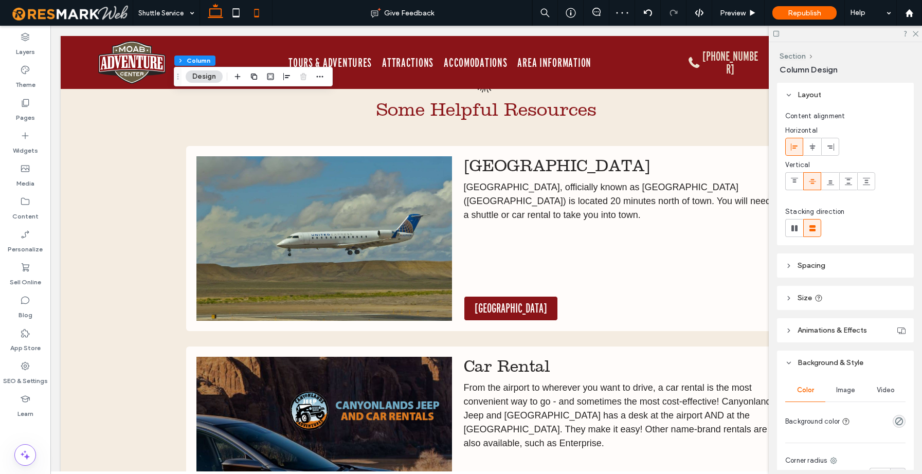
click at [255, 15] on icon at bounding box center [256, 13] width 21 height 21
type input "**"
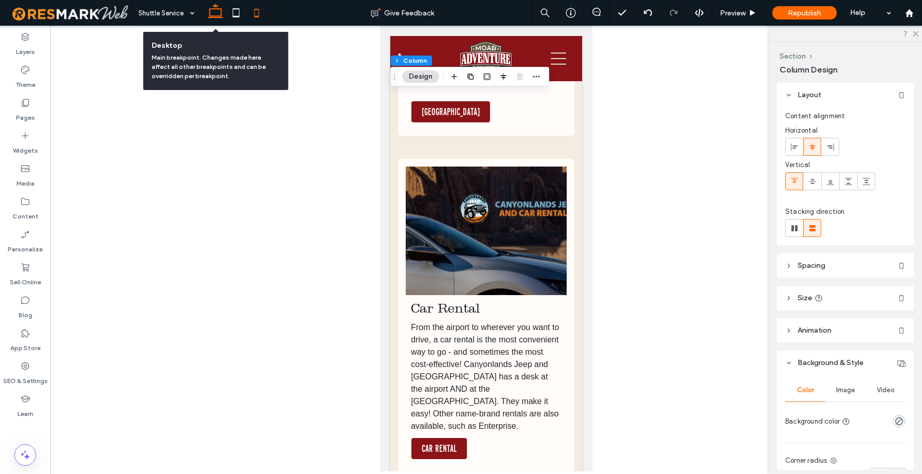
click at [225, 17] on icon at bounding box center [215, 13] width 21 height 21
type input "***"
type input "****"
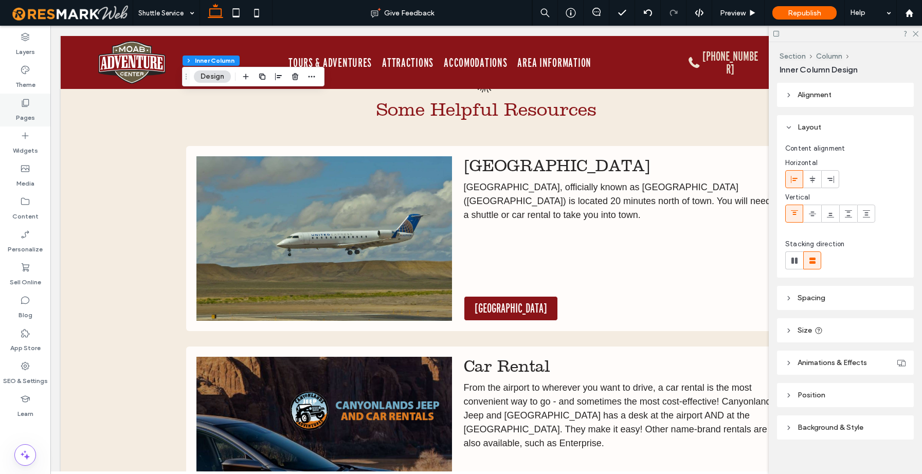
click at [24, 103] on icon at bounding box center [25, 103] width 10 height 10
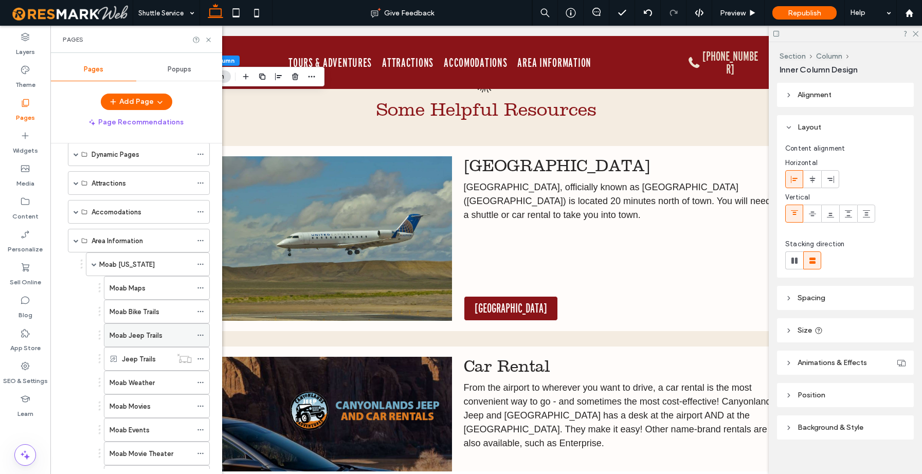
scroll to position [58, 0]
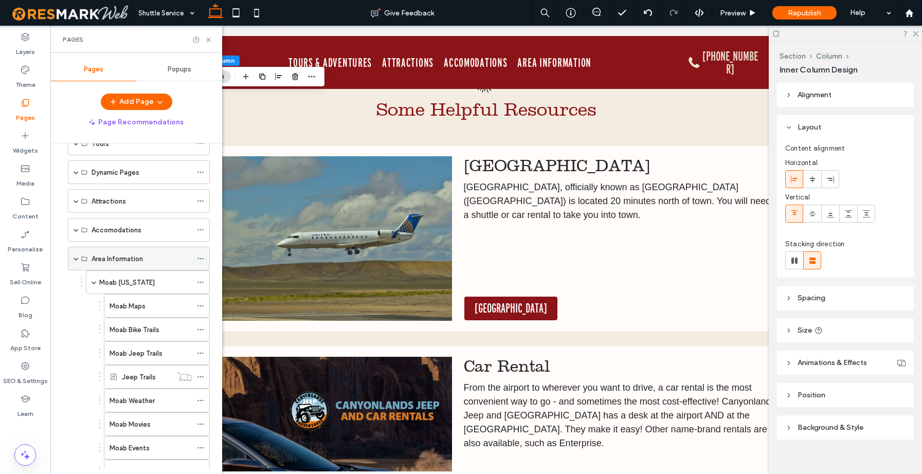
click at [74, 256] on span at bounding box center [76, 258] width 5 height 23
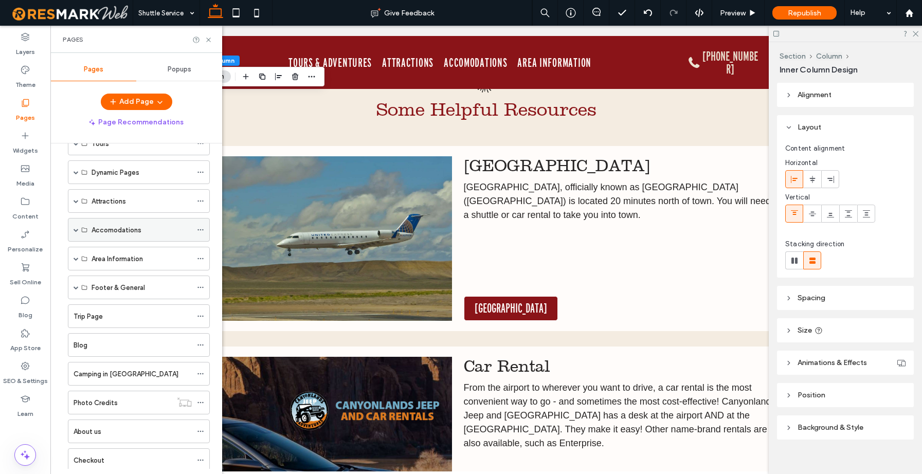
click at [75, 230] on span at bounding box center [76, 229] width 5 height 5
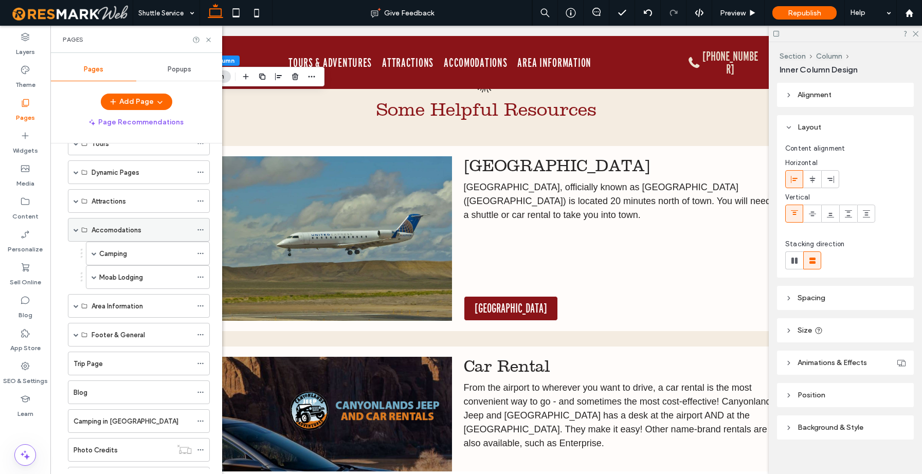
click at [75, 230] on span at bounding box center [76, 229] width 5 height 5
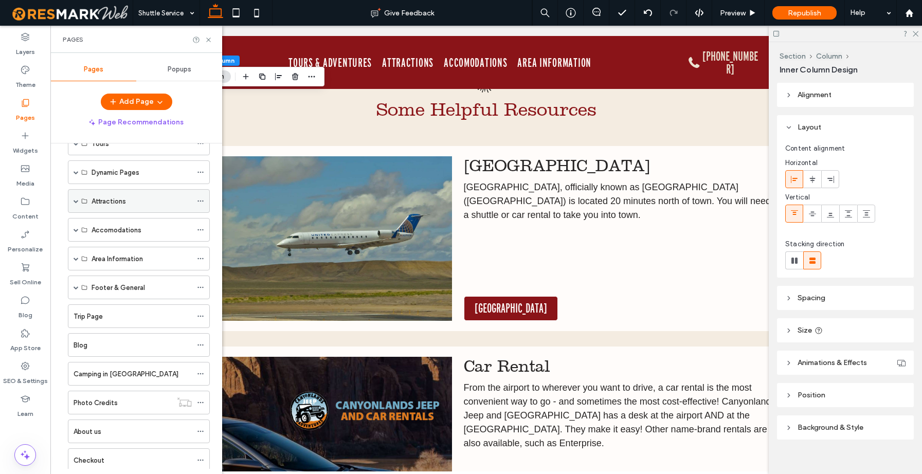
click at [76, 201] on span at bounding box center [76, 201] width 5 height 5
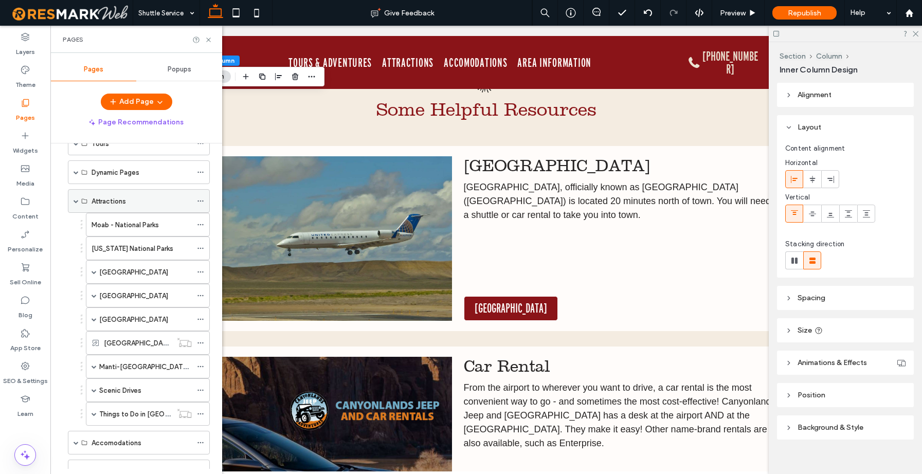
click at [76, 201] on span at bounding box center [76, 201] width 5 height 5
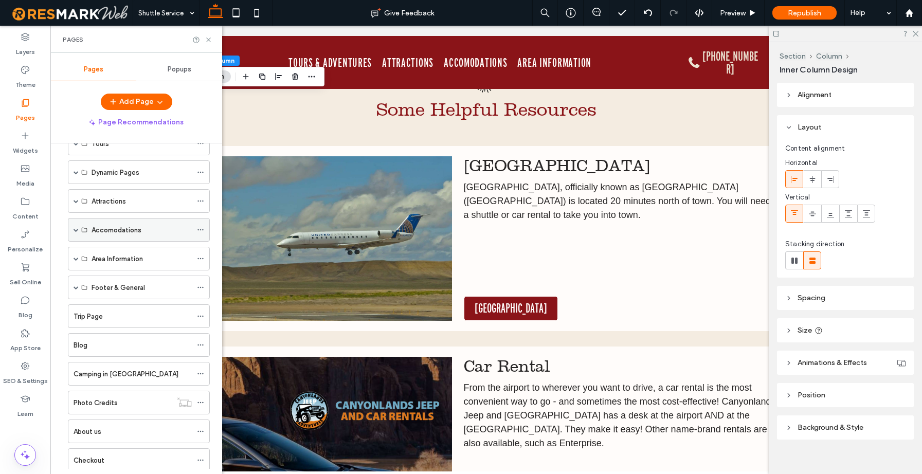
click at [74, 228] on span at bounding box center [76, 229] width 5 height 5
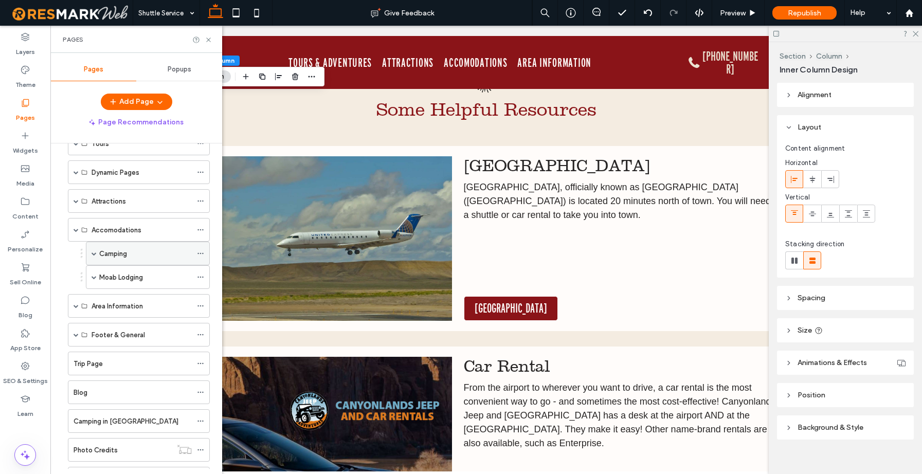
click at [96, 251] on span at bounding box center [94, 253] width 5 height 5
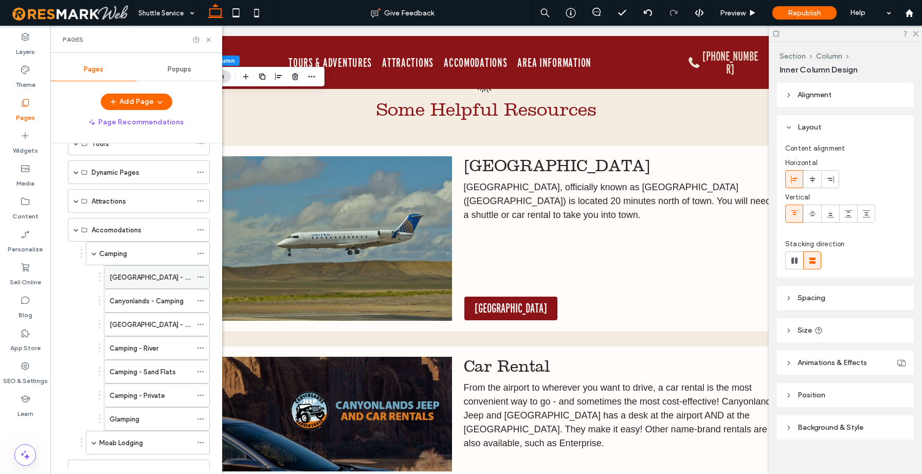
click at [133, 280] on label "Arches National Park - Camping" at bounding box center [161, 278] width 103 height 18
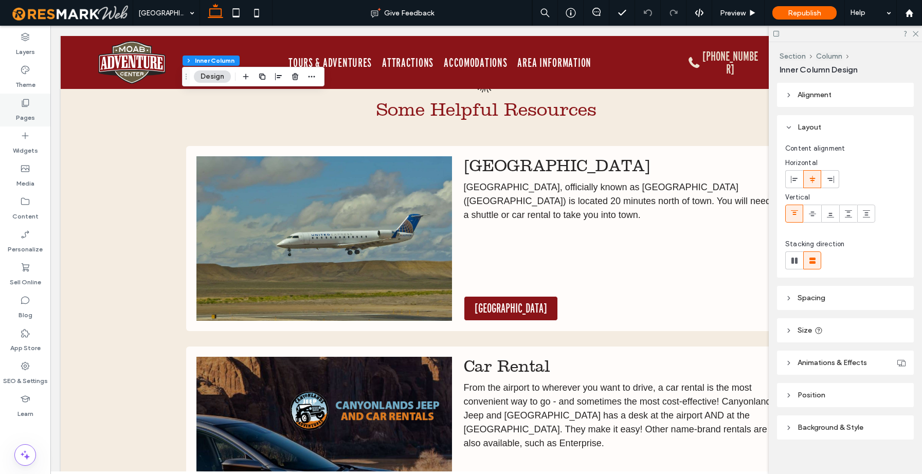
click at [37, 97] on div "Pages" at bounding box center [25, 110] width 50 height 33
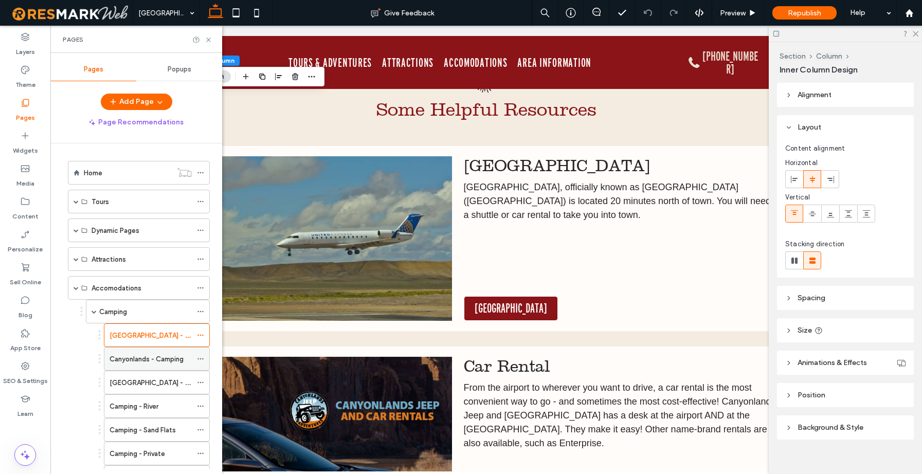
click at [144, 353] on label "Canyonlands - Camping" at bounding box center [147, 359] width 74 height 18
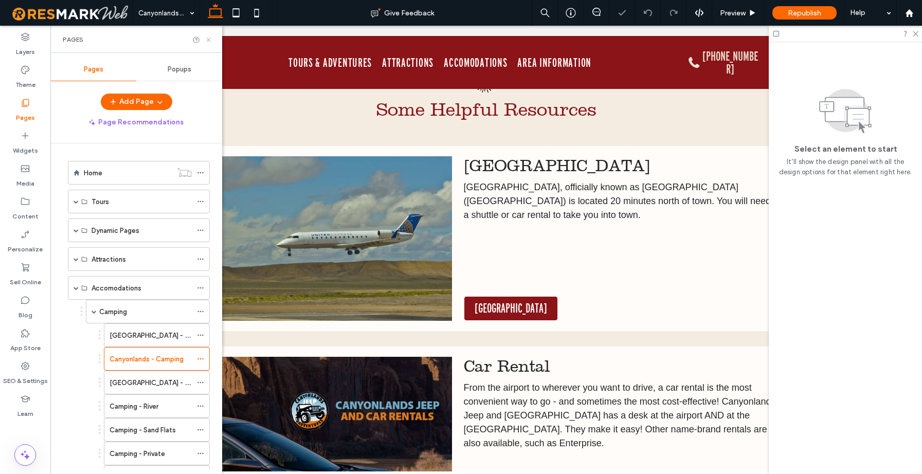
click at [210, 41] on icon at bounding box center [209, 40] width 8 height 8
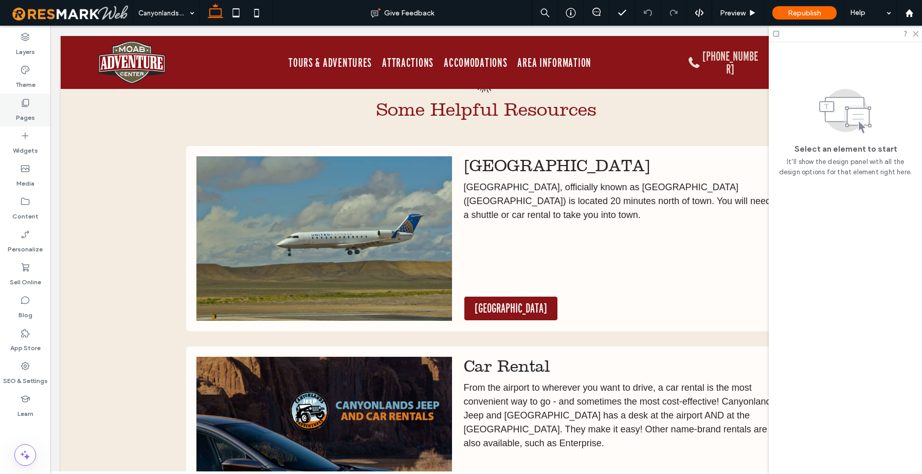
click at [26, 108] on label "Pages" at bounding box center [25, 115] width 19 height 14
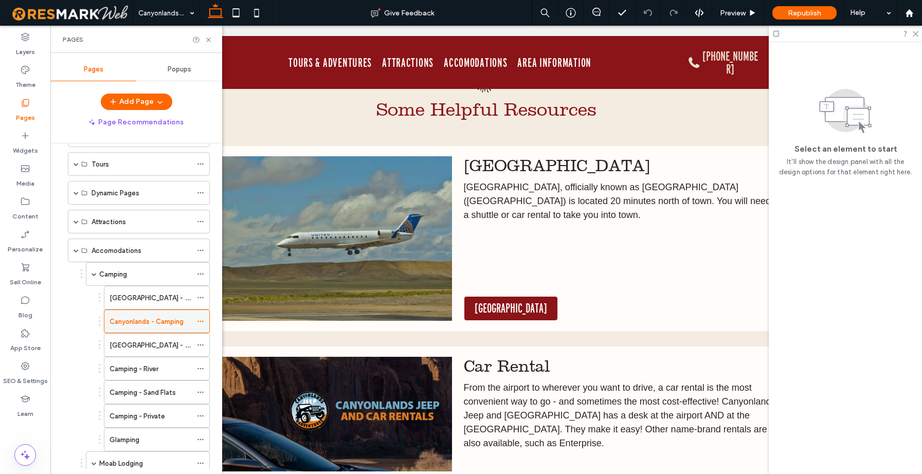
scroll to position [50, 0]
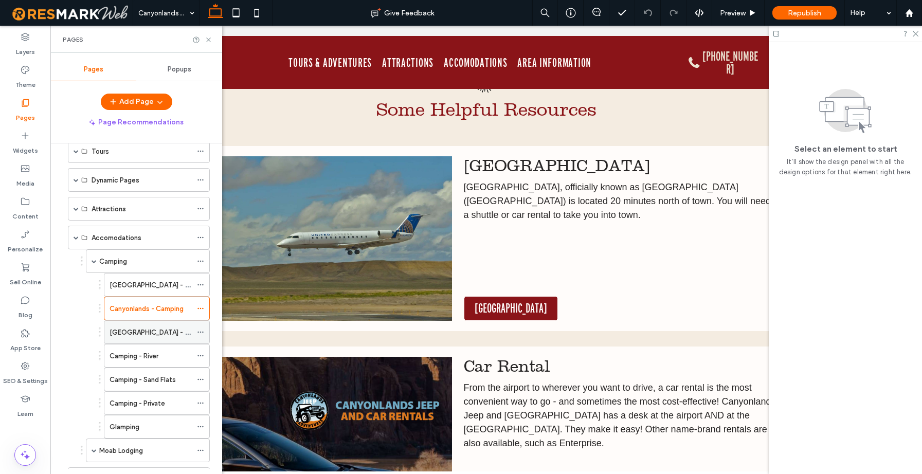
click at [156, 332] on label "Dead Horse Point State Park - Camping" at bounding box center [161, 333] width 103 height 18
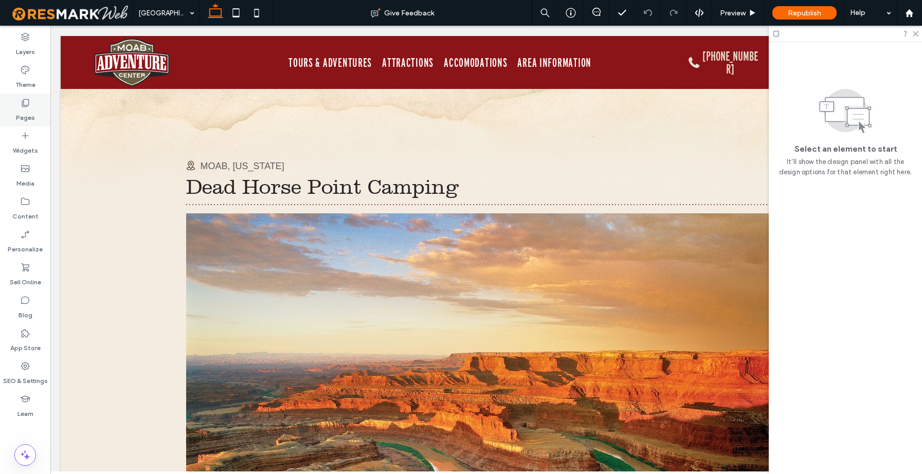
click at [26, 113] on label "Pages" at bounding box center [25, 115] width 19 height 14
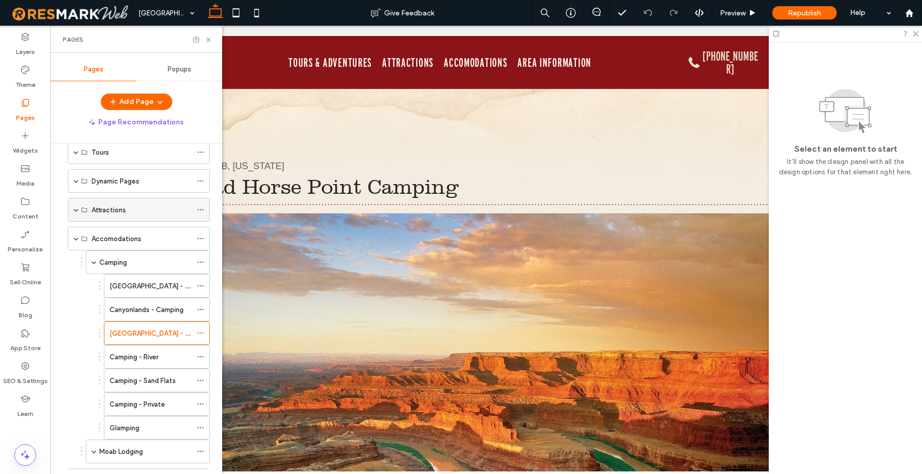
scroll to position [92, 0]
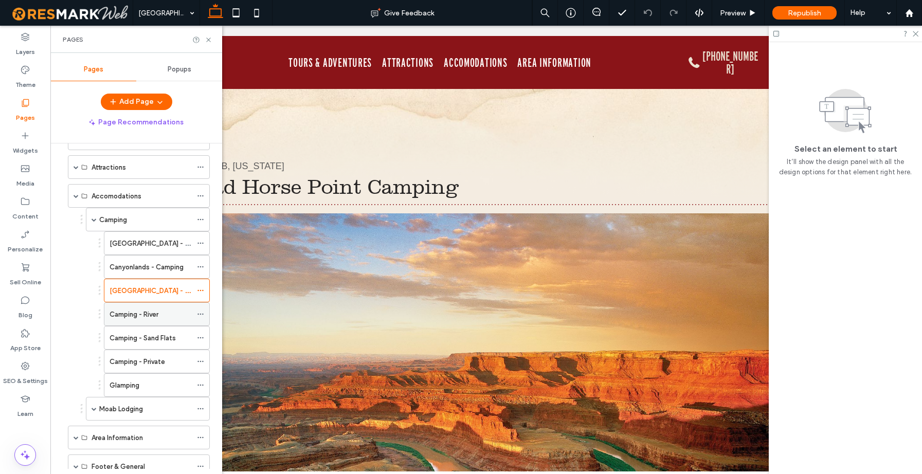
click at [143, 308] on div "Camping - River" at bounding box center [151, 314] width 82 height 23
click at [210, 39] on icon at bounding box center [209, 40] width 8 height 8
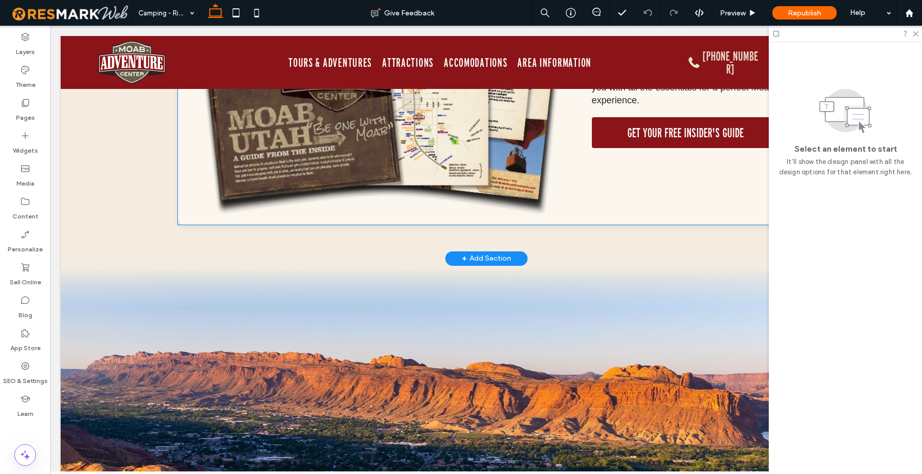
scroll to position [4256, 0]
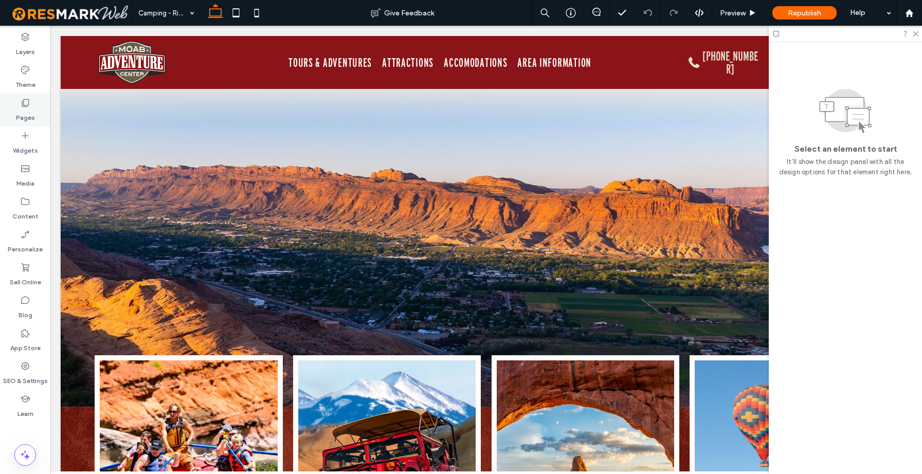
click at [27, 113] on label "Pages" at bounding box center [25, 115] width 19 height 14
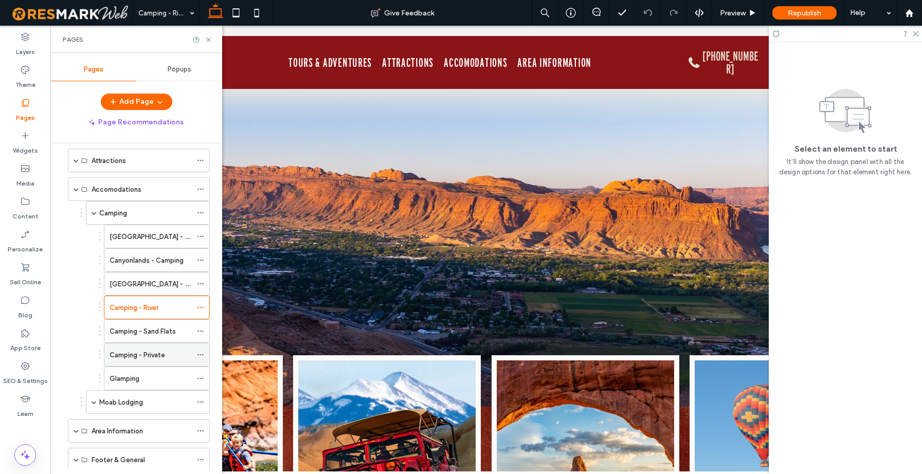
scroll to position [123, 0]
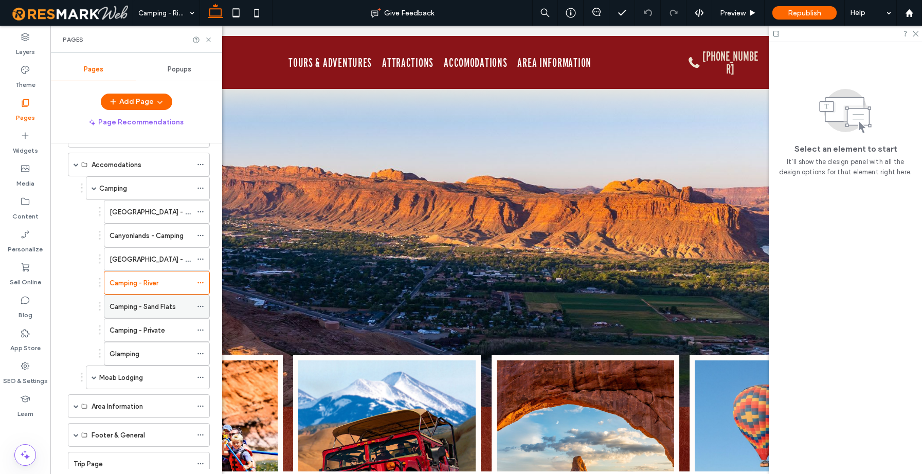
click at [146, 310] on label "Camping - Sand Flats" at bounding box center [143, 307] width 66 height 18
click at [210, 42] on icon at bounding box center [209, 40] width 8 height 8
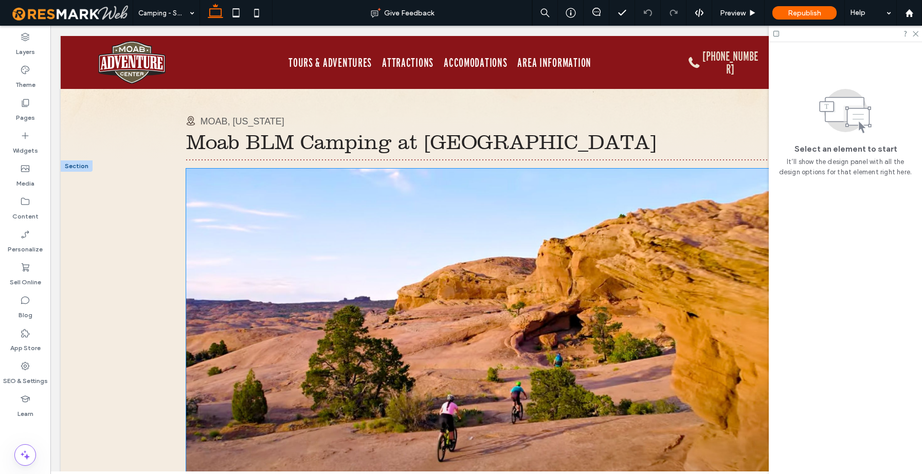
scroll to position [56, 0]
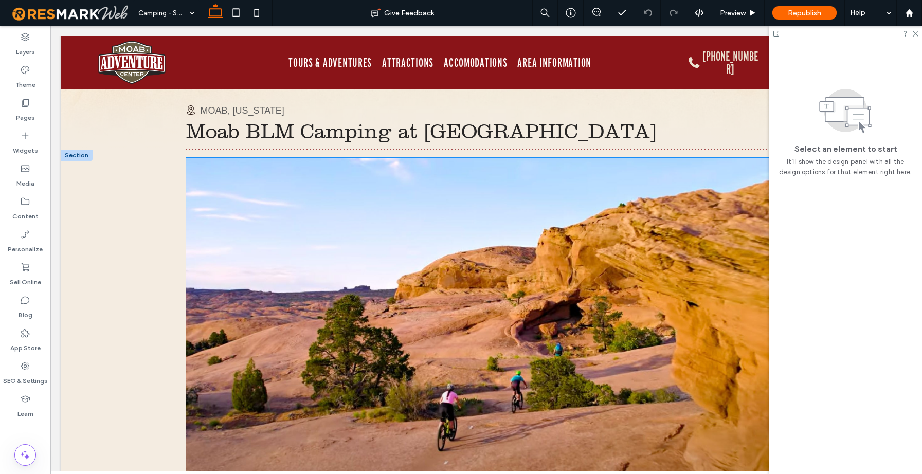
click at [444, 247] on img at bounding box center [486, 325] width 601 height 334
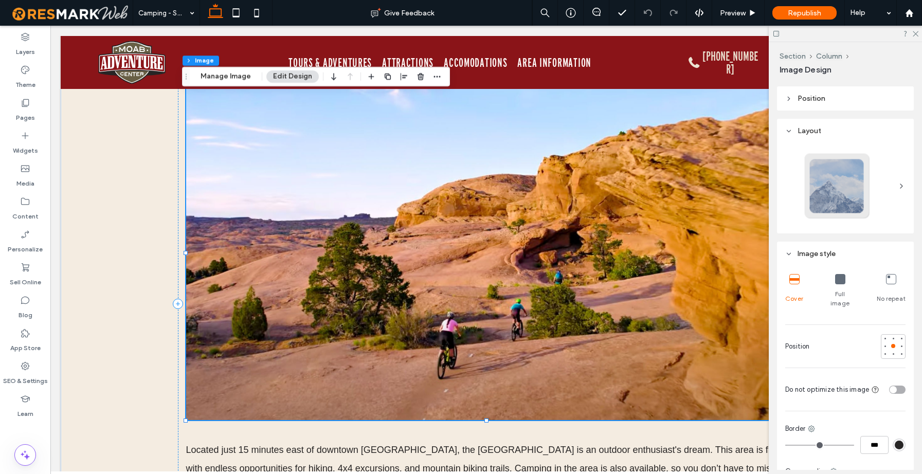
scroll to position [126, 0]
click at [514, 171] on img at bounding box center [486, 253] width 601 height 334
click at [515, 170] on img at bounding box center [486, 253] width 601 height 334
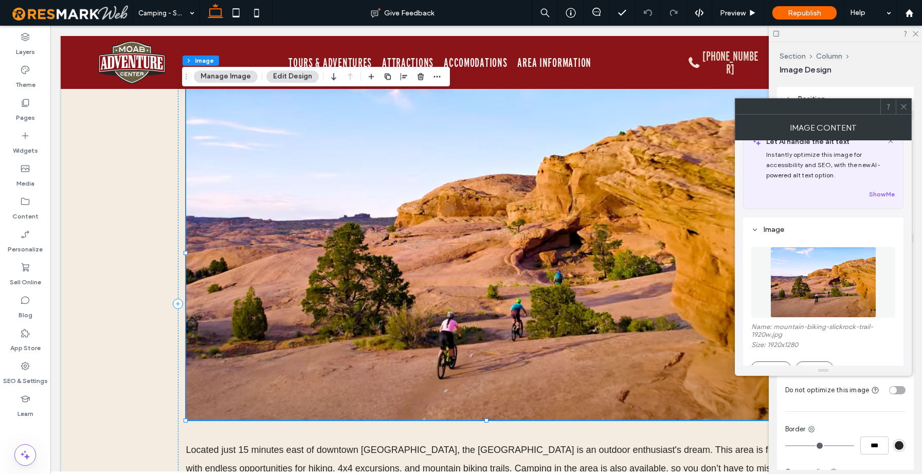
scroll to position [37, 0]
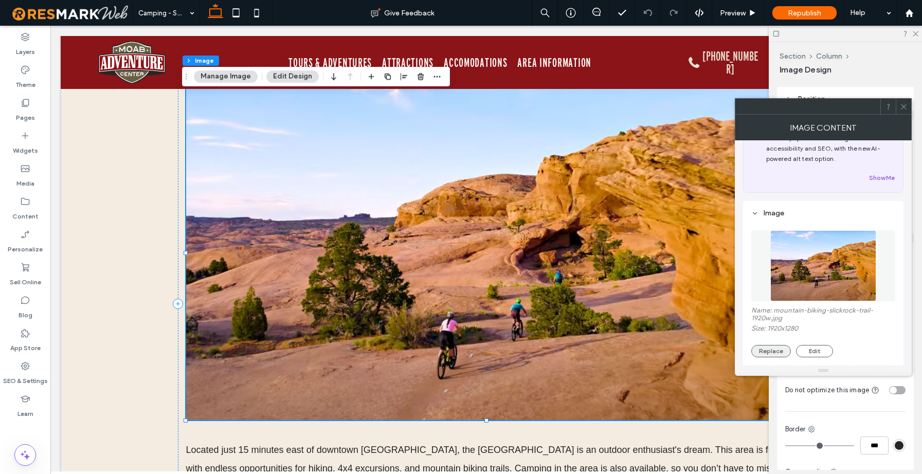
click at [777, 349] on button "Replace" at bounding box center [771, 351] width 40 height 12
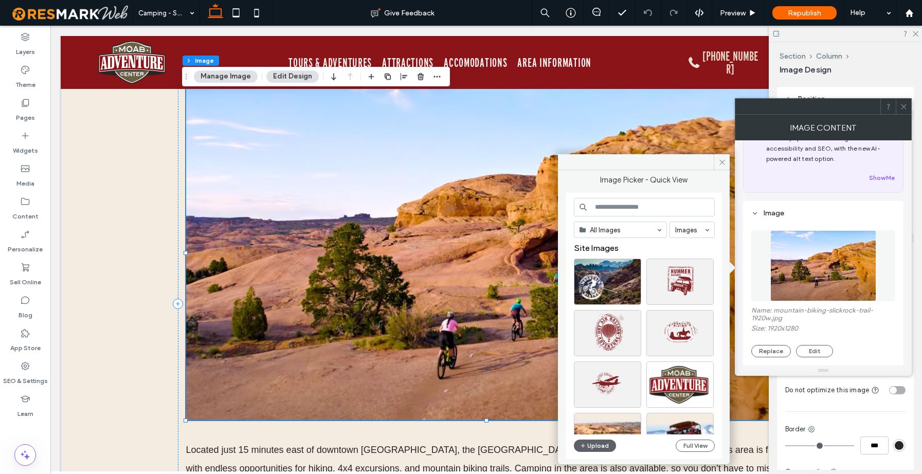
click at [619, 211] on input at bounding box center [644, 207] width 141 height 19
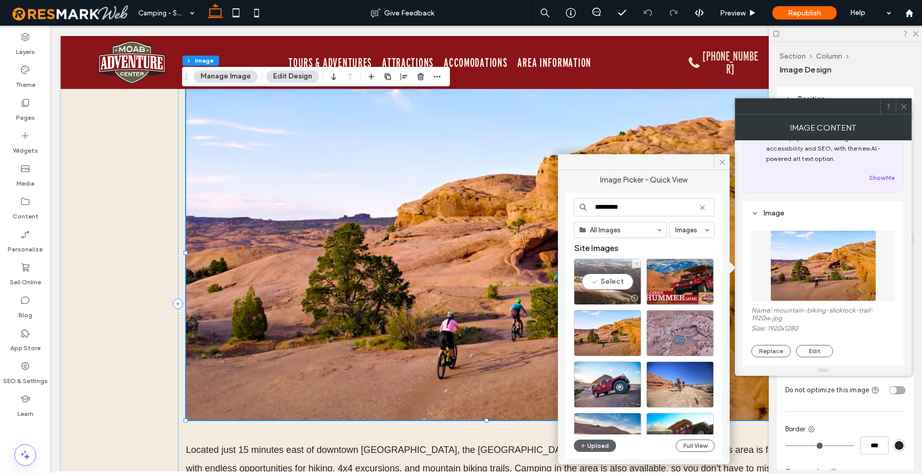
type input "*********"
click at [634, 298] on div at bounding box center [634, 298] width 13 height 8
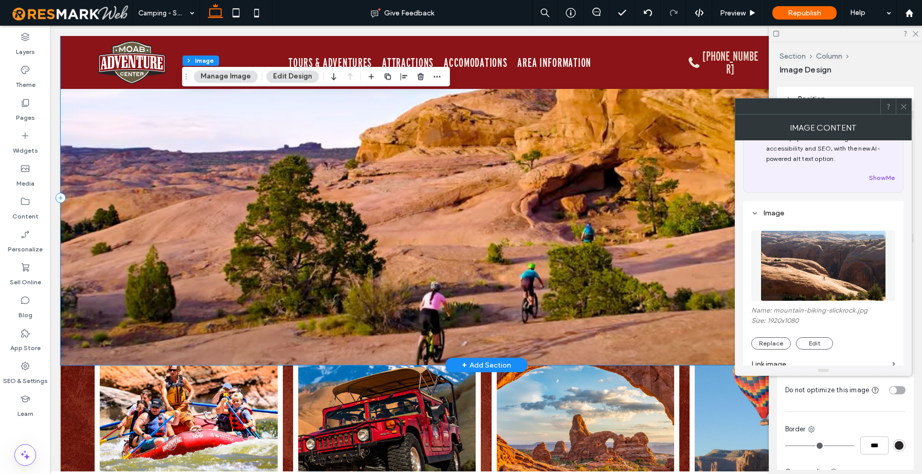
scroll to position [2841, 0]
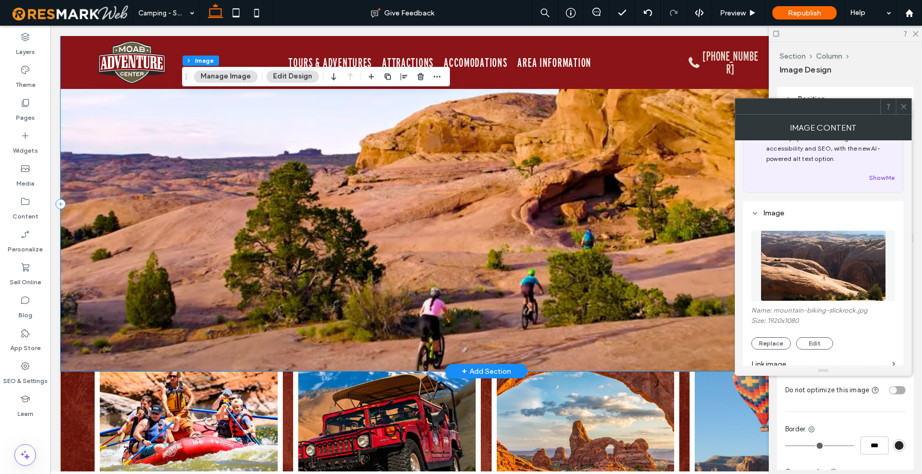
click at [470, 230] on div at bounding box center [486, 204] width 851 height 334
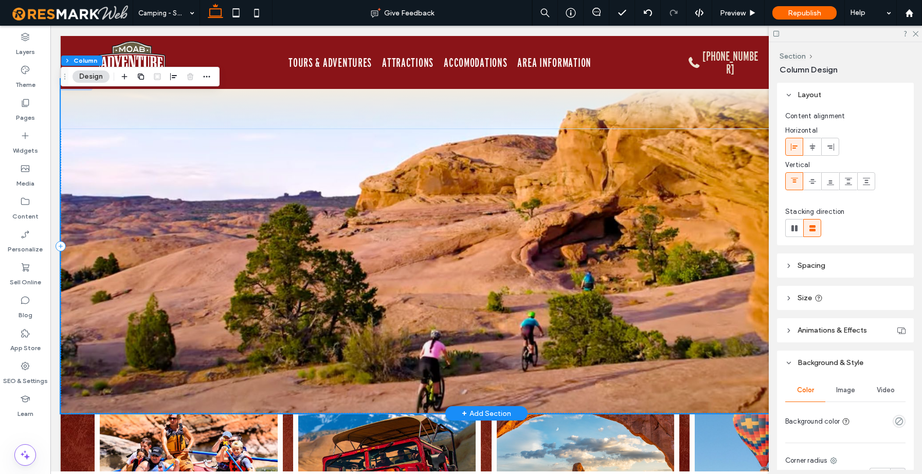
scroll to position [2777, 0]
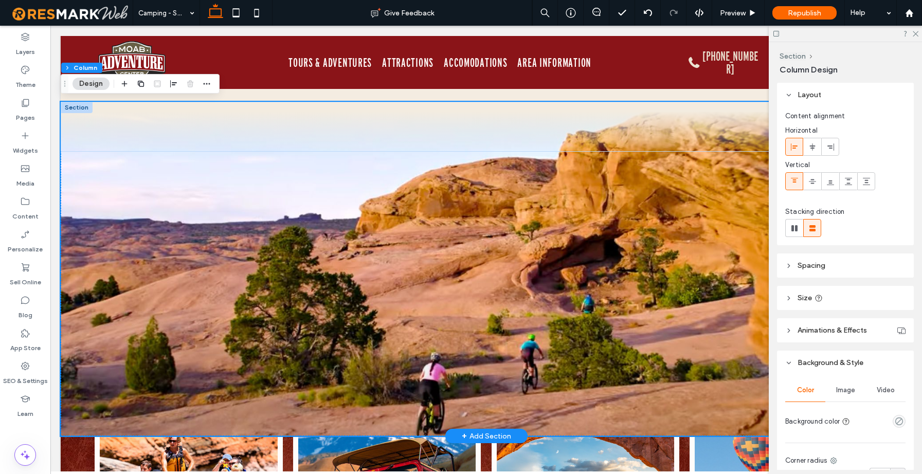
click at [70, 103] on div at bounding box center [77, 107] width 32 height 11
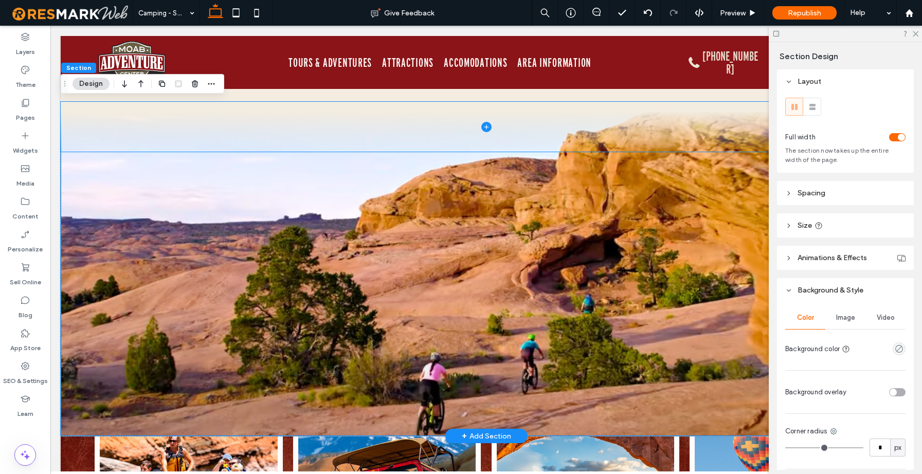
click at [76, 113] on span at bounding box center [486, 127] width 851 height 50
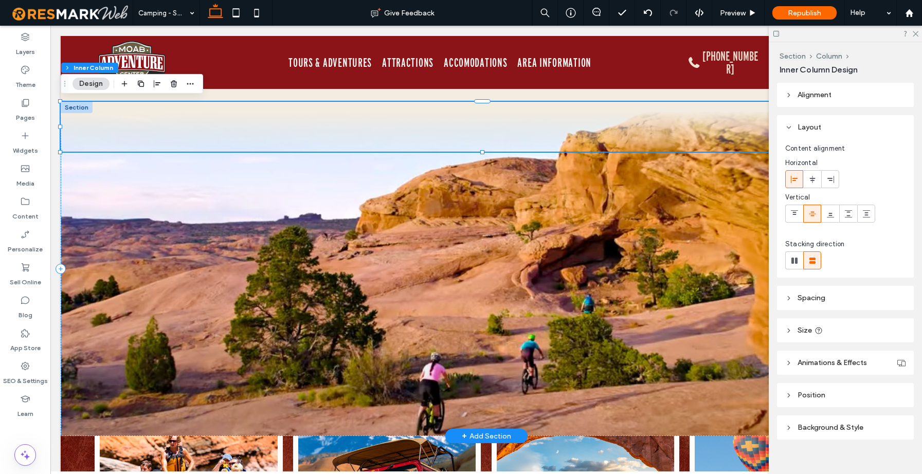
click at [78, 106] on div at bounding box center [77, 107] width 32 height 11
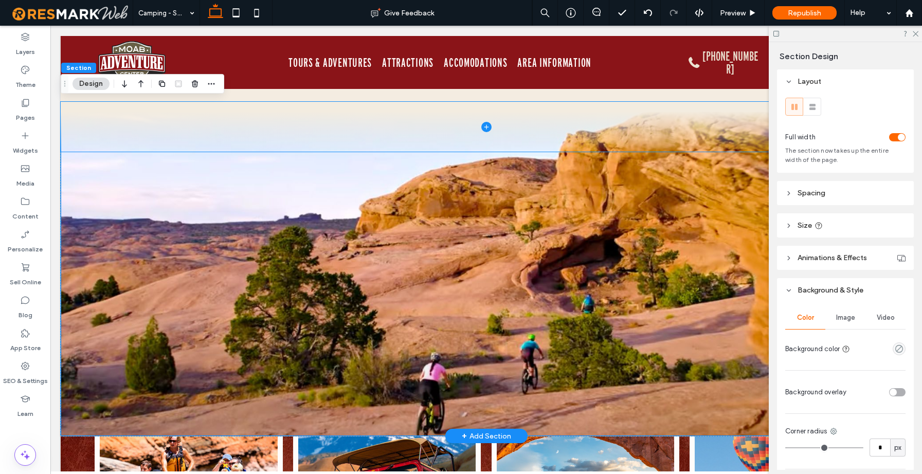
click at [78, 106] on span at bounding box center [486, 127] width 851 height 50
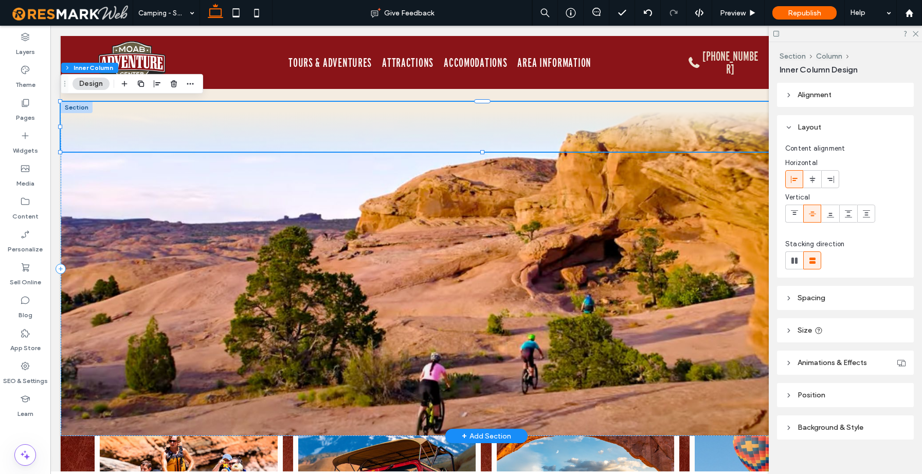
click at [78, 106] on div at bounding box center [77, 107] width 32 height 11
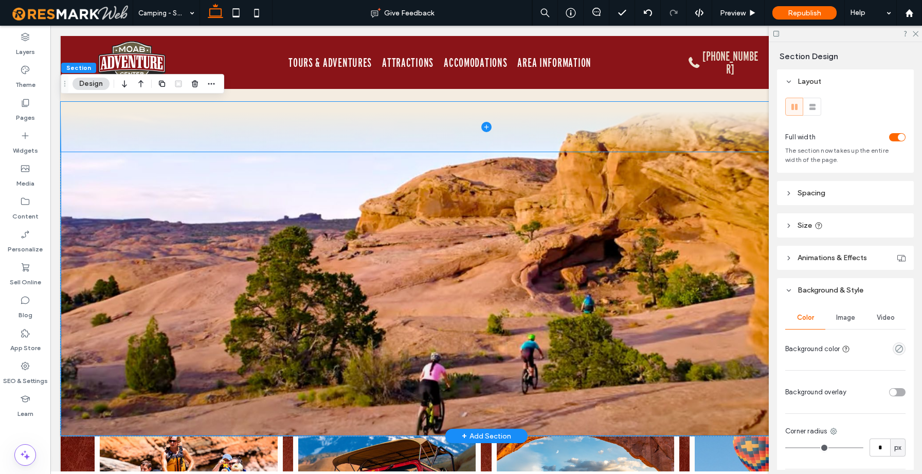
click at [78, 106] on span at bounding box center [486, 127] width 851 height 50
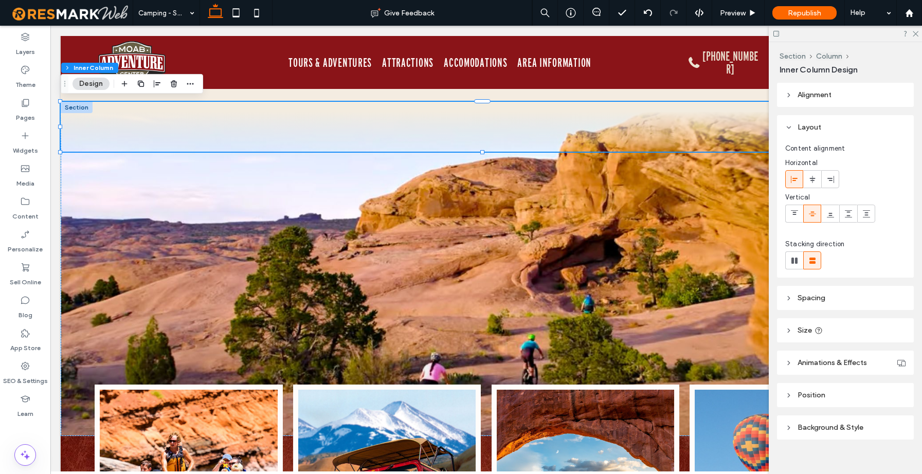
click at [817, 426] on span "Background & Style" at bounding box center [831, 427] width 66 height 9
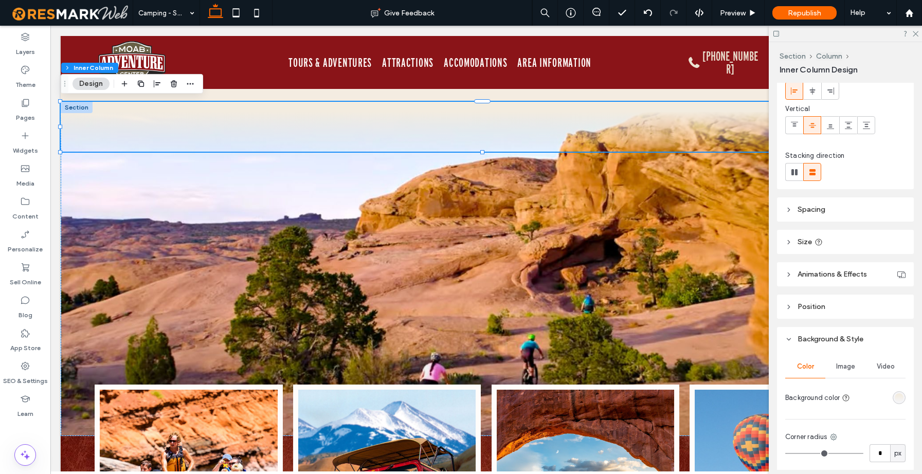
scroll to position [218, 0]
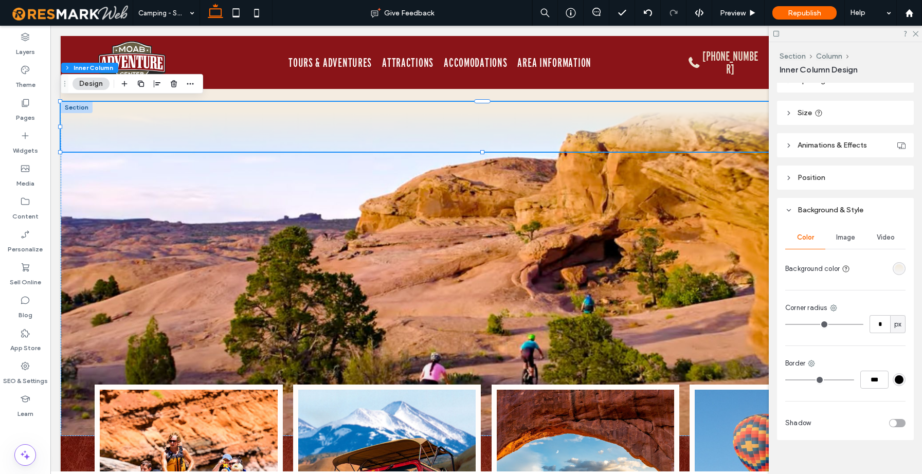
click at [845, 236] on span "Image" at bounding box center [845, 238] width 19 height 8
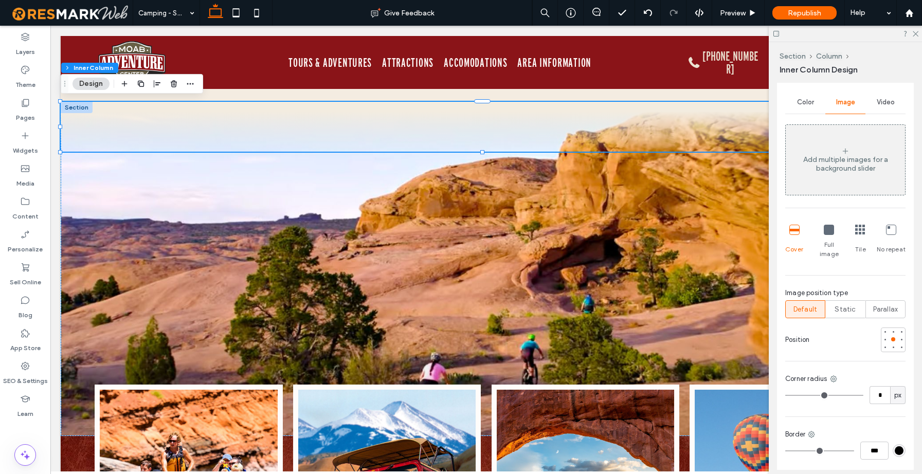
scroll to position [352, 0]
type input "**"
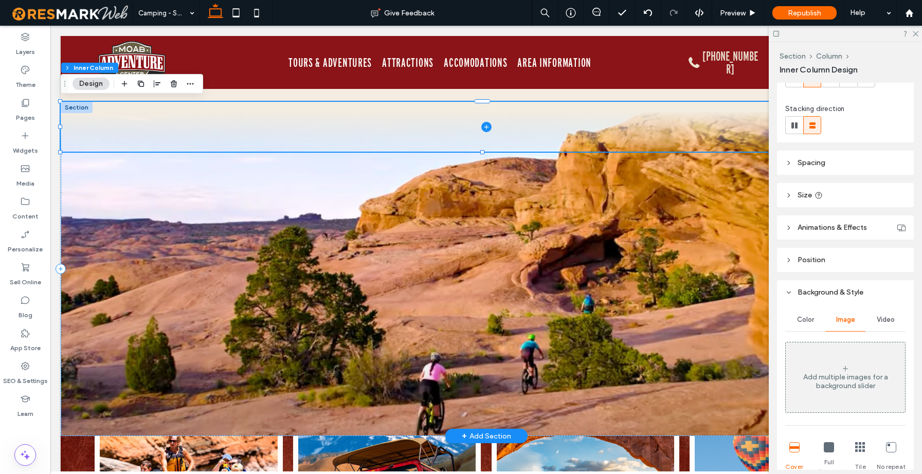
scroll to position [0, 0]
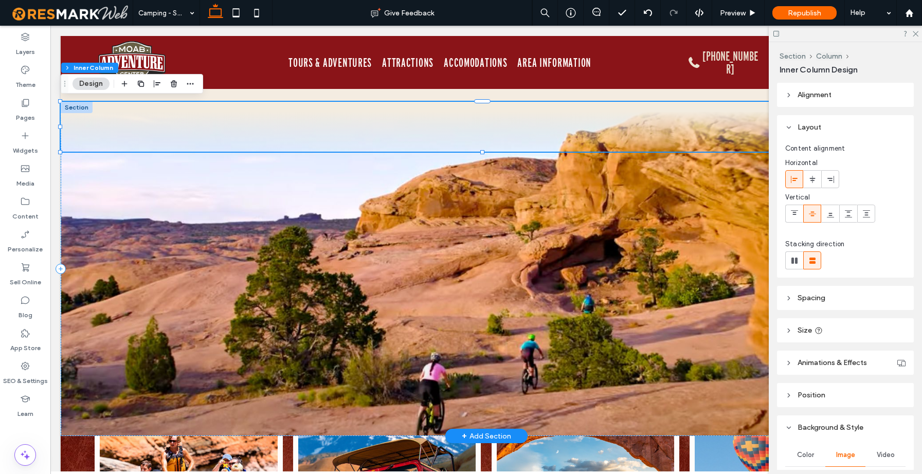
click at [77, 109] on div at bounding box center [77, 107] width 32 height 11
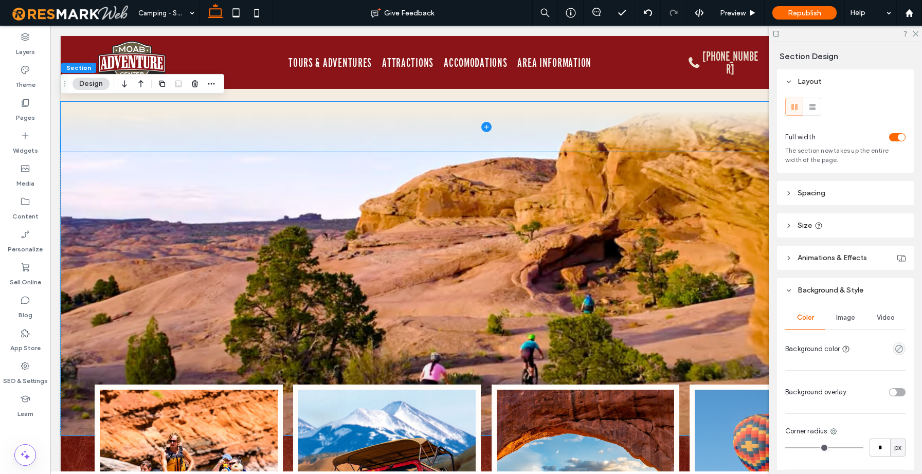
click at [78, 104] on span at bounding box center [486, 127] width 851 height 50
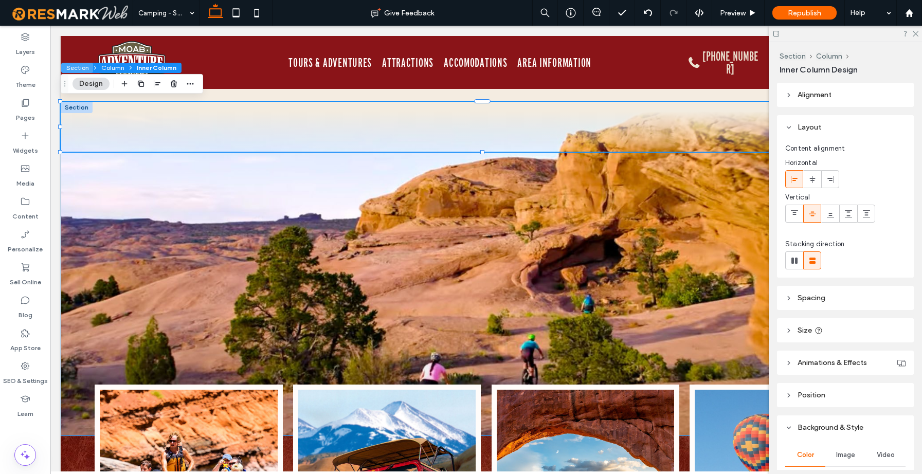
click at [76, 67] on button "Section" at bounding box center [77, 68] width 32 height 10
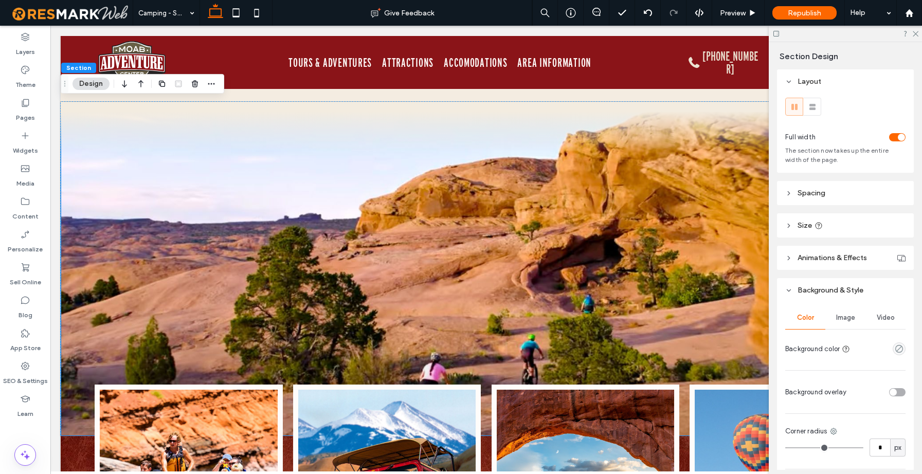
click at [842, 319] on span "Image" at bounding box center [845, 318] width 19 height 8
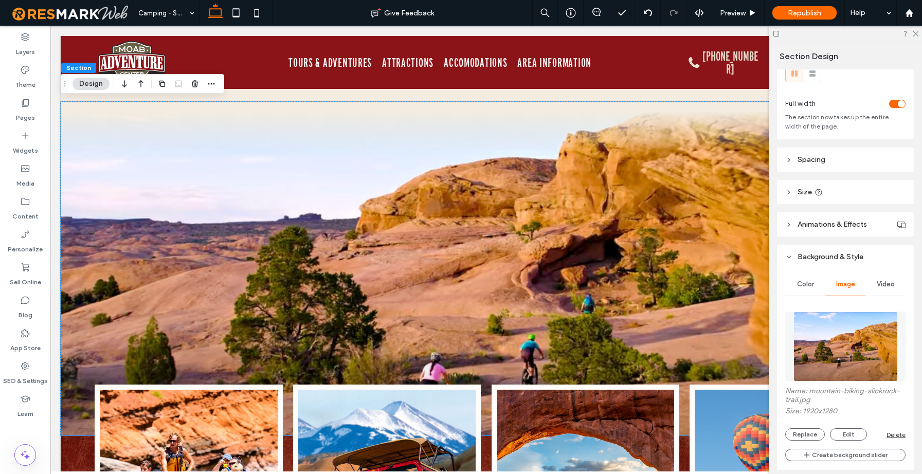
scroll to position [88, 0]
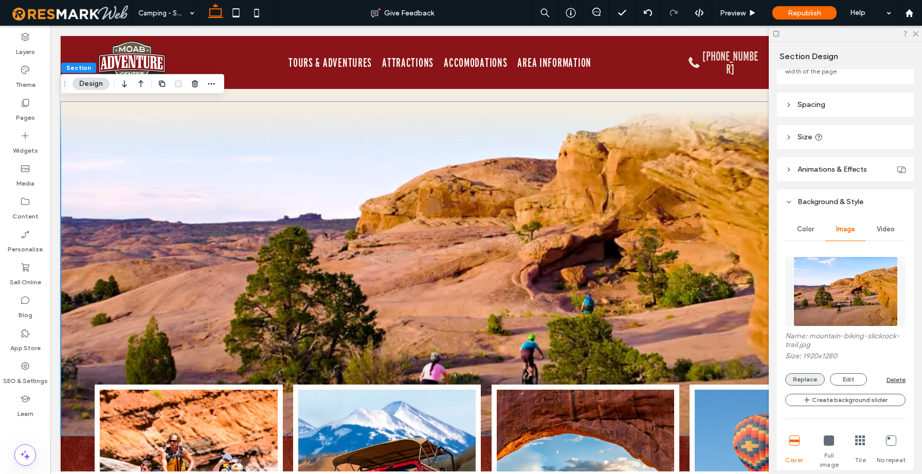
click at [800, 380] on button "Replace" at bounding box center [805, 379] width 40 height 12
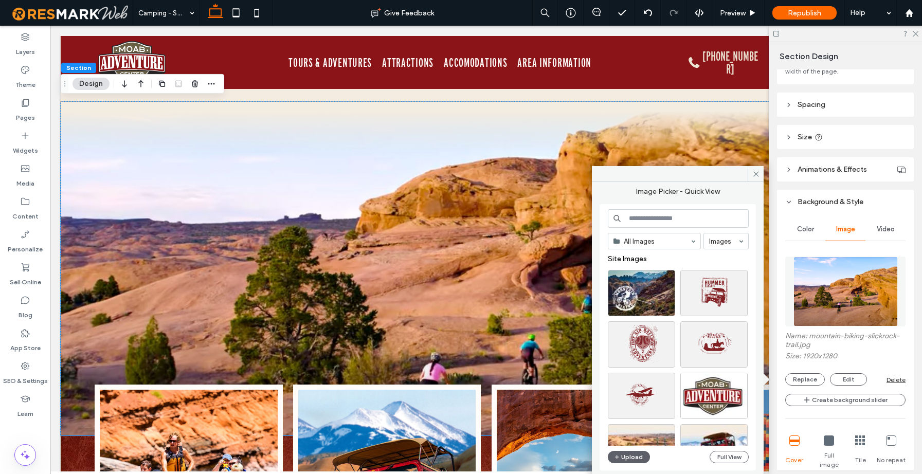
click at [656, 218] on input at bounding box center [678, 218] width 141 height 19
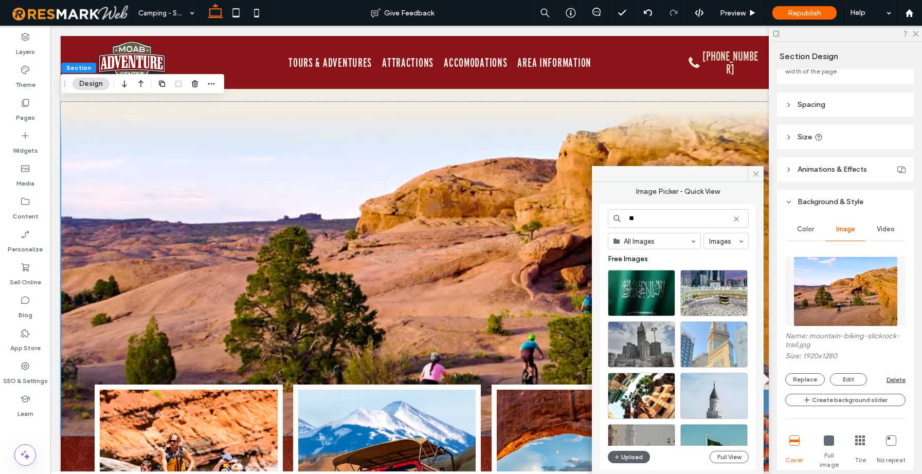
type input "*"
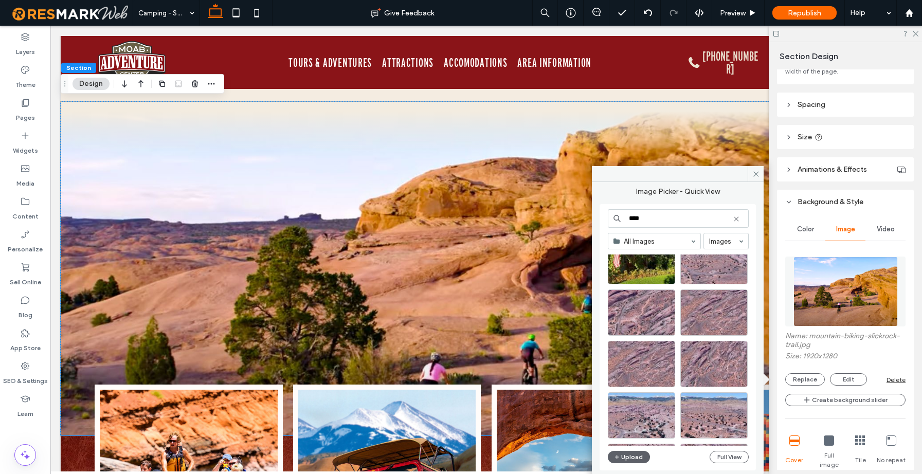
scroll to position [0, 0]
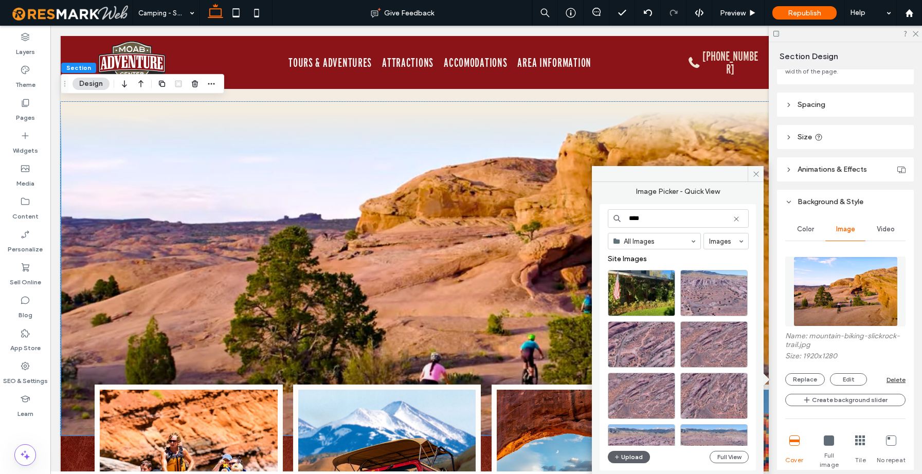
click at [649, 217] on input "****" at bounding box center [678, 218] width 141 height 19
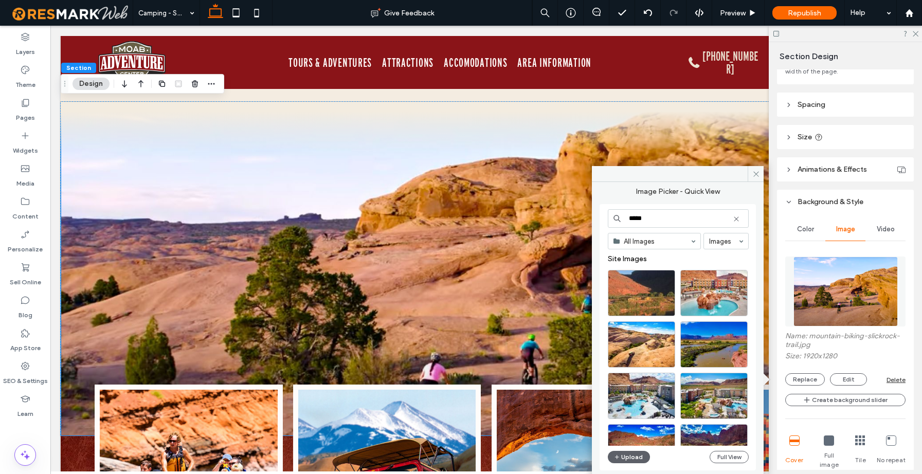
drag, startPoint x: 634, startPoint y: 218, endPoint x: 626, endPoint y: 218, distance: 7.7
click at [626, 218] on input "*****" at bounding box center [678, 218] width 141 height 19
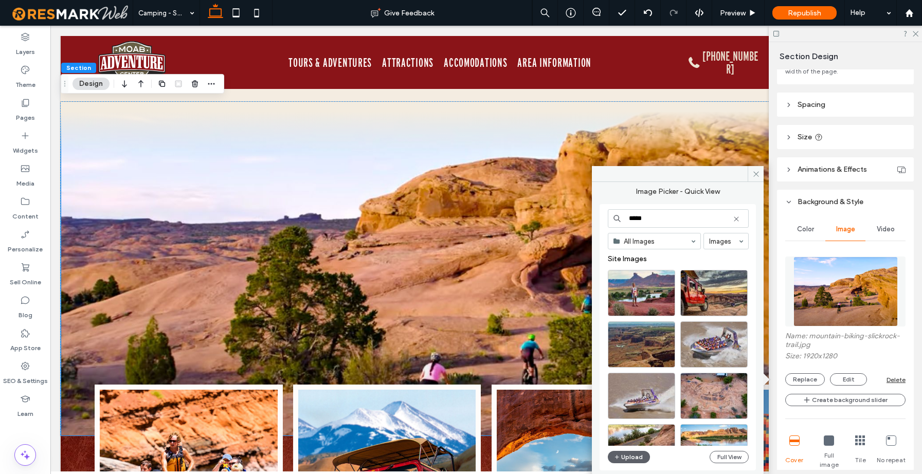
click at [645, 214] on input "*****" at bounding box center [678, 218] width 141 height 19
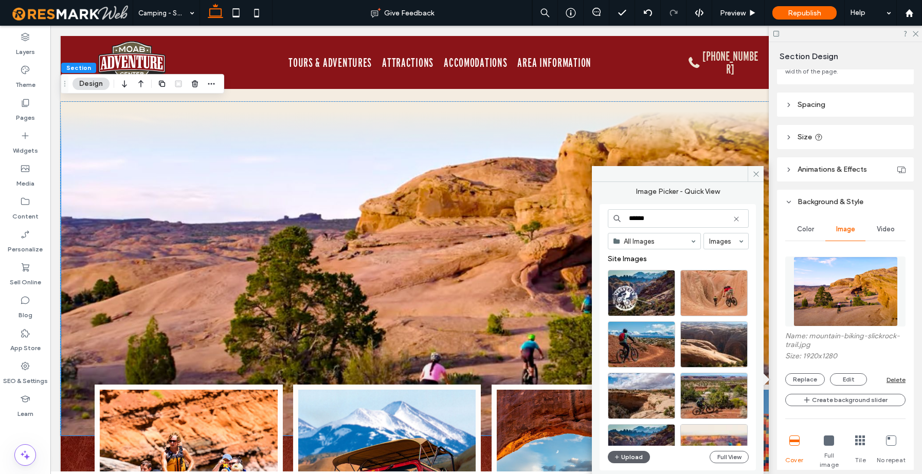
click at [650, 214] on input "******" at bounding box center [678, 218] width 141 height 19
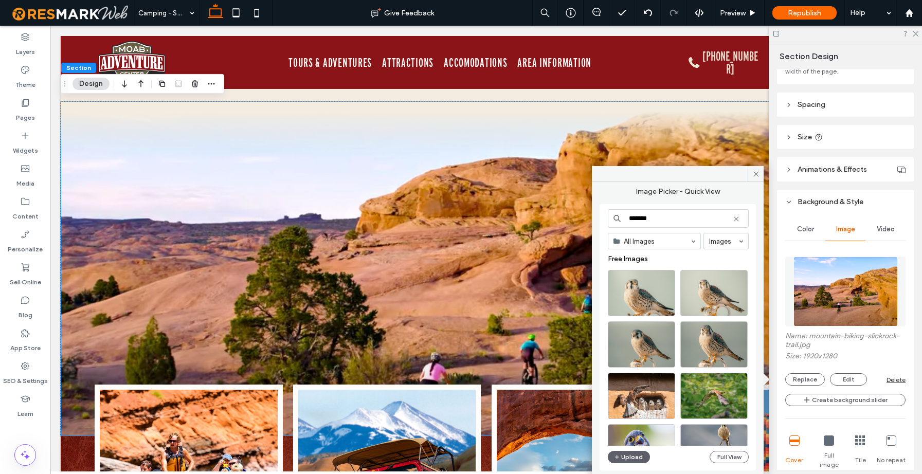
click at [652, 219] on input "*******" at bounding box center [678, 218] width 141 height 19
click at [652, 218] on input "*******" at bounding box center [678, 218] width 141 height 19
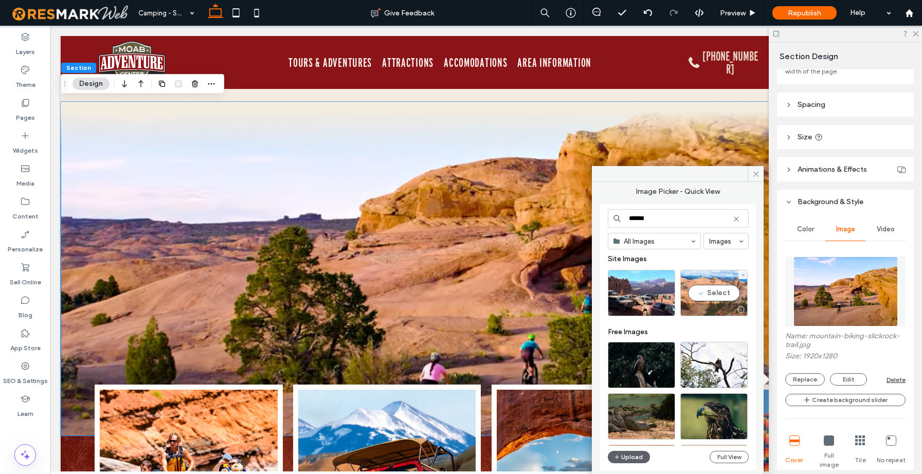
type input "******"
click at [731, 292] on div "Select" at bounding box center [714, 293] width 67 height 46
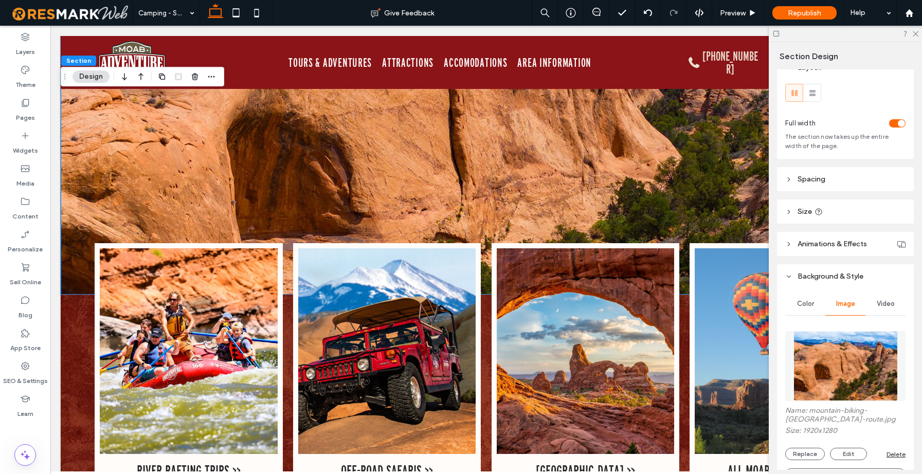
scroll to position [13, 0]
click at [917, 35] on icon at bounding box center [915, 33] width 7 height 7
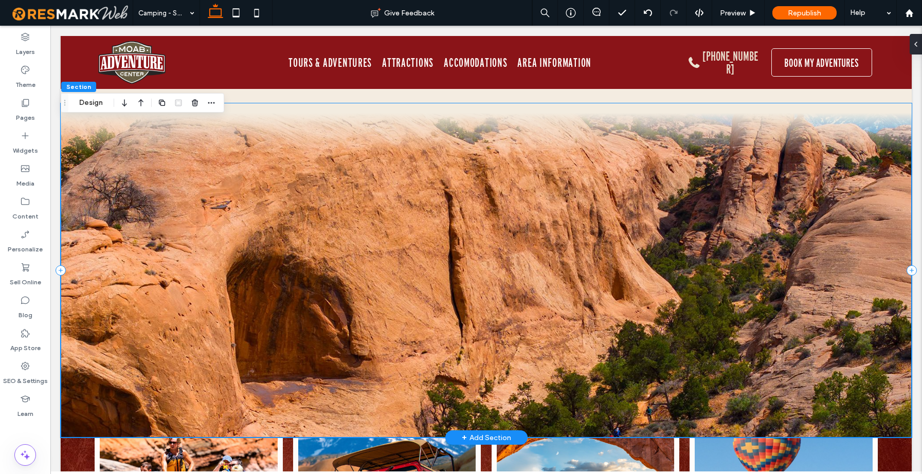
scroll to position [2781, 0]
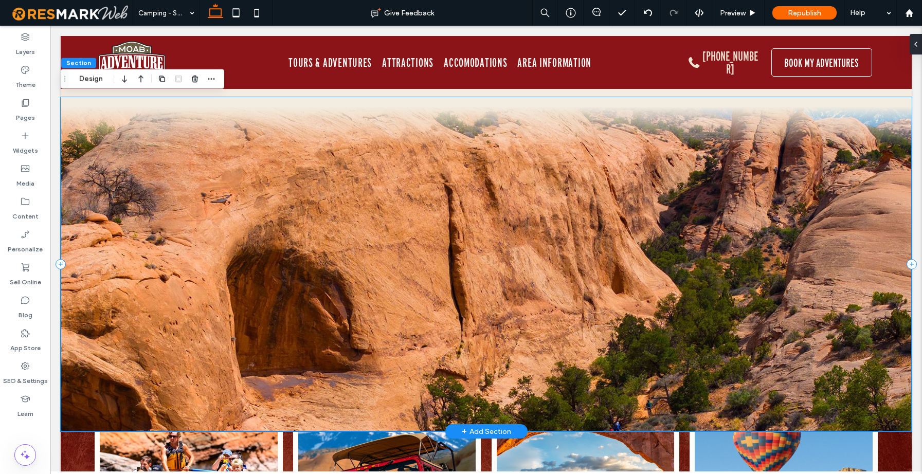
click at [421, 275] on div at bounding box center [486, 264] width 851 height 334
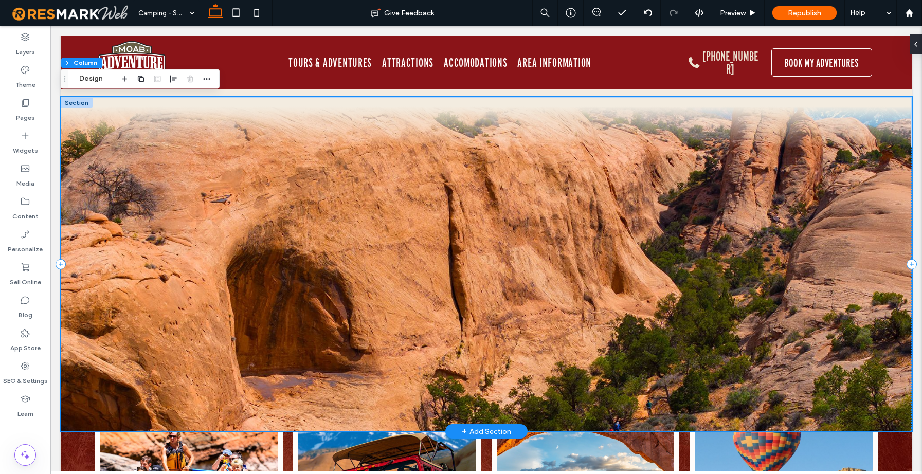
click at [421, 275] on div at bounding box center [486, 264] width 851 height 334
click at [78, 103] on div at bounding box center [77, 102] width 32 height 11
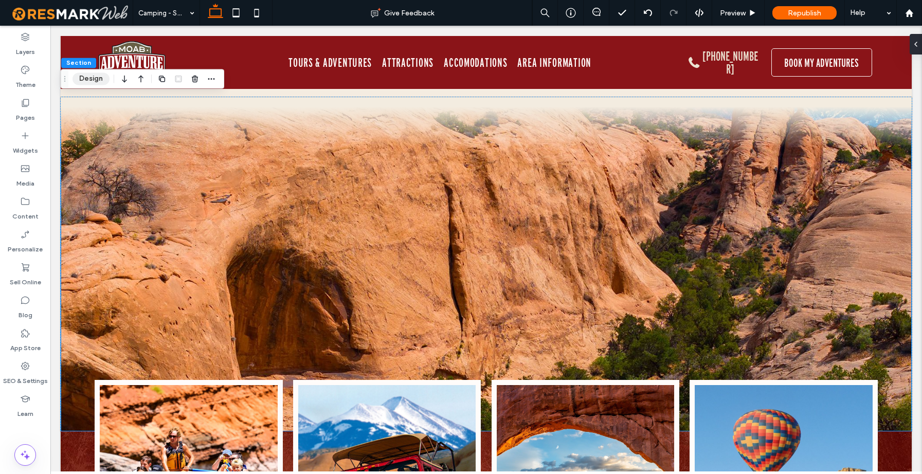
click at [89, 77] on button "Design" at bounding box center [91, 79] width 37 height 12
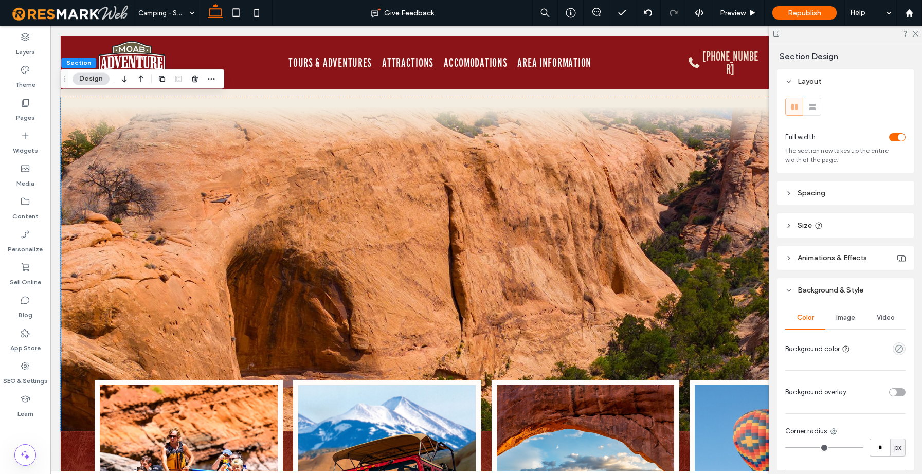
click at [846, 319] on span "Image" at bounding box center [845, 318] width 19 height 8
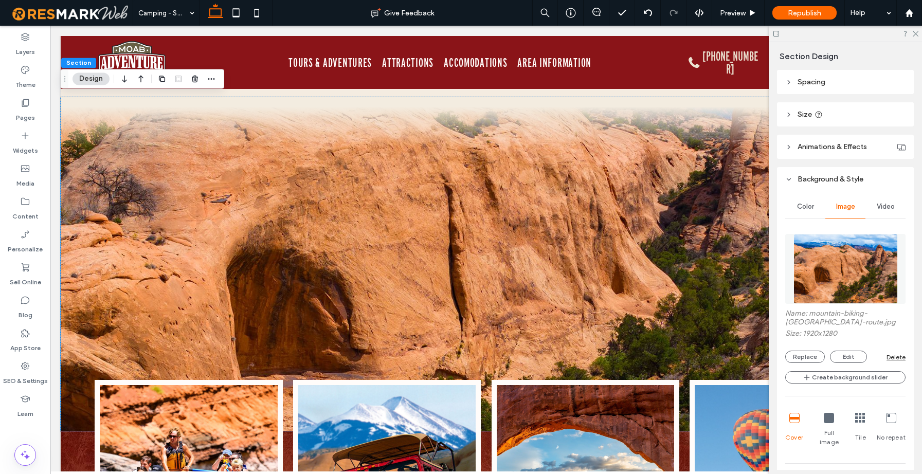
scroll to position [189, 0]
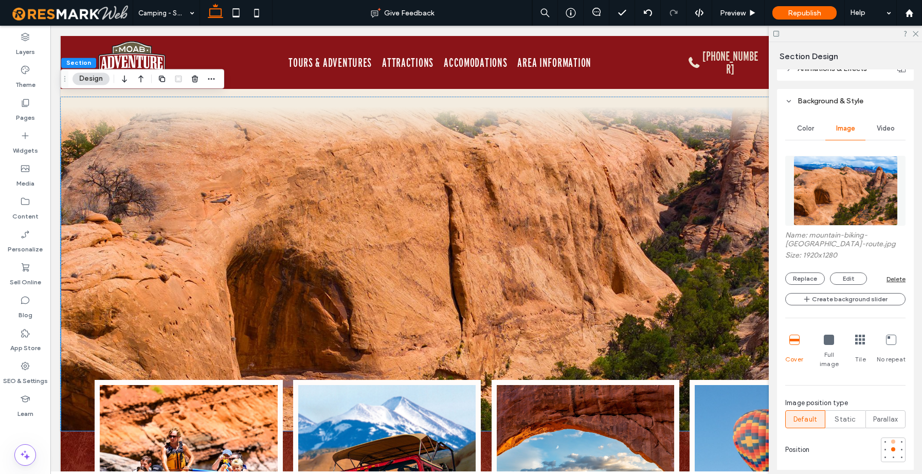
click at [890, 438] on div at bounding box center [893, 441] width 7 height 7
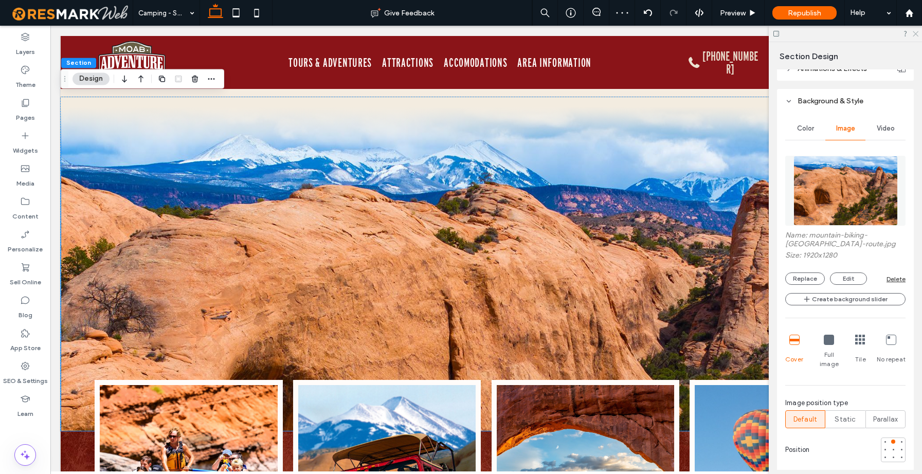
click at [917, 36] on icon at bounding box center [915, 33] width 7 height 7
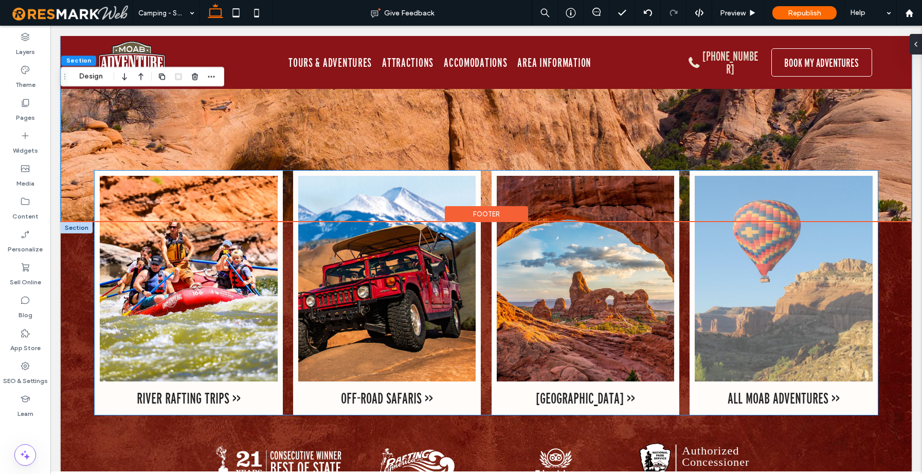
scroll to position [3116, 0]
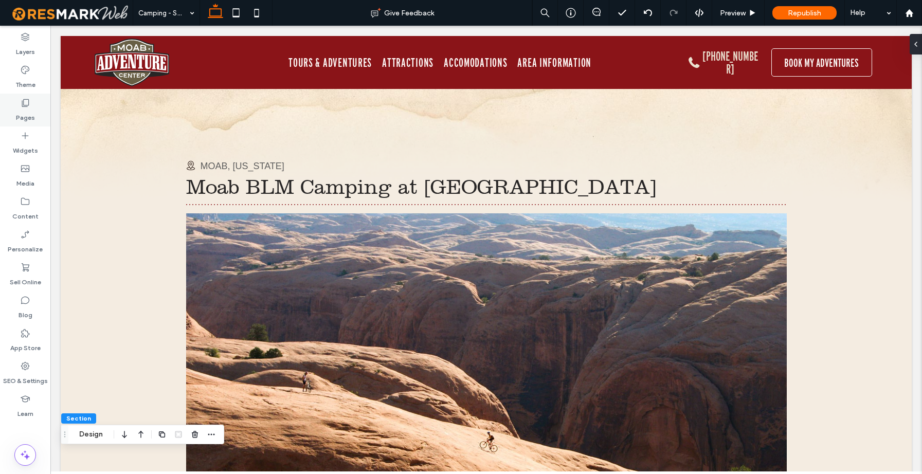
click at [36, 103] on div "Pages" at bounding box center [25, 110] width 50 height 33
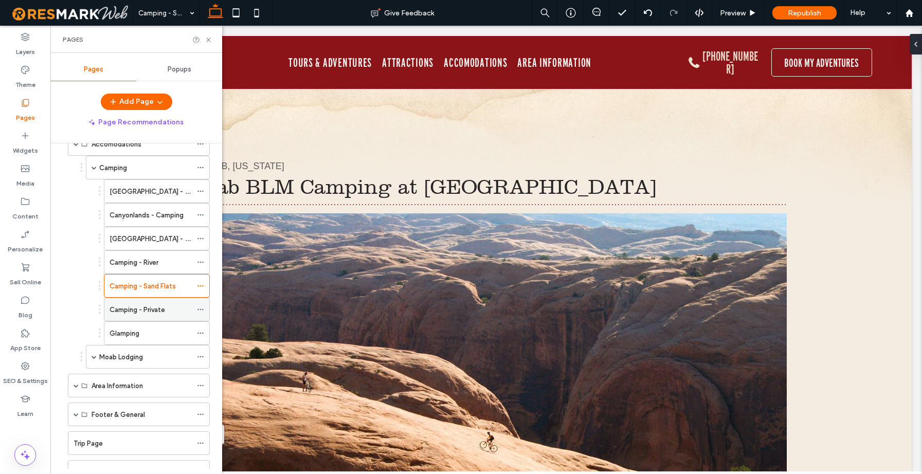
scroll to position [145, 0]
click at [144, 309] on label "Camping - Private" at bounding box center [138, 309] width 56 height 18
click at [211, 40] on icon at bounding box center [209, 40] width 8 height 8
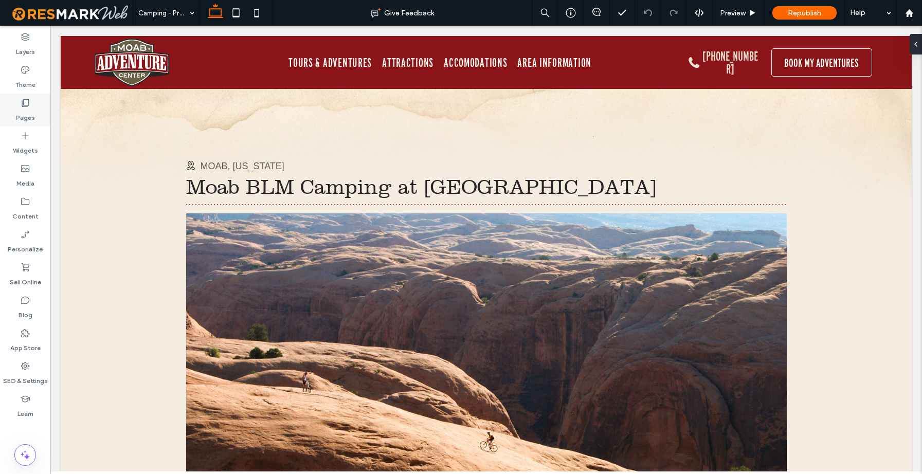
click at [29, 105] on icon at bounding box center [25, 103] width 10 height 10
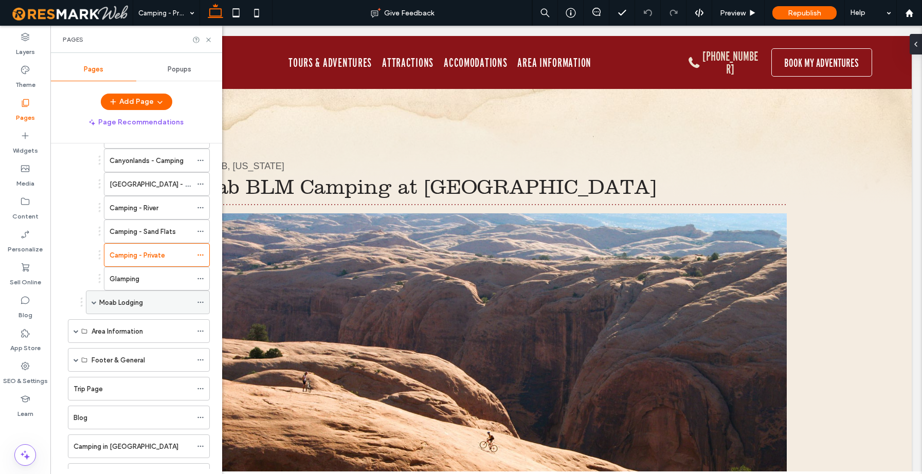
scroll to position [218, 0]
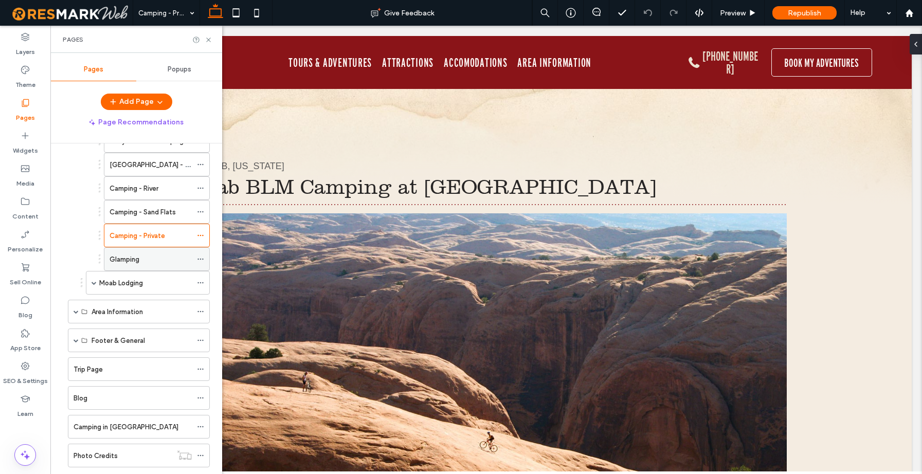
click at [147, 266] on div "Glamping" at bounding box center [151, 259] width 82 height 23
click at [209, 41] on icon at bounding box center [209, 40] width 8 height 8
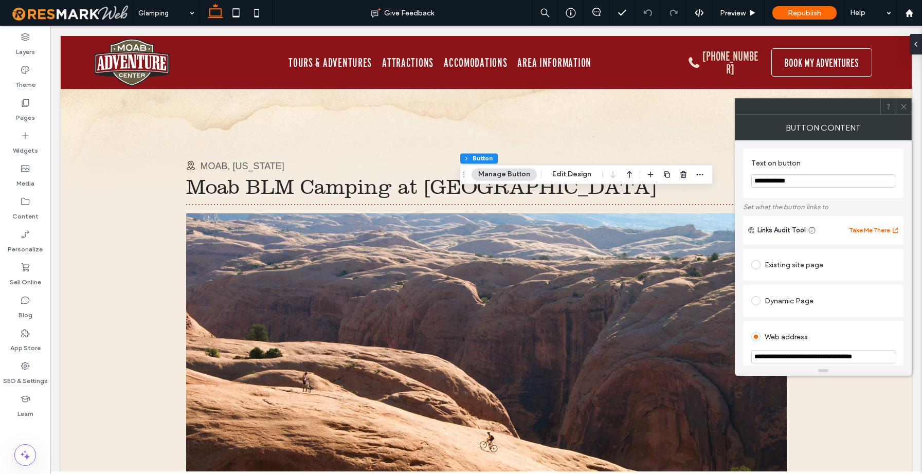
click at [756, 183] on input "**********" at bounding box center [823, 180] width 144 height 13
type input "**********"
click at [905, 110] on icon at bounding box center [904, 107] width 8 height 8
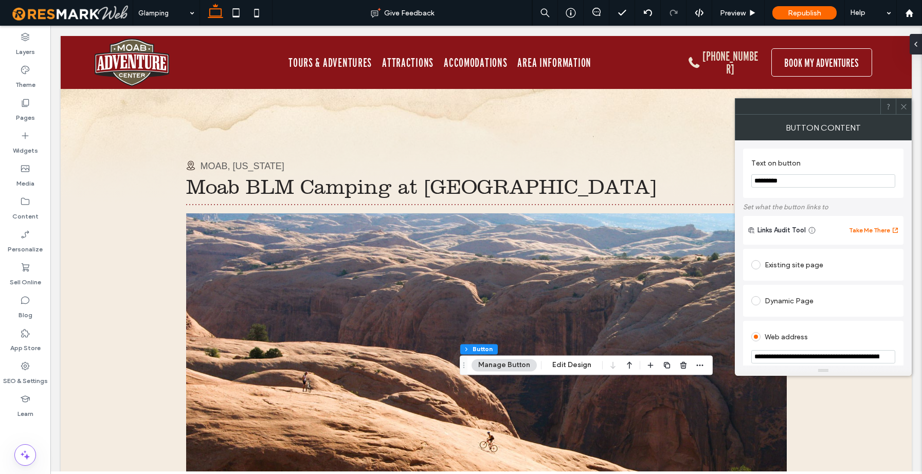
click at [753, 183] on input "*********" at bounding box center [823, 180] width 144 height 13
type input "**********"
click at [906, 108] on icon at bounding box center [904, 107] width 8 height 8
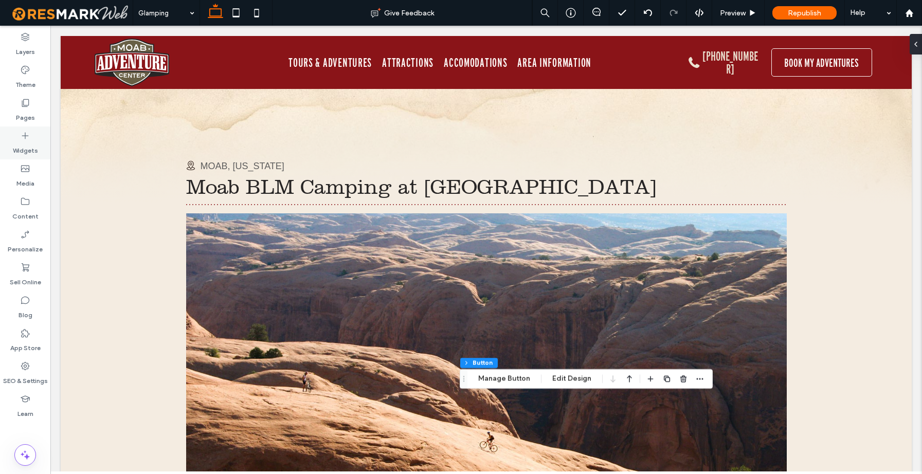
click at [28, 114] on label "Pages" at bounding box center [25, 115] width 19 height 14
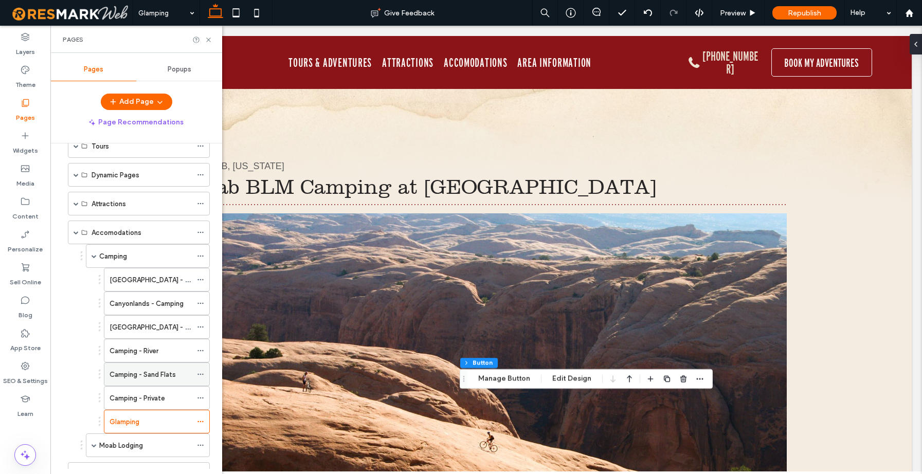
scroll to position [120, 0]
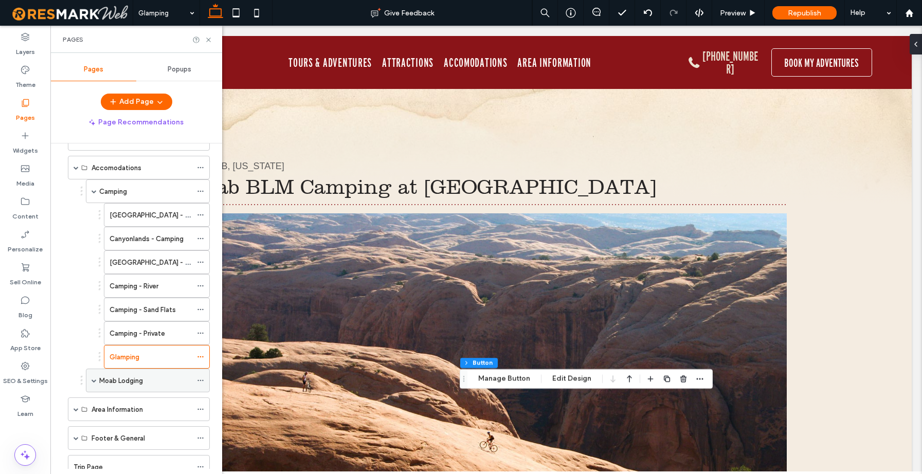
click at [98, 381] on div "Moab Lodging" at bounding box center [148, 381] width 124 height 24
click at [97, 381] on div "Moab Lodging" at bounding box center [148, 381] width 124 height 24
click at [94, 381] on span at bounding box center [94, 380] width 5 height 5
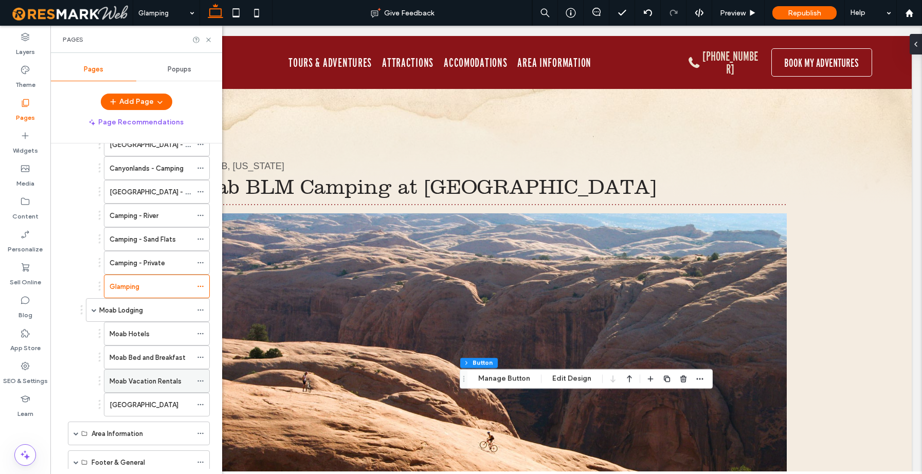
scroll to position [220, 0]
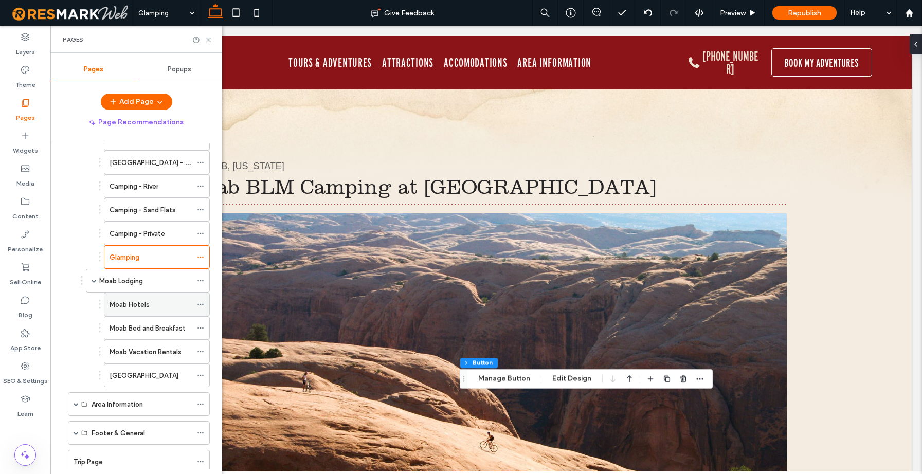
click at [133, 306] on label "Moab Hotels" at bounding box center [130, 305] width 40 height 18
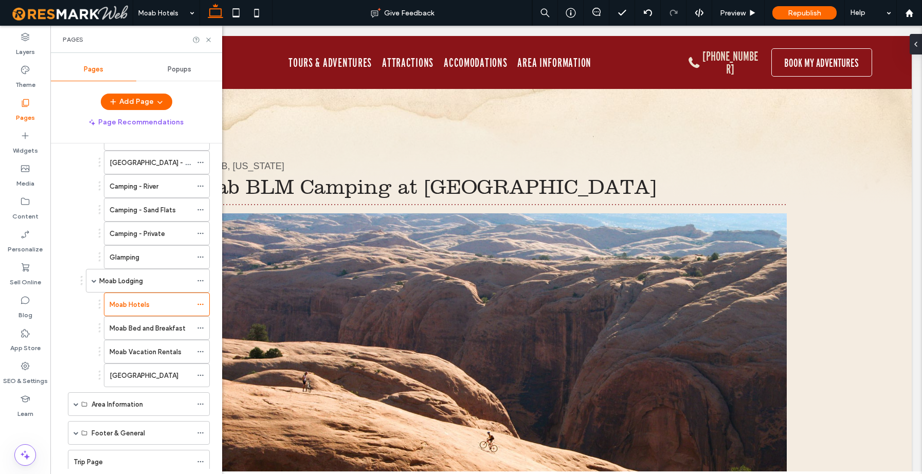
click at [124, 283] on label "Moab Lodging" at bounding box center [121, 281] width 44 height 18
click at [211, 37] on icon at bounding box center [209, 40] width 8 height 8
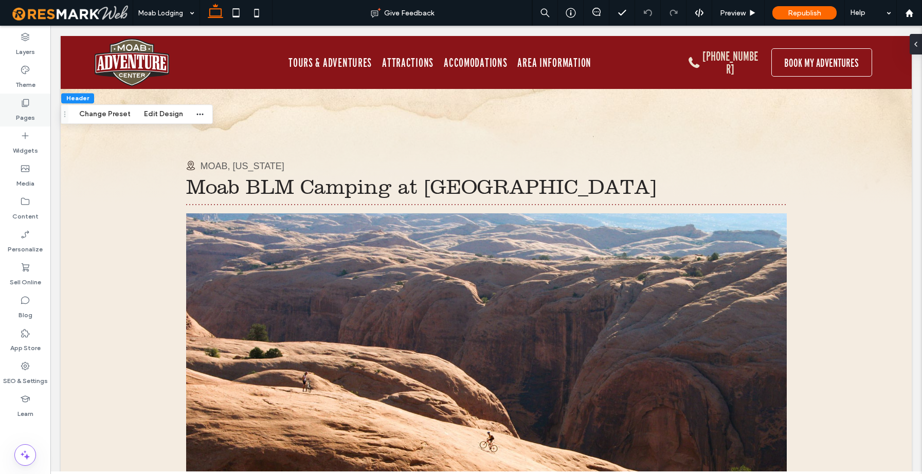
click at [29, 112] on label "Pages" at bounding box center [25, 115] width 19 height 14
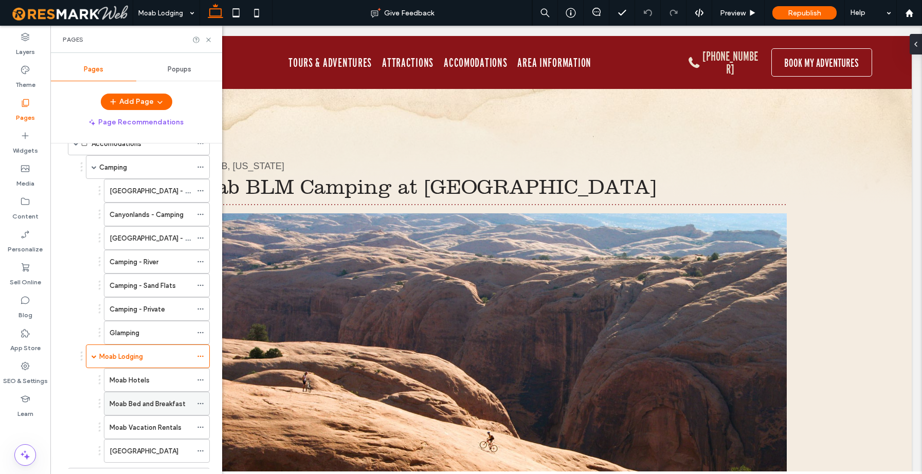
scroll to position [309, 0]
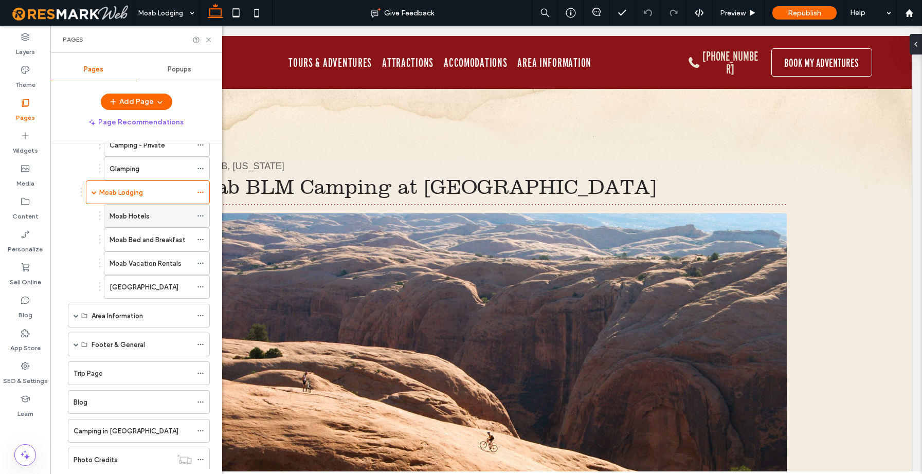
click at [134, 213] on label "Moab Hotels" at bounding box center [130, 216] width 40 height 18
click at [208, 42] on icon at bounding box center [209, 40] width 8 height 8
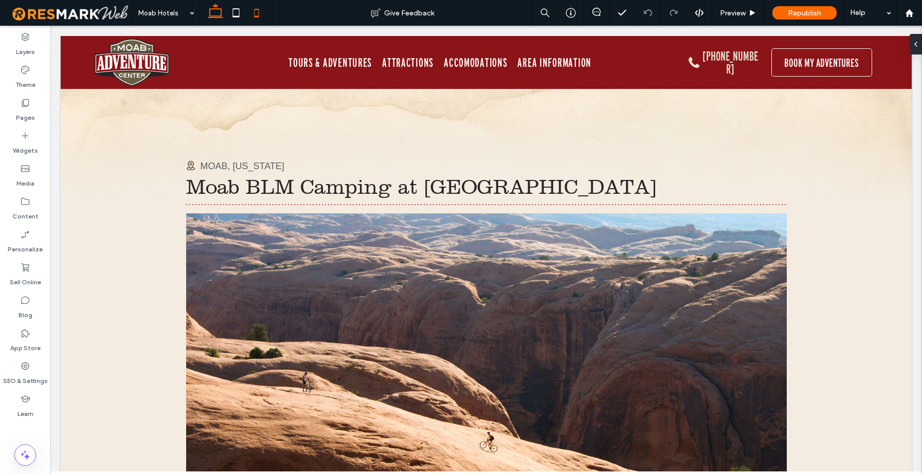
click at [257, 14] on icon at bounding box center [256, 13] width 21 height 21
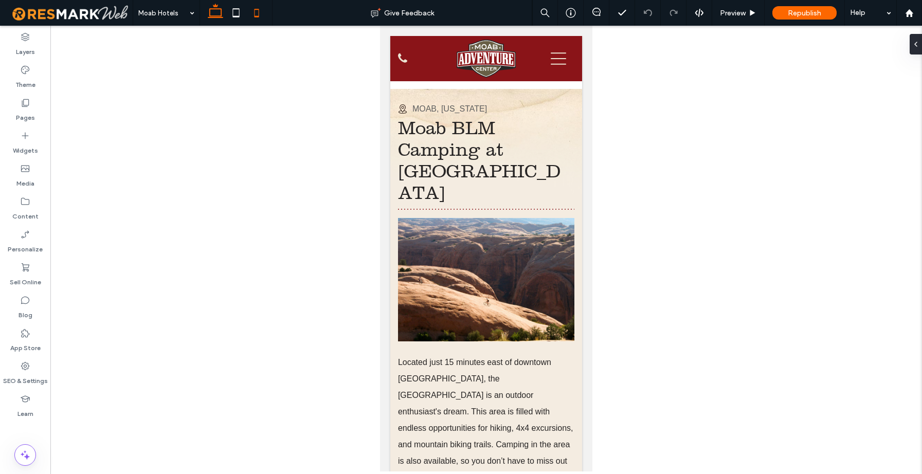
click at [214, 16] on use at bounding box center [215, 11] width 15 height 14
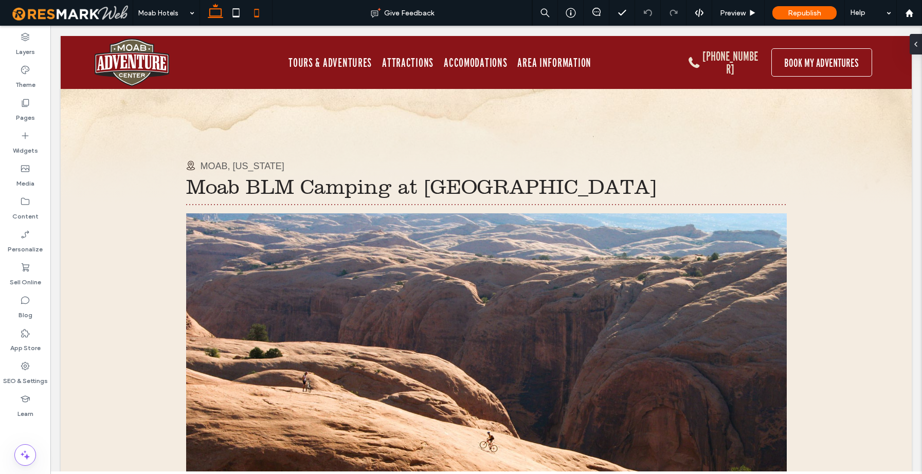
click at [258, 10] on icon at bounding box center [256, 13] width 21 height 21
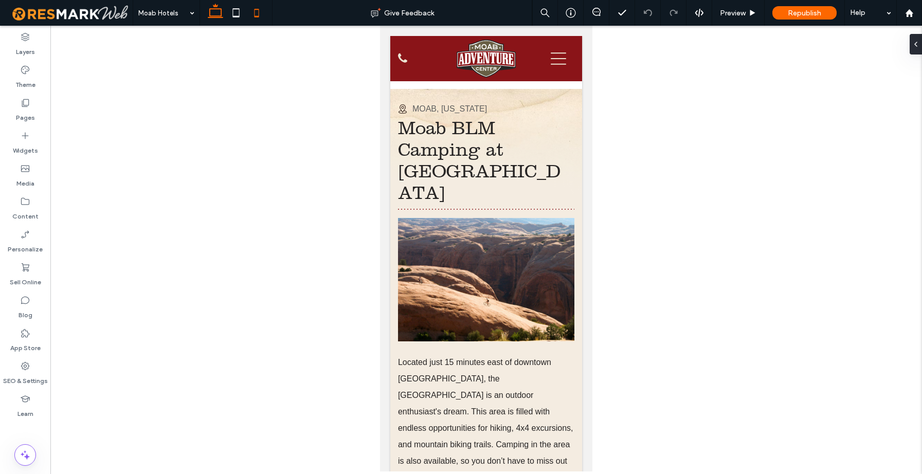
click at [216, 17] on use at bounding box center [215, 11] width 15 height 14
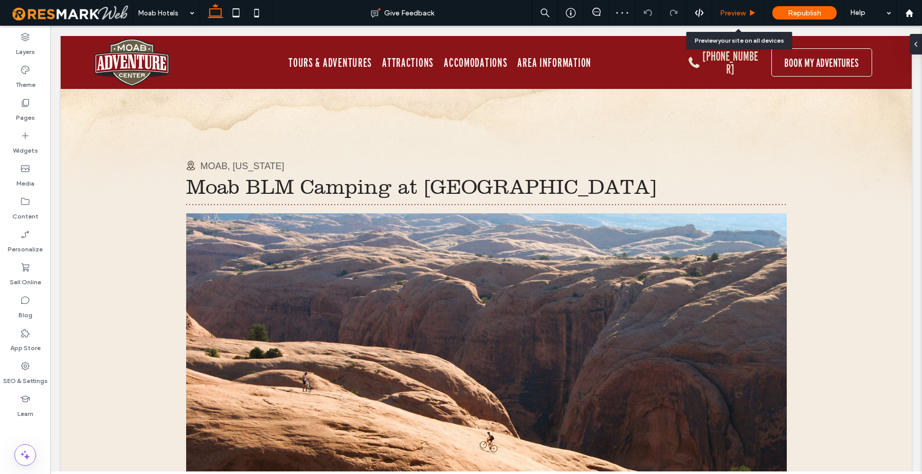
click at [731, 15] on span "Preview" at bounding box center [733, 13] width 26 height 9
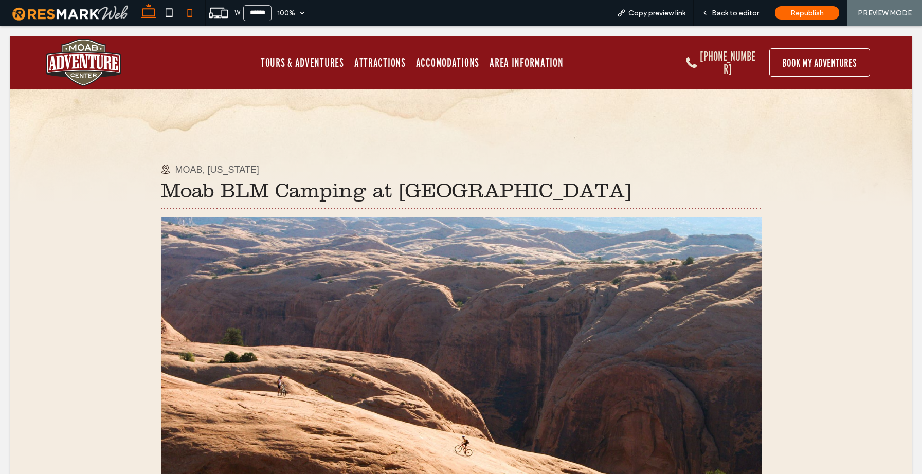
click at [193, 15] on icon at bounding box center [190, 13] width 21 height 21
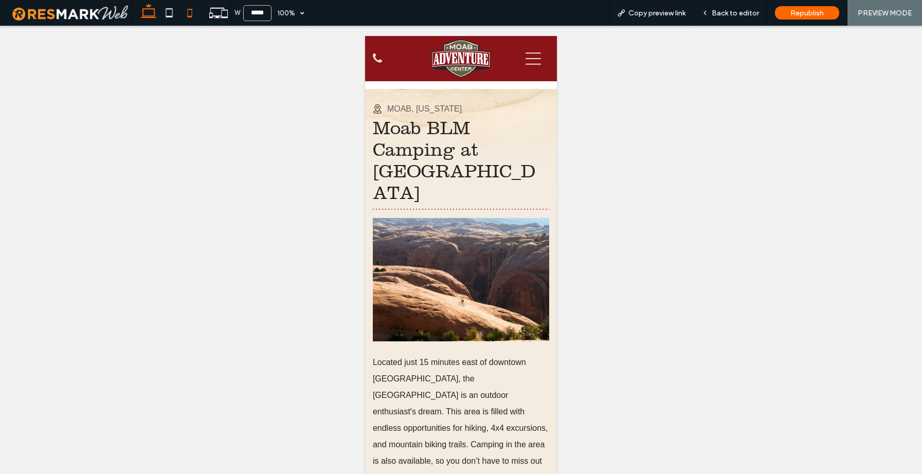
click at [153, 16] on use at bounding box center [148, 11] width 15 height 14
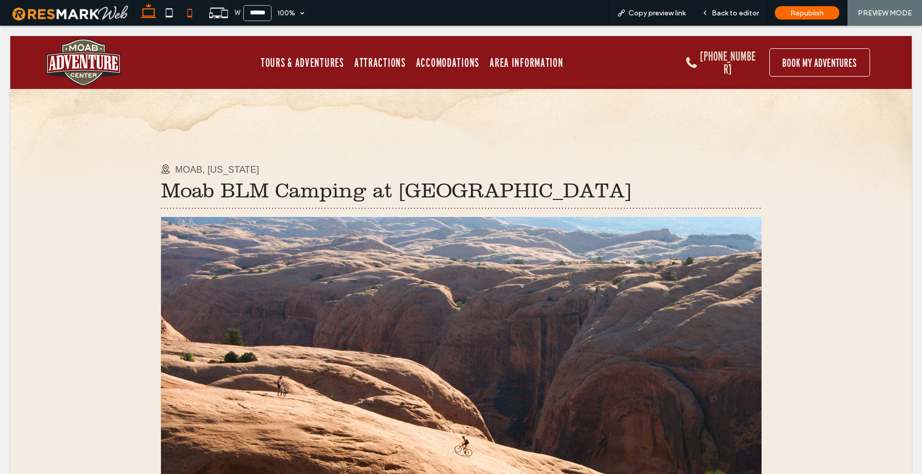
click at [190, 12] on icon at bounding box center [190, 13] width 21 height 21
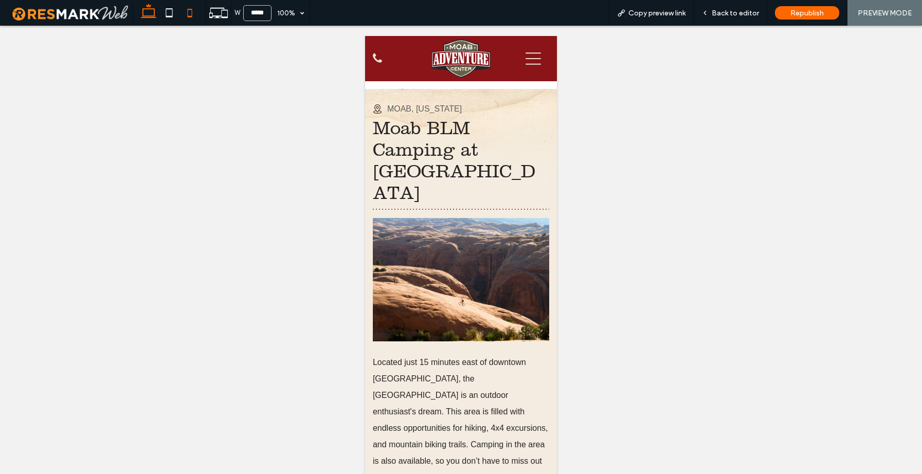
click at [150, 16] on use at bounding box center [148, 11] width 15 height 14
type input "******"
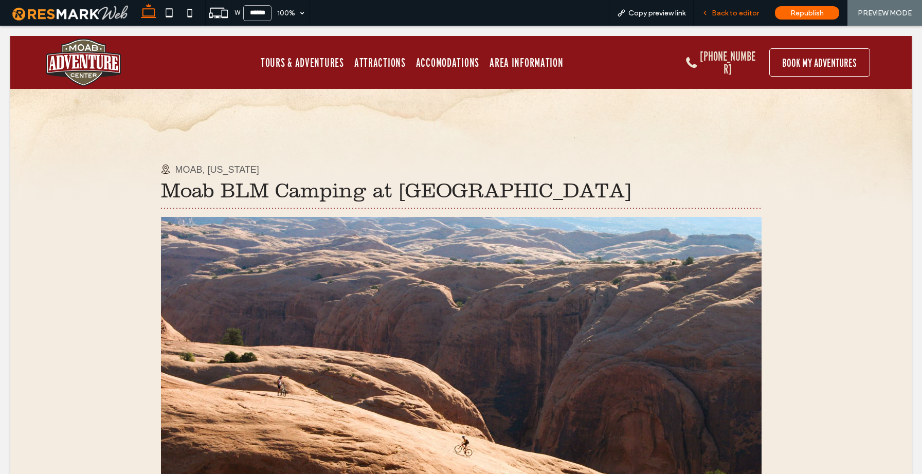
click at [737, 13] on span "Back to editor" at bounding box center [735, 13] width 47 height 9
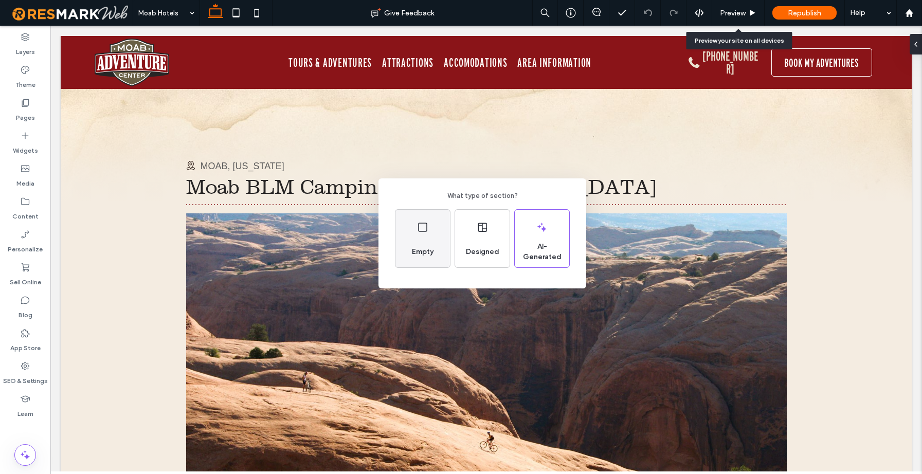
click at [424, 250] on span "Empty" at bounding box center [423, 252] width 30 height 10
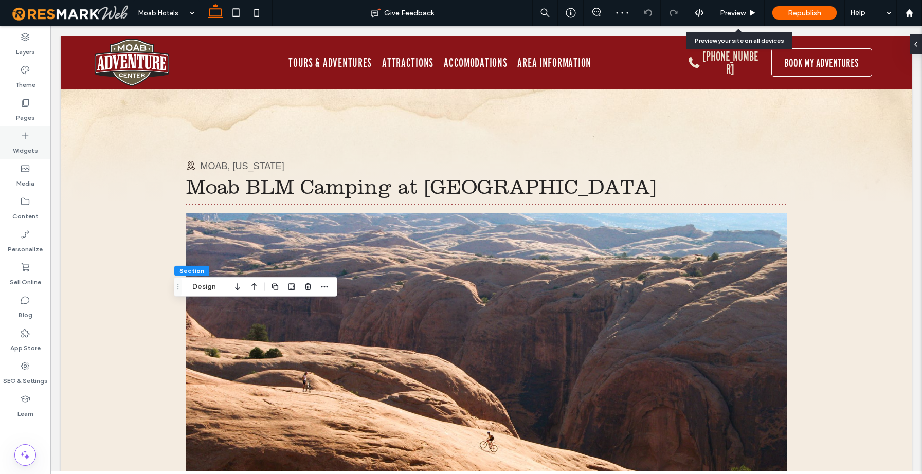
click at [27, 142] on label "Widgets" at bounding box center [25, 148] width 25 height 14
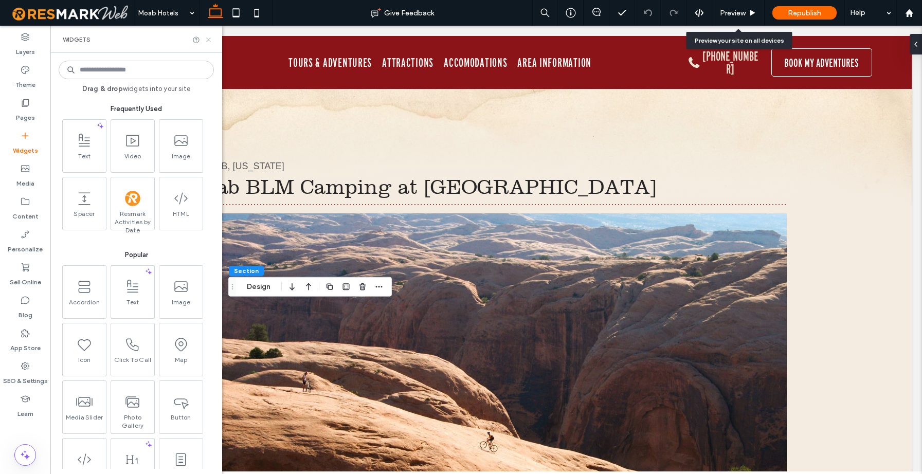
click at [205, 41] on icon at bounding box center [209, 40] width 8 height 8
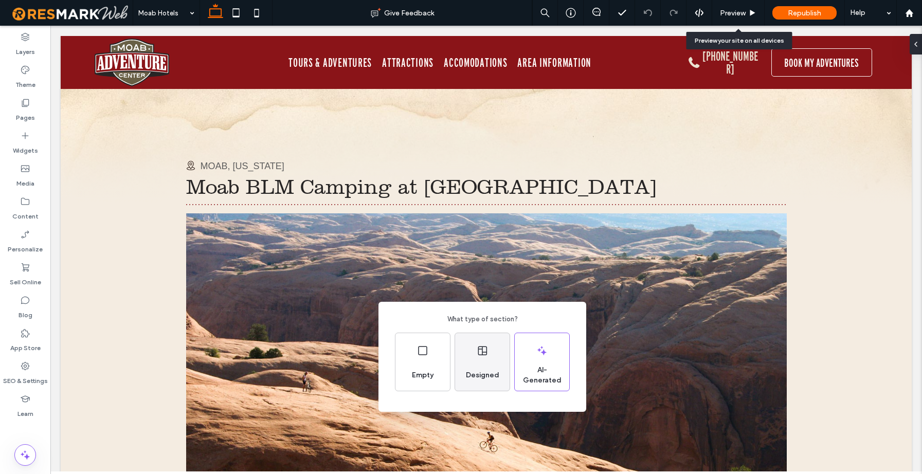
click at [482, 369] on div "Designed" at bounding box center [483, 375] width 42 height 23
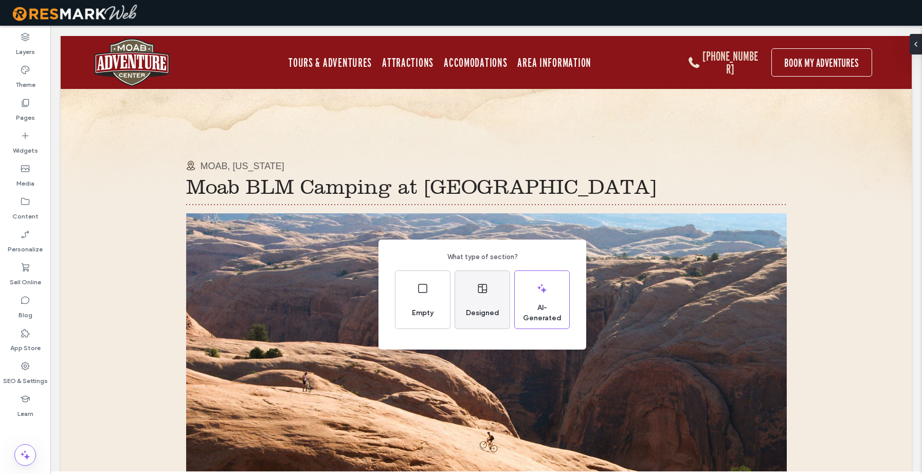
click at [482, 310] on span "Designed" at bounding box center [483, 313] width 42 height 10
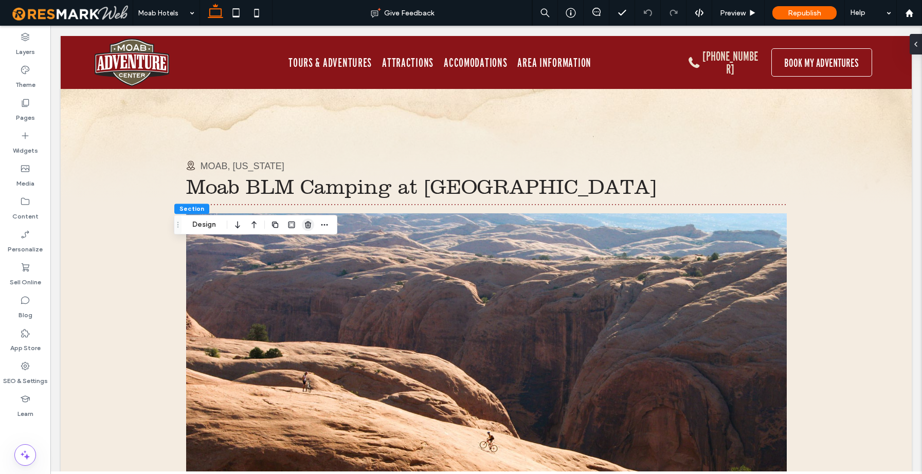
click at [308, 226] on use "button" at bounding box center [308, 224] width 6 height 7
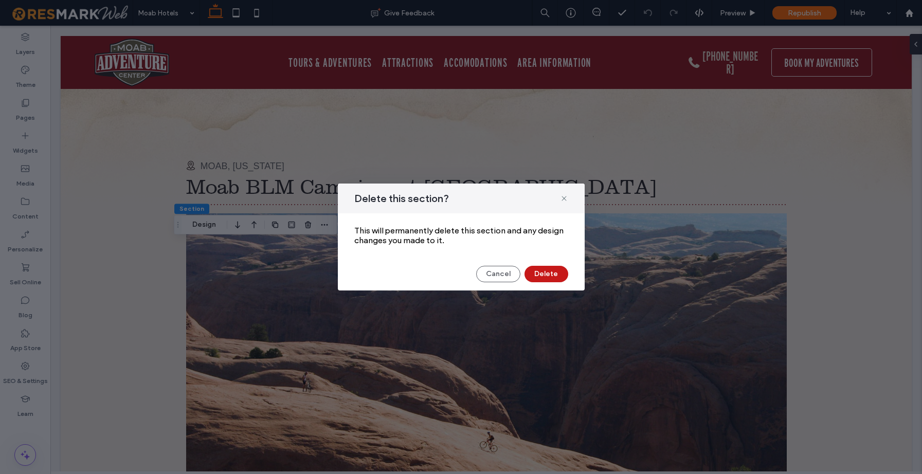
click at [547, 272] on button "Delete" at bounding box center [547, 274] width 44 height 16
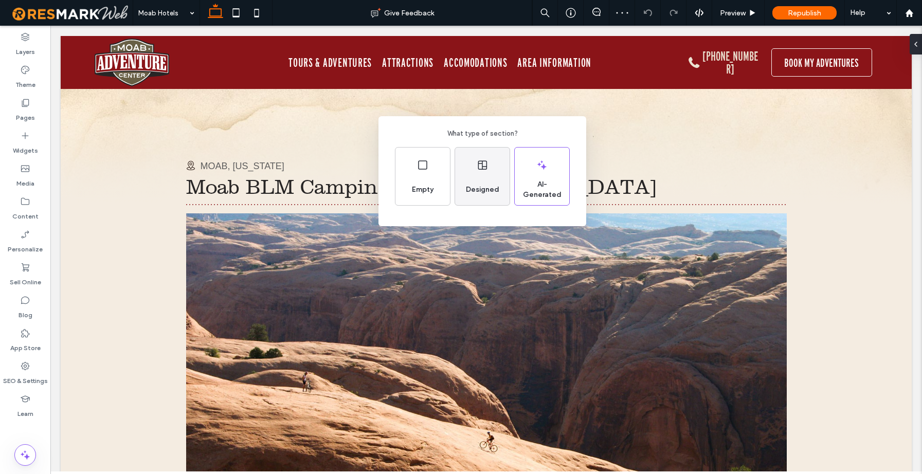
click at [474, 177] on div "Designed" at bounding box center [482, 177] width 55 height 58
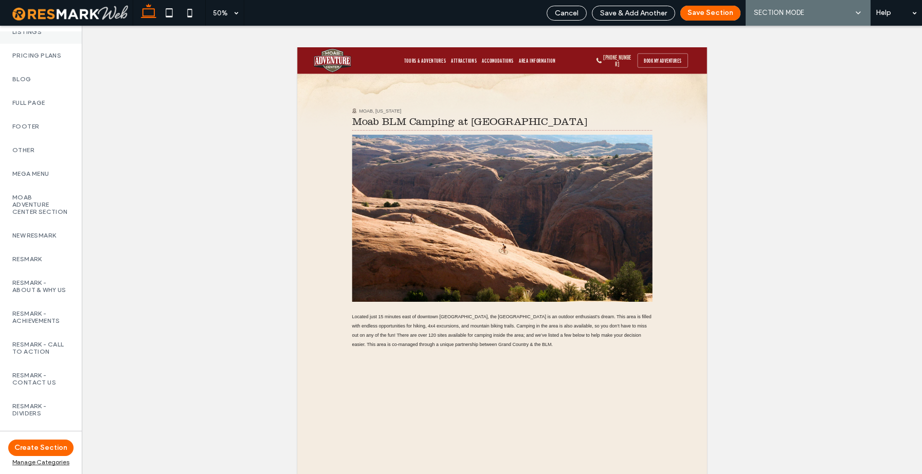
scroll to position [753, 0]
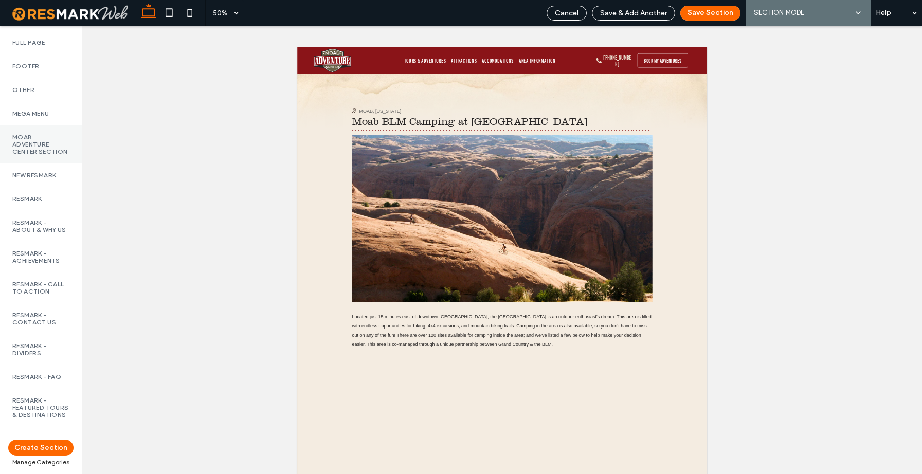
click at [32, 153] on label "Moab Adventure Center Section" at bounding box center [40, 145] width 57 height 22
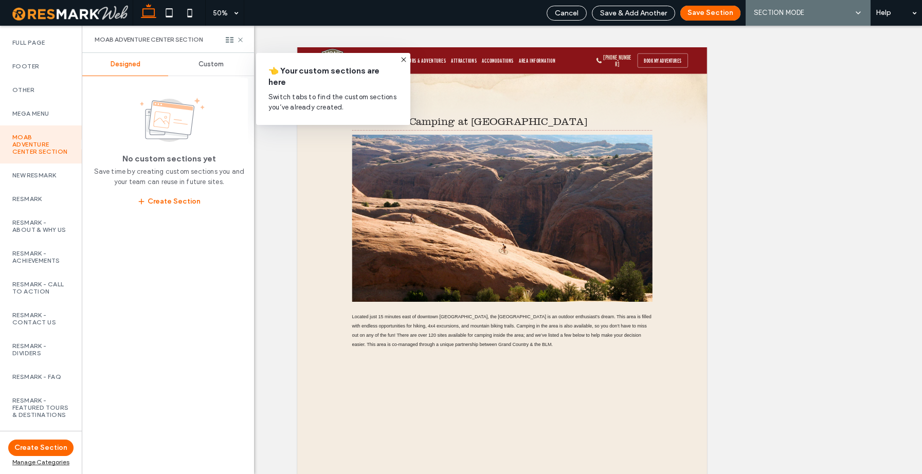
click at [211, 65] on span "Custom" at bounding box center [211, 64] width 25 height 8
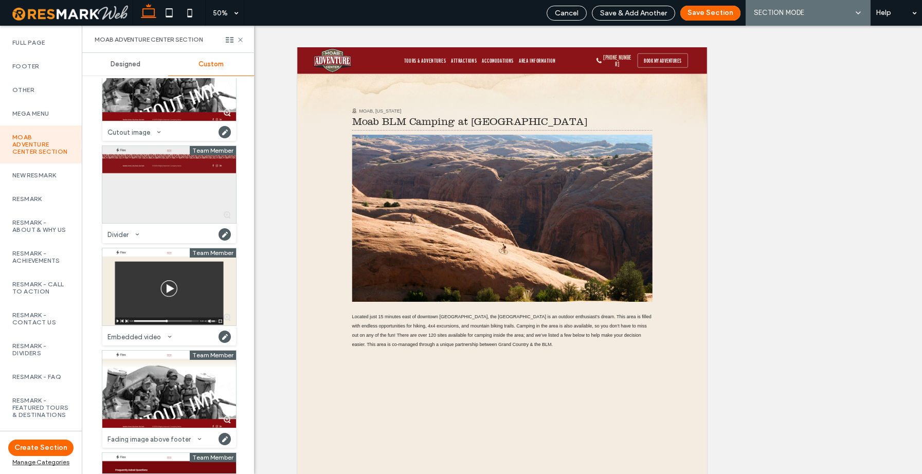
scroll to position [351, 0]
click at [163, 182] on div at bounding box center [169, 185] width 134 height 77
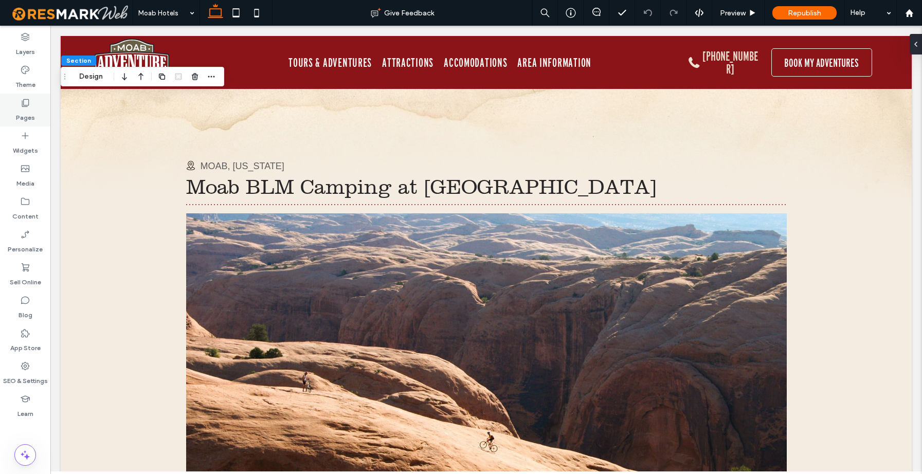
click at [23, 110] on label "Pages" at bounding box center [25, 115] width 19 height 14
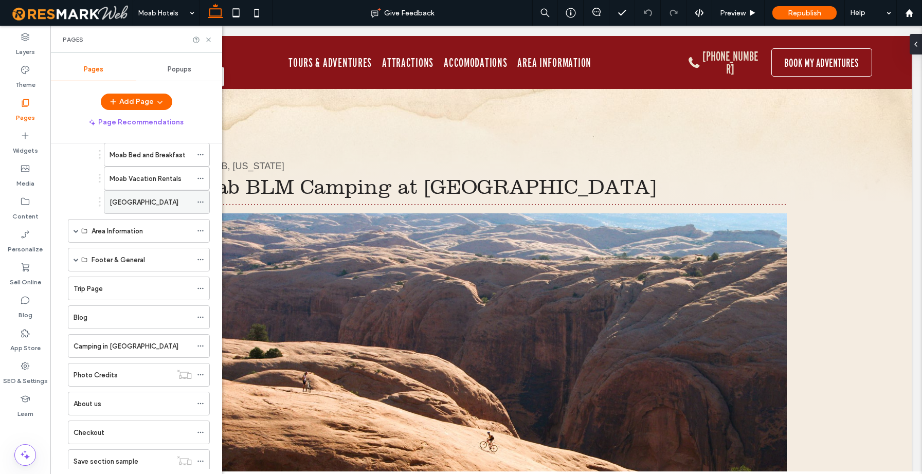
scroll to position [341, 0]
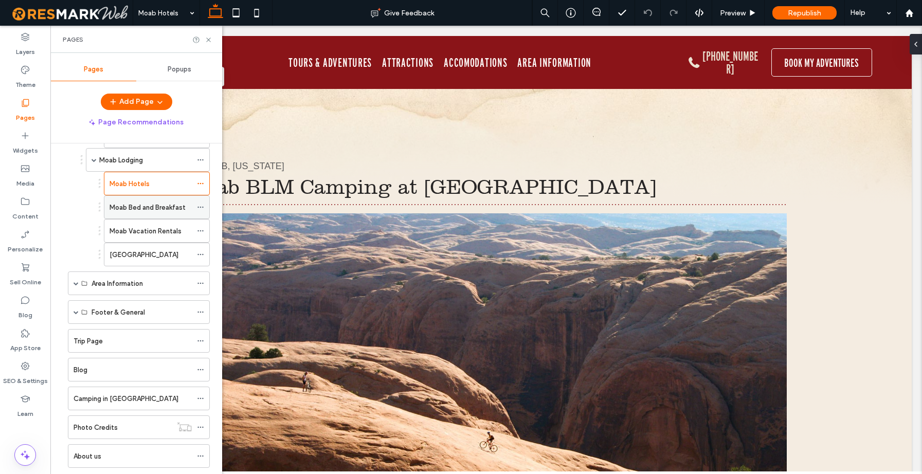
click at [155, 205] on label "Moab Bed and Breakfast" at bounding box center [148, 208] width 76 height 18
click at [207, 42] on icon at bounding box center [209, 40] width 8 height 8
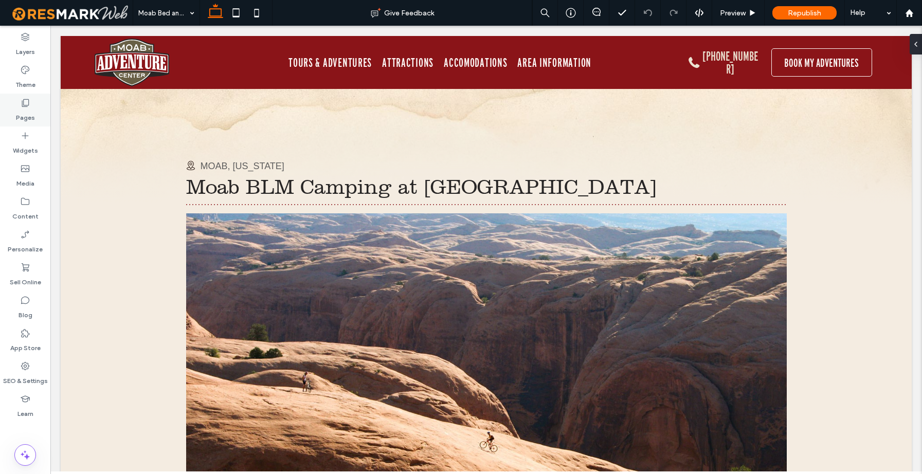
click at [25, 98] on icon at bounding box center [25, 103] width 10 height 10
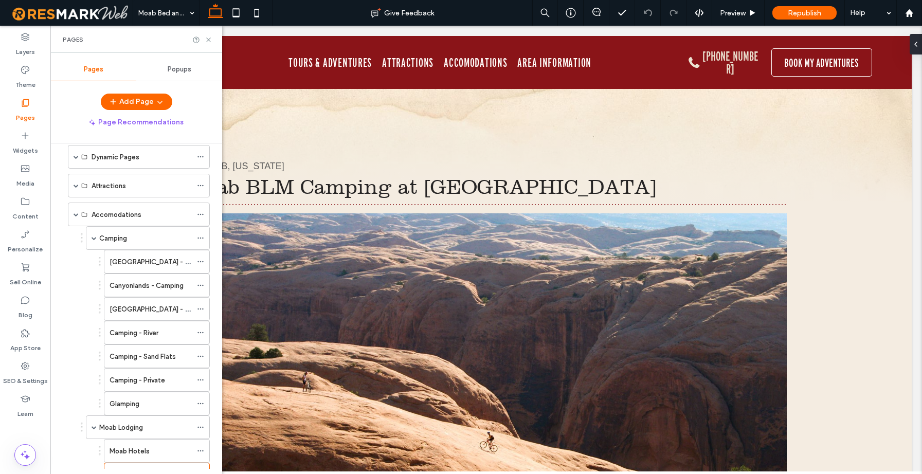
scroll to position [362, 0]
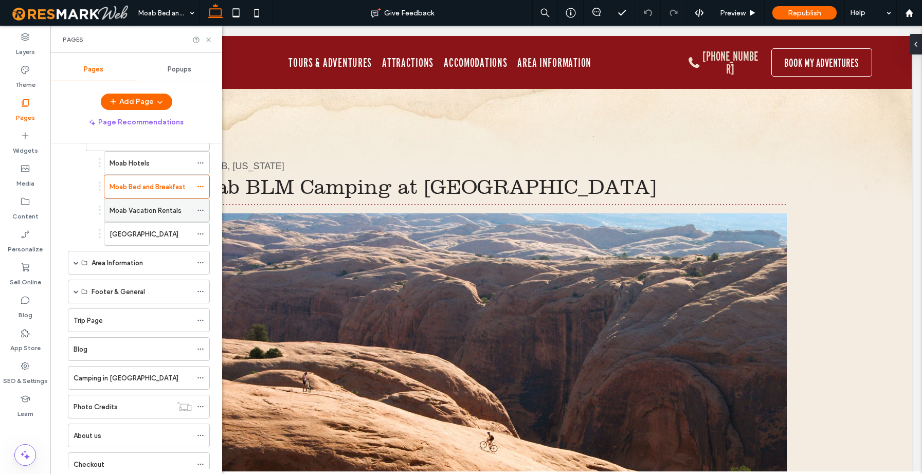
click at [140, 208] on label "Moab Vacation Rentals" at bounding box center [146, 211] width 72 height 18
click at [208, 40] on use at bounding box center [208, 40] width 4 height 4
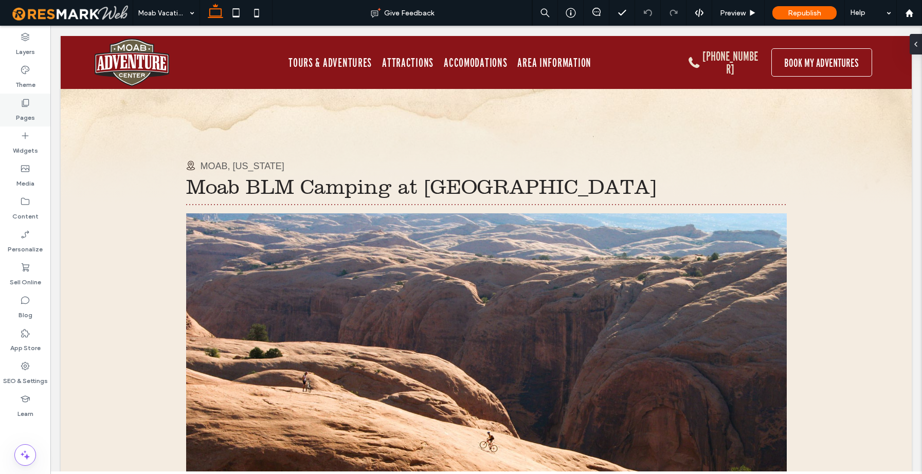
click at [30, 117] on label "Pages" at bounding box center [25, 115] width 19 height 14
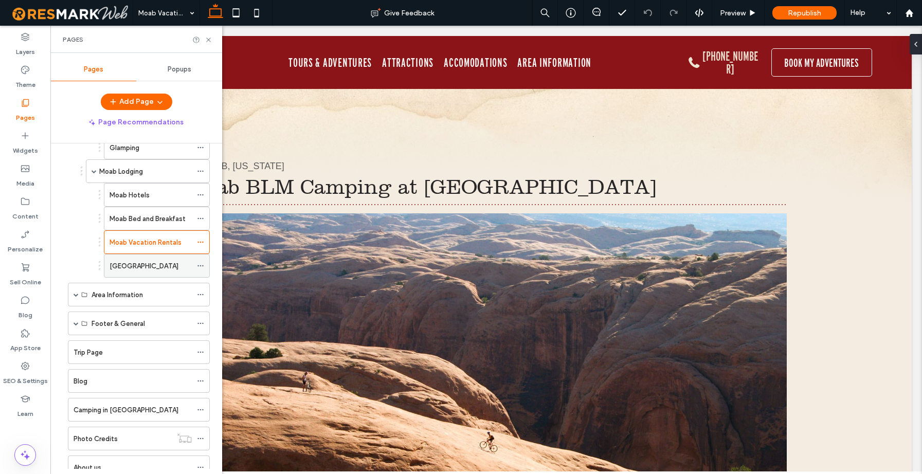
scroll to position [339, 0]
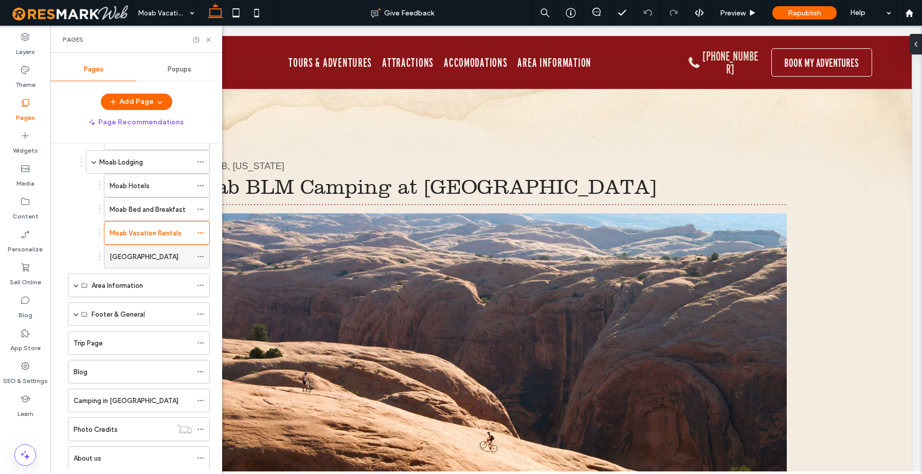
click at [133, 257] on label "[GEOGRAPHIC_DATA]" at bounding box center [144, 257] width 69 height 18
click at [206, 40] on icon at bounding box center [209, 40] width 8 height 8
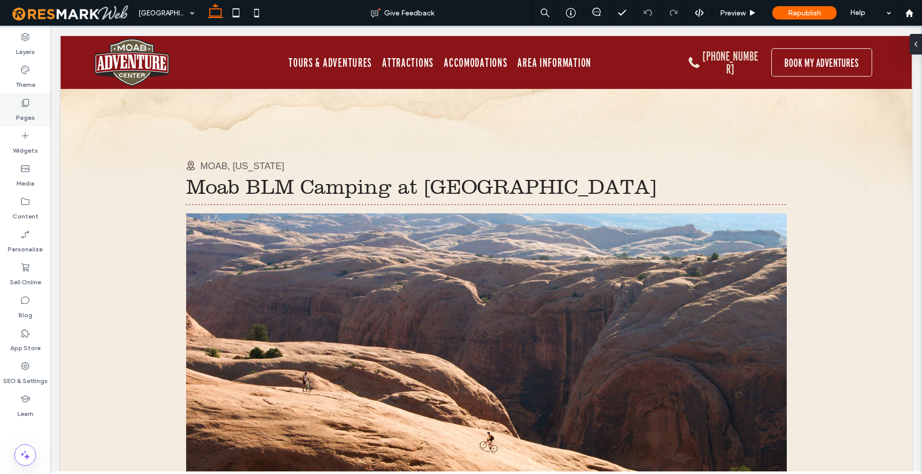
click at [30, 104] on div "Pages" at bounding box center [25, 110] width 50 height 33
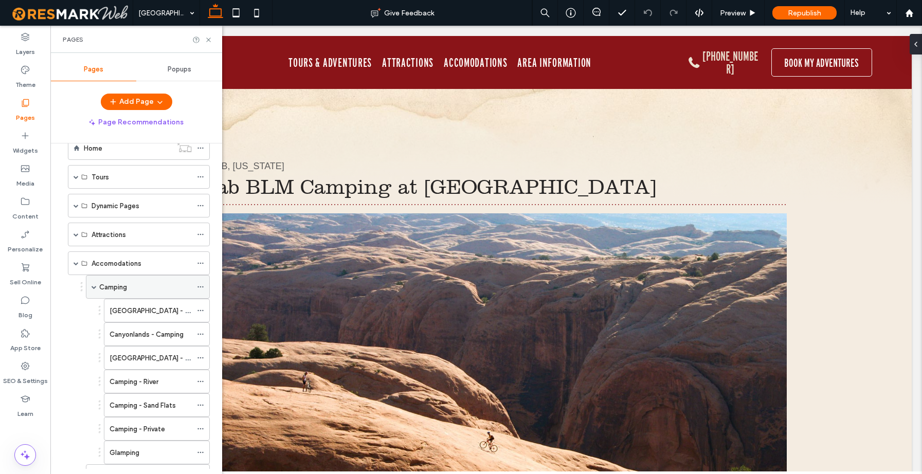
scroll to position [17, 0]
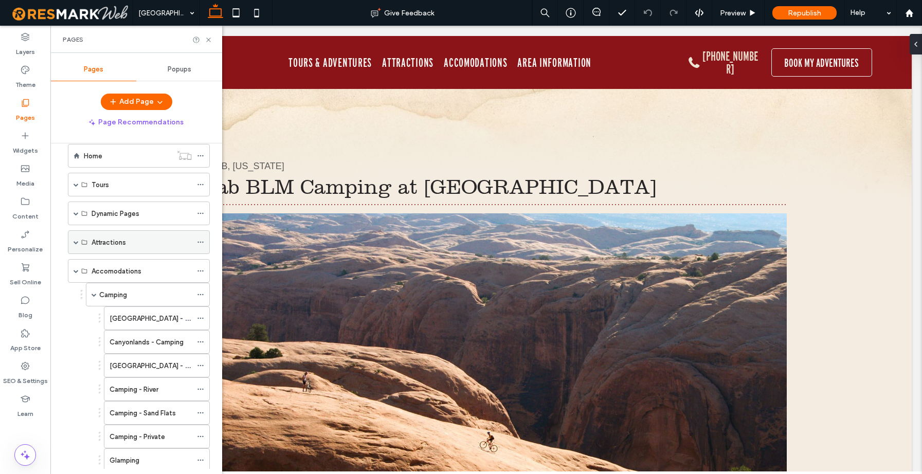
click at [76, 239] on span at bounding box center [76, 242] width 5 height 23
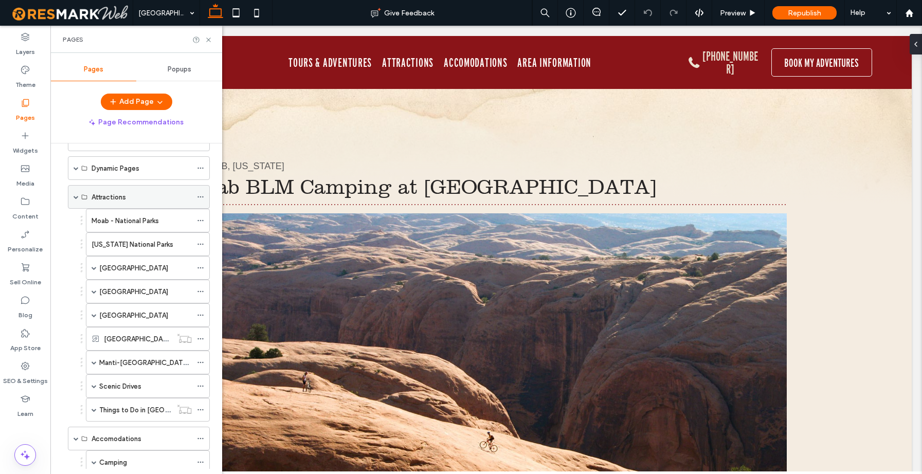
scroll to position [45, 0]
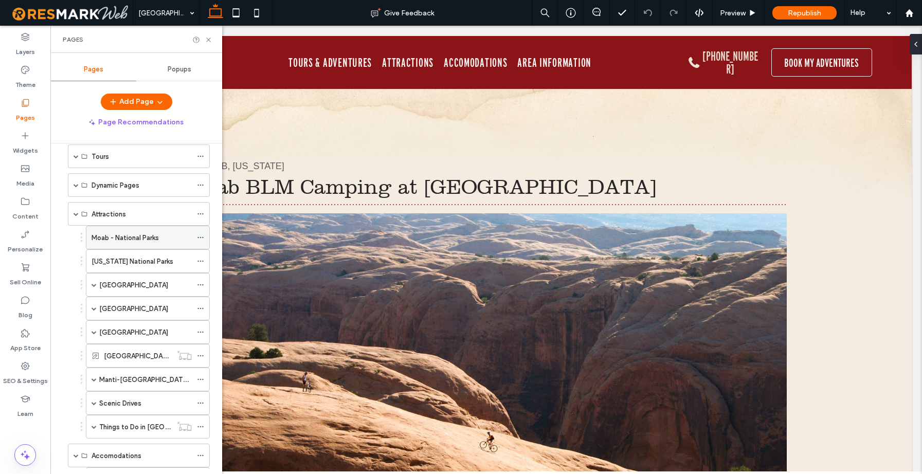
click at [111, 240] on label "Moab - National Parks" at bounding box center [125, 238] width 67 height 18
click at [209, 41] on icon at bounding box center [209, 40] width 8 height 8
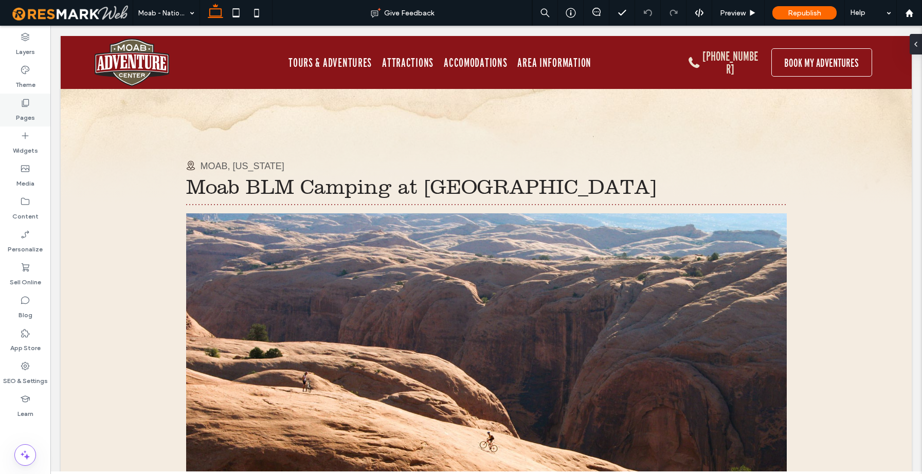
click at [25, 109] on label "Pages" at bounding box center [25, 115] width 19 height 14
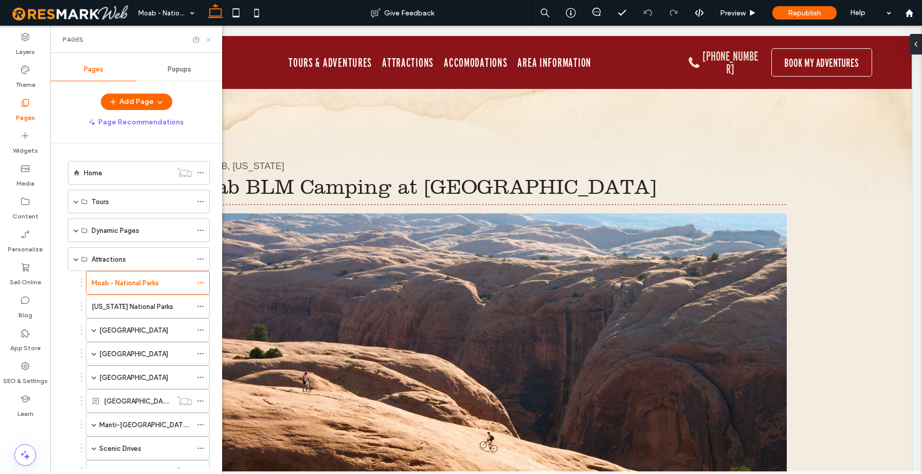
click at [209, 38] on icon at bounding box center [209, 40] width 8 height 8
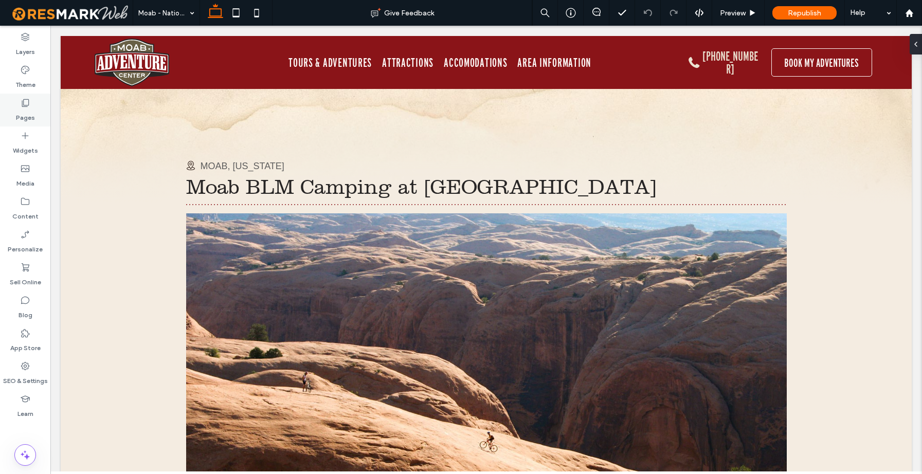
click at [25, 112] on label "Pages" at bounding box center [25, 115] width 19 height 14
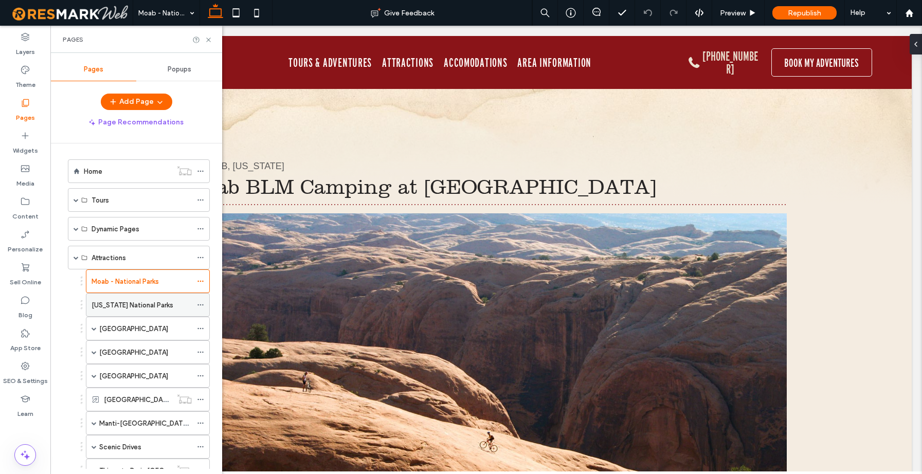
scroll to position [2, 0]
click at [128, 303] on label "Utah National Parks" at bounding box center [133, 305] width 82 height 18
click at [209, 39] on icon at bounding box center [209, 40] width 8 height 8
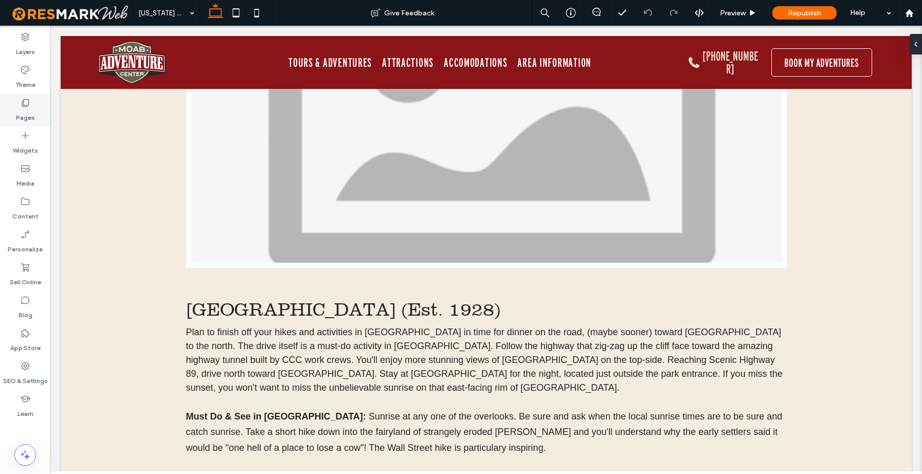
scroll to position [1600, 0]
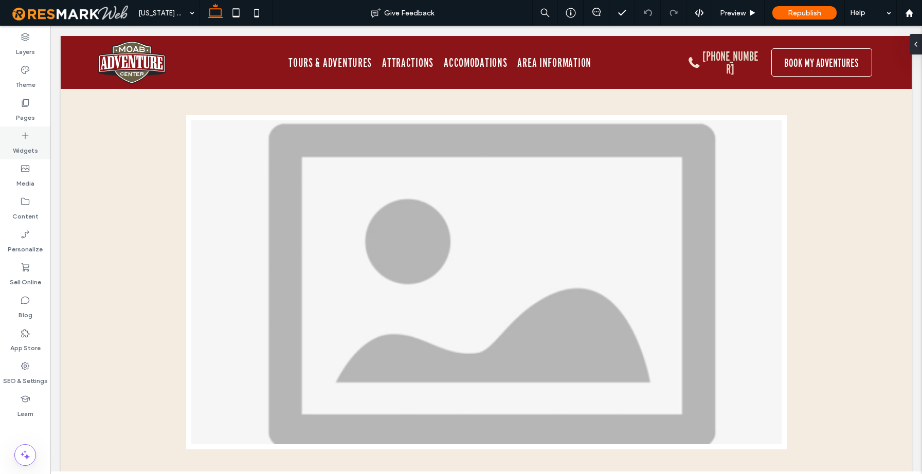
click at [29, 111] on label "Pages" at bounding box center [25, 115] width 19 height 14
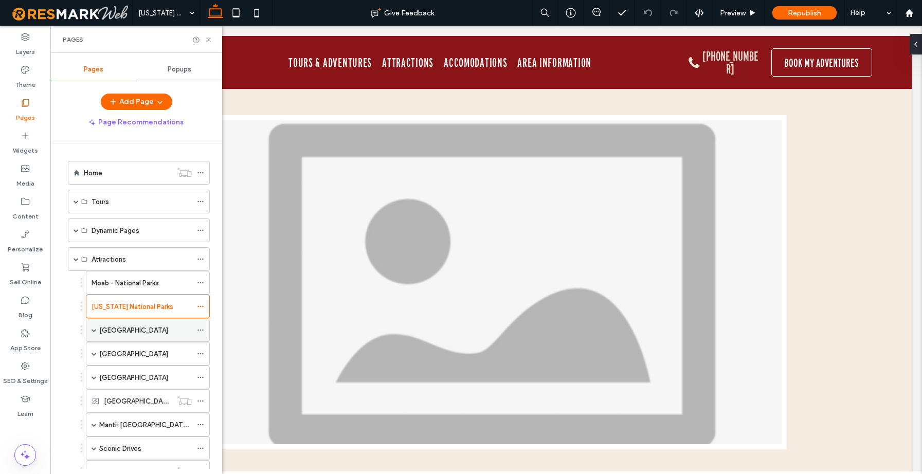
click at [92, 331] on span at bounding box center [94, 330] width 5 height 5
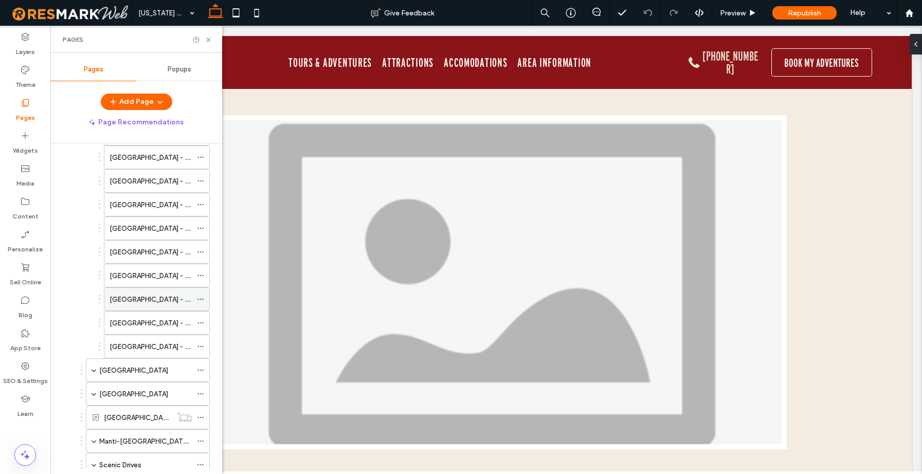
scroll to position [64, 0]
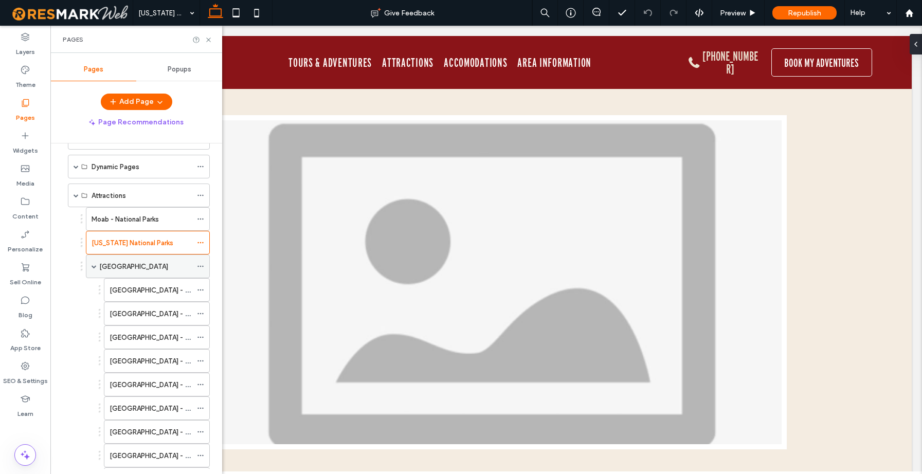
click at [144, 262] on label "[GEOGRAPHIC_DATA]" at bounding box center [133, 267] width 69 height 18
click at [210, 41] on use at bounding box center [208, 40] width 4 height 4
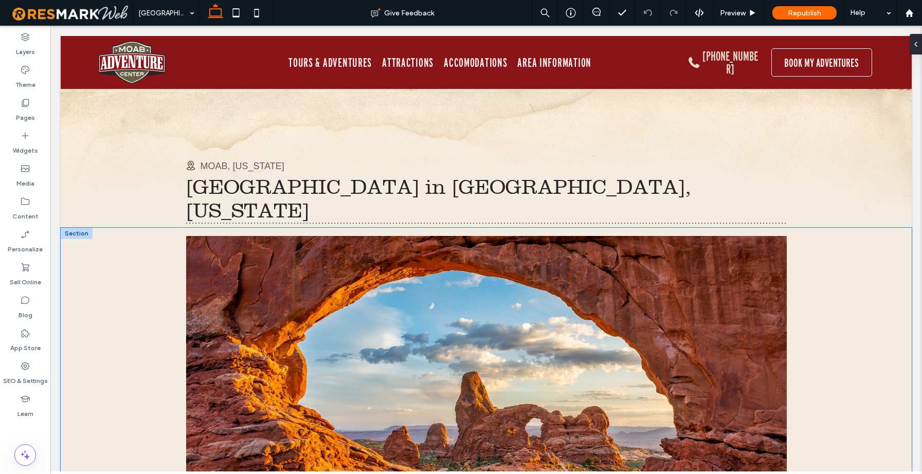
scroll to position [146, 0]
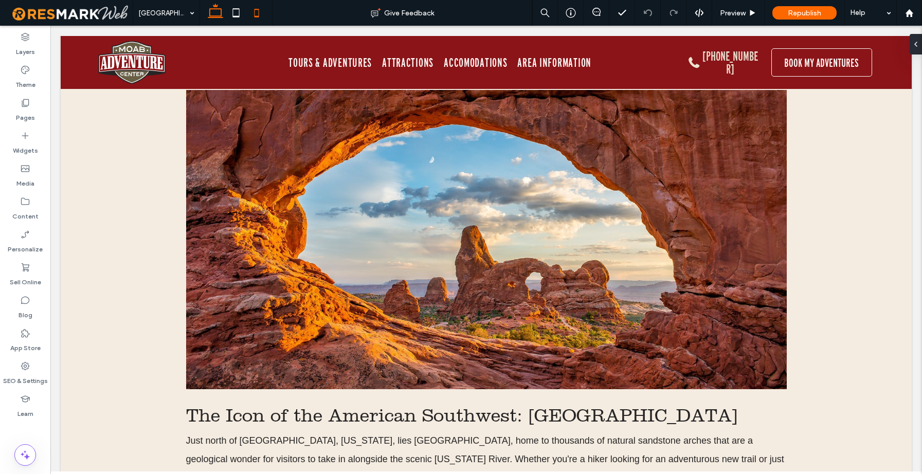
click at [258, 13] on icon at bounding box center [256, 13] width 21 height 21
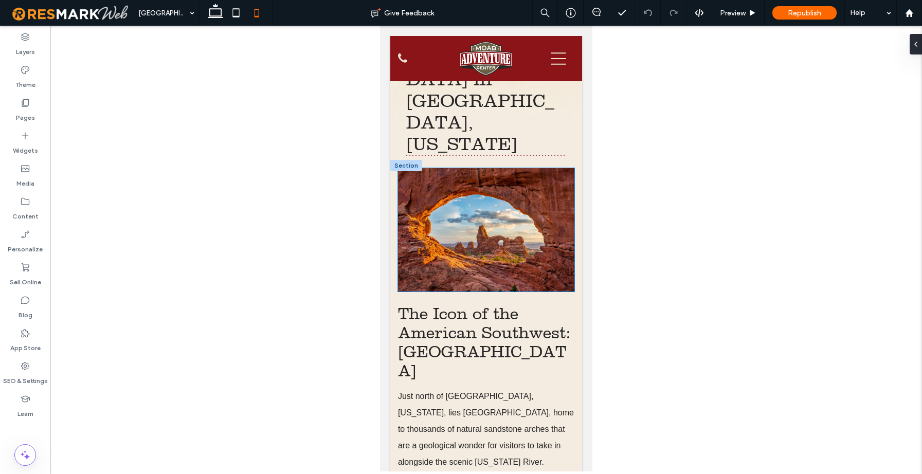
scroll to position [53, 0]
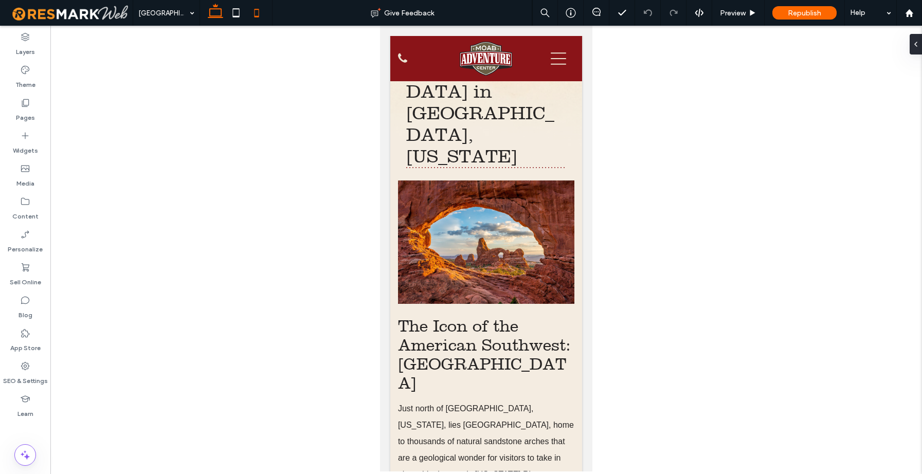
click at [206, 14] on icon at bounding box center [215, 13] width 21 height 21
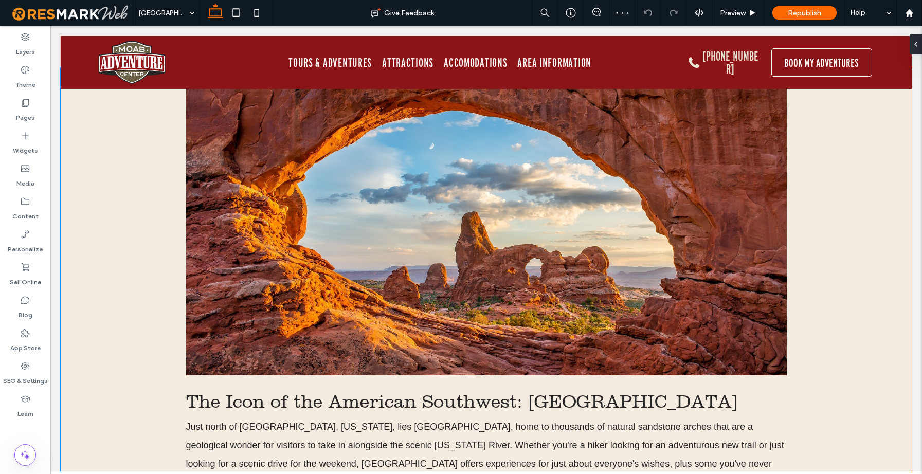
scroll to position [0, 0]
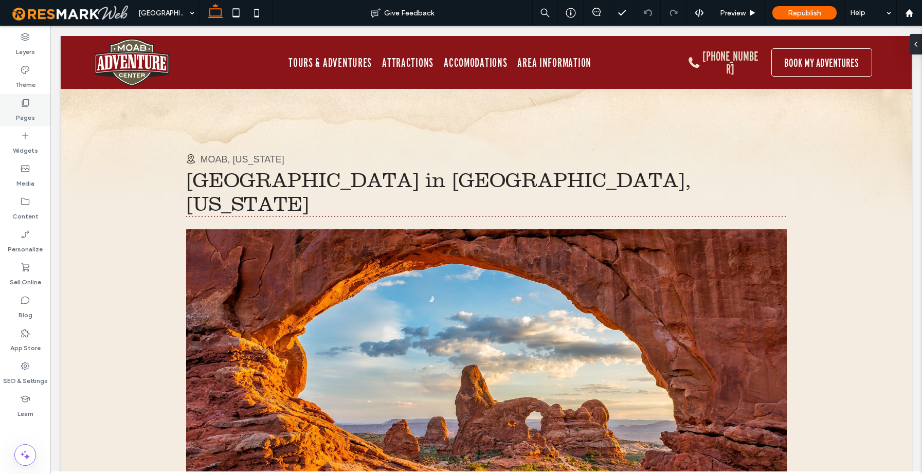
click at [19, 110] on label "Pages" at bounding box center [25, 115] width 19 height 14
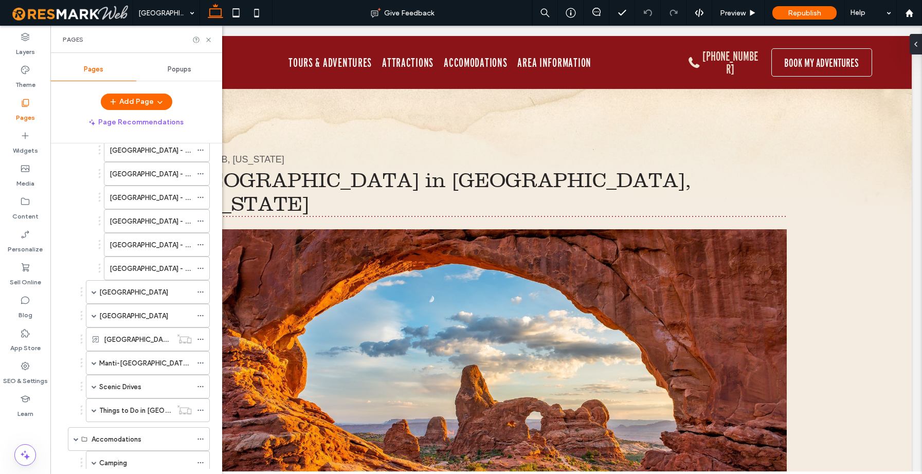
scroll to position [391, 0]
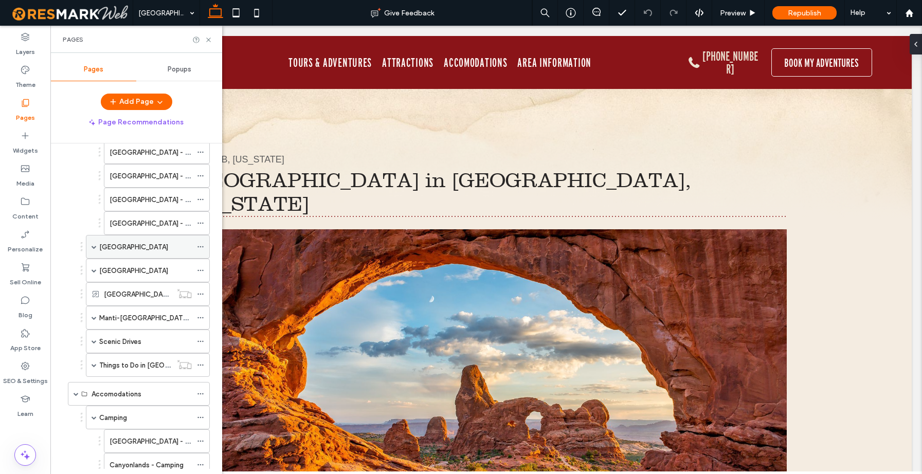
click at [94, 248] on span at bounding box center [94, 246] width 5 height 5
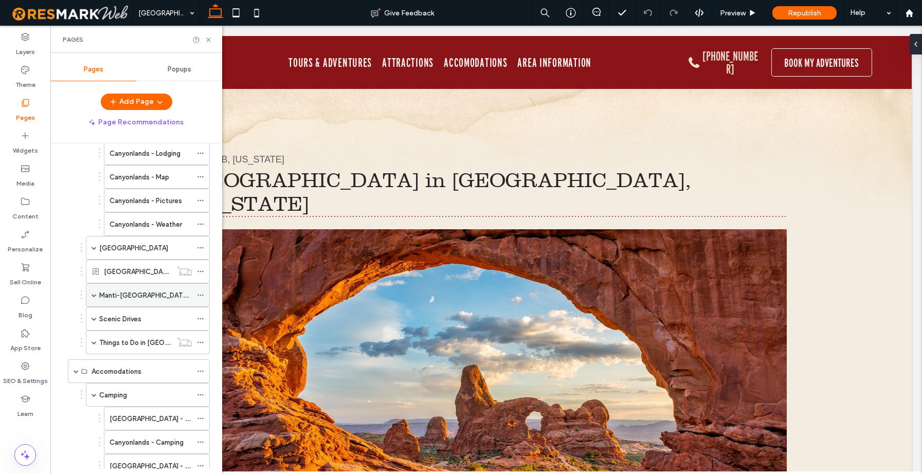
scroll to position [598, 0]
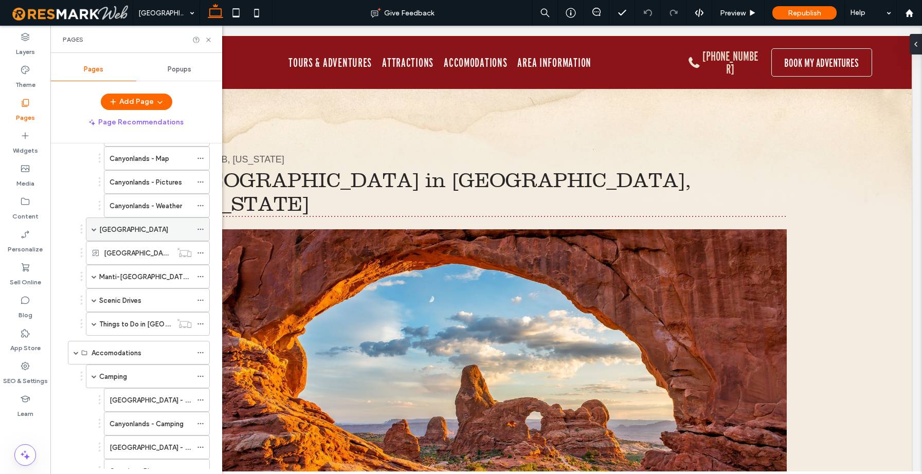
click at [94, 230] on span at bounding box center [94, 229] width 5 height 5
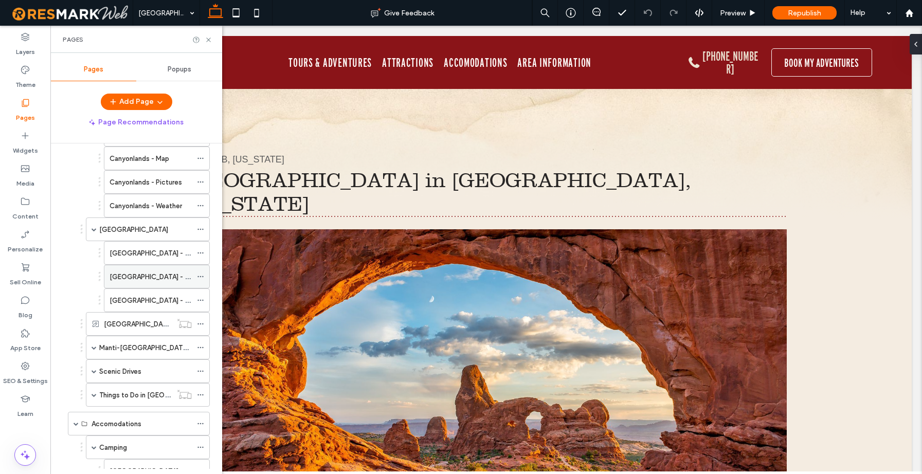
scroll to position [669, 0]
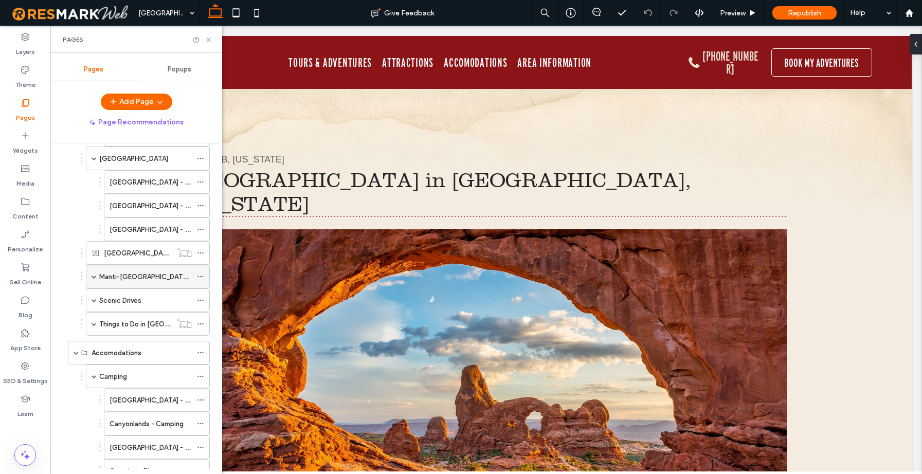
click at [93, 277] on span at bounding box center [94, 276] width 5 height 5
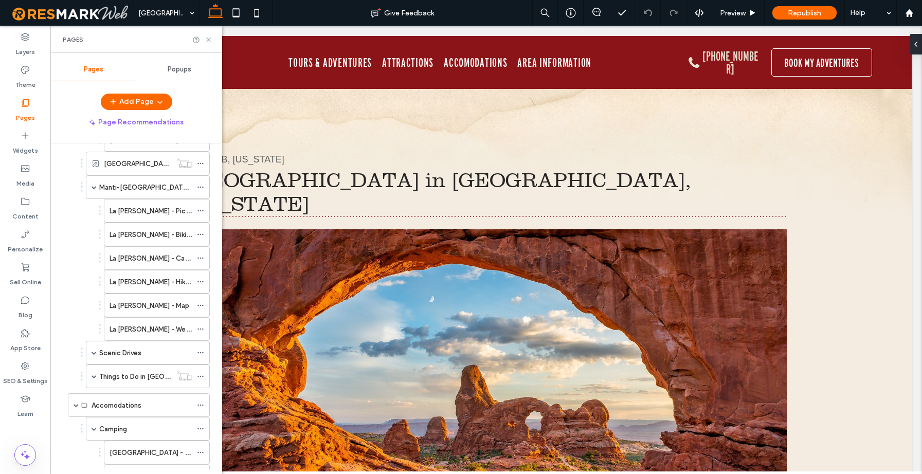
scroll to position [767, 0]
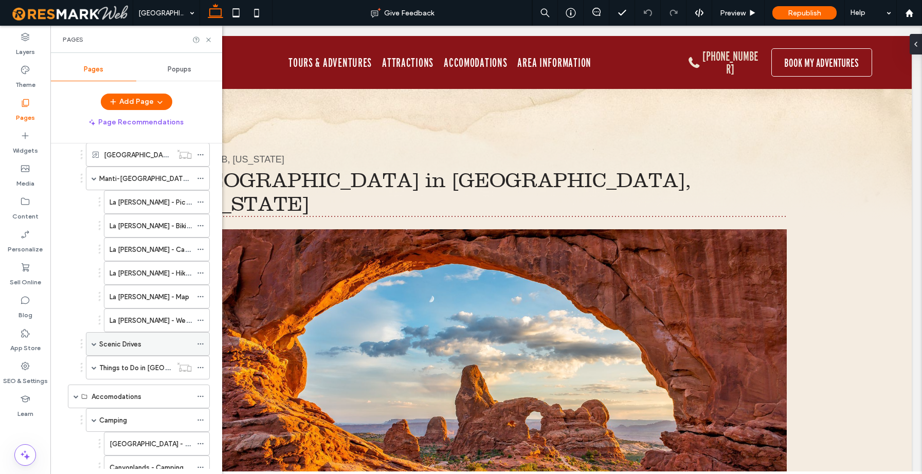
click at [95, 342] on span at bounding box center [94, 344] width 5 height 5
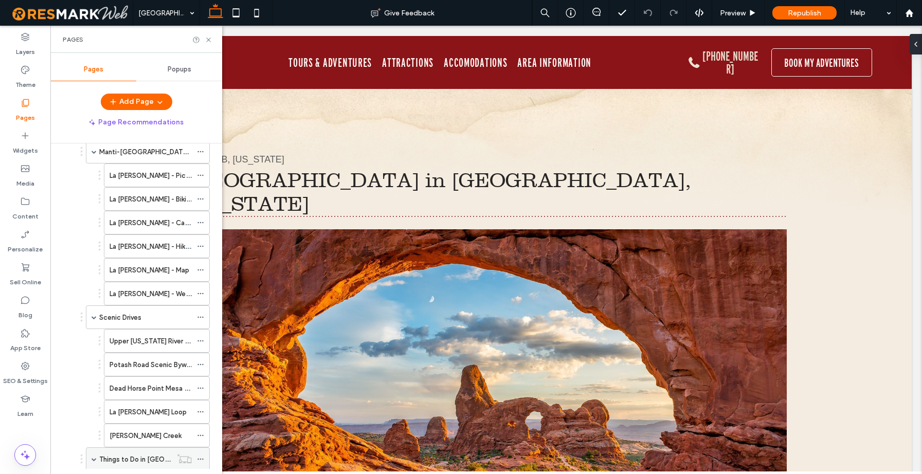
scroll to position [913, 0]
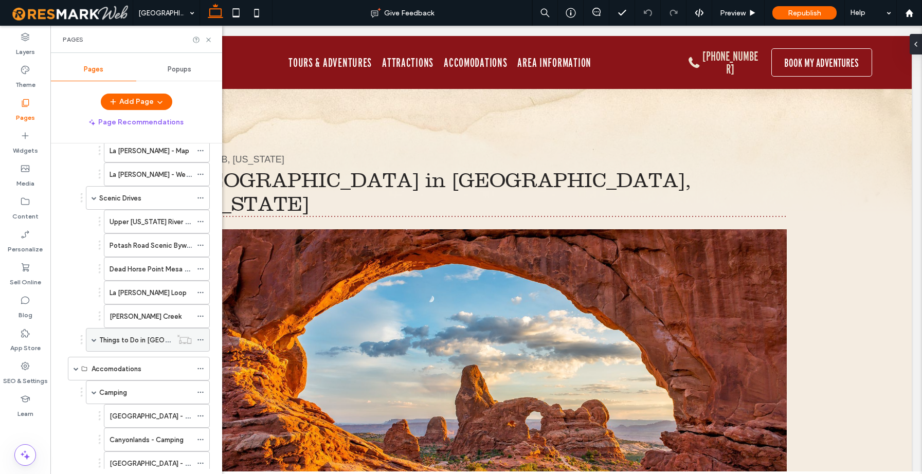
click at [97, 341] on div "Things to Do in [GEOGRAPHIC_DATA], [US_STATE]" at bounding box center [148, 340] width 124 height 24
click at [95, 341] on span at bounding box center [94, 339] width 5 height 5
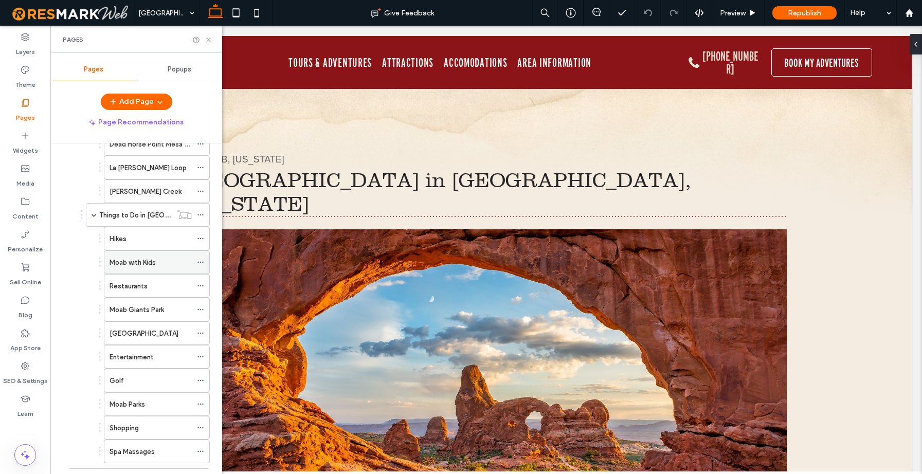
scroll to position [1039, 0]
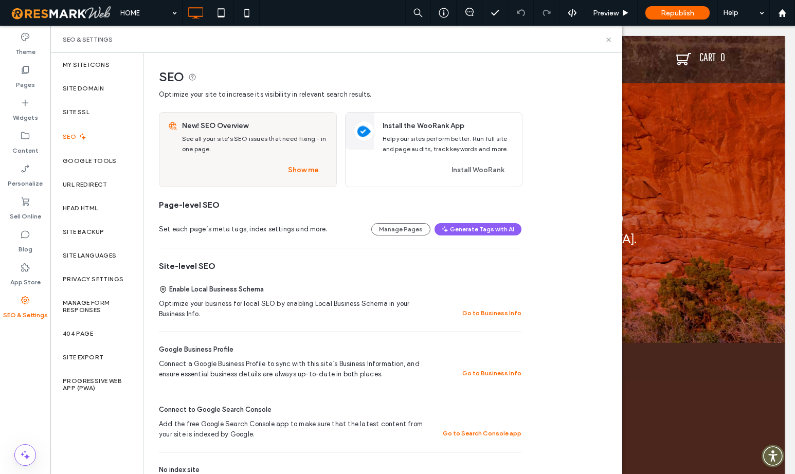
scroll to position [367, 0]
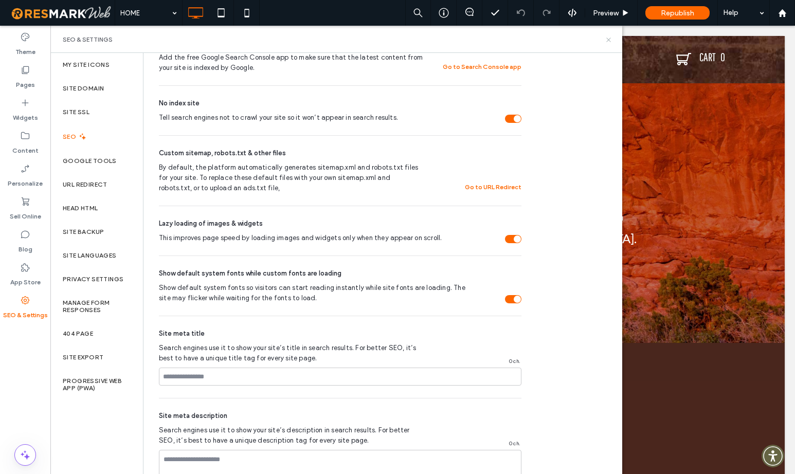
click at [607, 38] on icon at bounding box center [609, 40] width 8 height 8
